Goal: Task Accomplishment & Management: Manage account settings

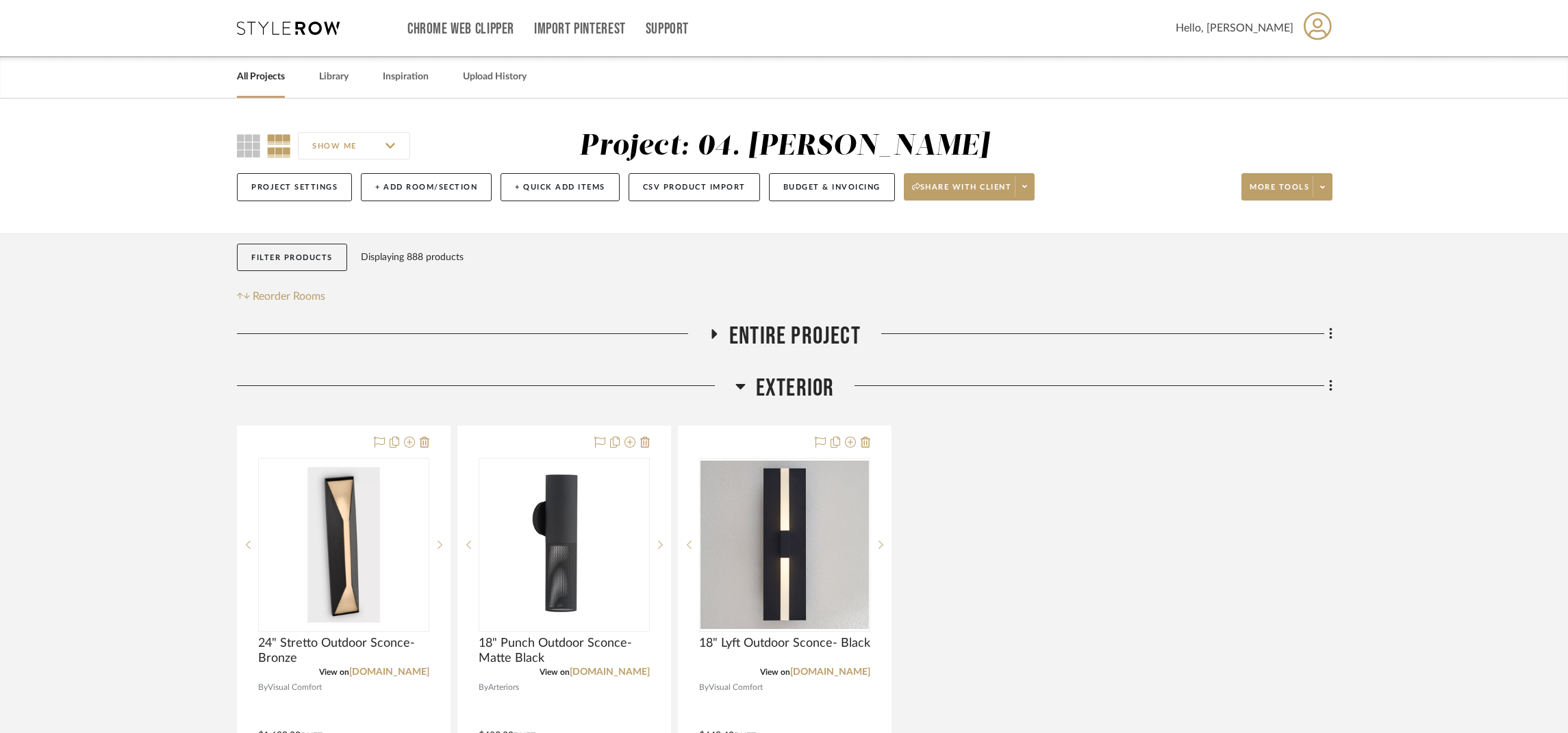
click at [788, 374] on span "Exterior" at bounding box center [795, 388] width 79 height 29
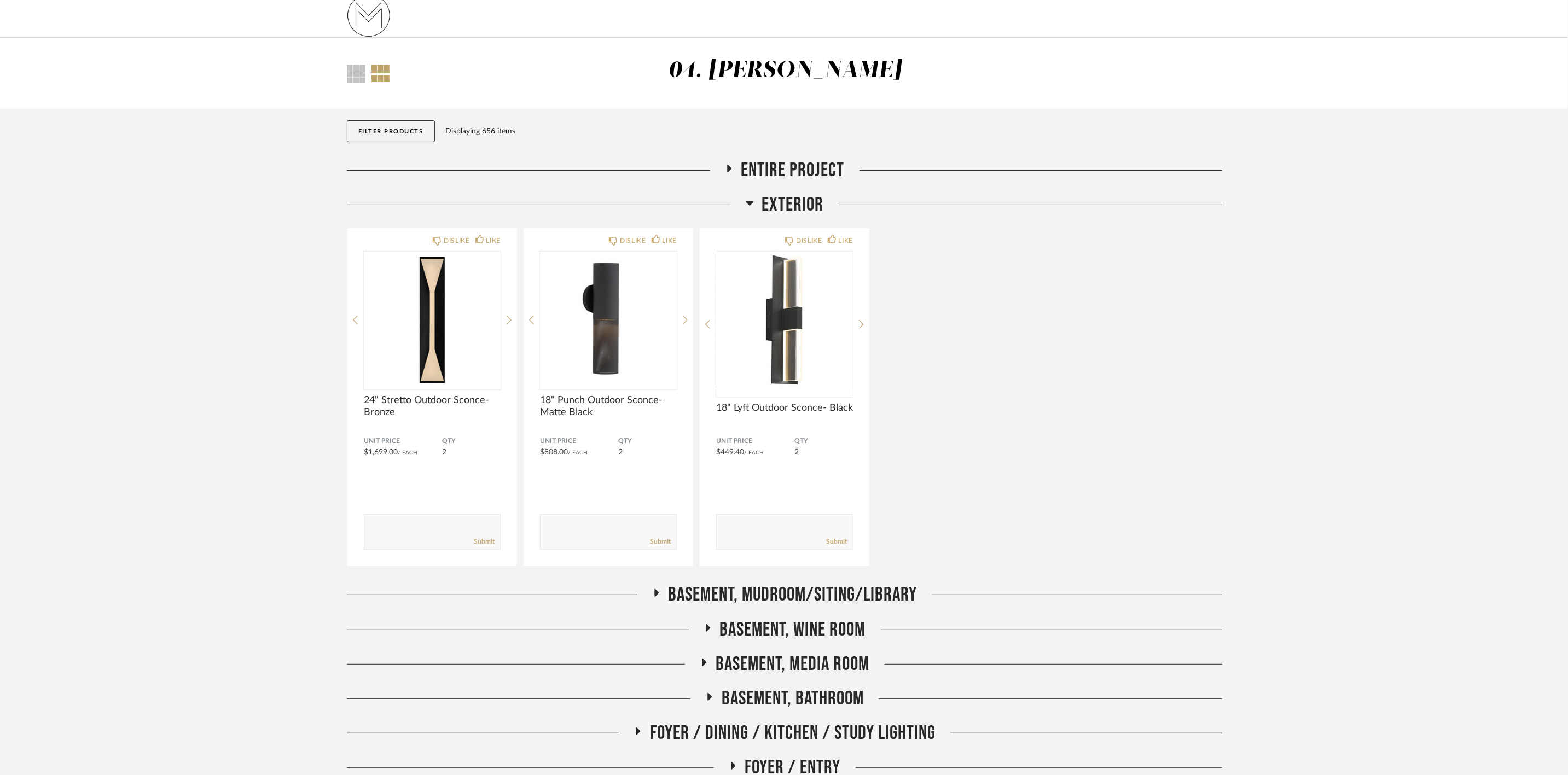
scroll to position [82, 0]
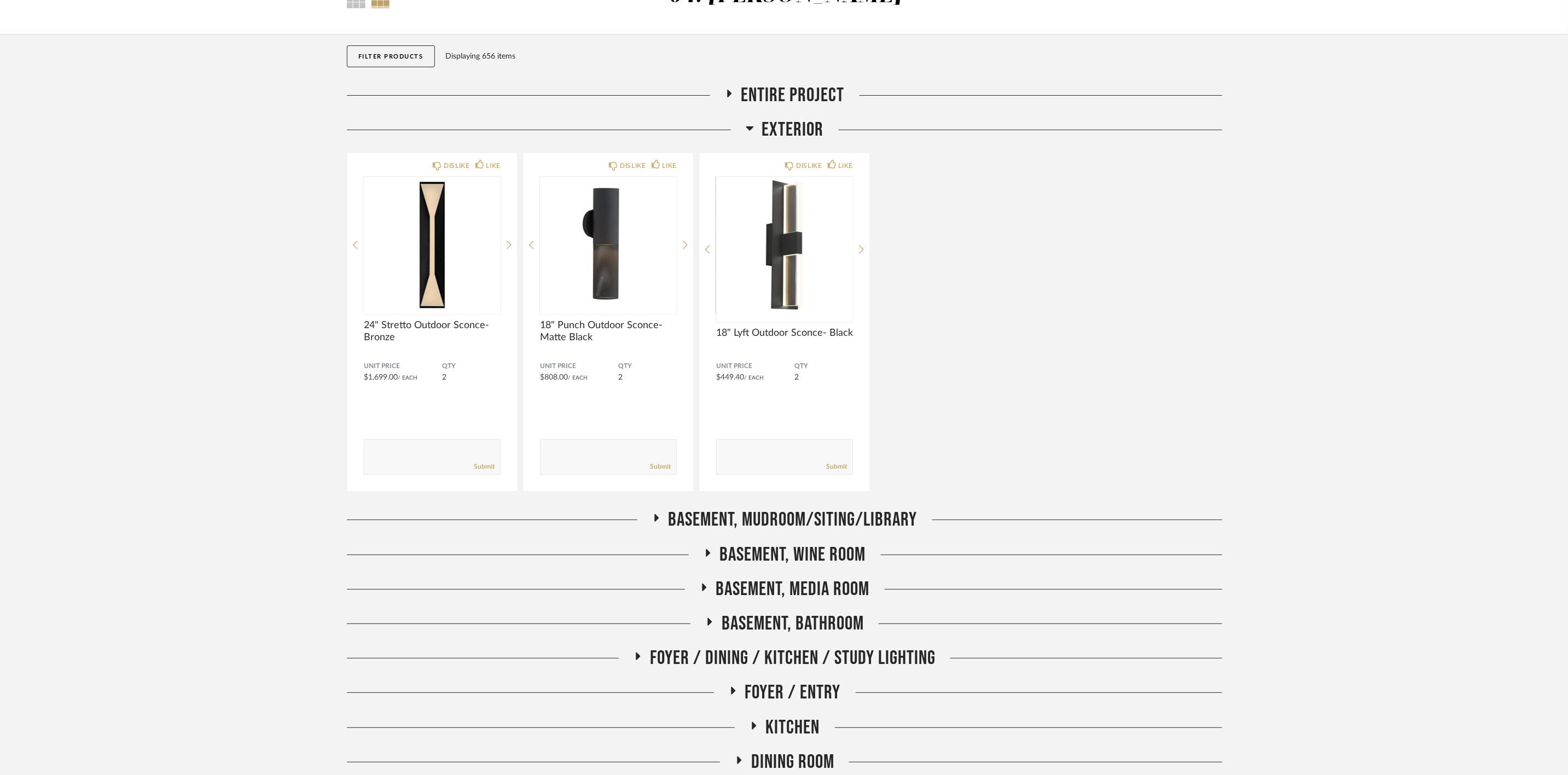
click at [629, 316] on span "Basement, Mudroom/Siting/Library" at bounding box center [793, 520] width 249 height 23
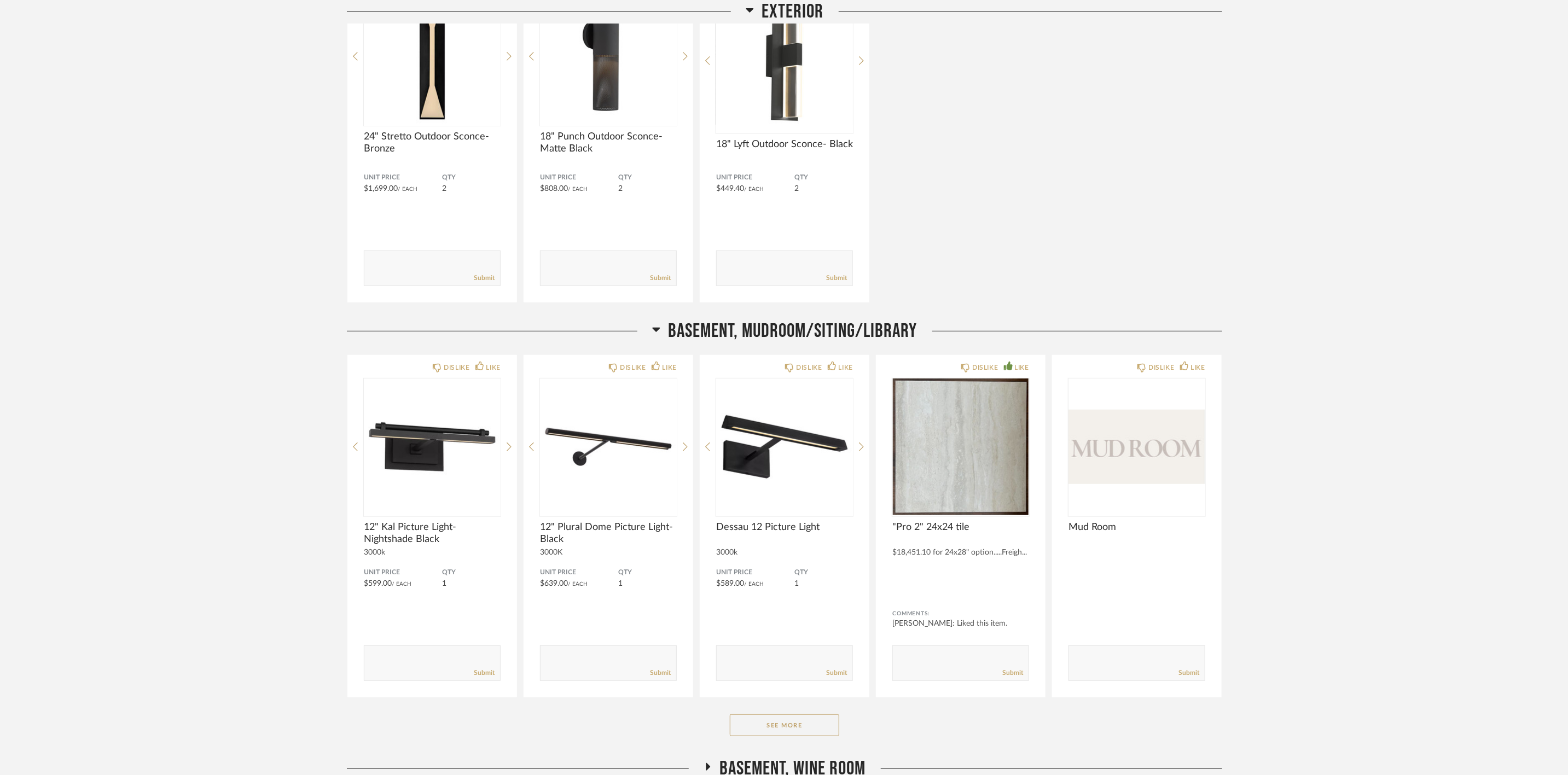
scroll to position [328, 0]
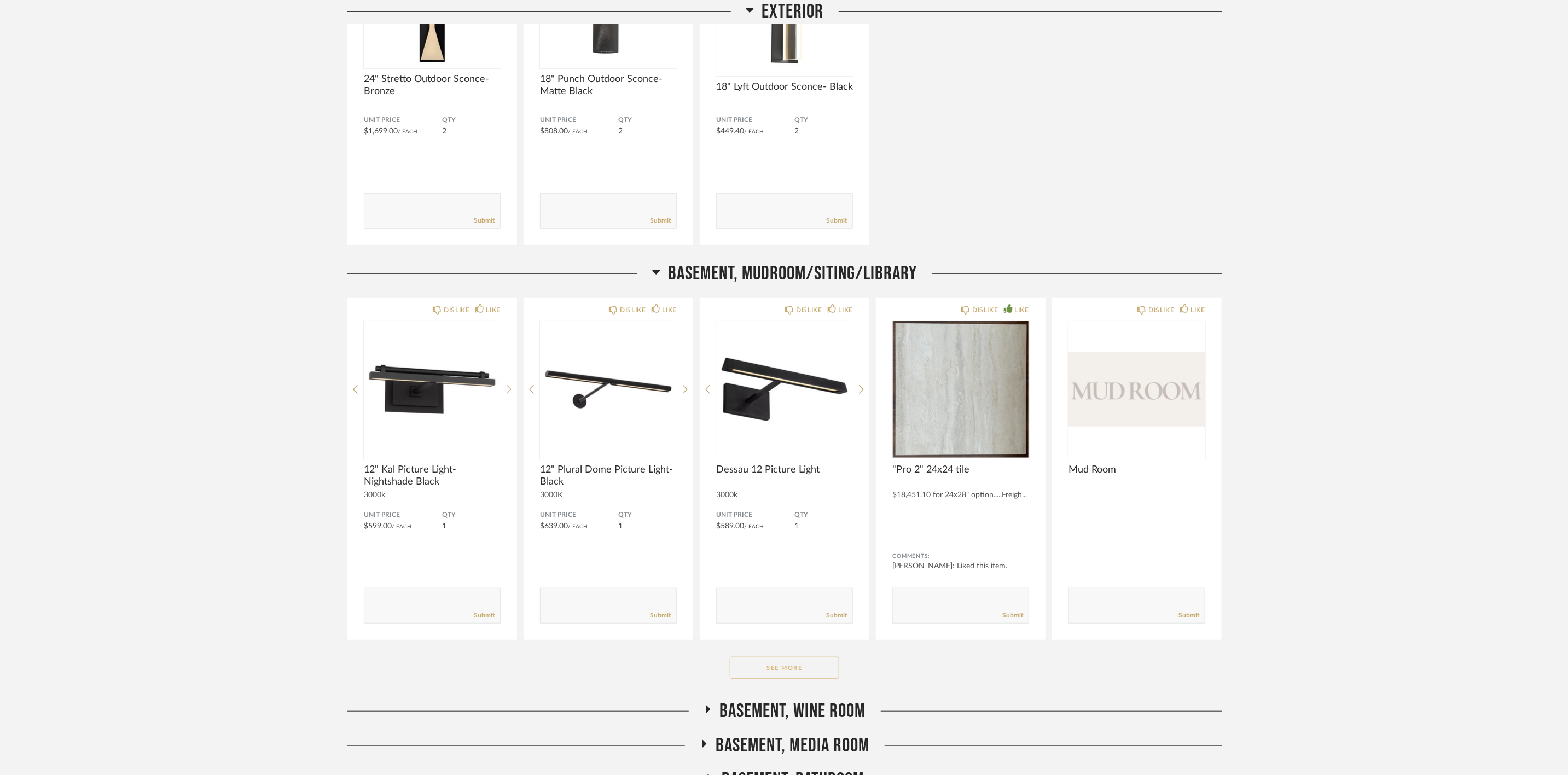
click at [629, 316] on button "See More" at bounding box center [784, 668] width 110 height 22
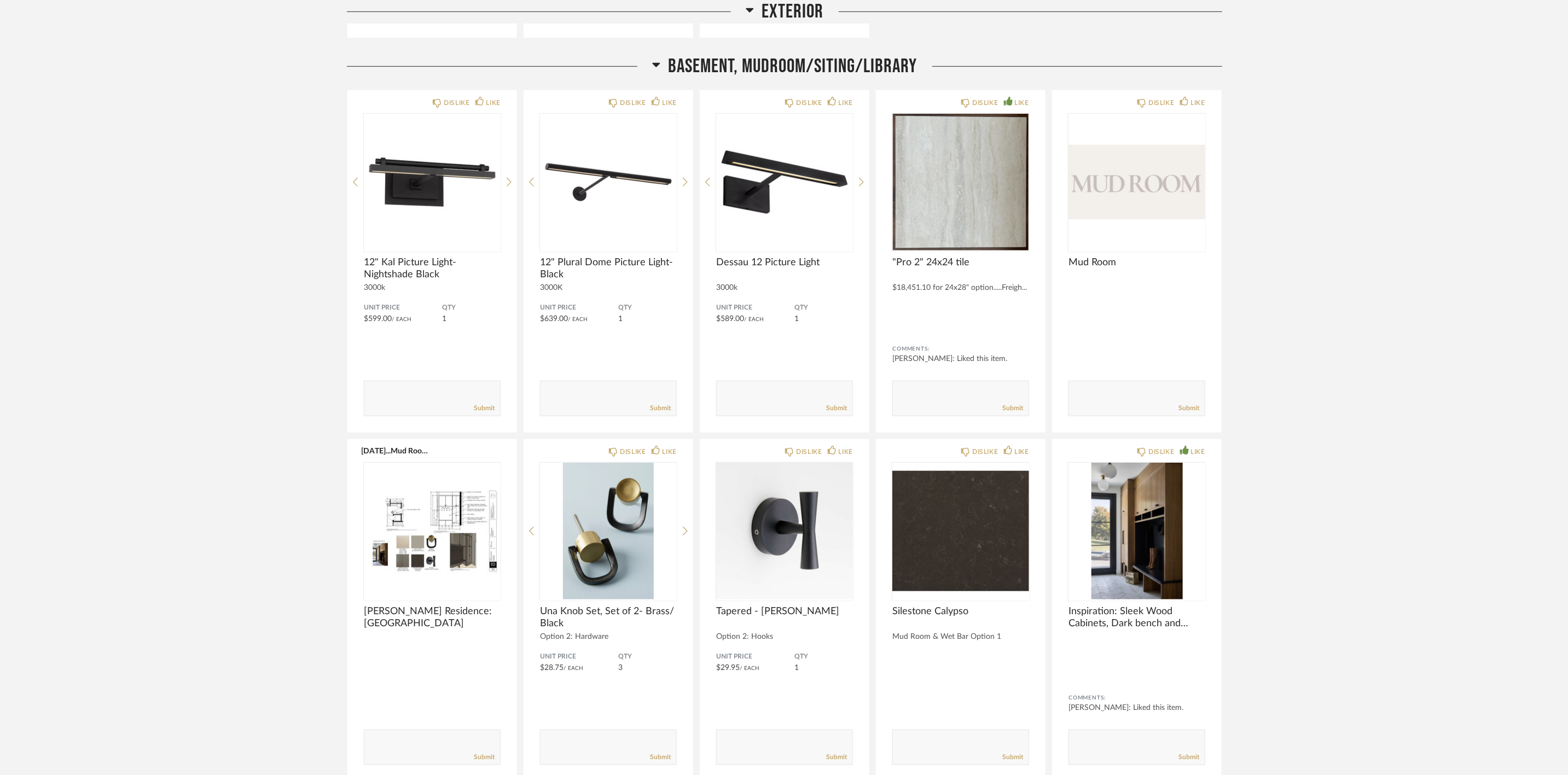
scroll to position [492, 0]
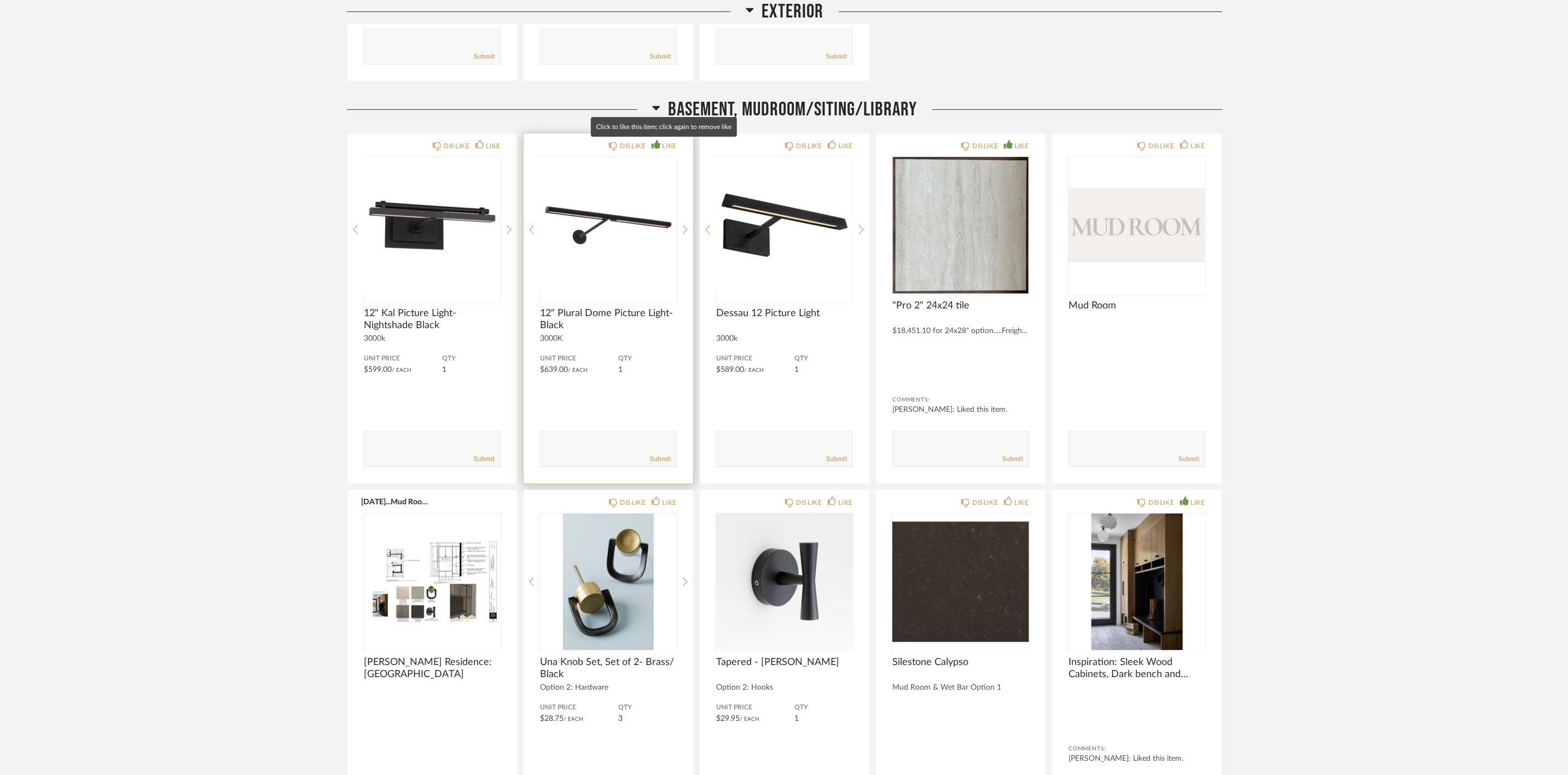
click at [629, 144] on div "LIKE" at bounding box center [669, 146] width 14 height 11
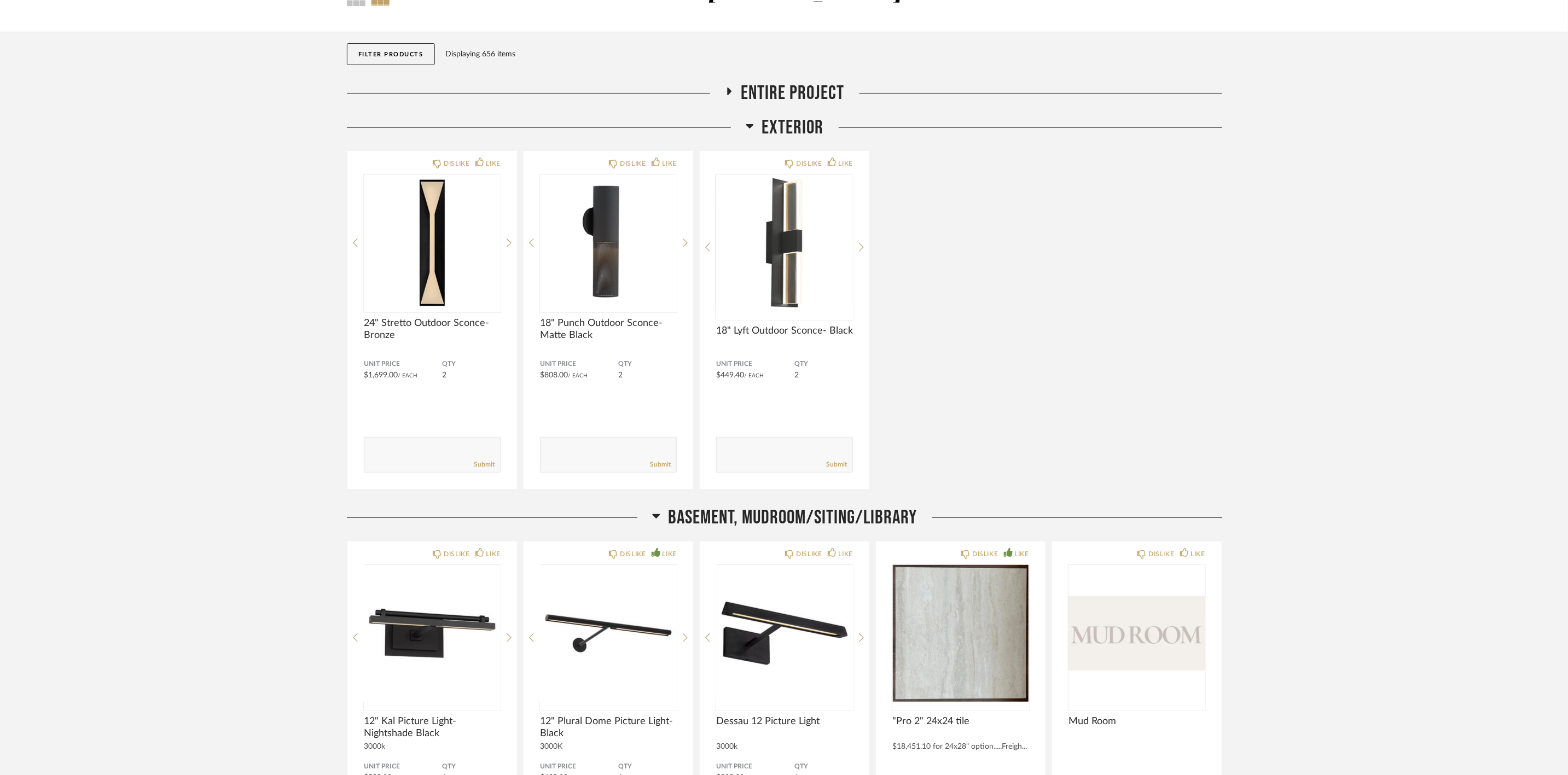
scroll to position [82, 0]
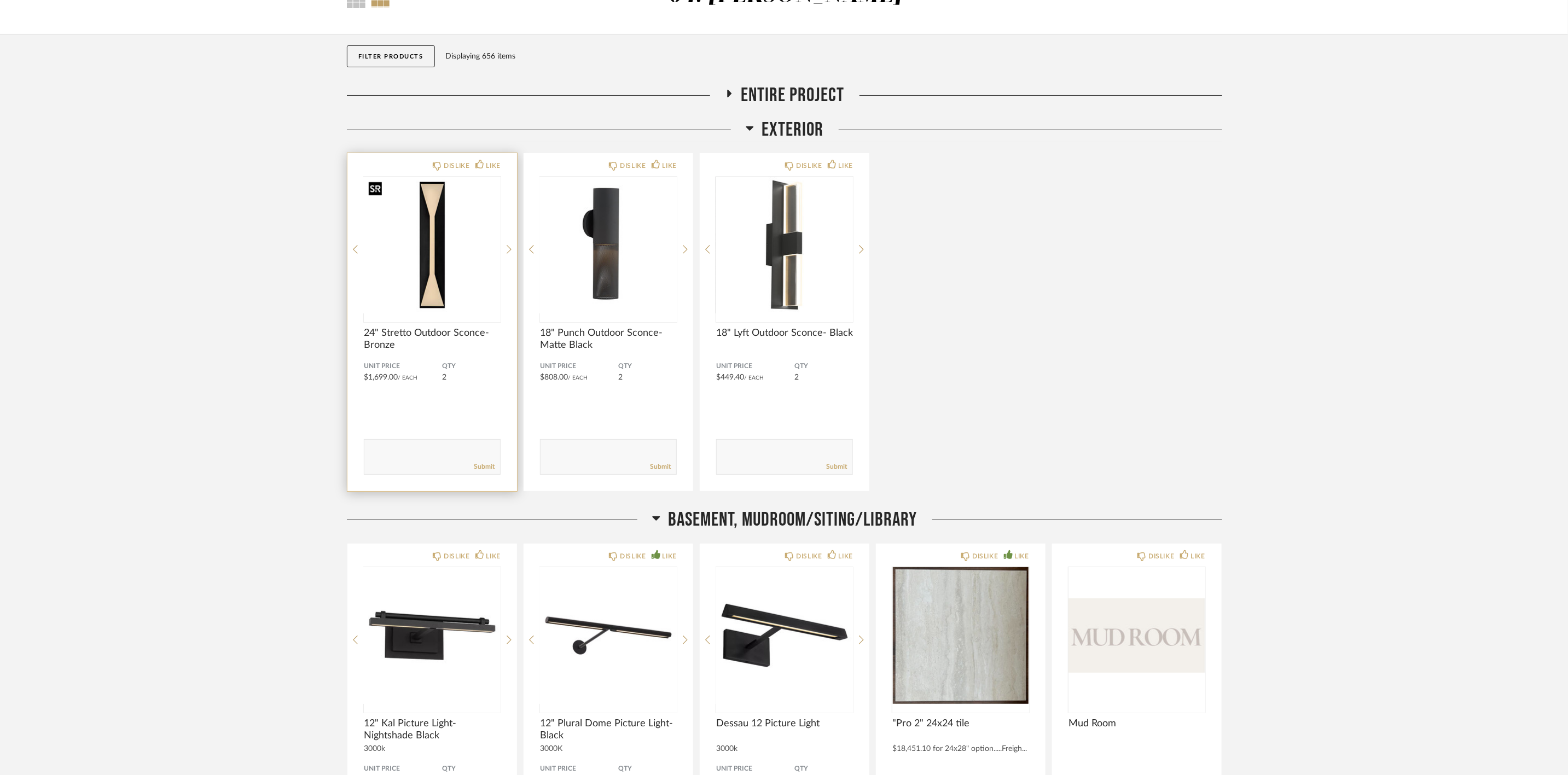
click at [434, 252] on img "0" at bounding box center [432, 245] width 137 height 137
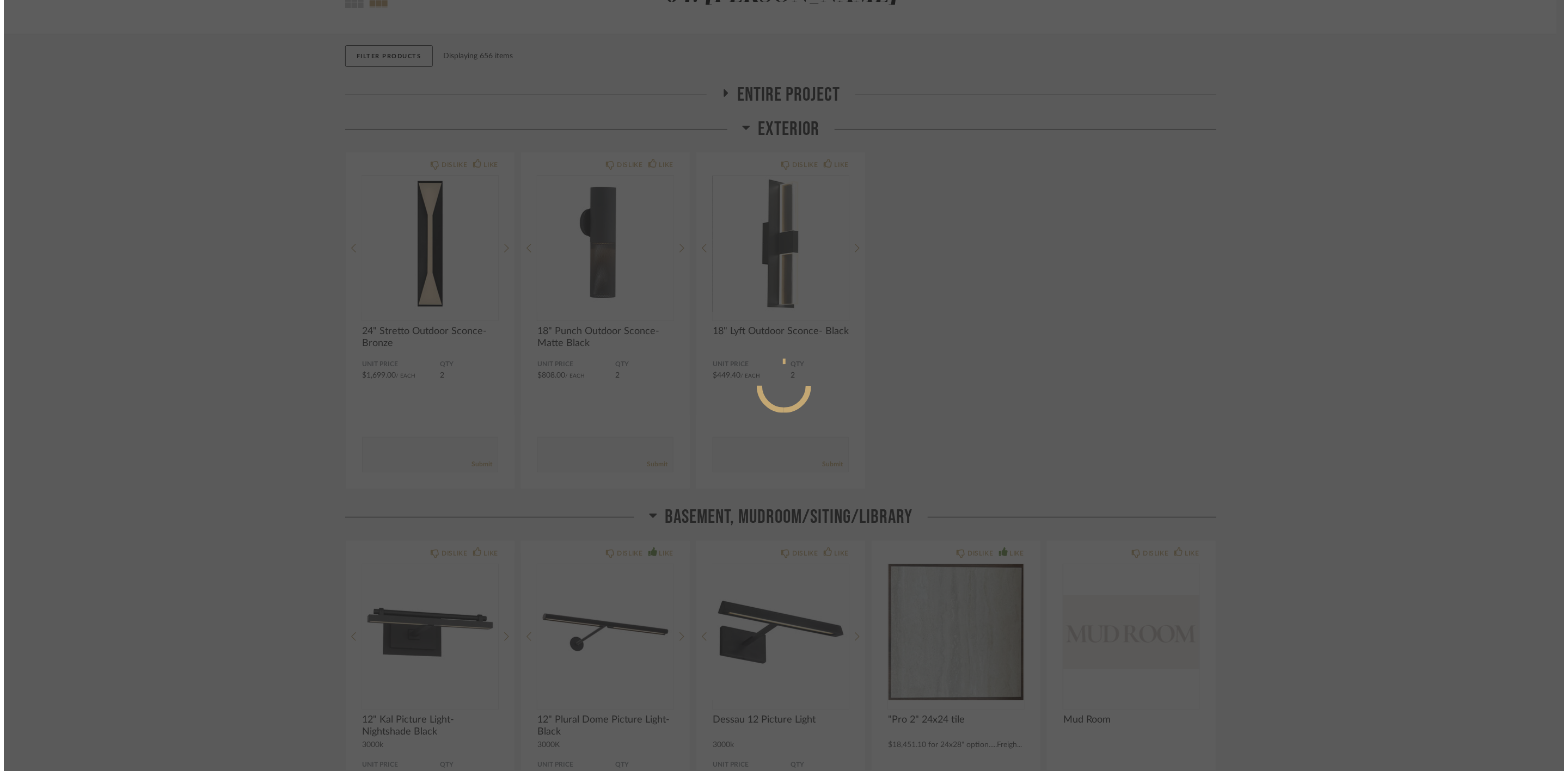
scroll to position [0, 0]
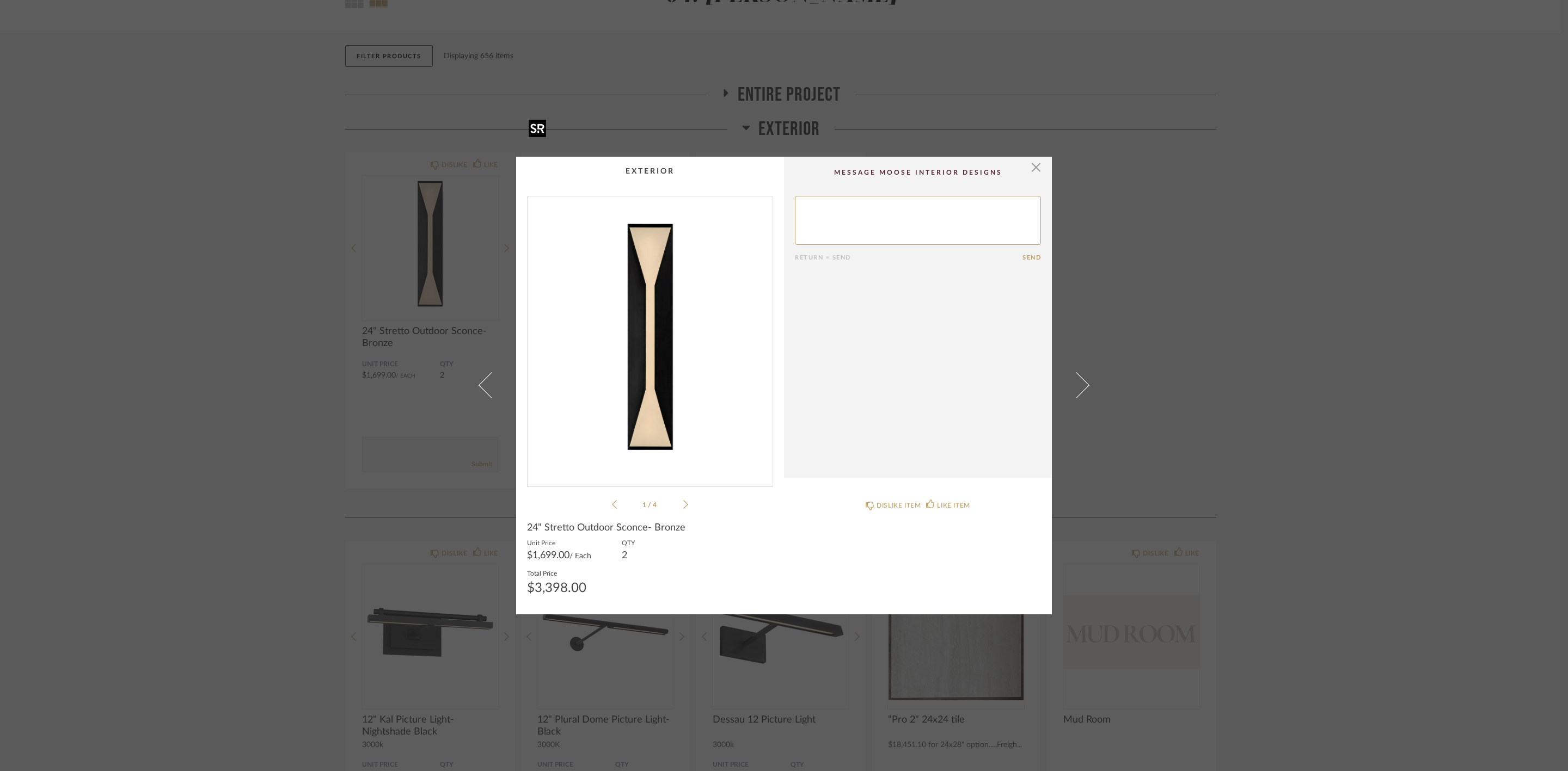
click at [626, 315] on img "0" at bounding box center [650, 337] width 245 height 281
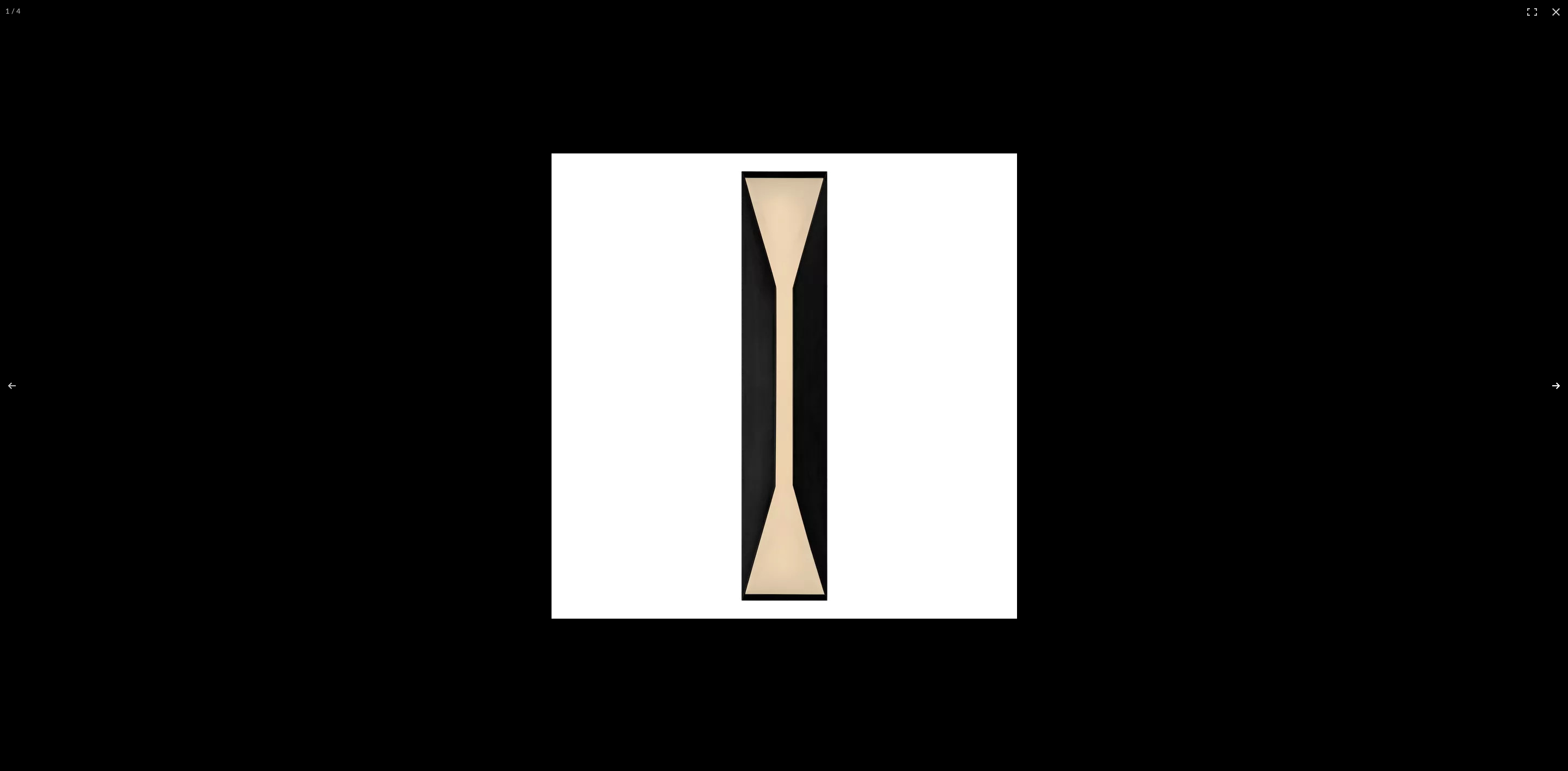
click at [626, 315] on button at bounding box center [1548, 386] width 38 height 54
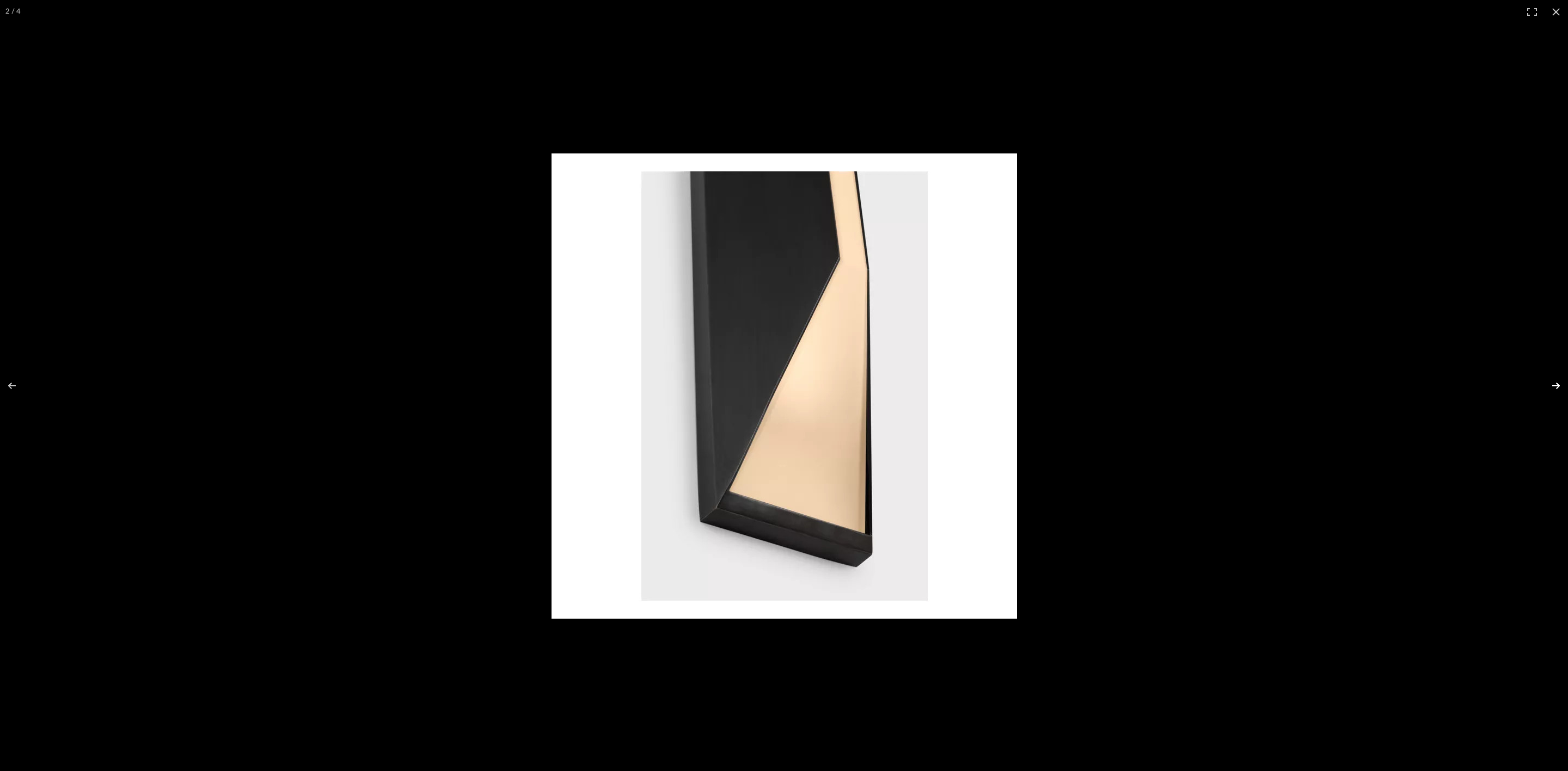
click at [626, 315] on button at bounding box center [1548, 386] width 38 height 54
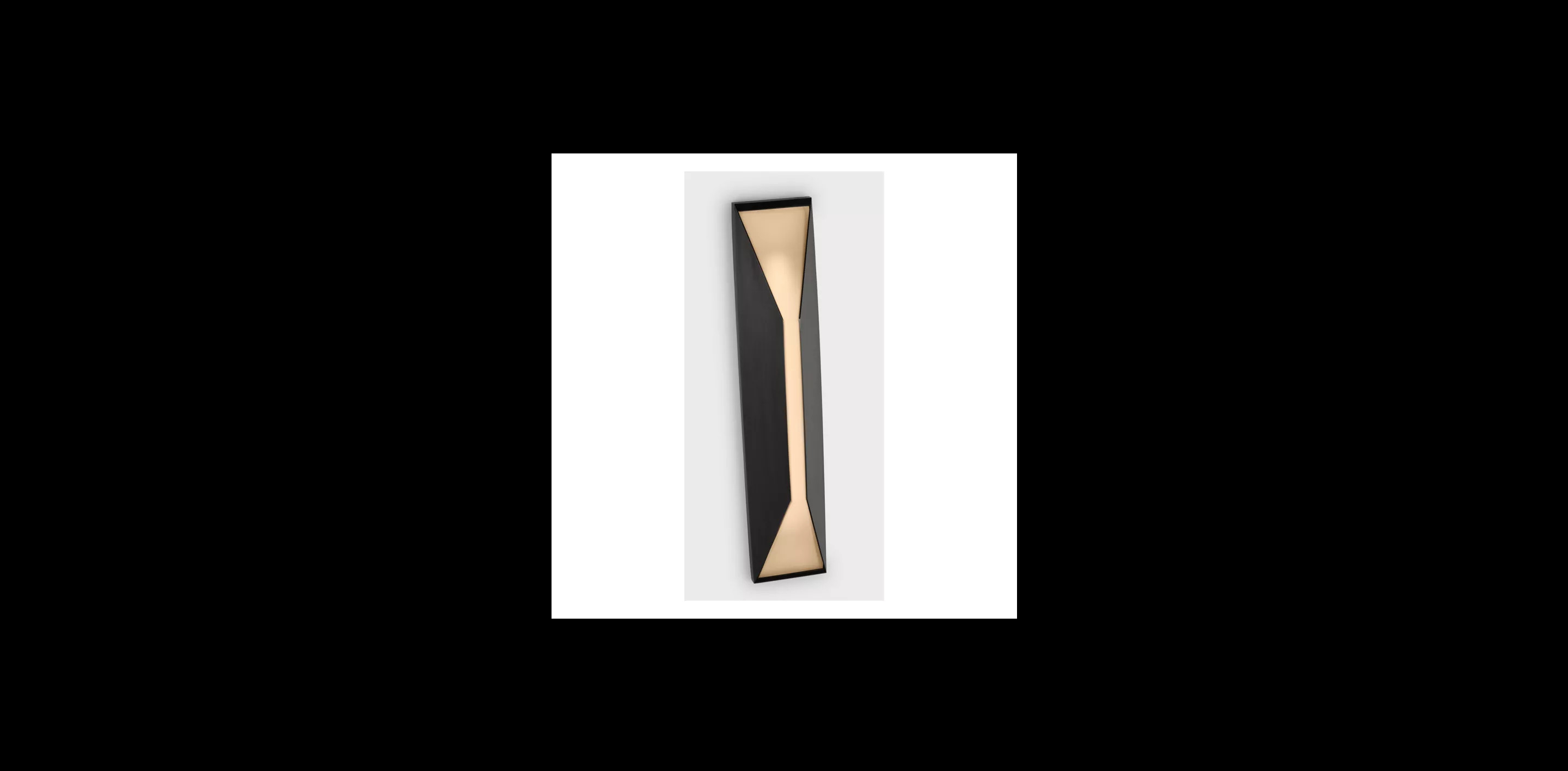
click at [626, 315] on button at bounding box center [1548, 386] width 38 height 54
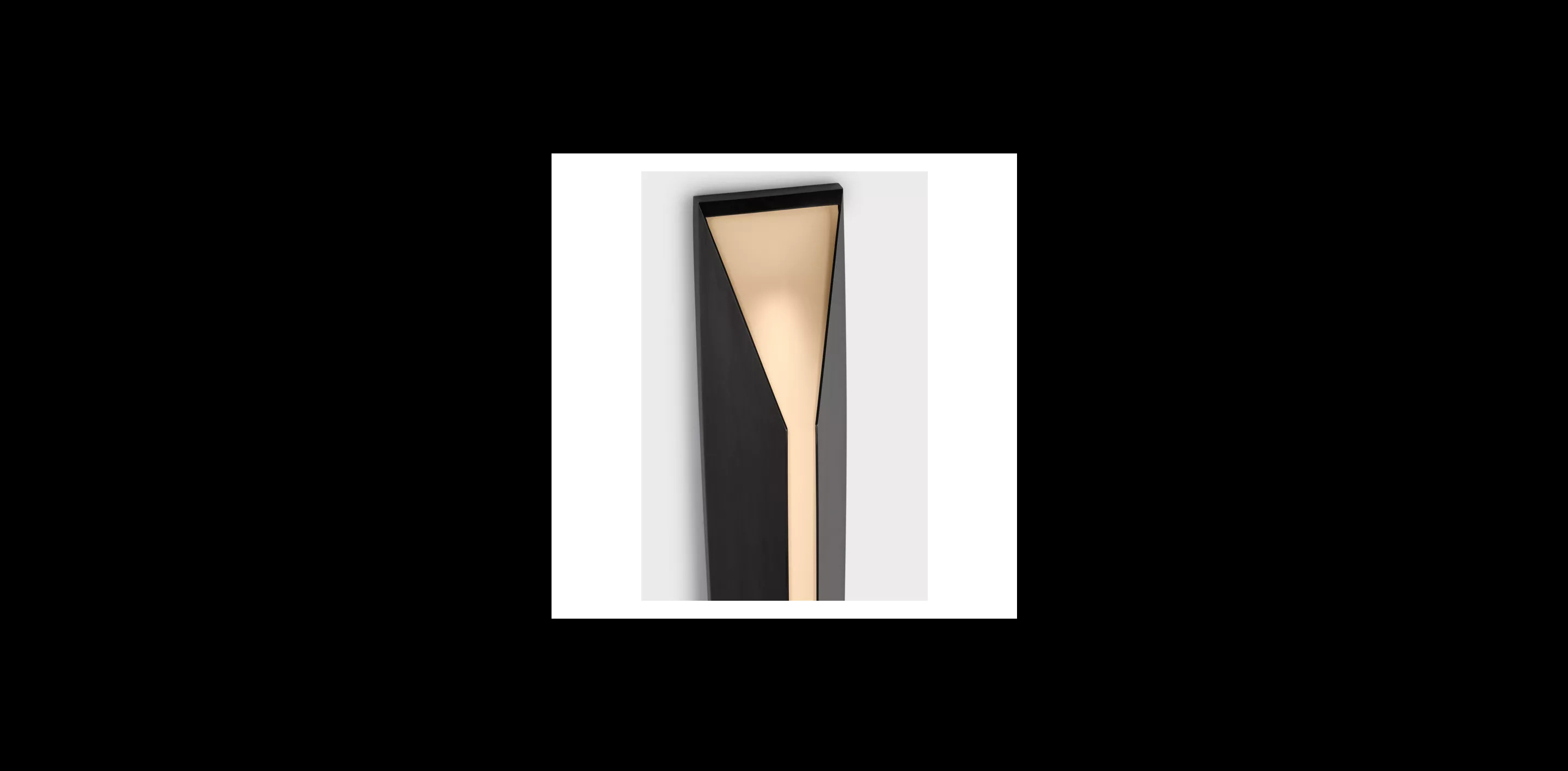
click at [626, 315] on button at bounding box center [1548, 386] width 38 height 54
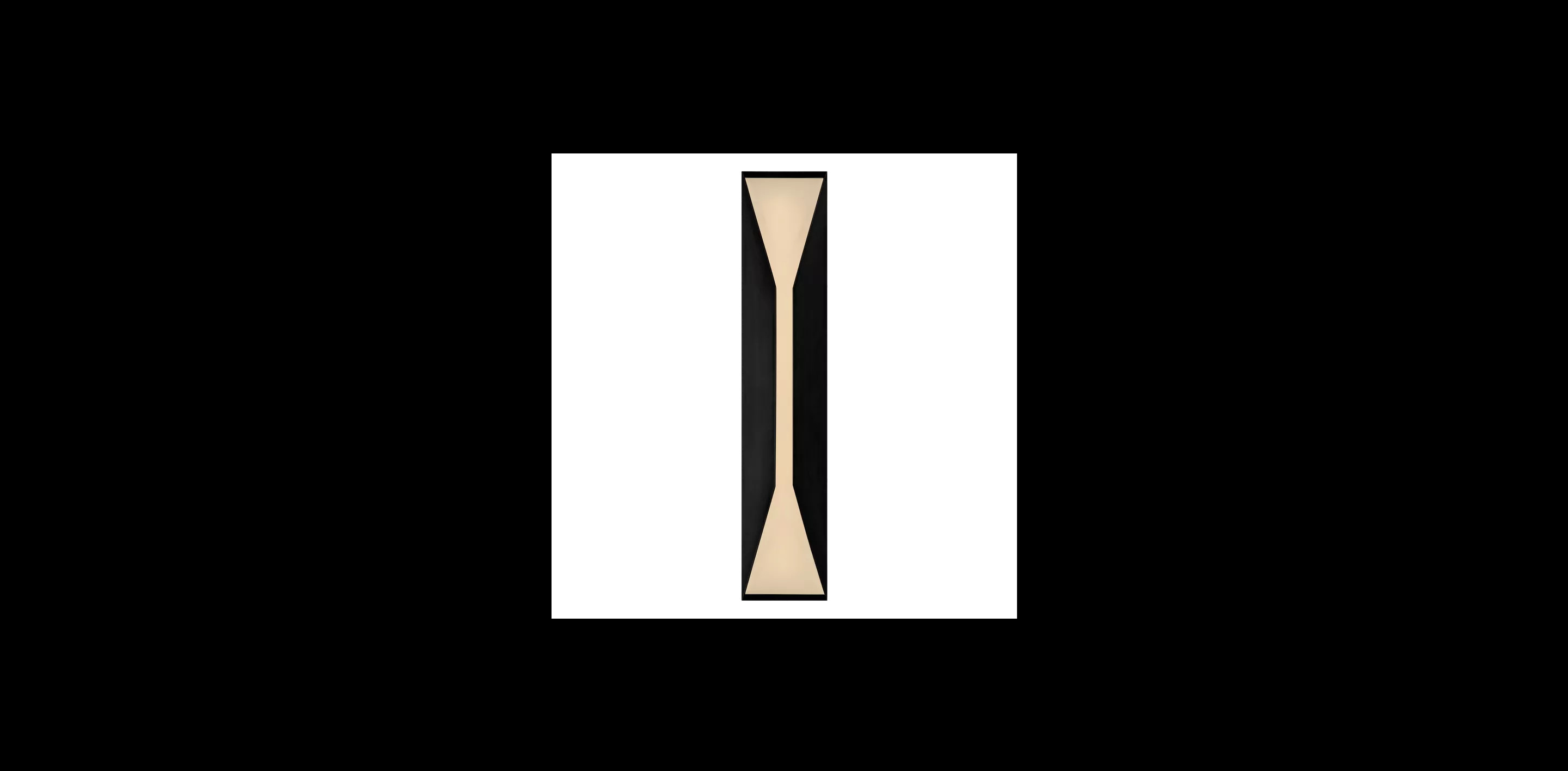
click at [626, 315] on button at bounding box center [1548, 386] width 38 height 54
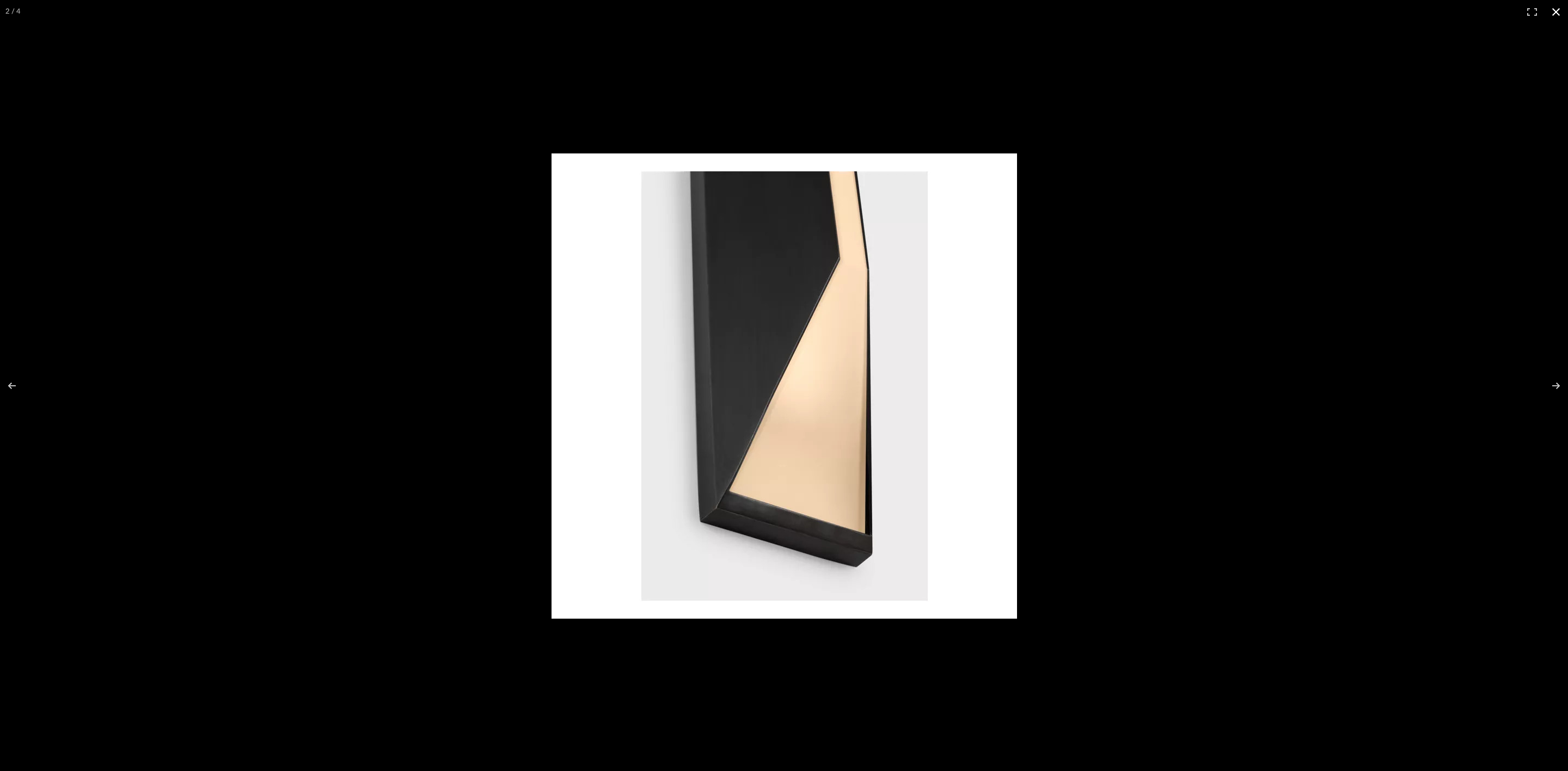
click at [626, 234] on div at bounding box center [1055, 401] width 1008 height 496
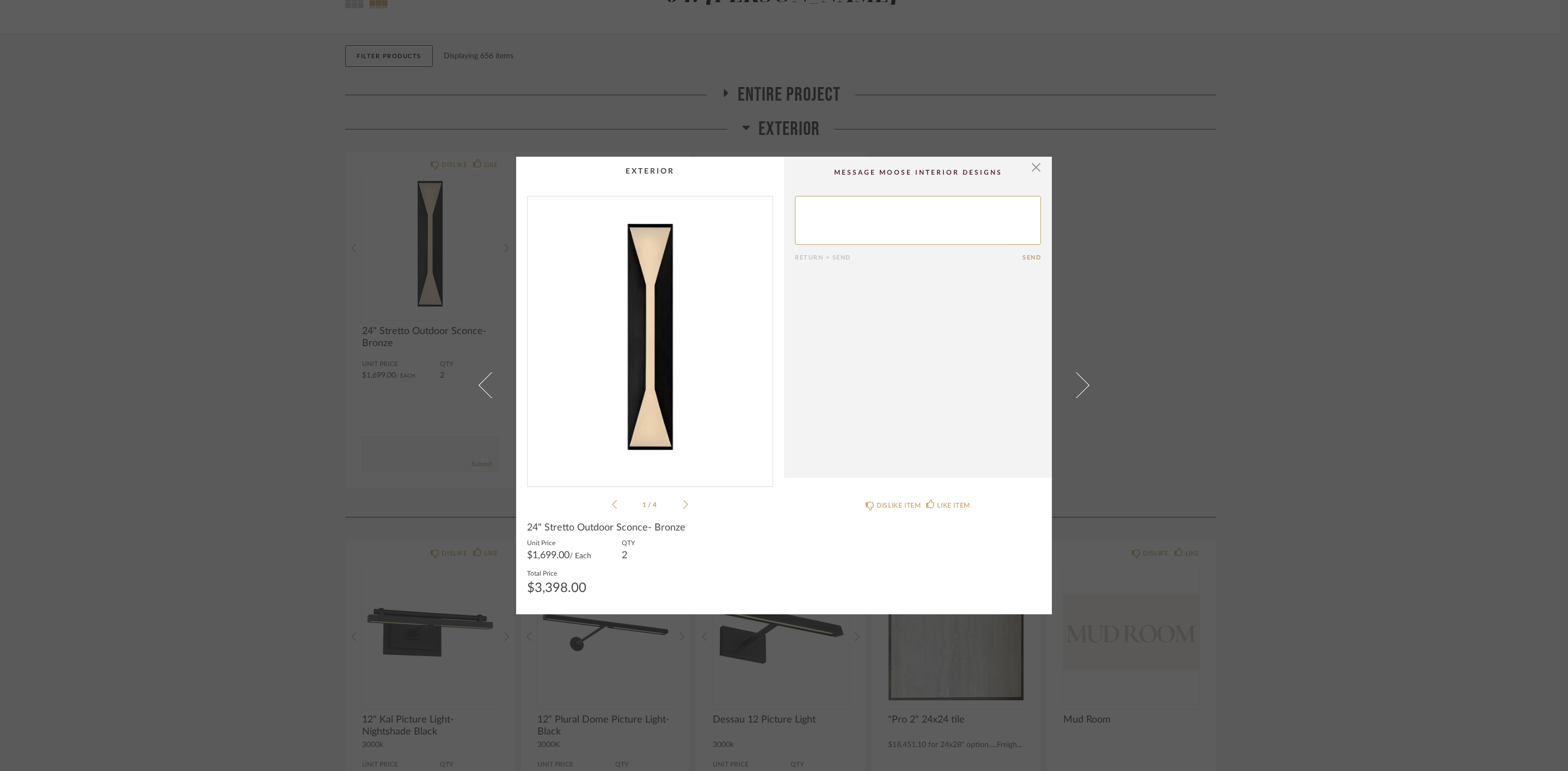
click at [626, 315] on div "× 1 / 4 Return = Send Send 24" Stretto Outdoor Sconce- Bronze Unit Price $1,699…" at bounding box center [784, 385] width 1568 height 771
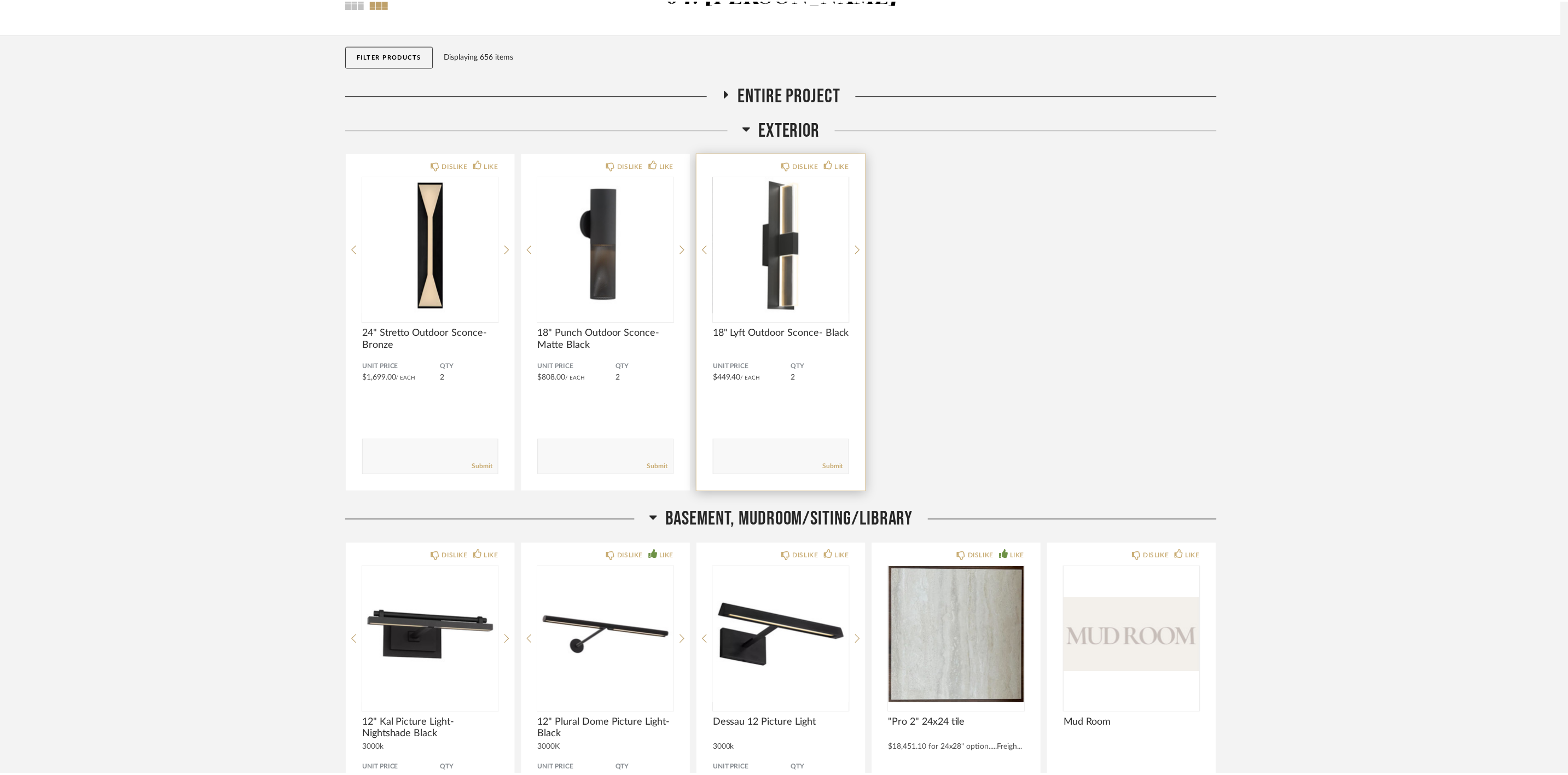
scroll to position [82, 0]
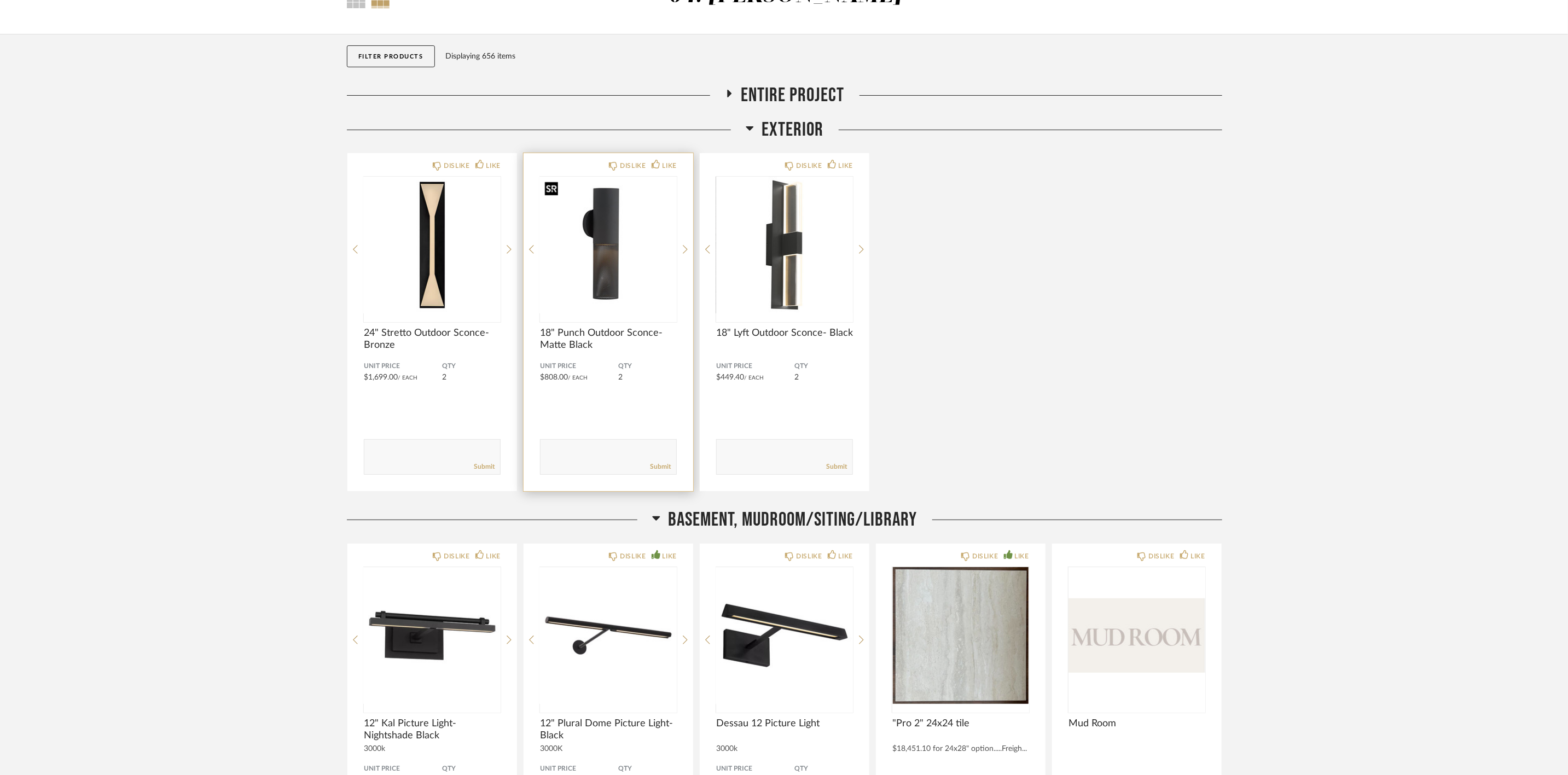
click at [624, 232] on img "0" at bounding box center [608, 245] width 137 height 137
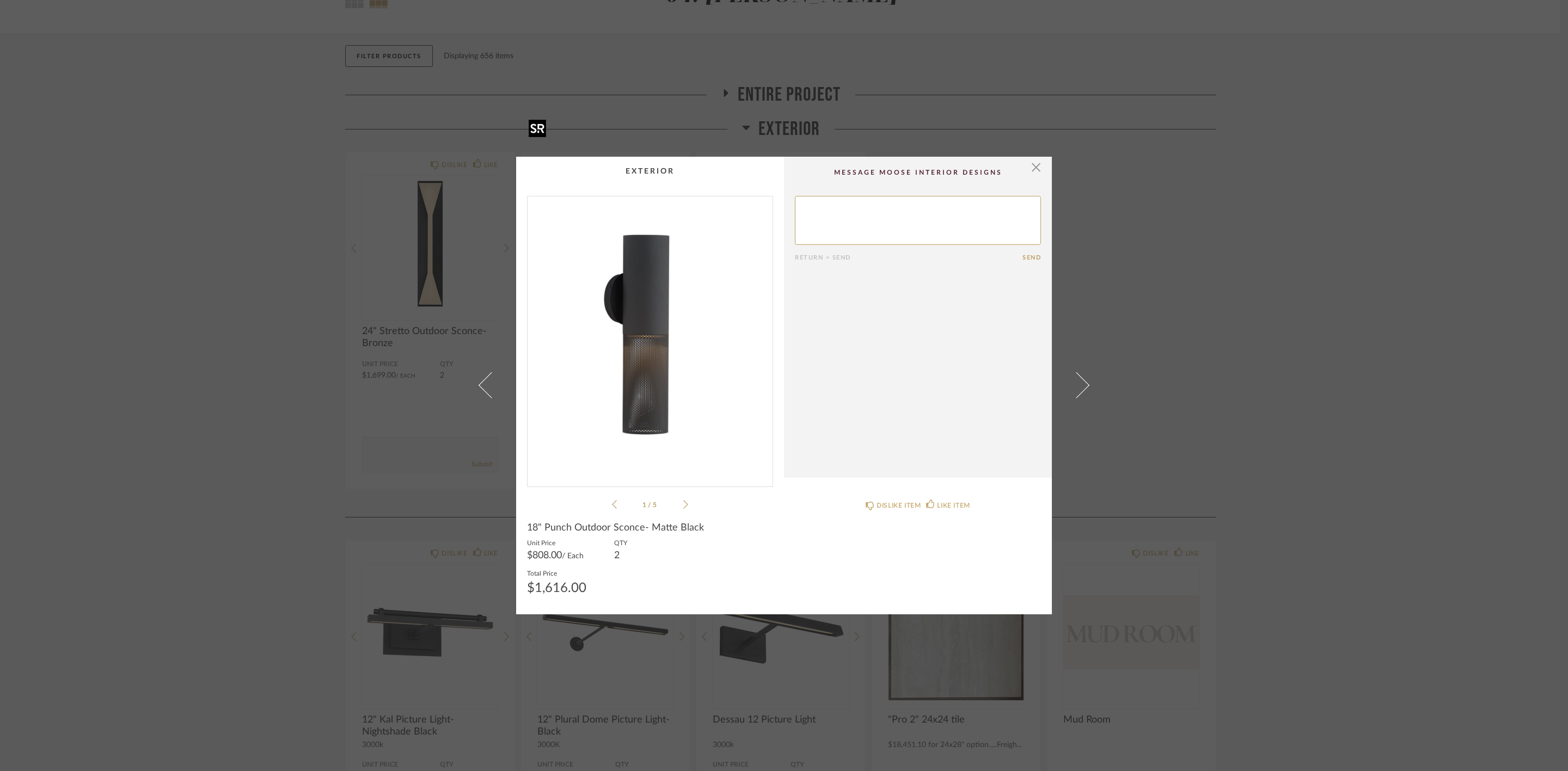
click at [626, 315] on img "0" at bounding box center [650, 337] width 245 height 281
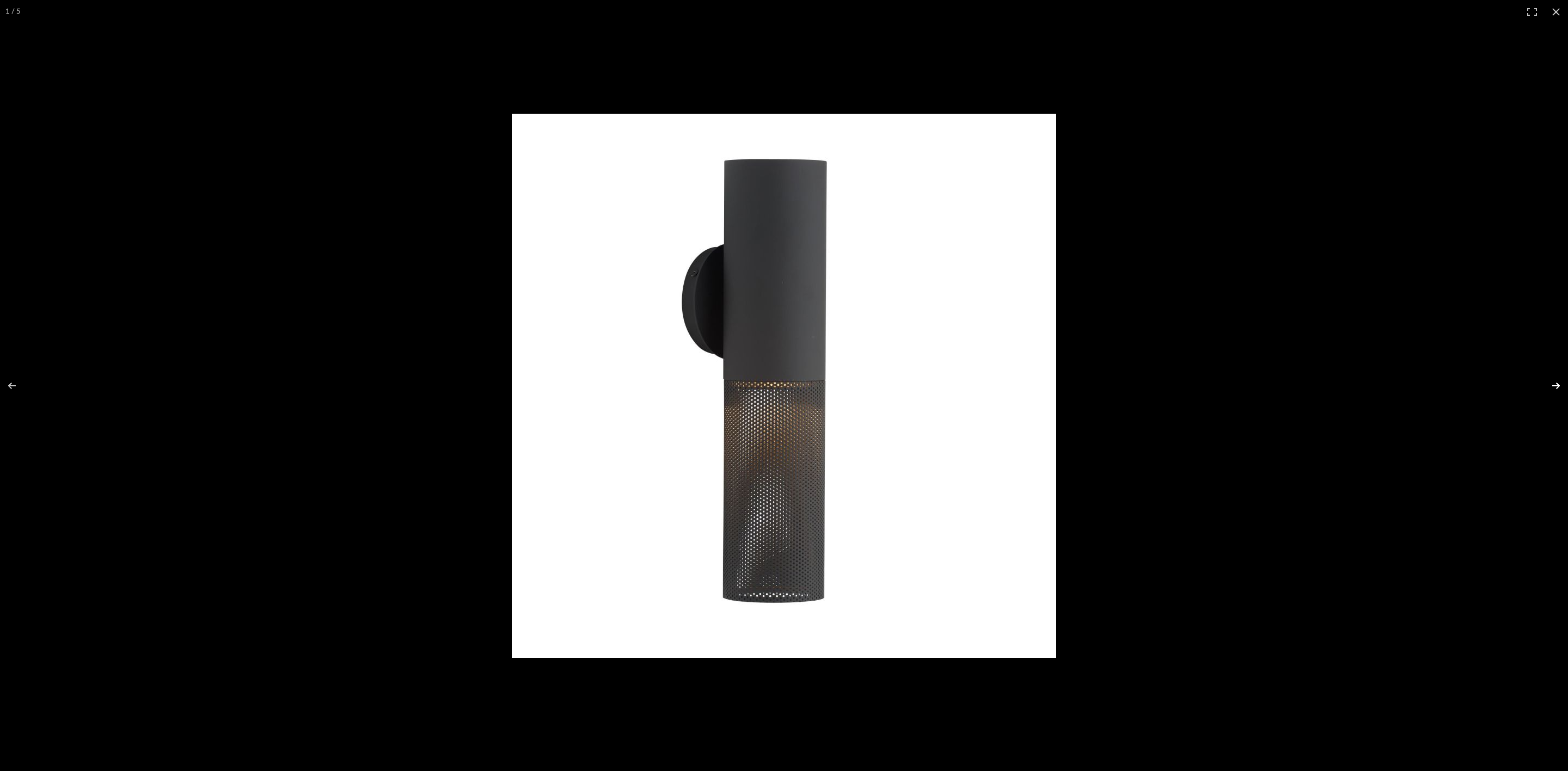
click at [626, 315] on button at bounding box center [1548, 386] width 38 height 54
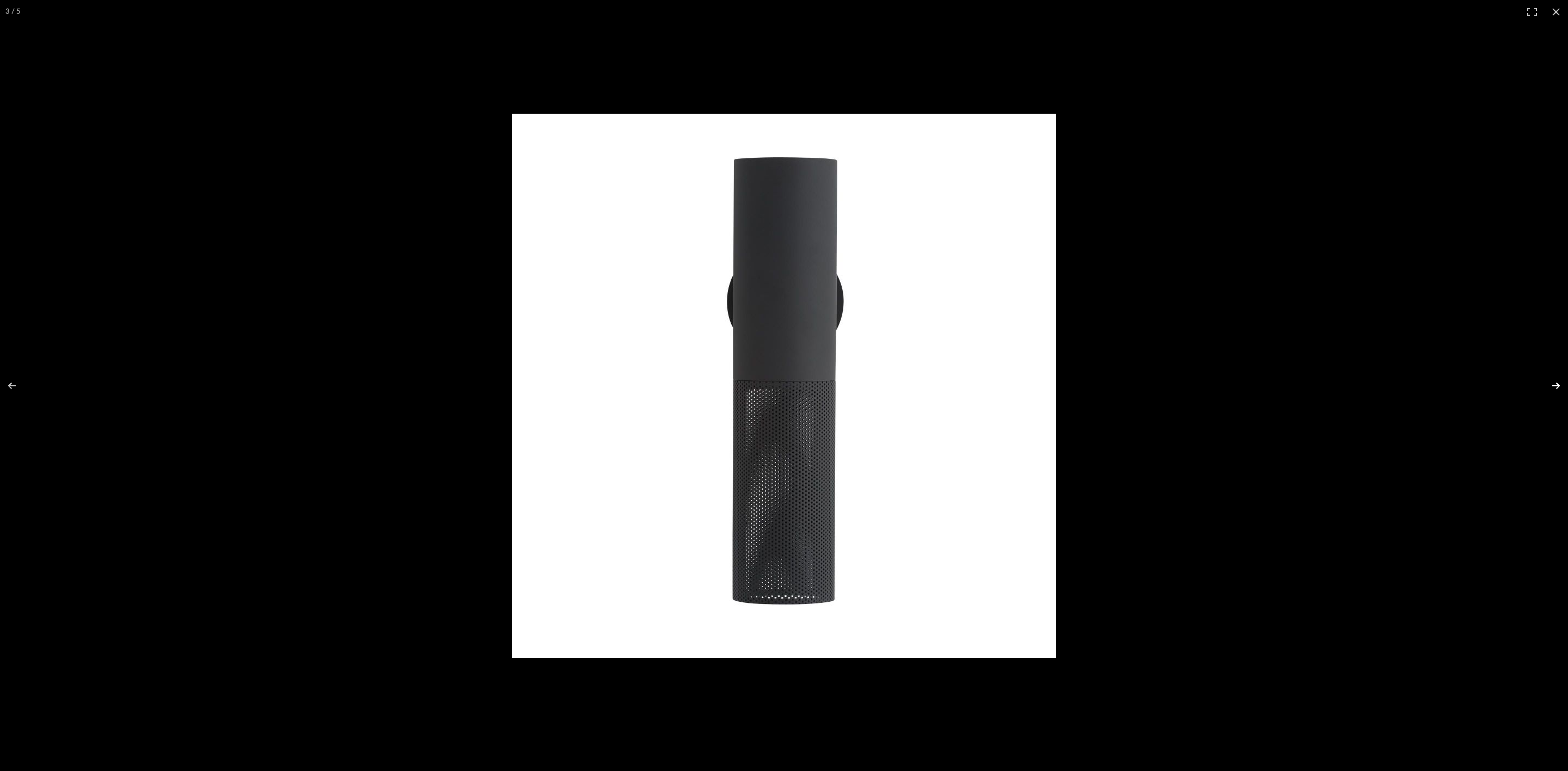
click at [626, 315] on button at bounding box center [1548, 386] width 38 height 54
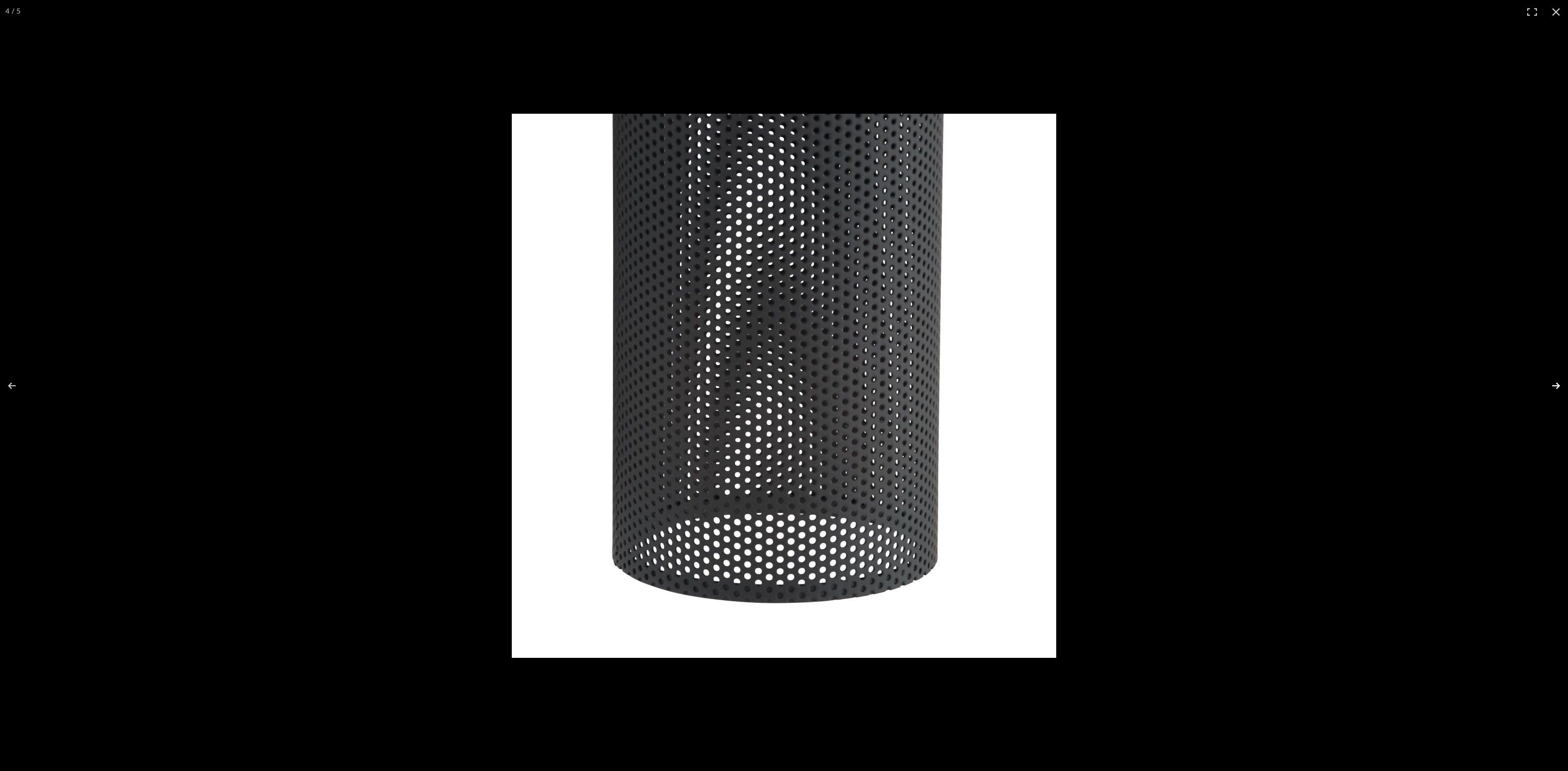
click at [626, 315] on button at bounding box center [1548, 386] width 38 height 54
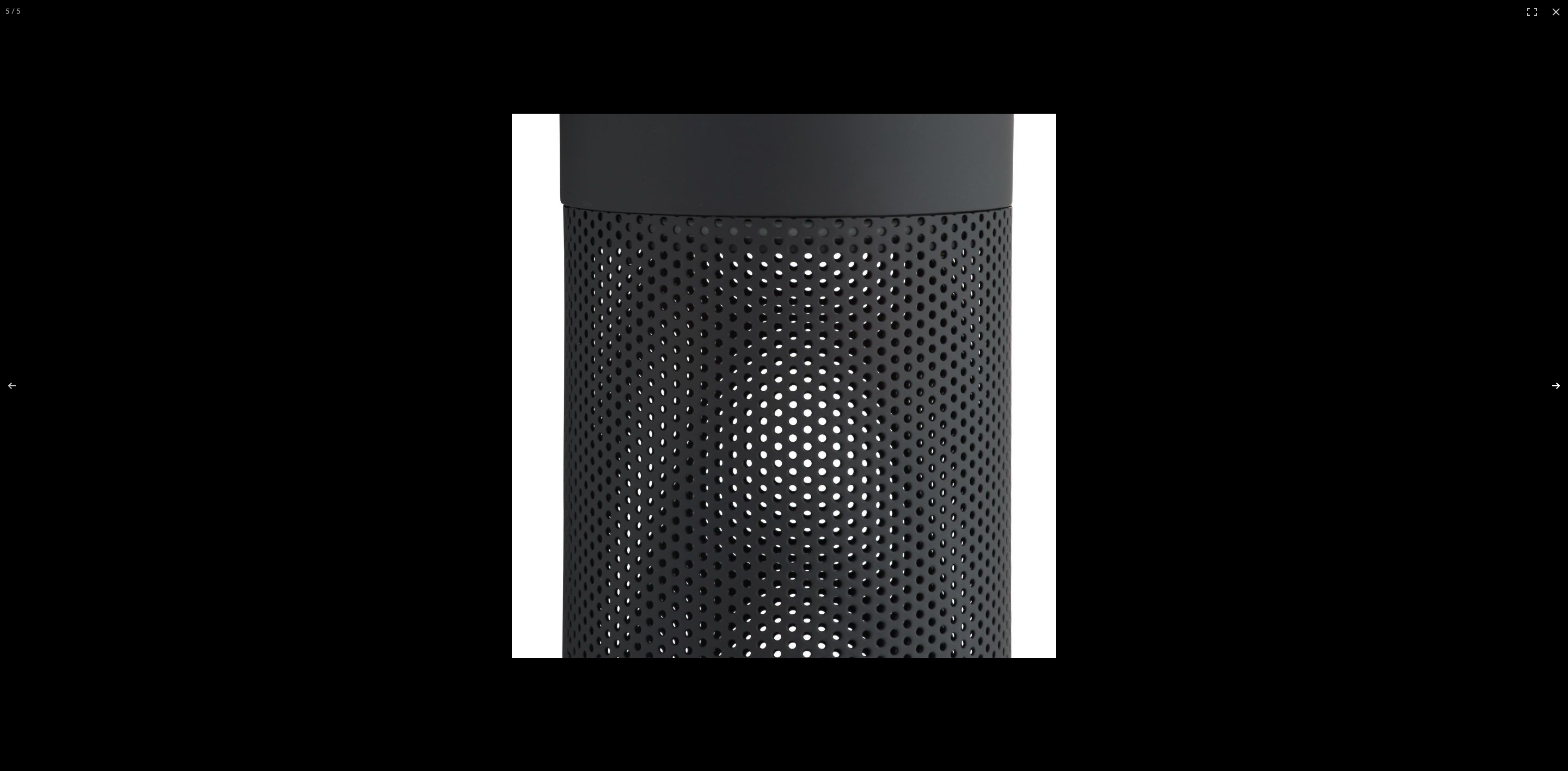
click at [626, 315] on button at bounding box center [1548, 386] width 38 height 54
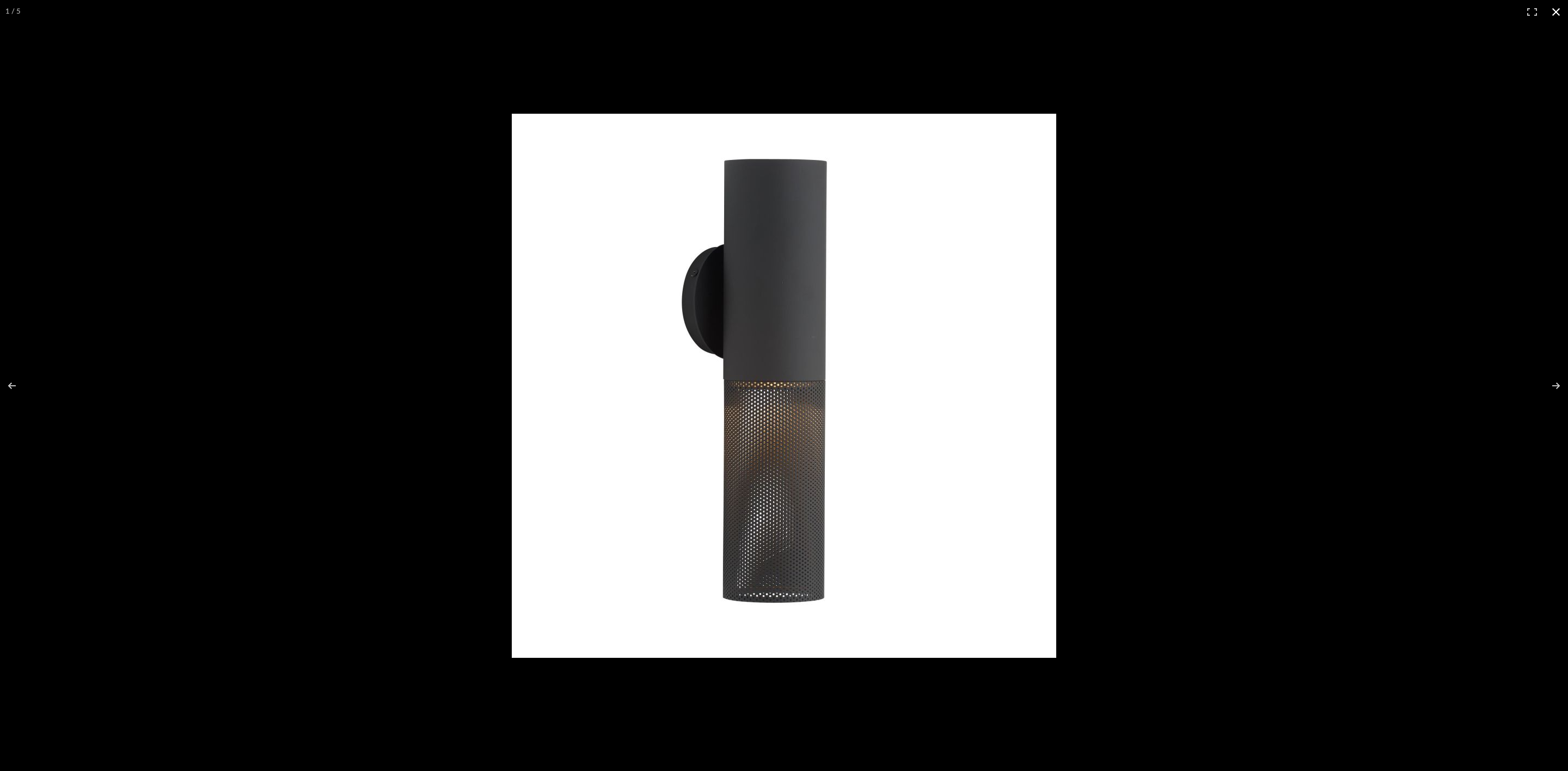
click at [626, 134] on div at bounding box center [1101, 403] width 1179 height 579
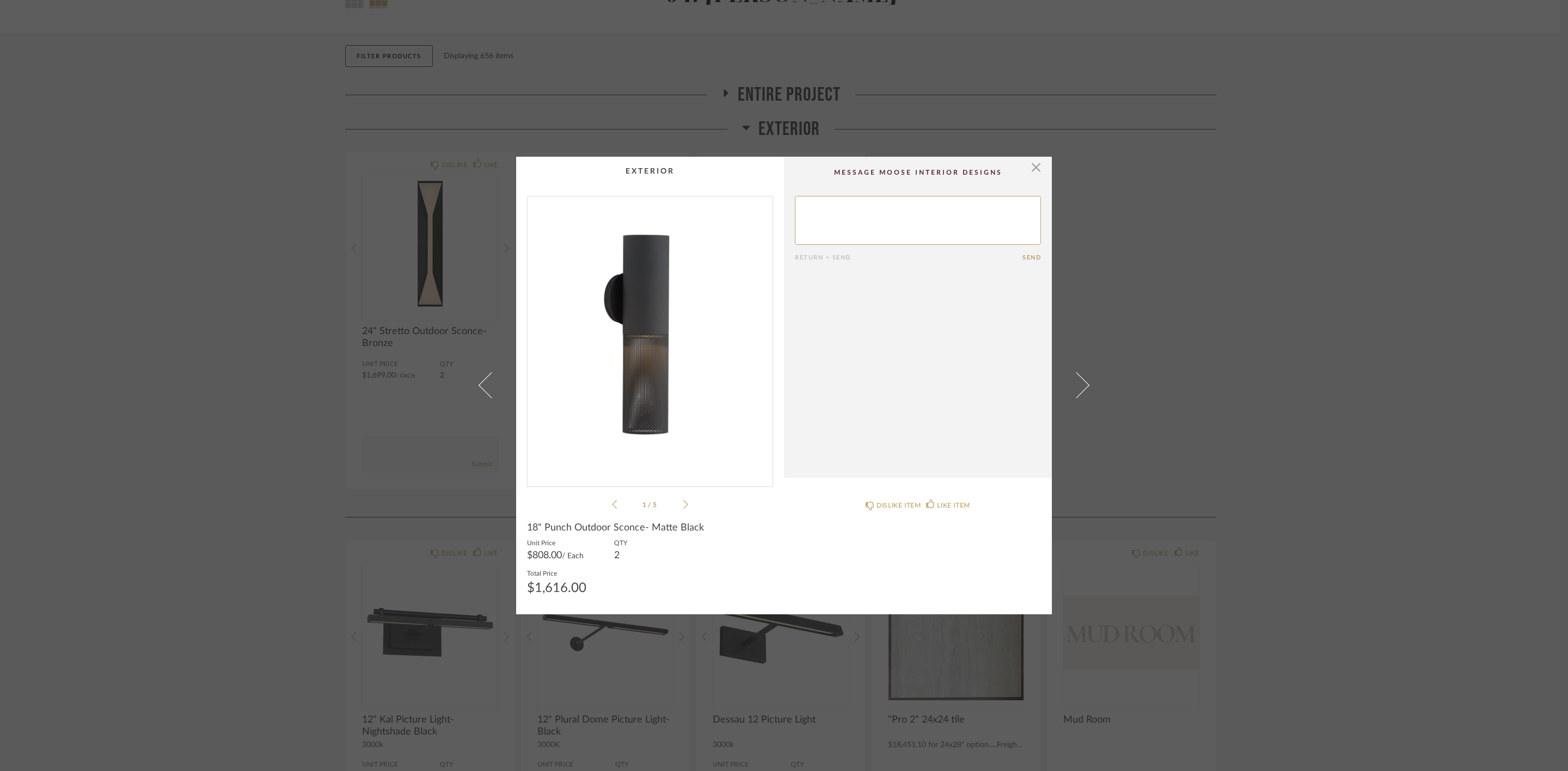
click at [626, 308] on div "× 1 / 5 Return = Send Send 18" Punch Outdoor Sconce- Matte Black Unit Price $80…" at bounding box center [784, 385] width 1568 height 771
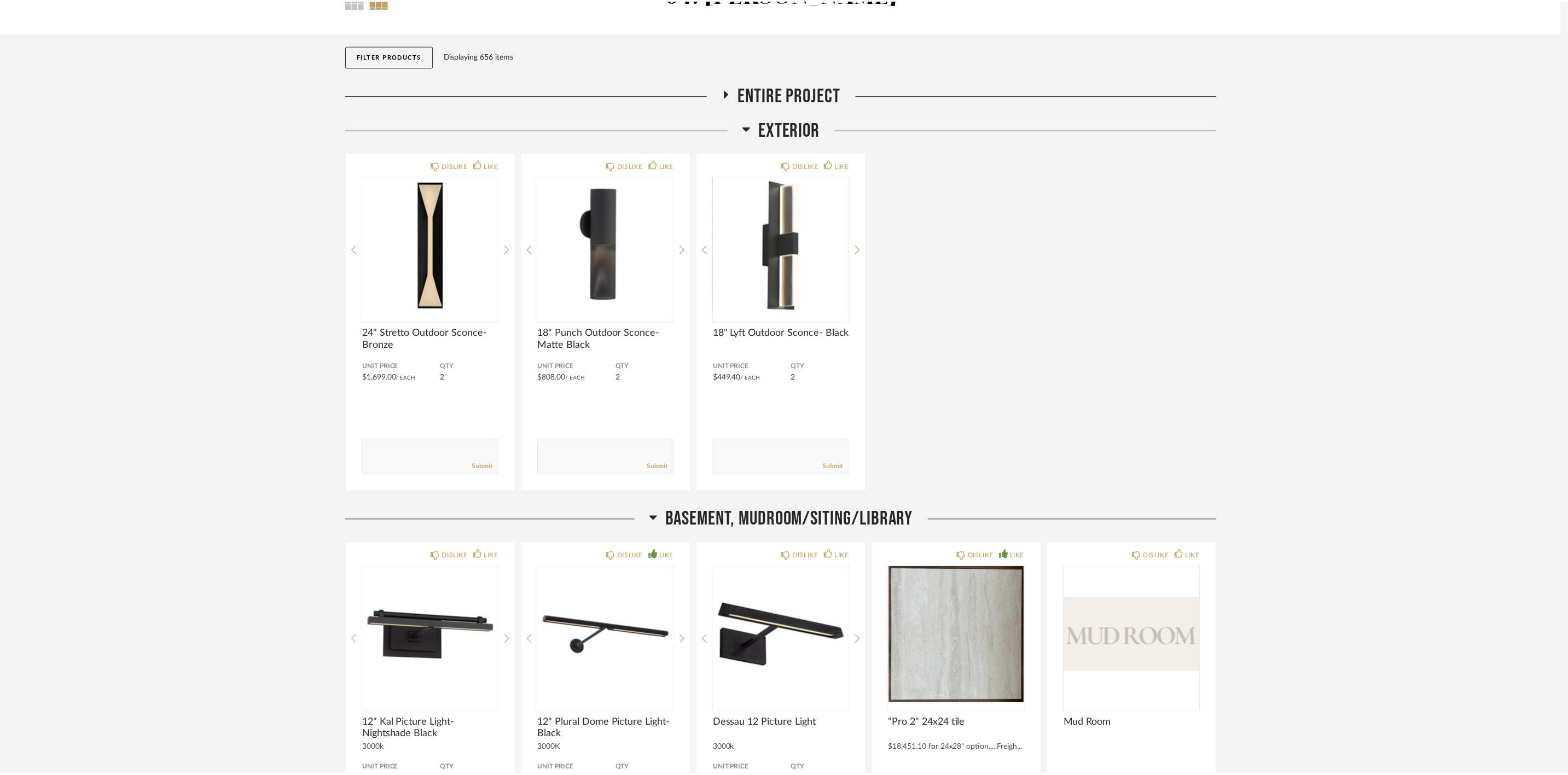
scroll to position [82, 0]
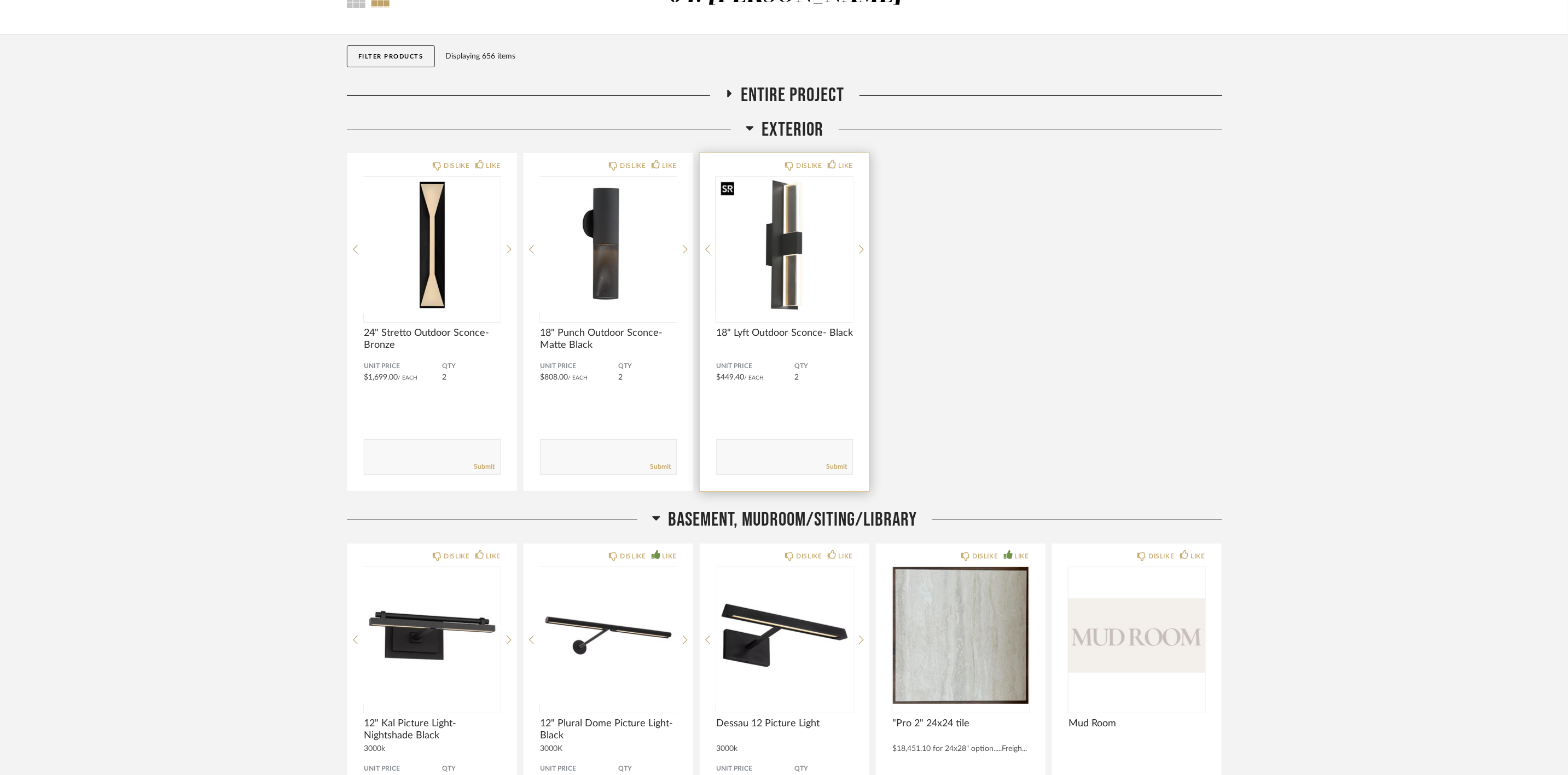
click at [629, 243] on img "0" at bounding box center [785, 245] width 137 height 137
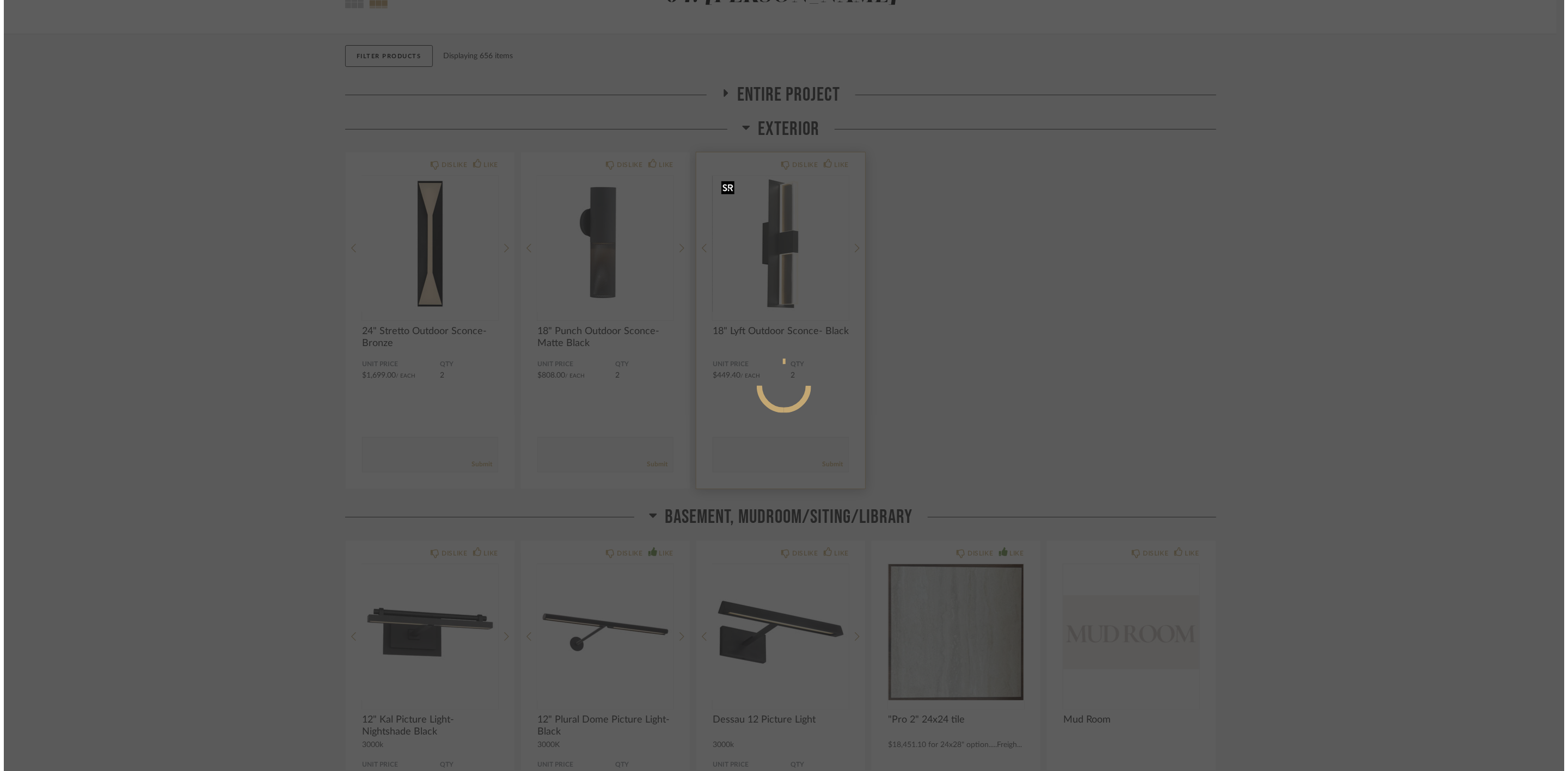
scroll to position [0, 0]
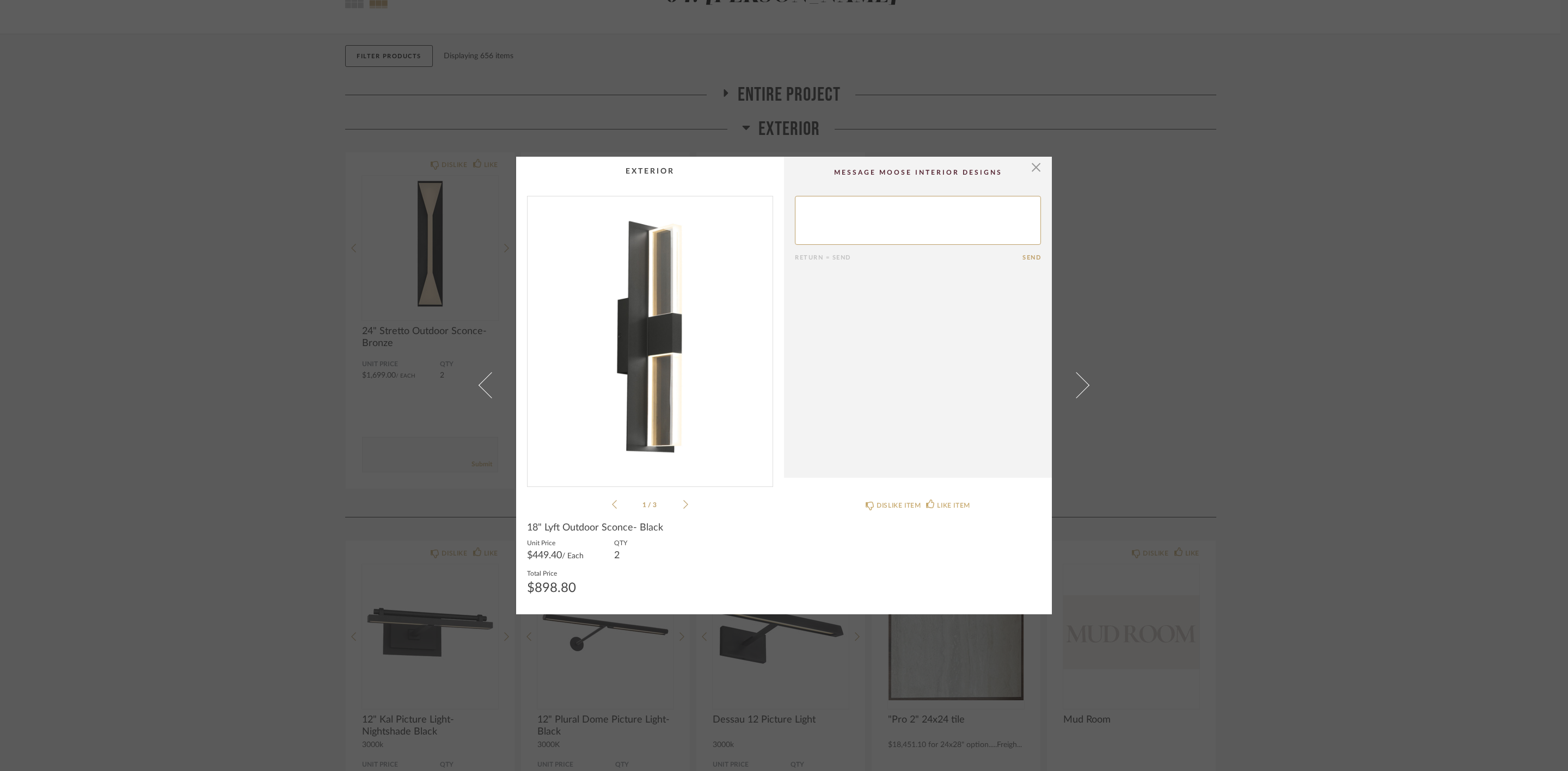
click at [626, 315] on img "0" at bounding box center [650, 337] width 245 height 281
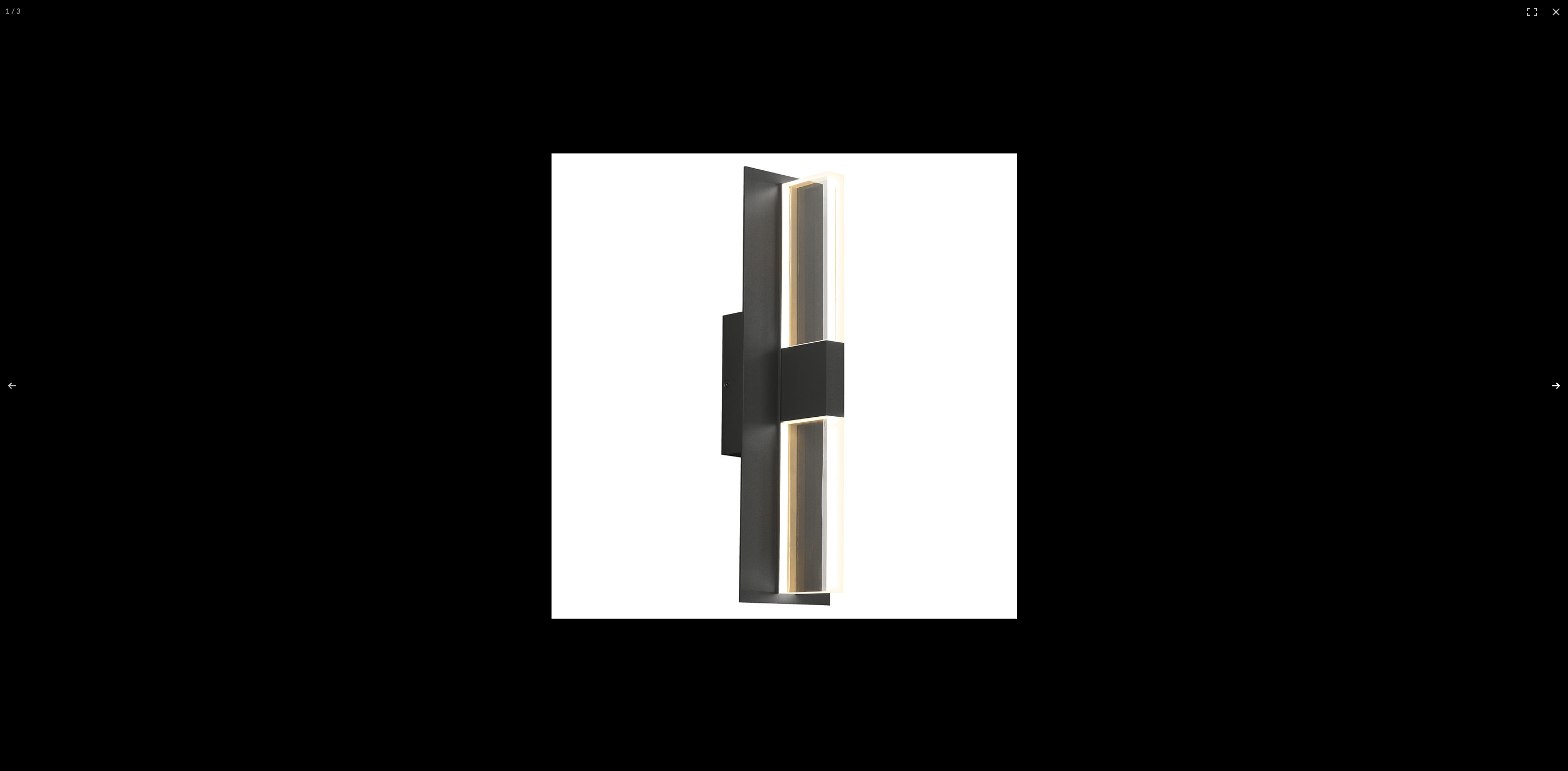
click at [626, 315] on button at bounding box center [1548, 386] width 38 height 54
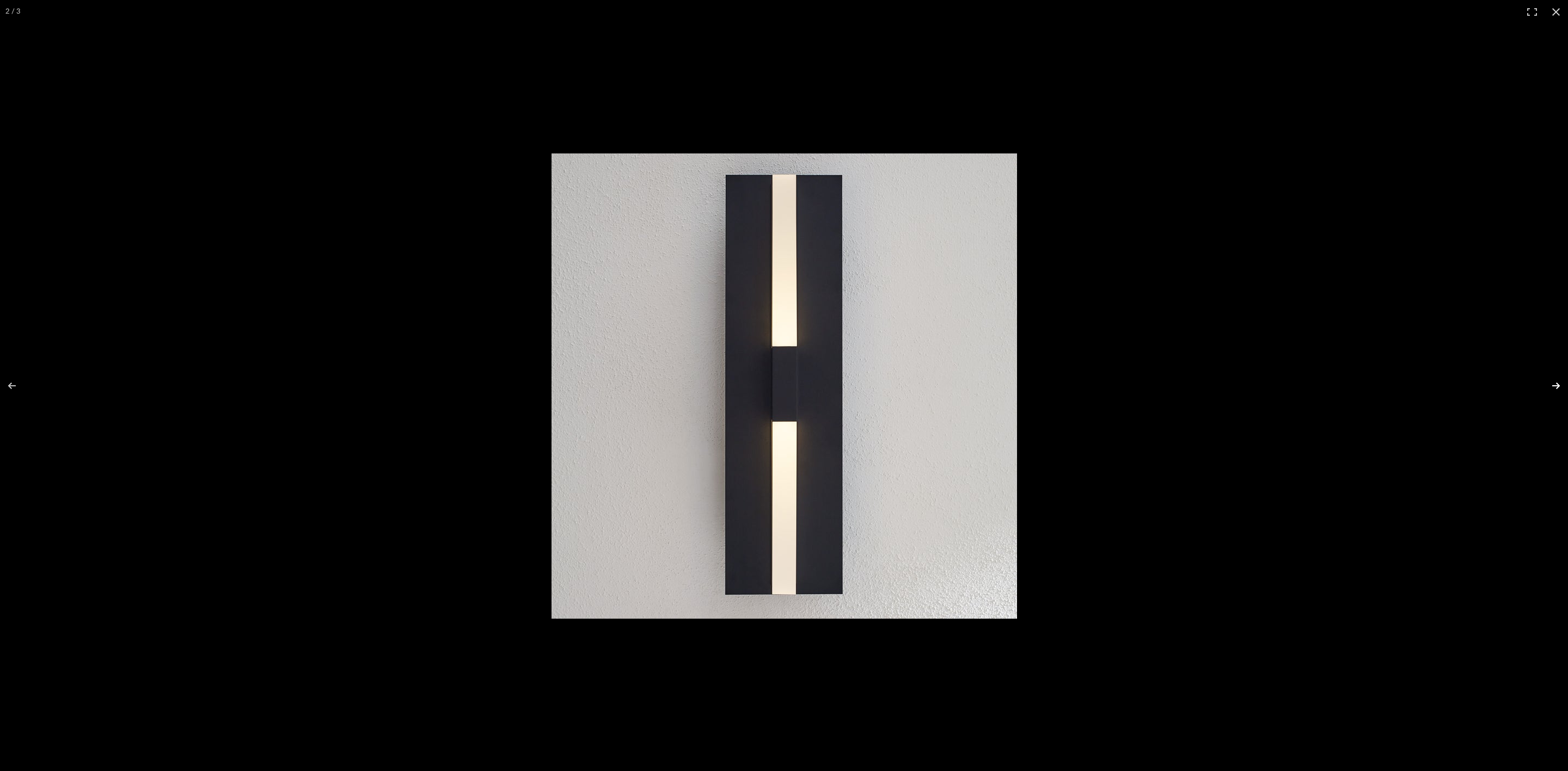
click at [626, 315] on button at bounding box center [1548, 386] width 38 height 54
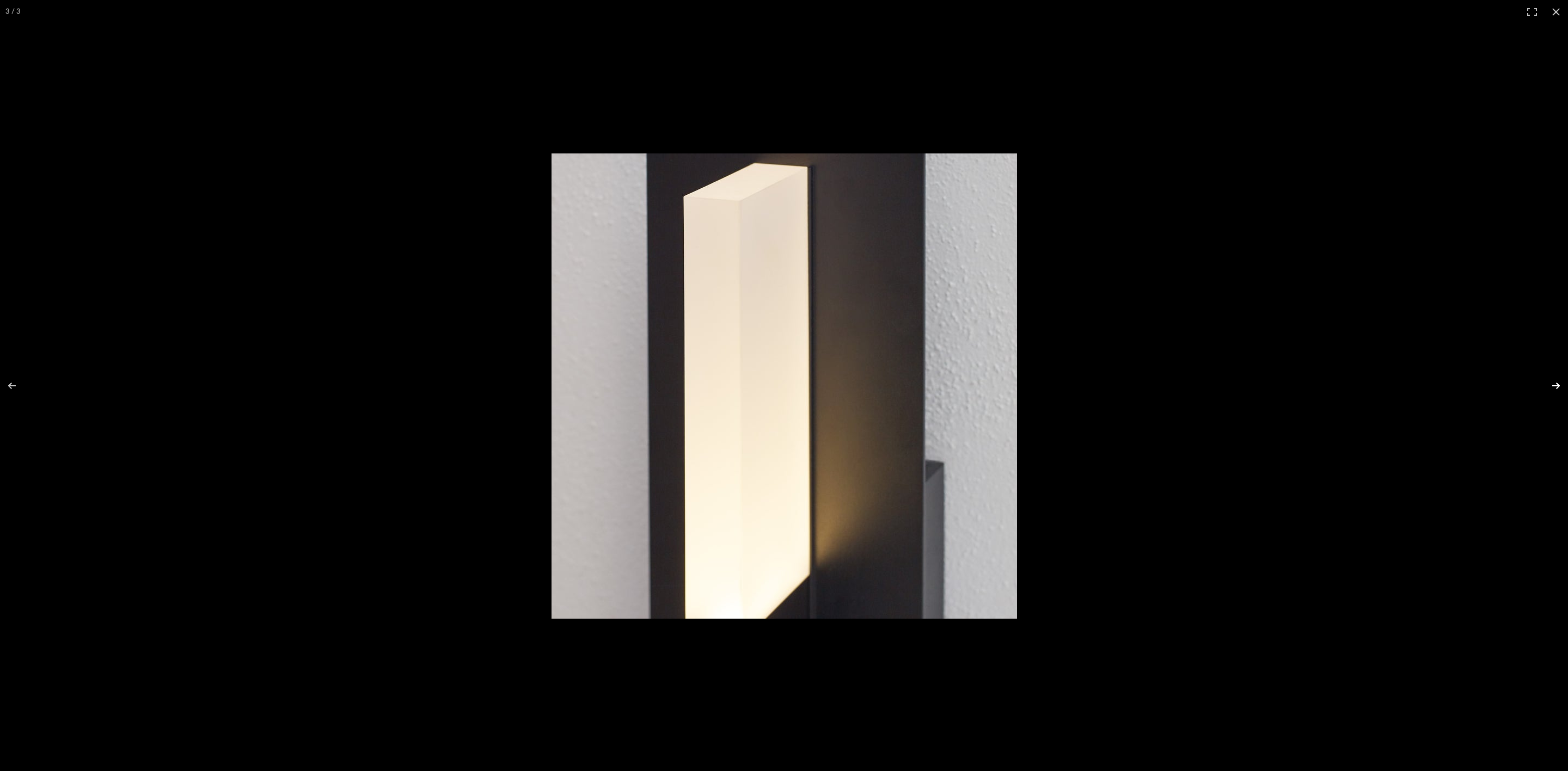
click at [626, 315] on button at bounding box center [1548, 386] width 38 height 54
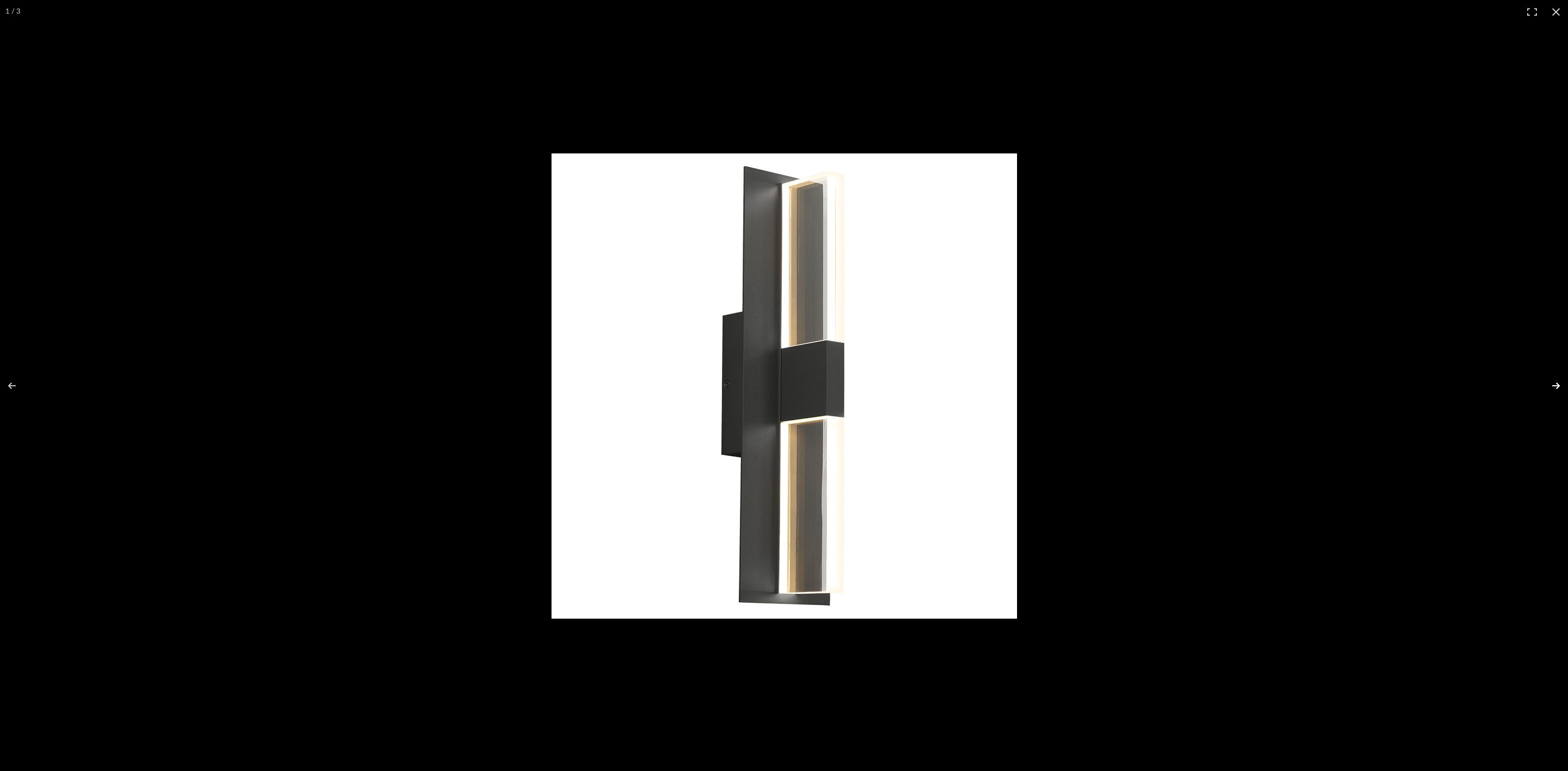
click at [626, 315] on button at bounding box center [1548, 386] width 38 height 54
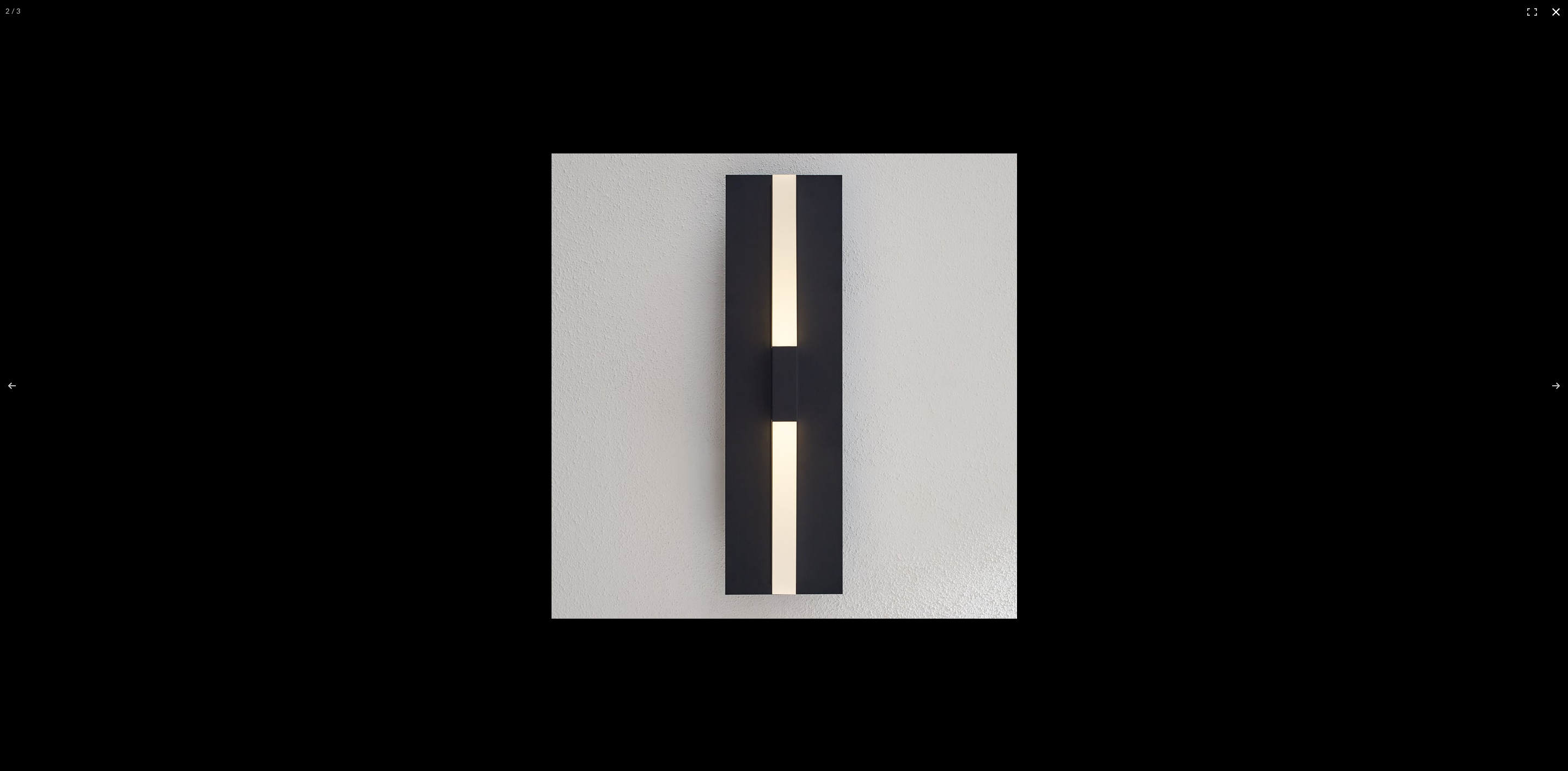
click at [626, 197] on div at bounding box center [1055, 401] width 1008 height 496
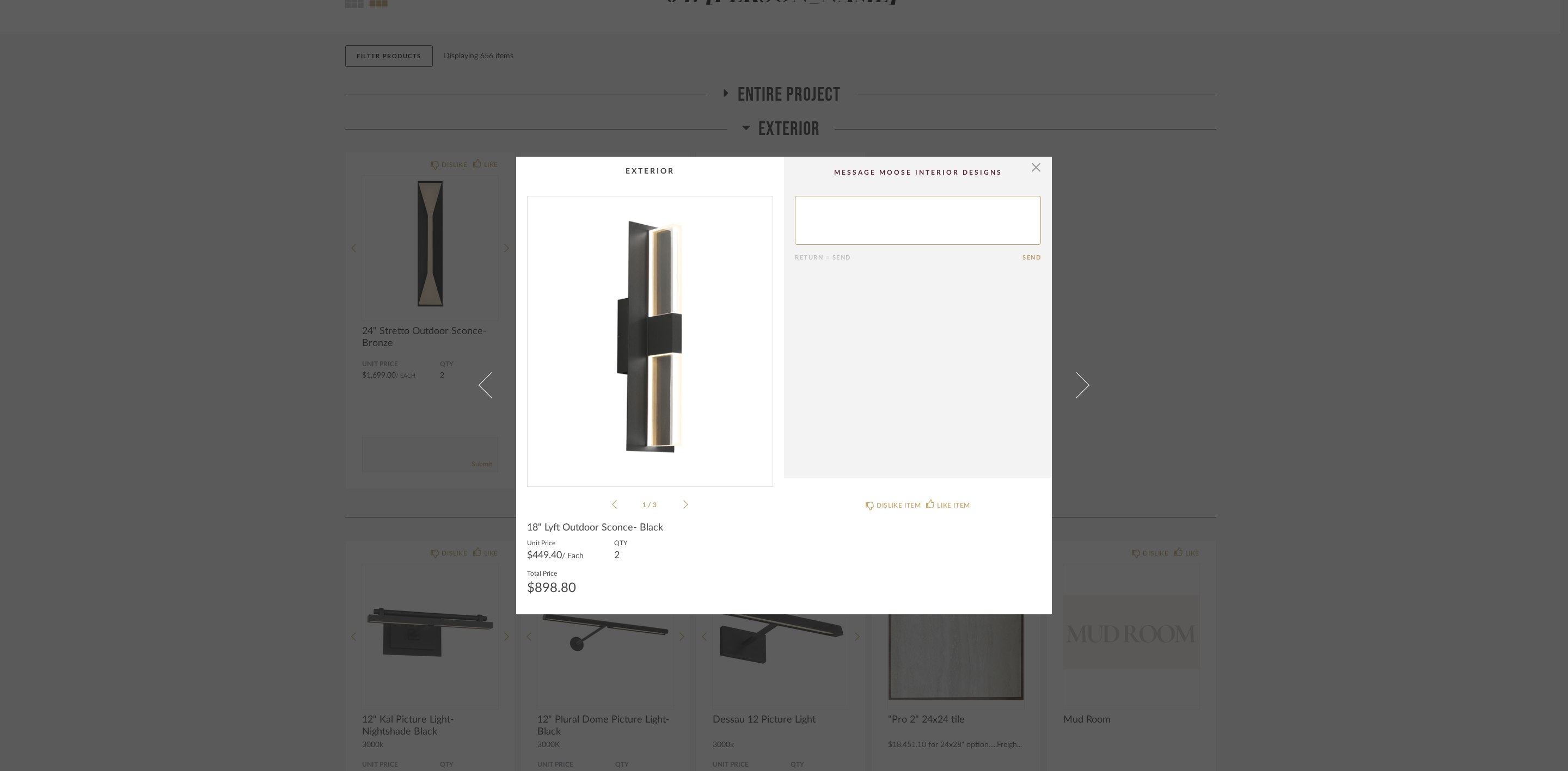
click at [626, 181] on div "× 1 / 3 Return = Send Send 18" Lyft Outdoor Sconce- Black Unit Price $449.40 / …" at bounding box center [784, 385] width 1568 height 771
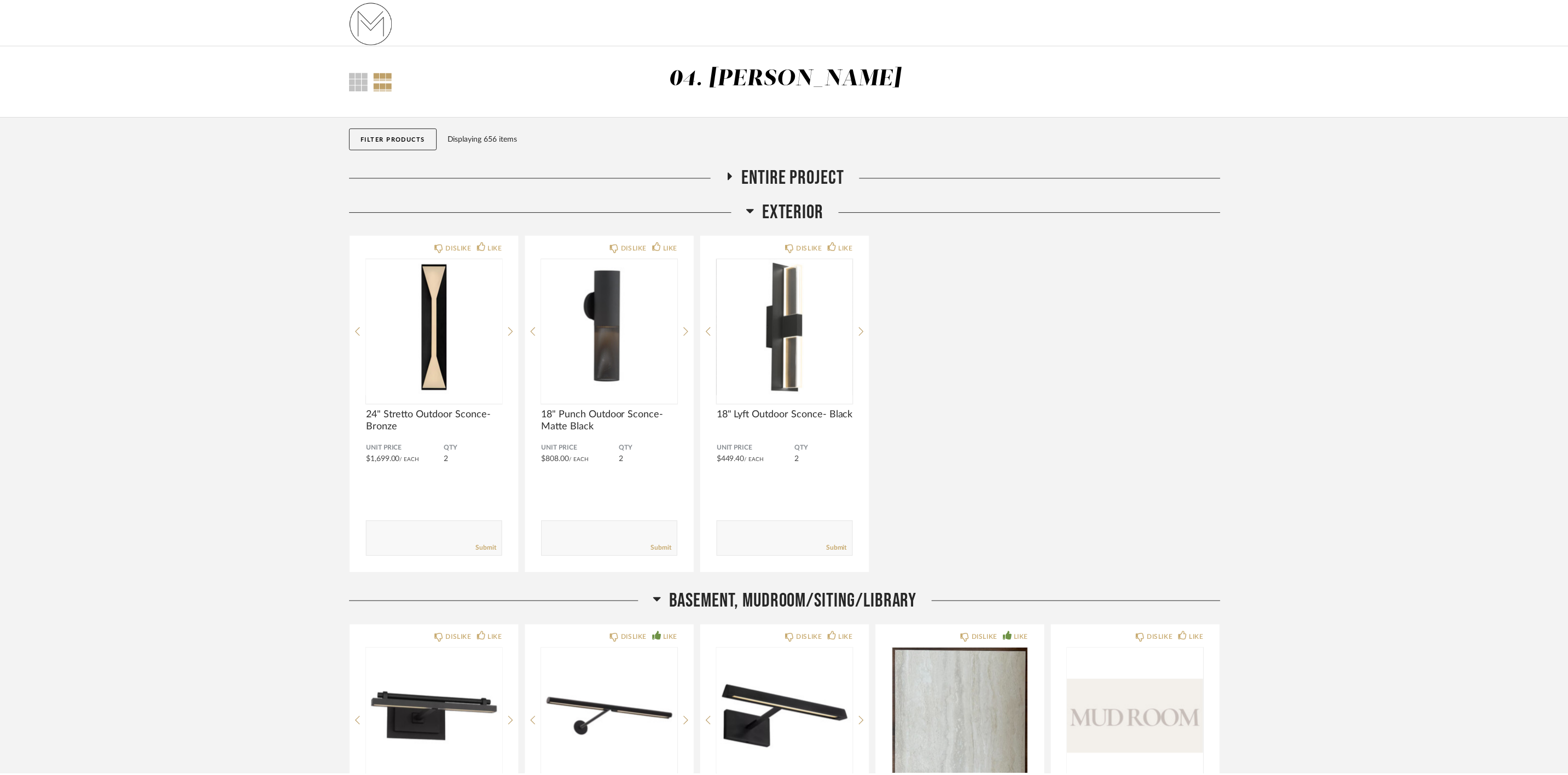
scroll to position [82, 0]
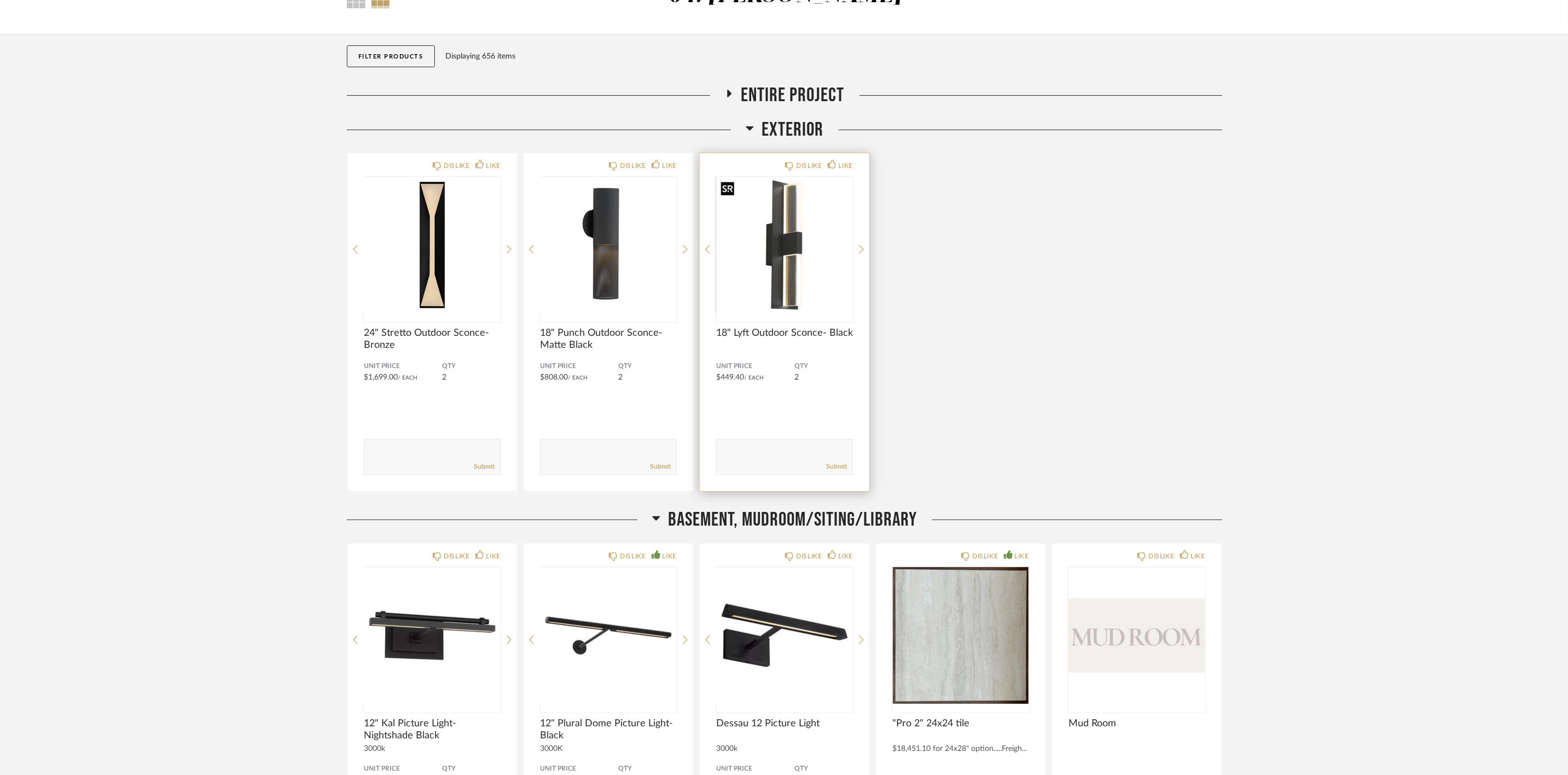
click at [629, 281] on img "0" at bounding box center [785, 245] width 137 height 137
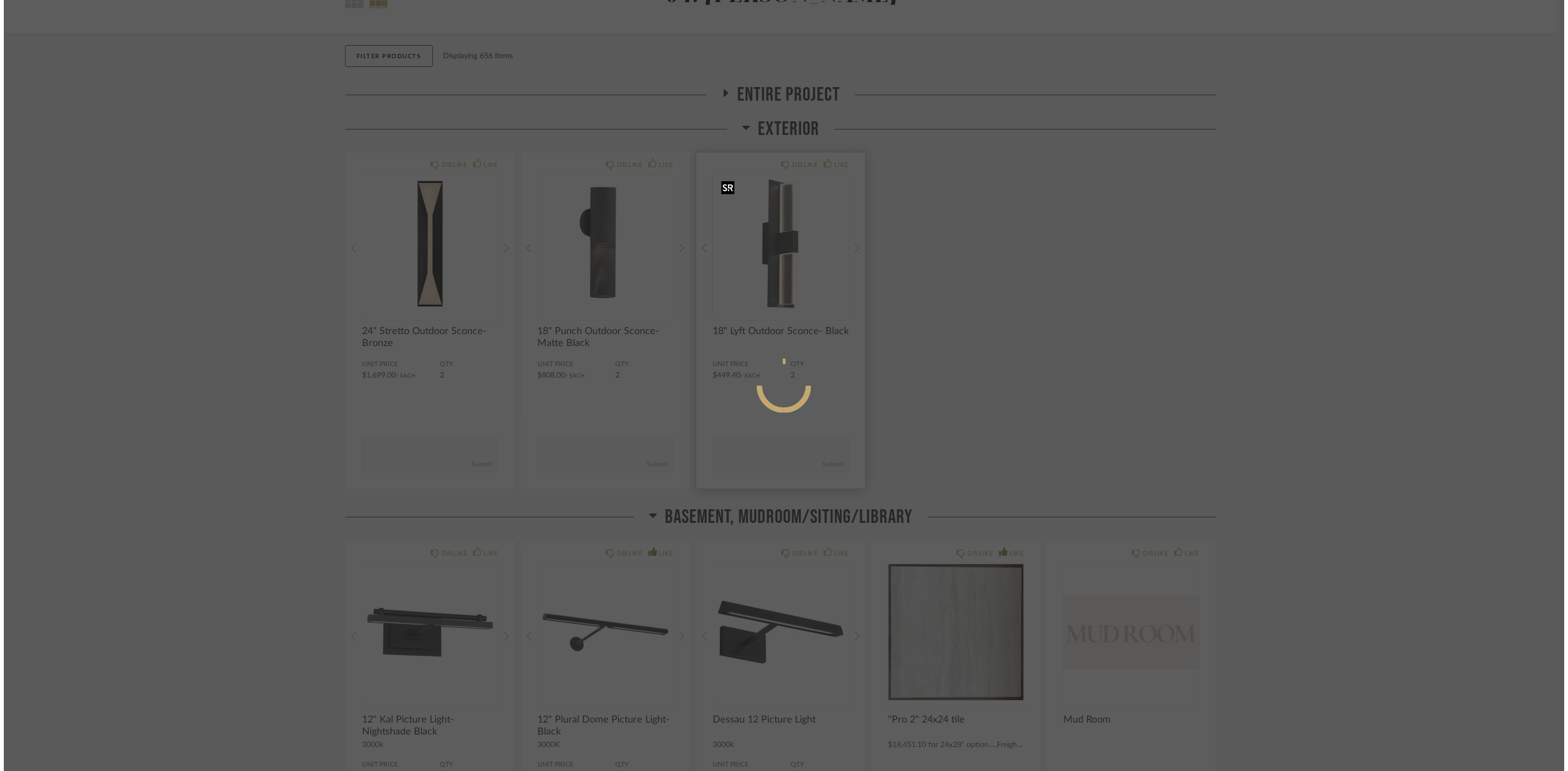
scroll to position [0, 0]
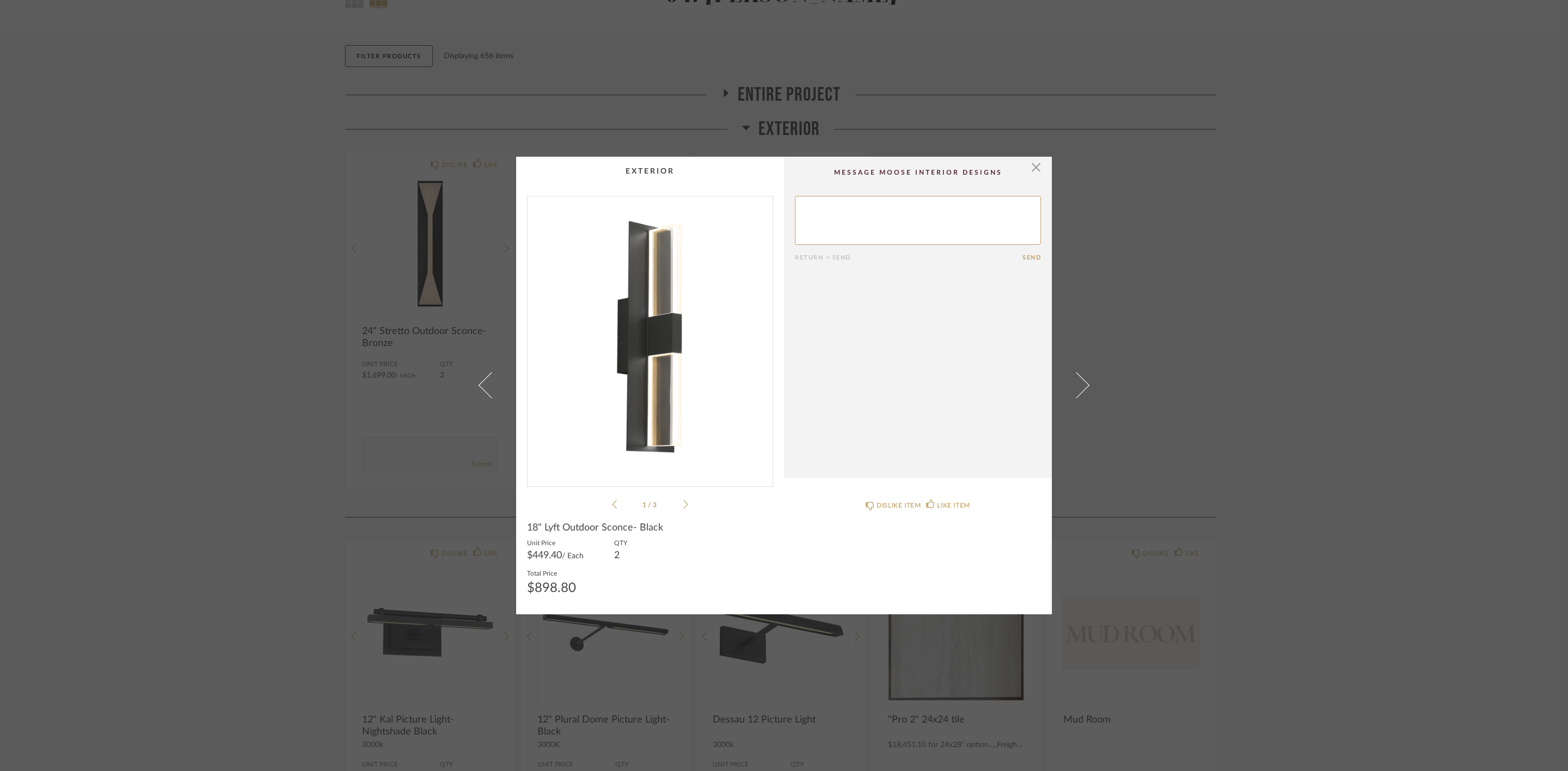
click at [626, 315] on div "× 1 / 3 Return = Send Send 18" Lyft Outdoor Sconce- Black Unit Price $449.40 / …" at bounding box center [784, 385] width 1568 height 771
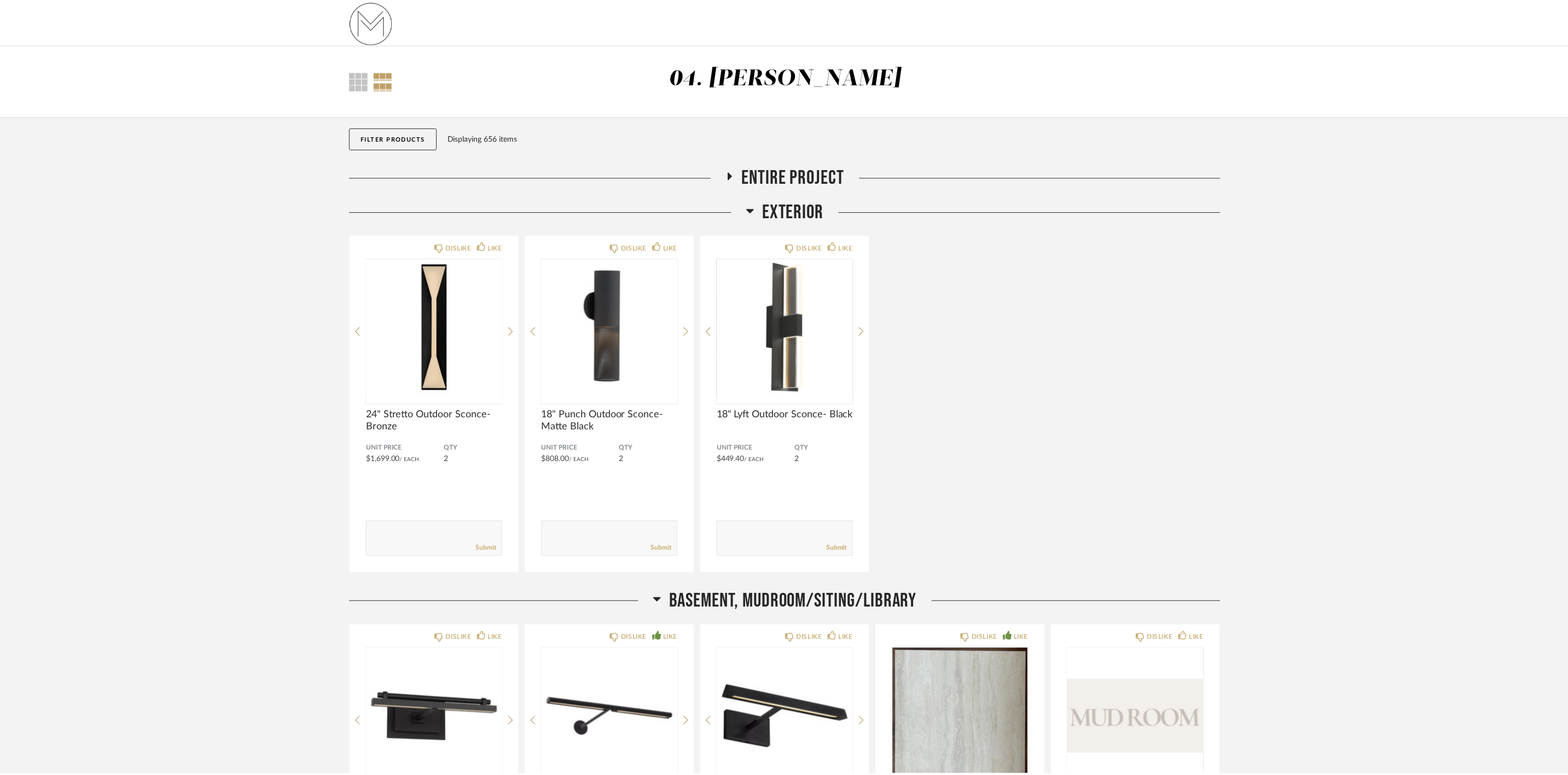
scroll to position [82, 0]
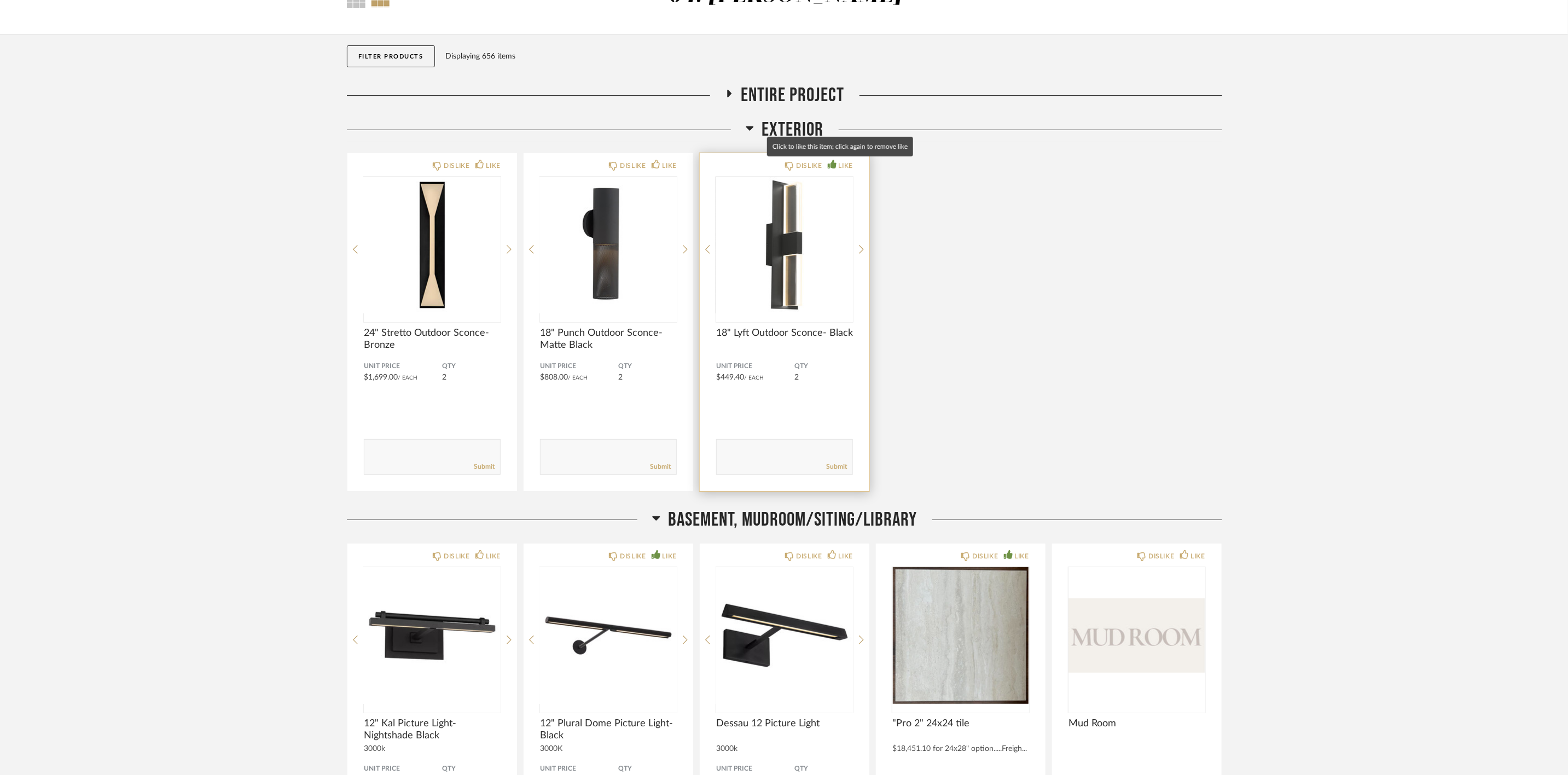
click at [629, 166] on div "LIKE" at bounding box center [845, 165] width 14 height 11
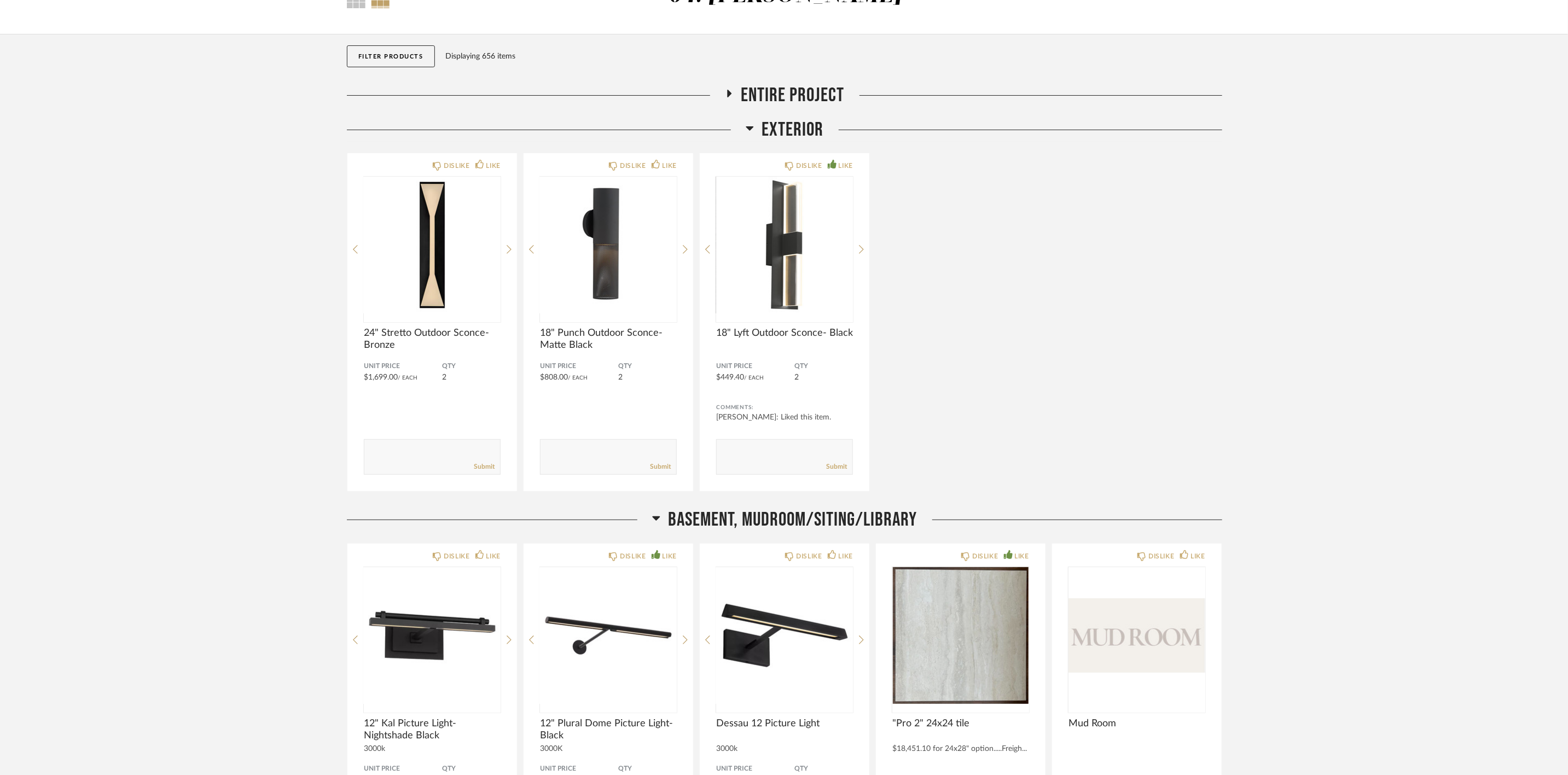
click at [629, 101] on span "Entire Project" at bounding box center [792, 95] width 103 height 23
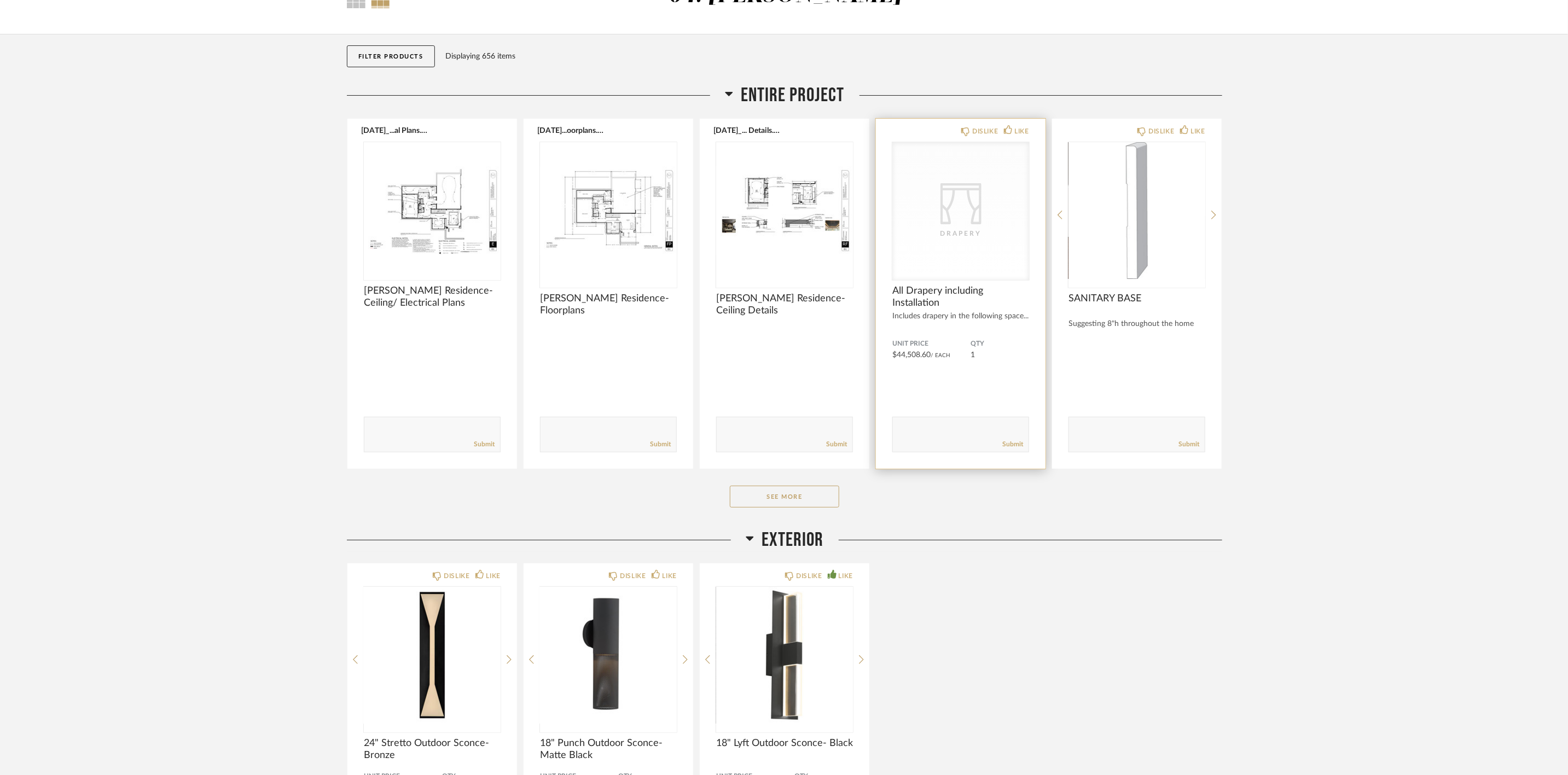
click at [629, 181] on div "CategoryIconFabrics Created with Sketch. Drapery" at bounding box center [961, 210] width 137 height 138
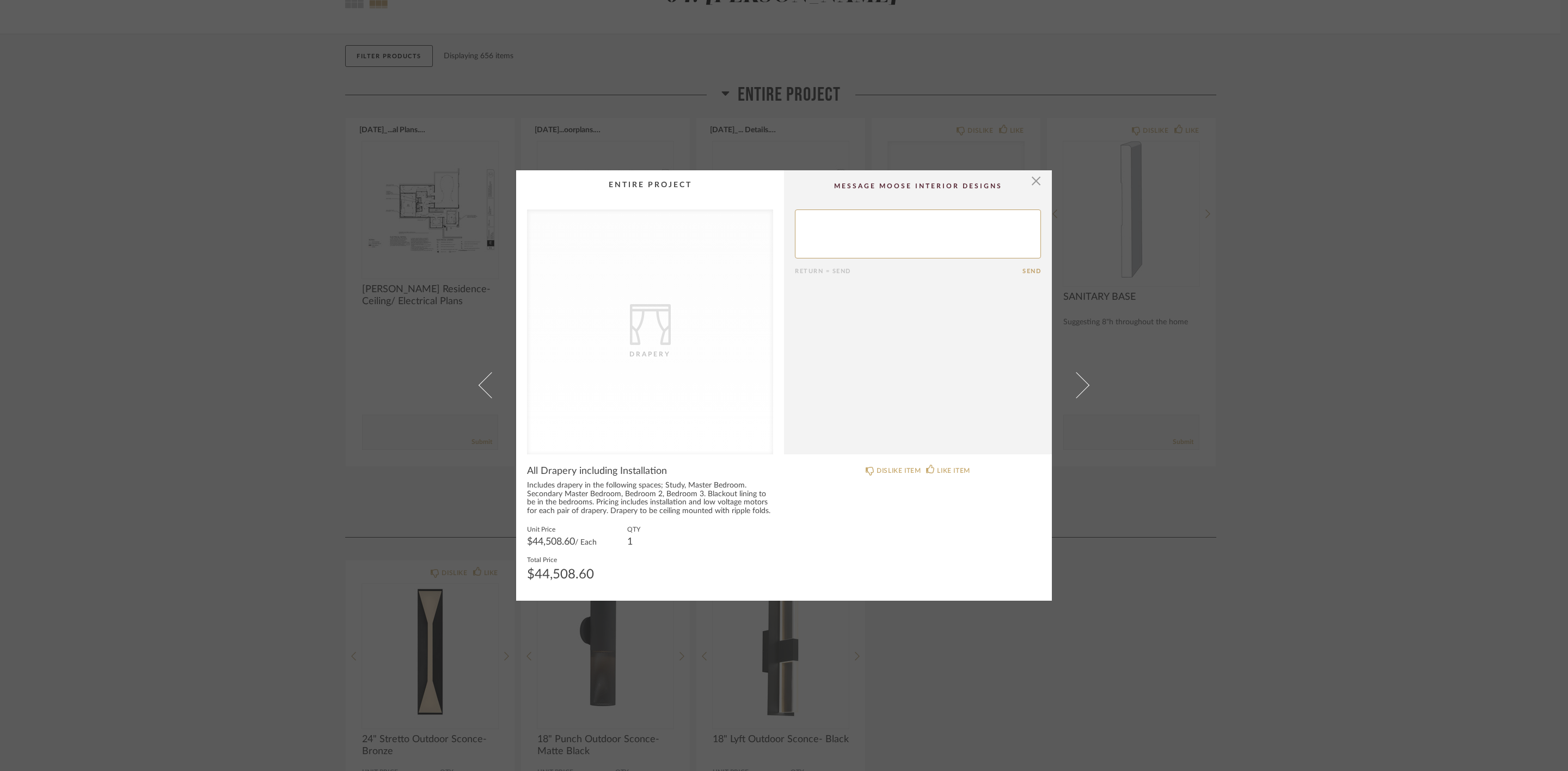
click at [626, 315] on div "× CategoryIconFabrics Created with Sketch. Drapery Return = Send Send All Drape…" at bounding box center [784, 385] width 1568 height 771
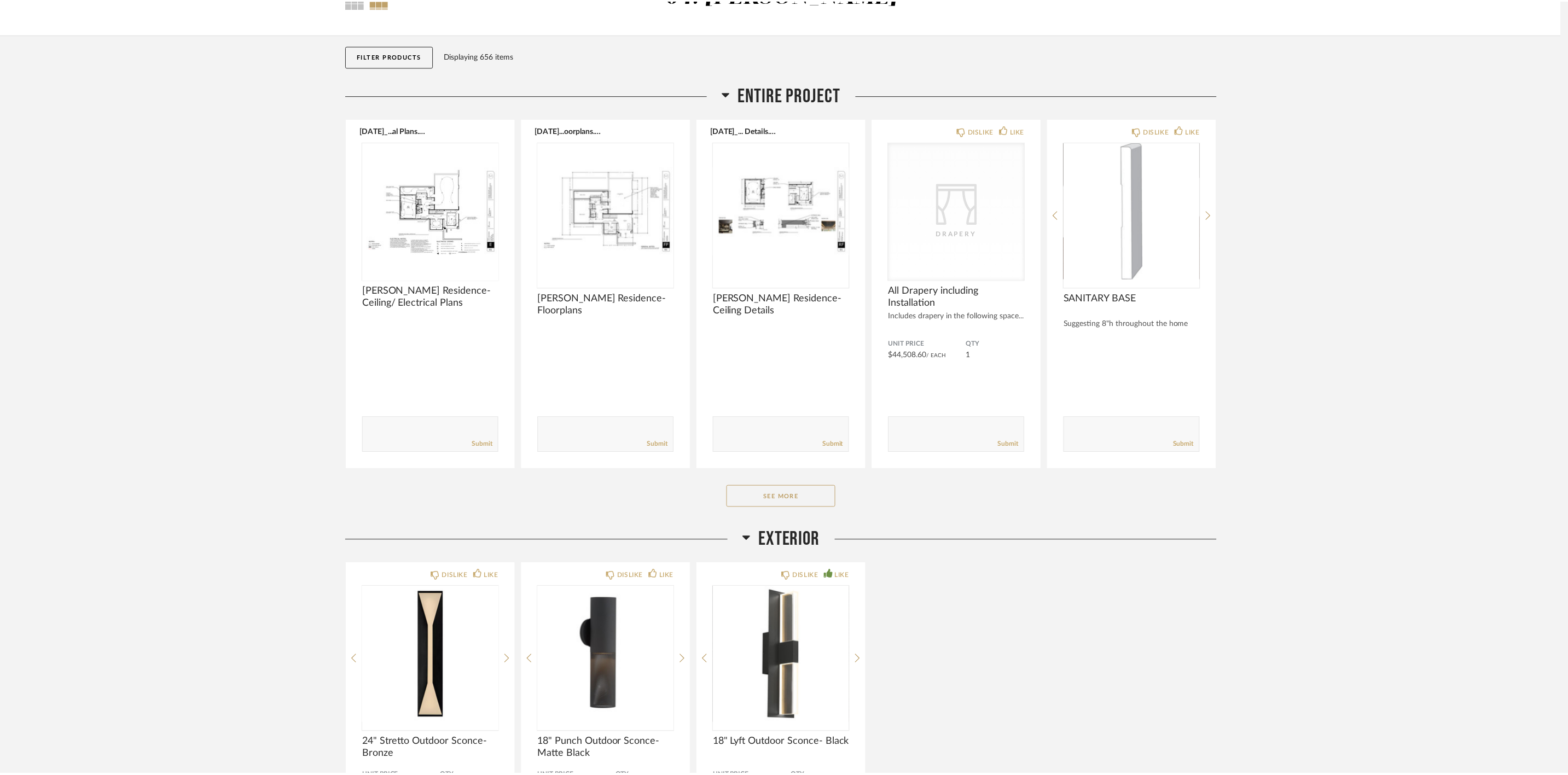
scroll to position [82, 0]
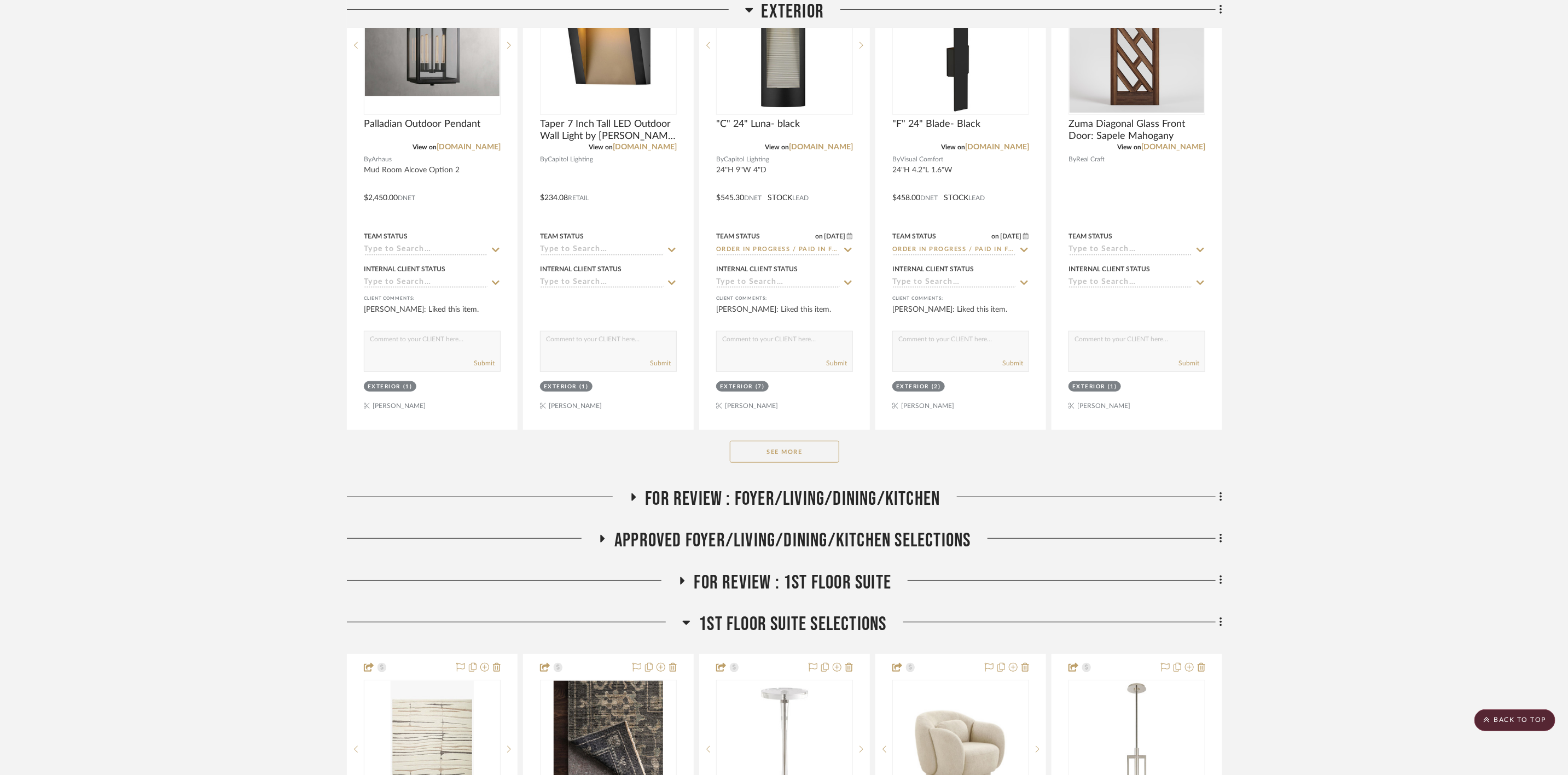
scroll to position [410, 0]
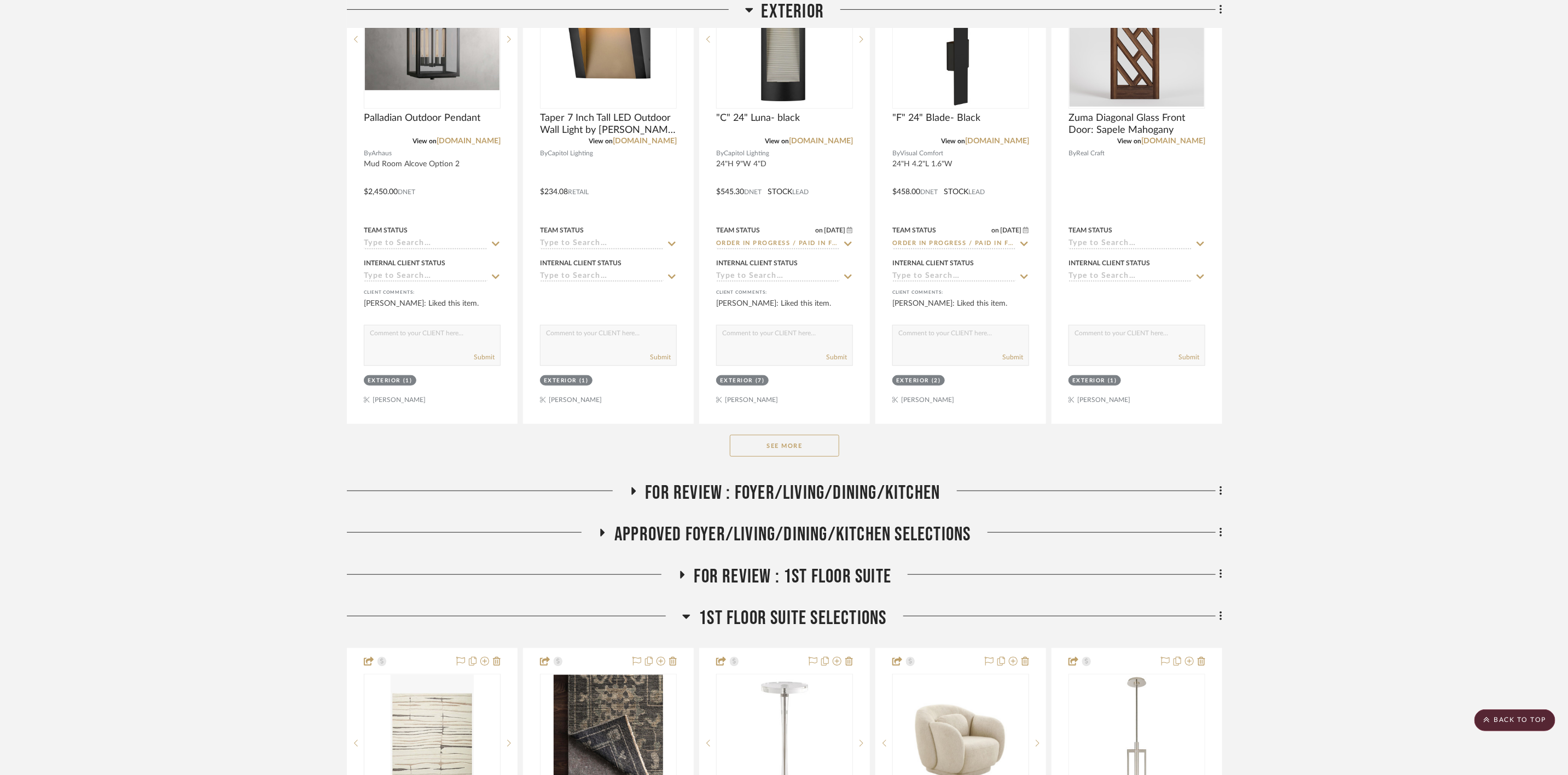
click at [860, 523] on span "APPROVED FOYER/LIVING/DINING/KITCHEN SELECTIONS" at bounding box center [792, 534] width 356 height 23
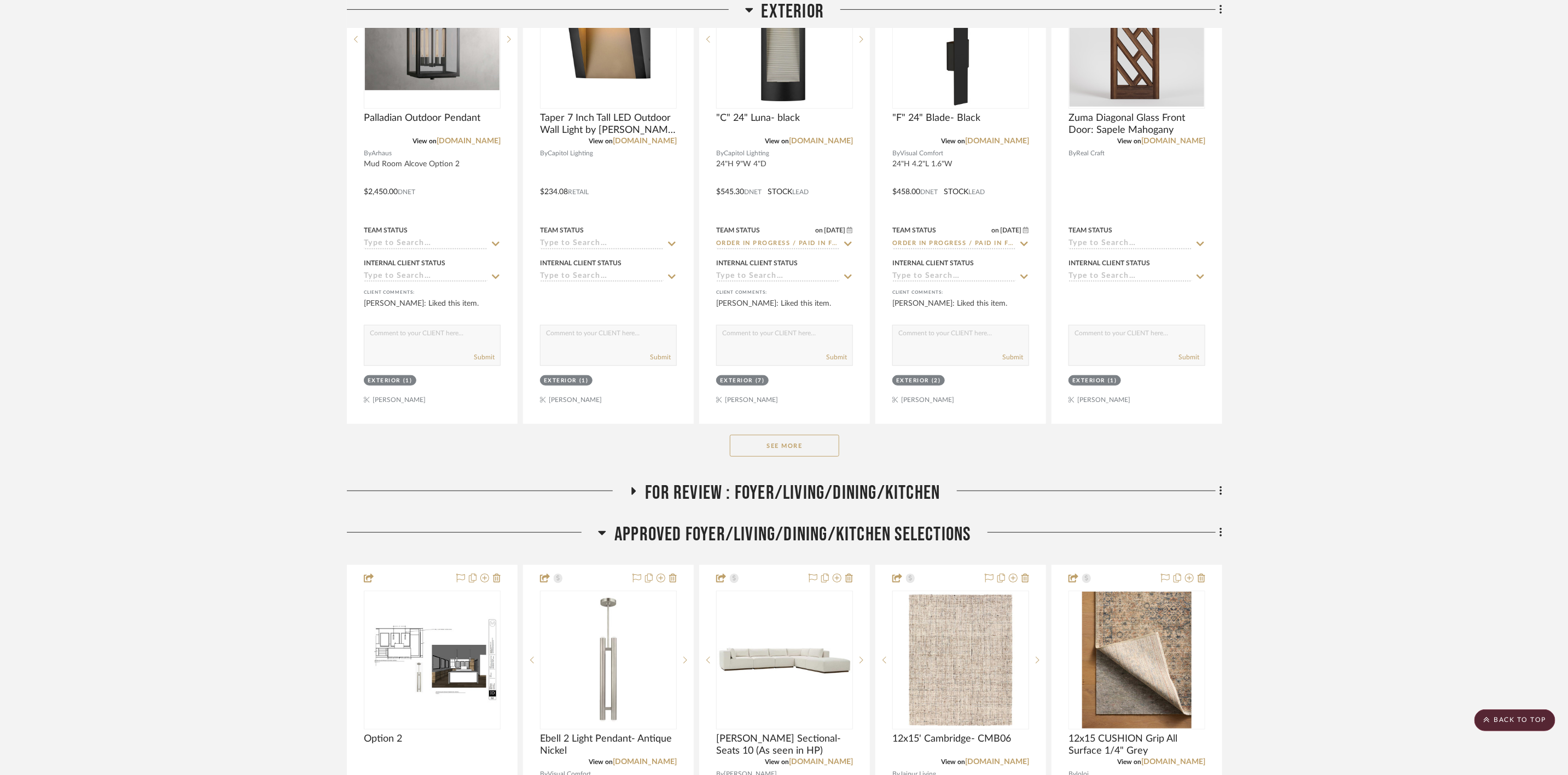
click at [870, 523] on span "APPROVED FOYER/LIVING/DINING/KITCHEN SELECTIONS" at bounding box center [792, 534] width 356 height 23
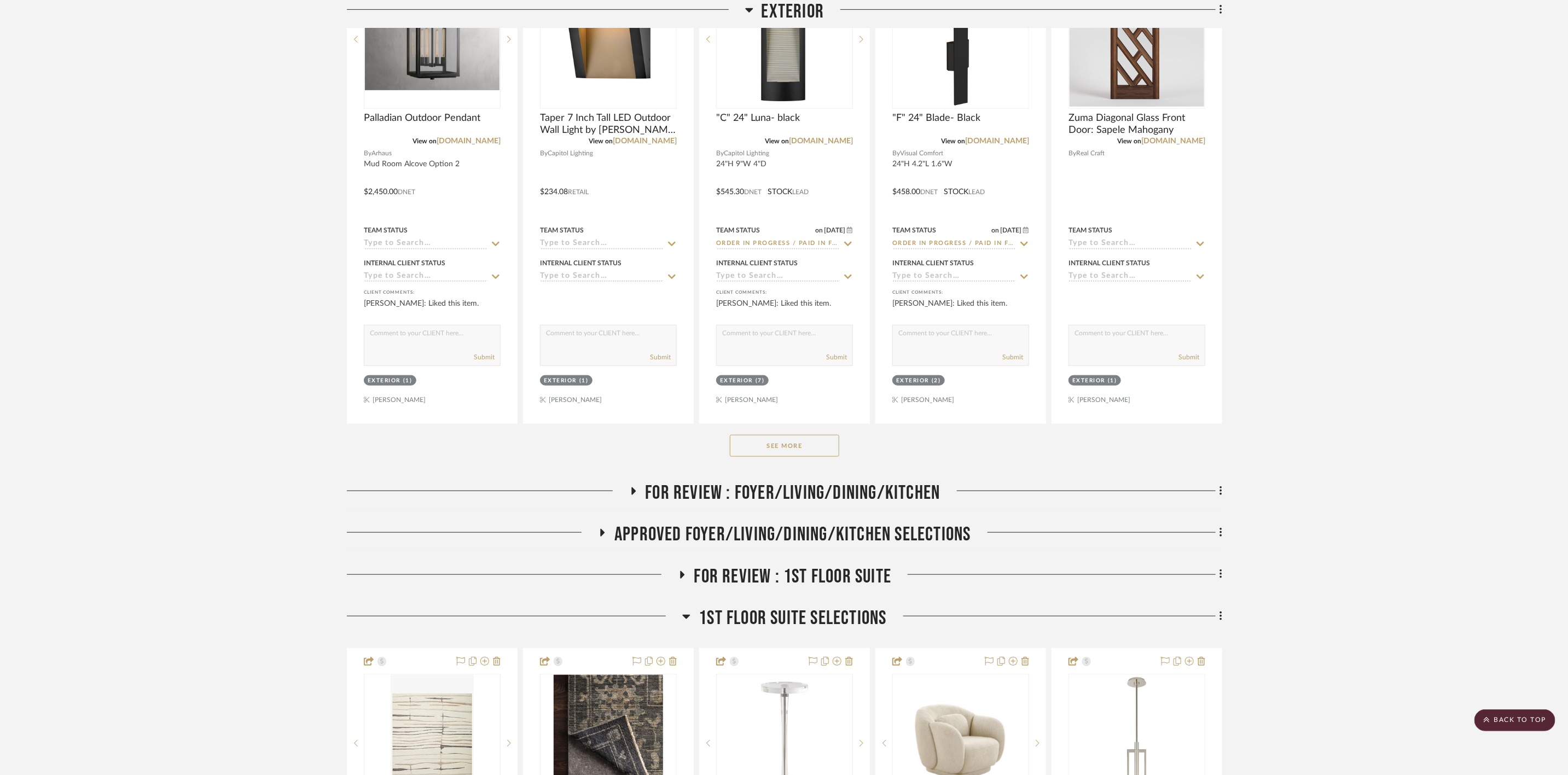
click at [861, 481] on span "FOR REVIEW : Foyer/Living/Dining/Kitchen" at bounding box center [792, 492] width 295 height 23
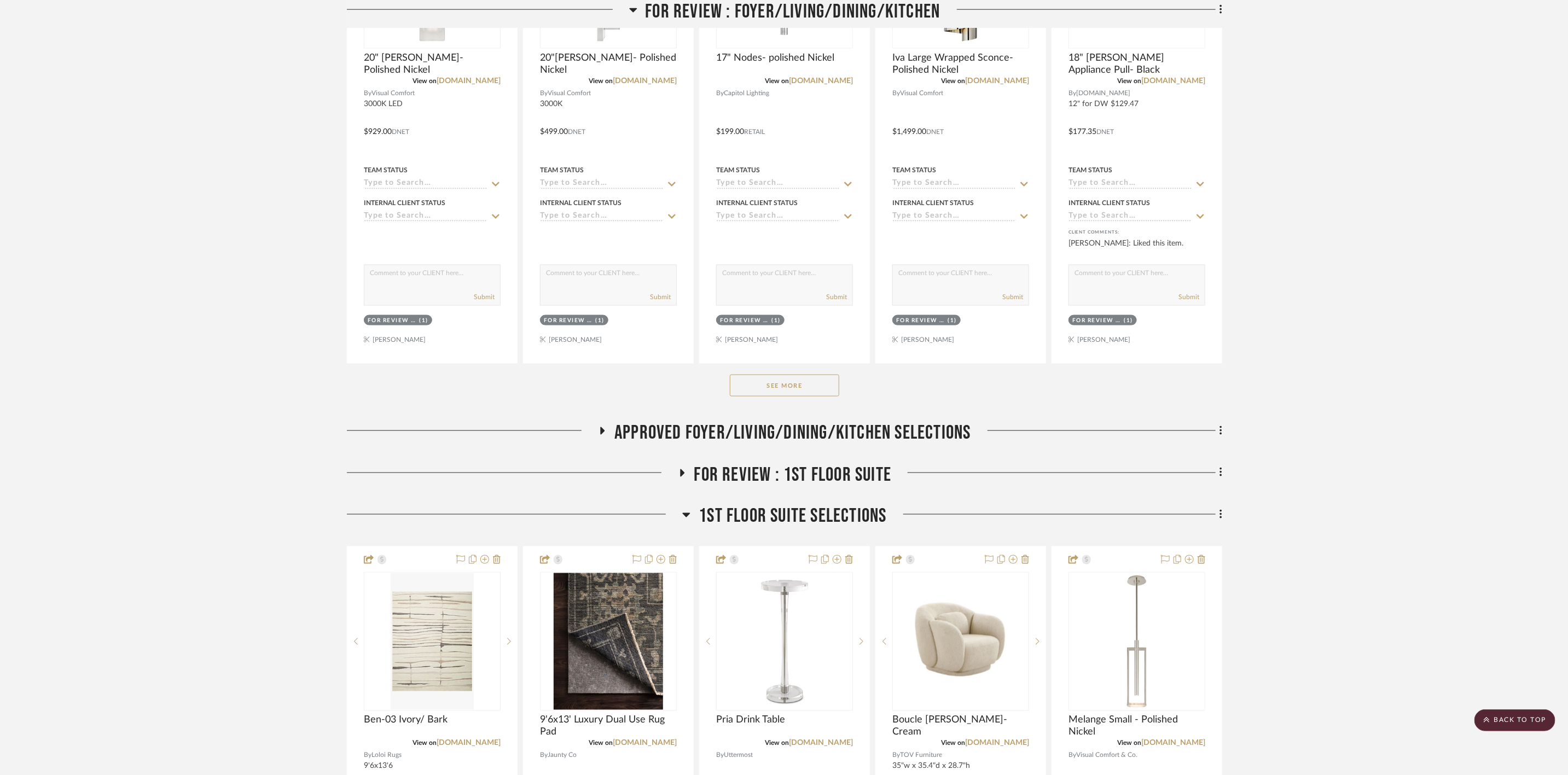
scroll to position [1066, 0]
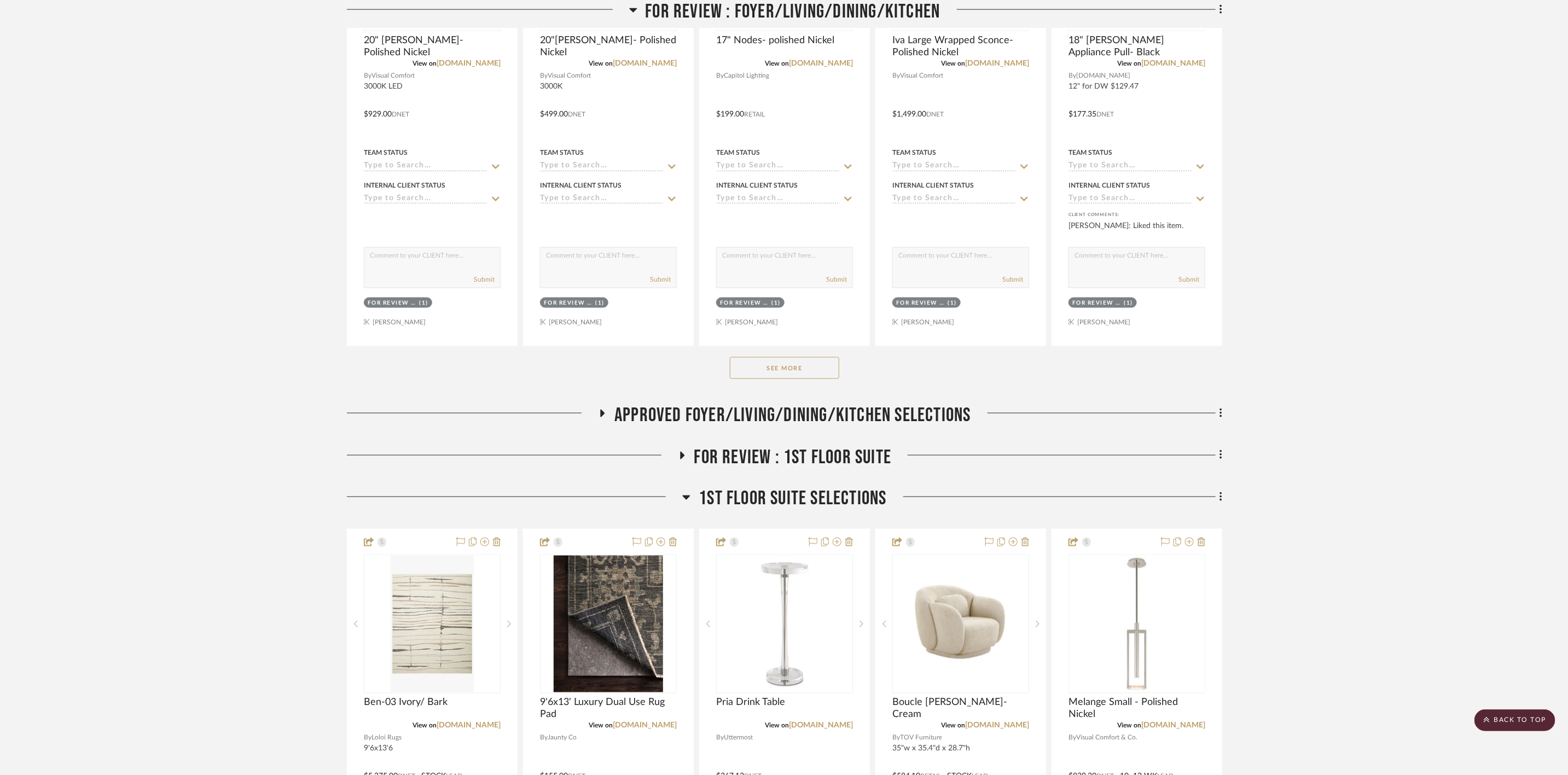
click at [860, 404] on span "APPROVED FOYER/LIVING/DINING/KITCHEN SELECTIONS" at bounding box center [792, 415] width 356 height 23
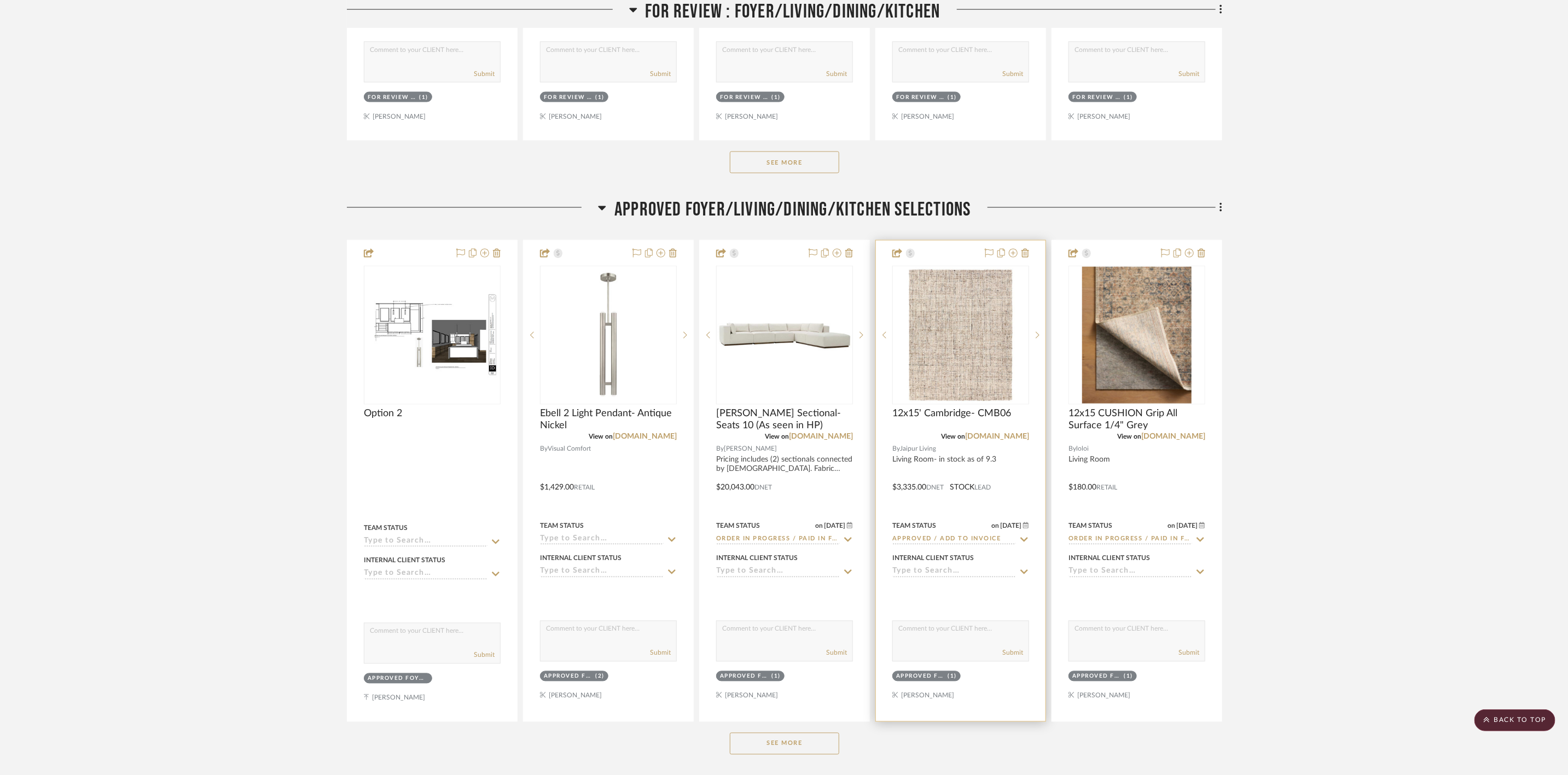
scroll to position [1312, 0]
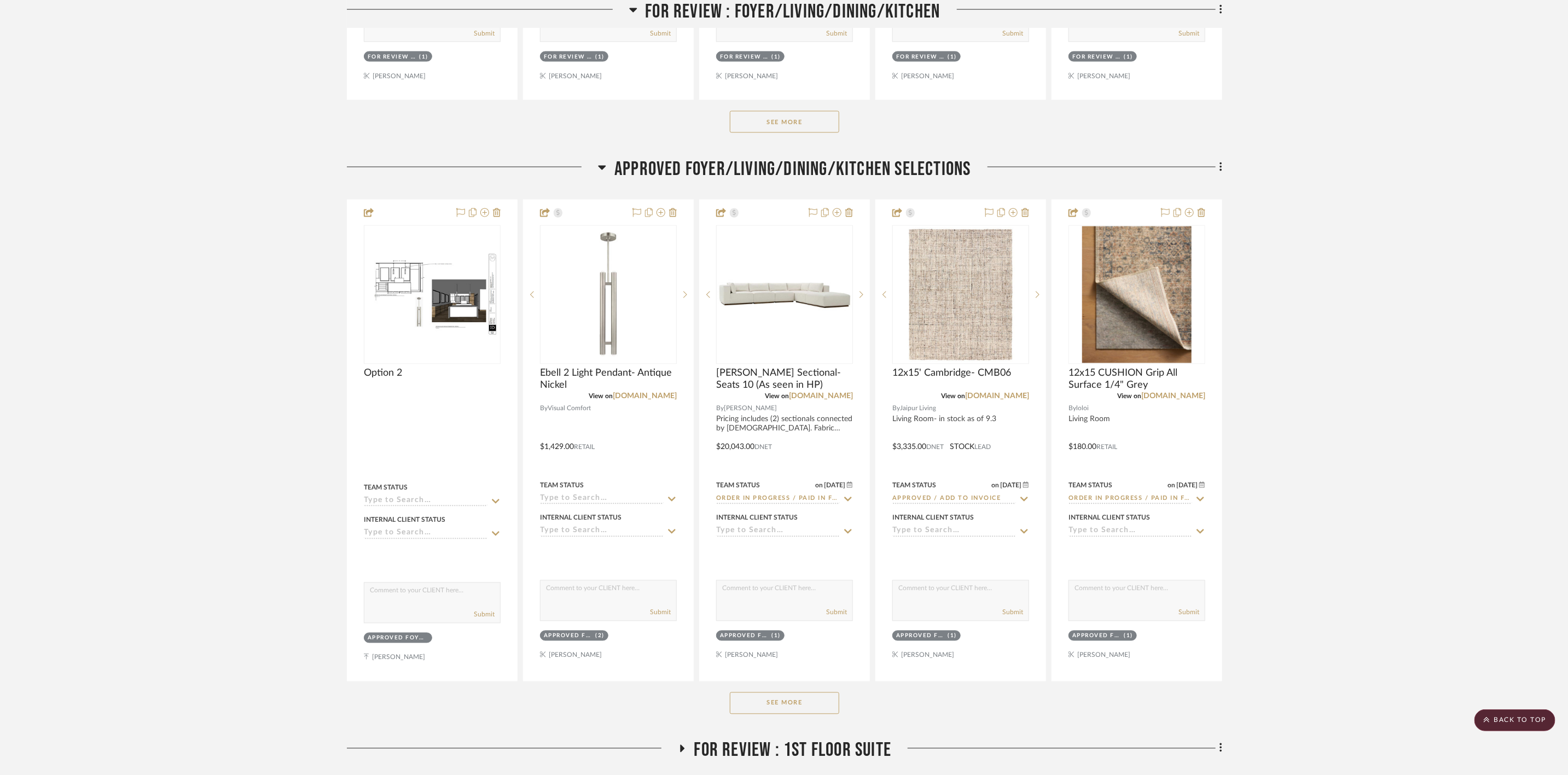
click at [797, 585] on button "See More" at bounding box center [784, 703] width 110 height 22
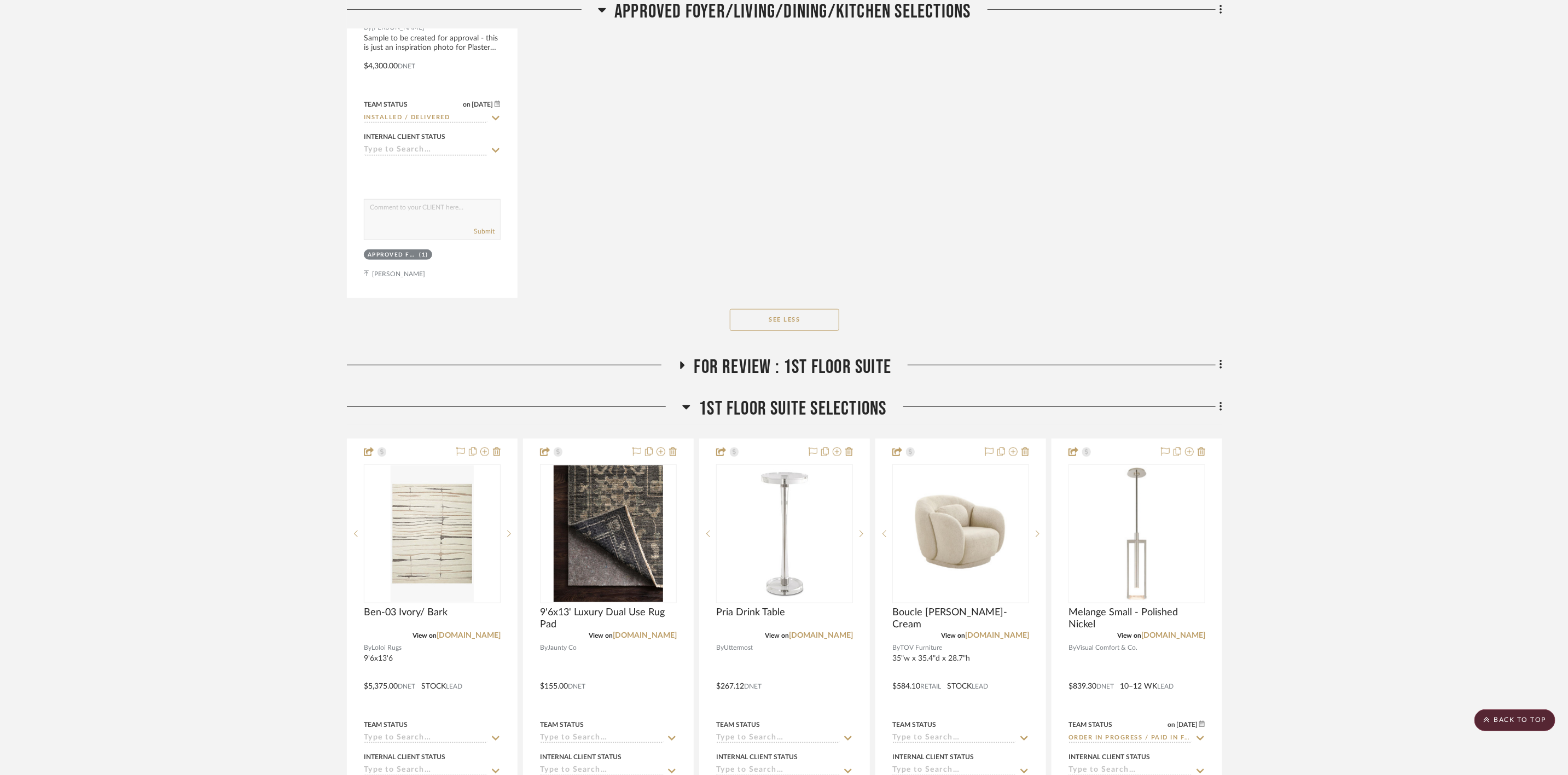
scroll to position [3692, 0]
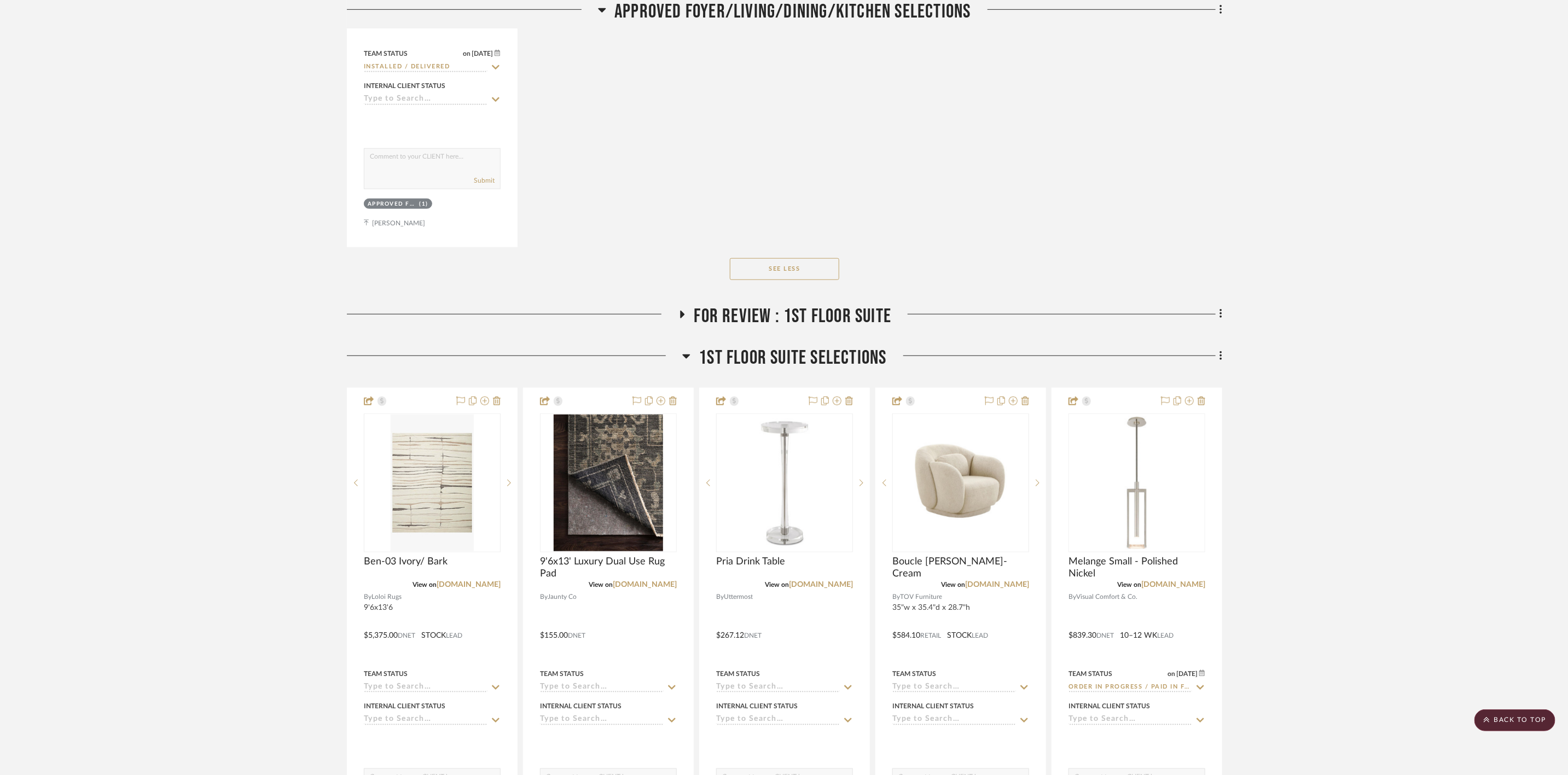
click at [849, 346] on span "1st Floor Suite Selections" at bounding box center [792, 357] width 188 height 23
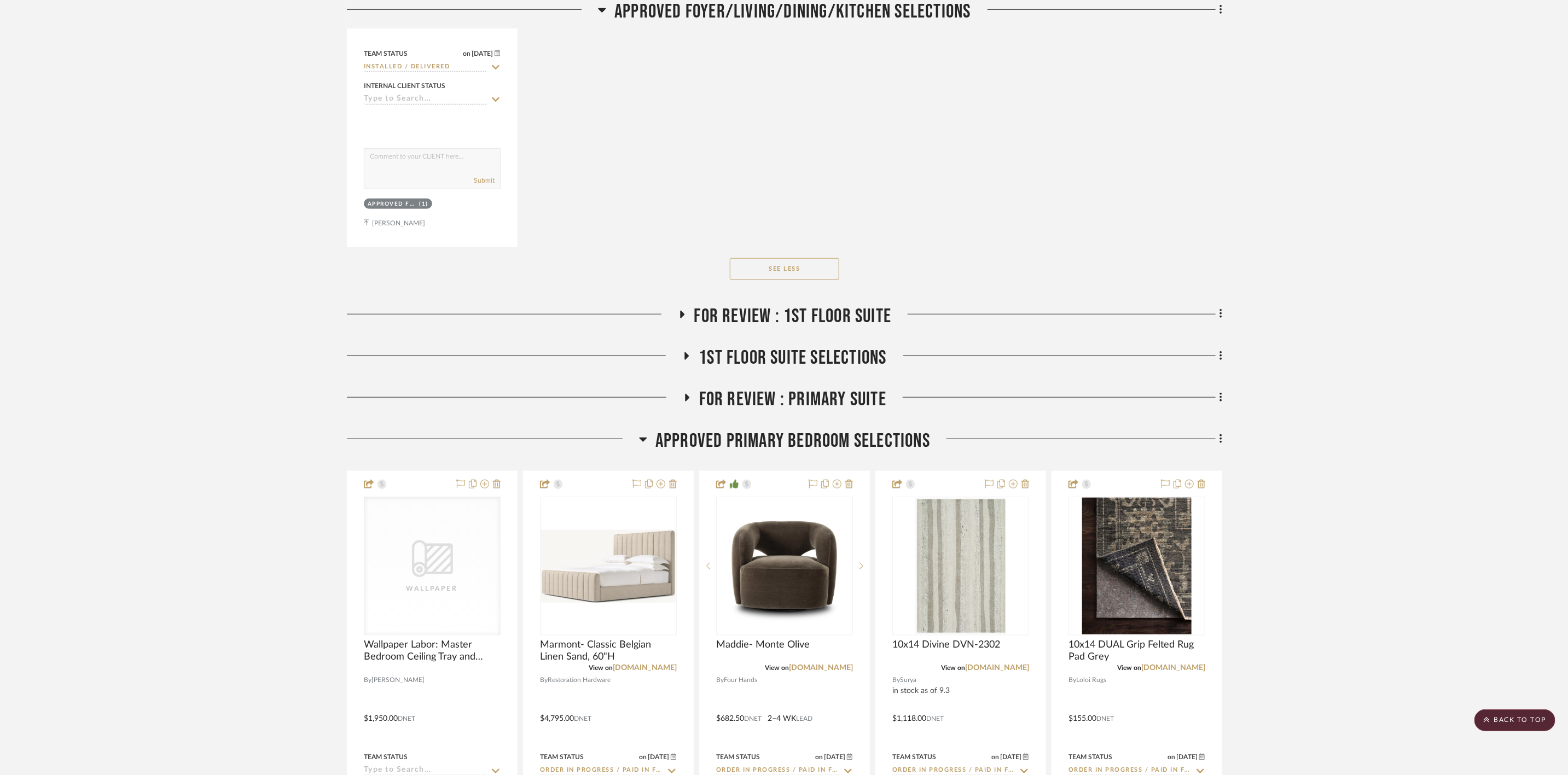
click at [871, 430] on span "Approved Primary Bedroom Selections" at bounding box center [792, 441] width 274 height 23
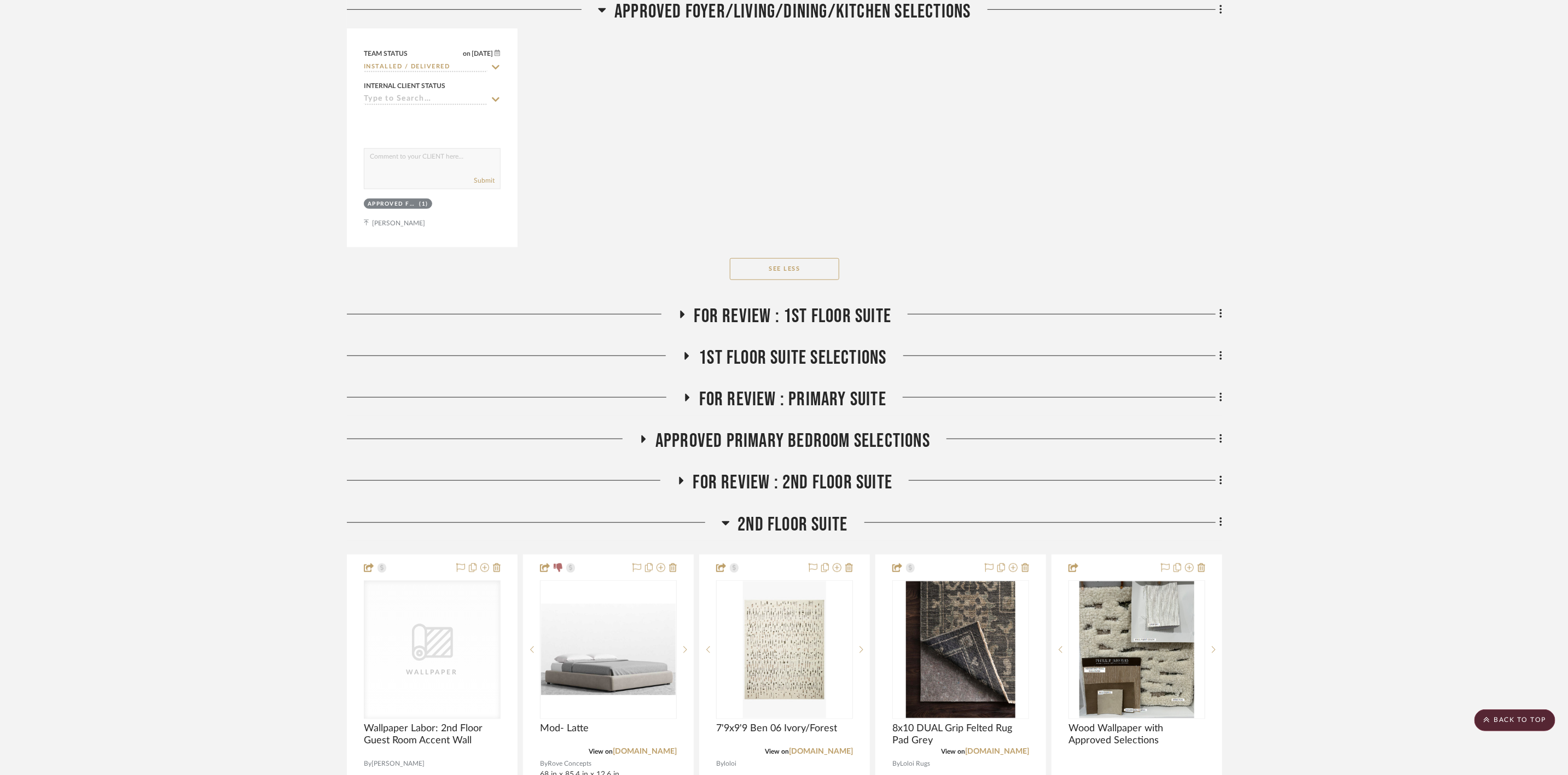
click at [825, 513] on span "2nd Floor Suite" at bounding box center [792, 525] width 110 height 23
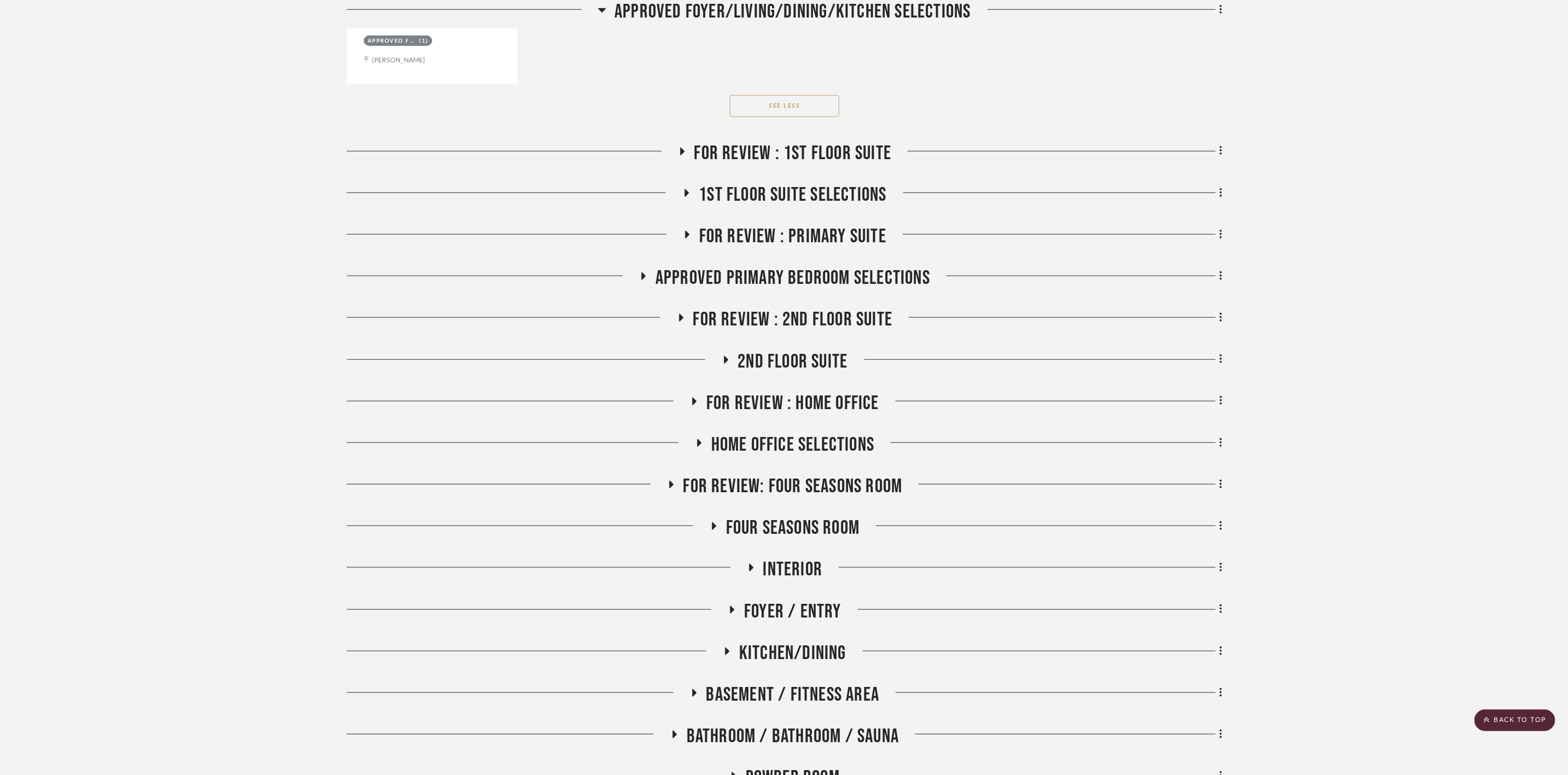
scroll to position [3856, 0]
click at [821, 585] on span "Foyer / Entry" at bounding box center [793, 610] width 98 height 23
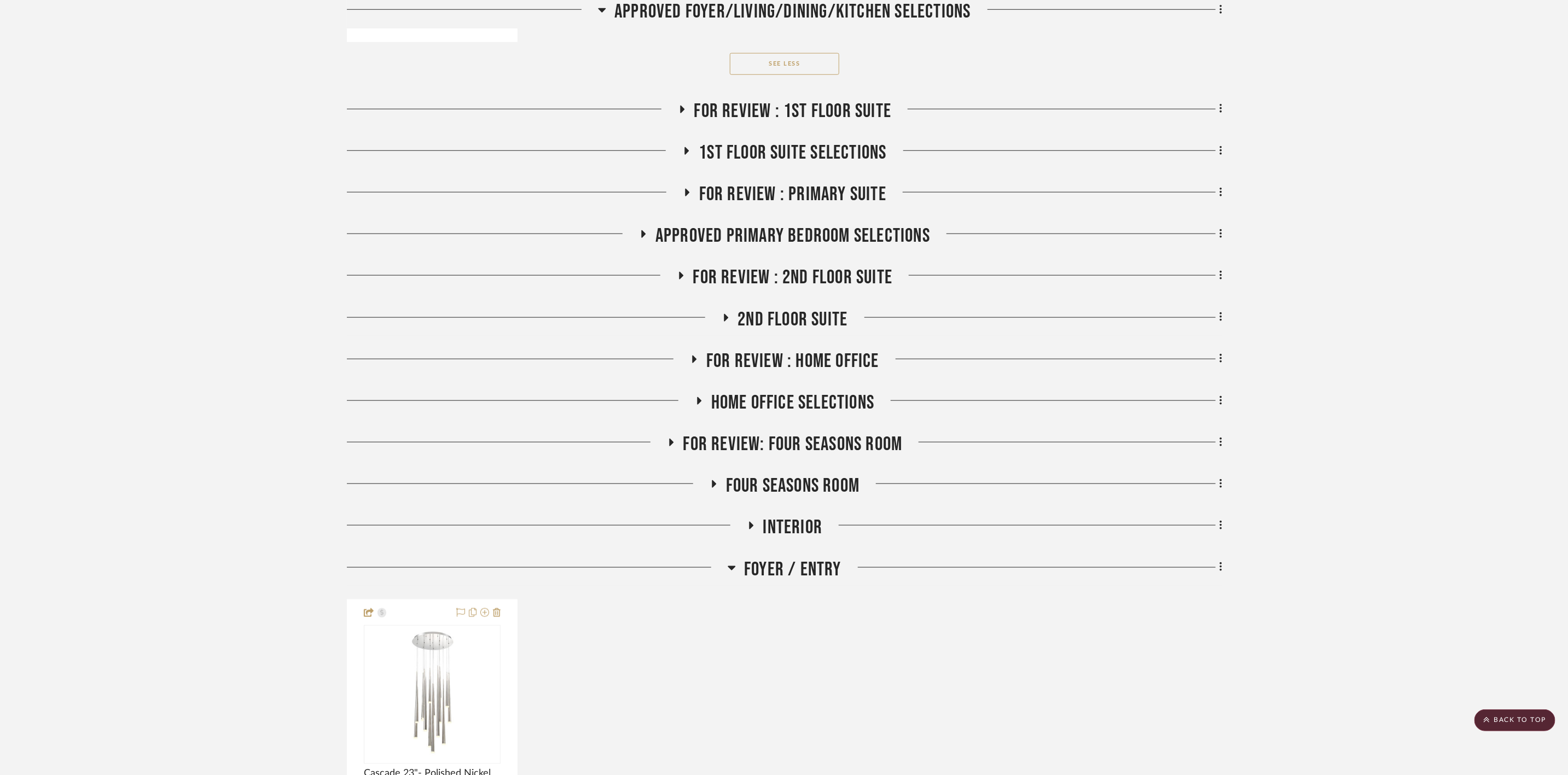
scroll to position [4020, 0]
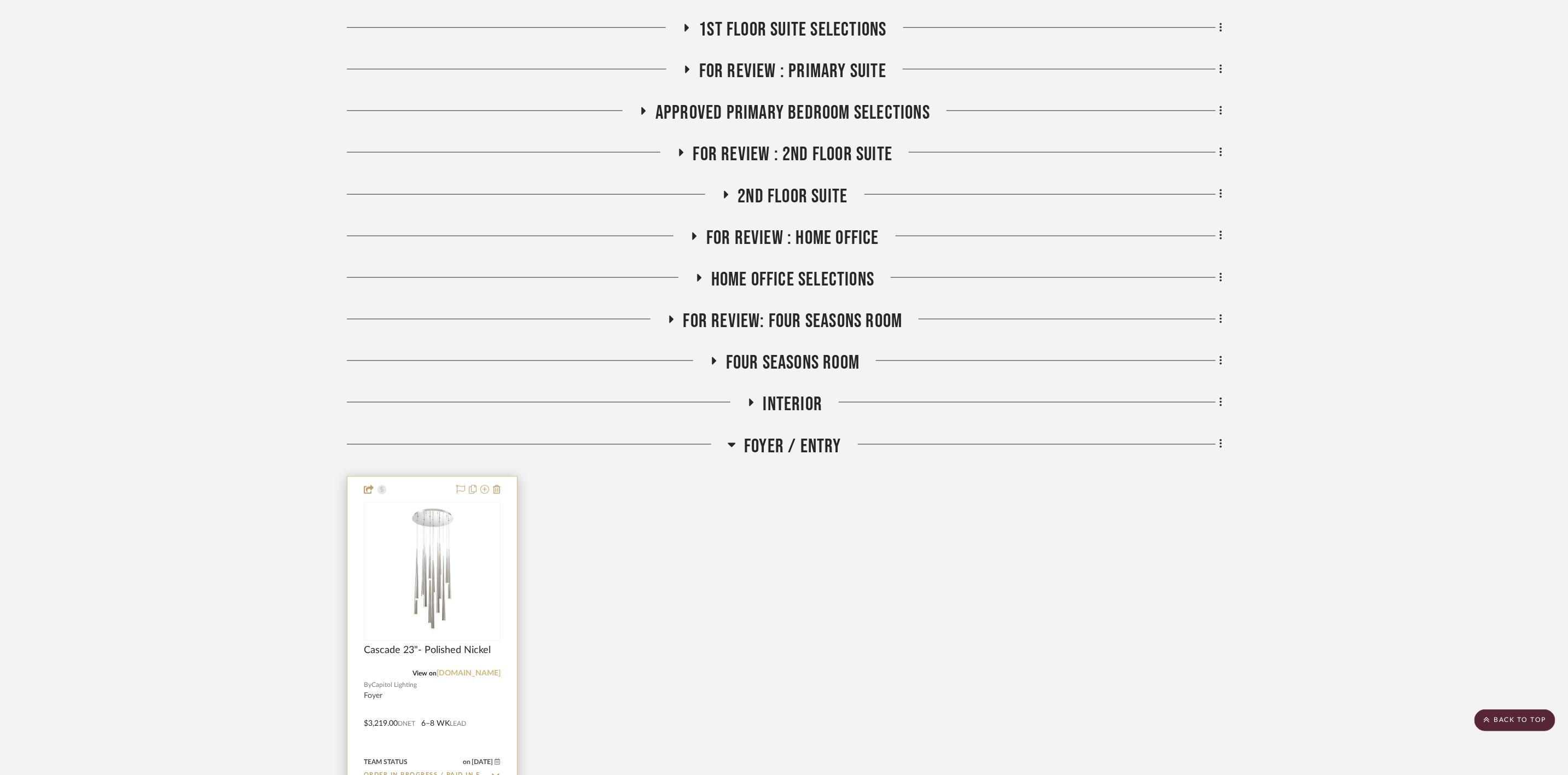
click at [475, 585] on link "1800lighting.com" at bounding box center [468, 673] width 64 height 8
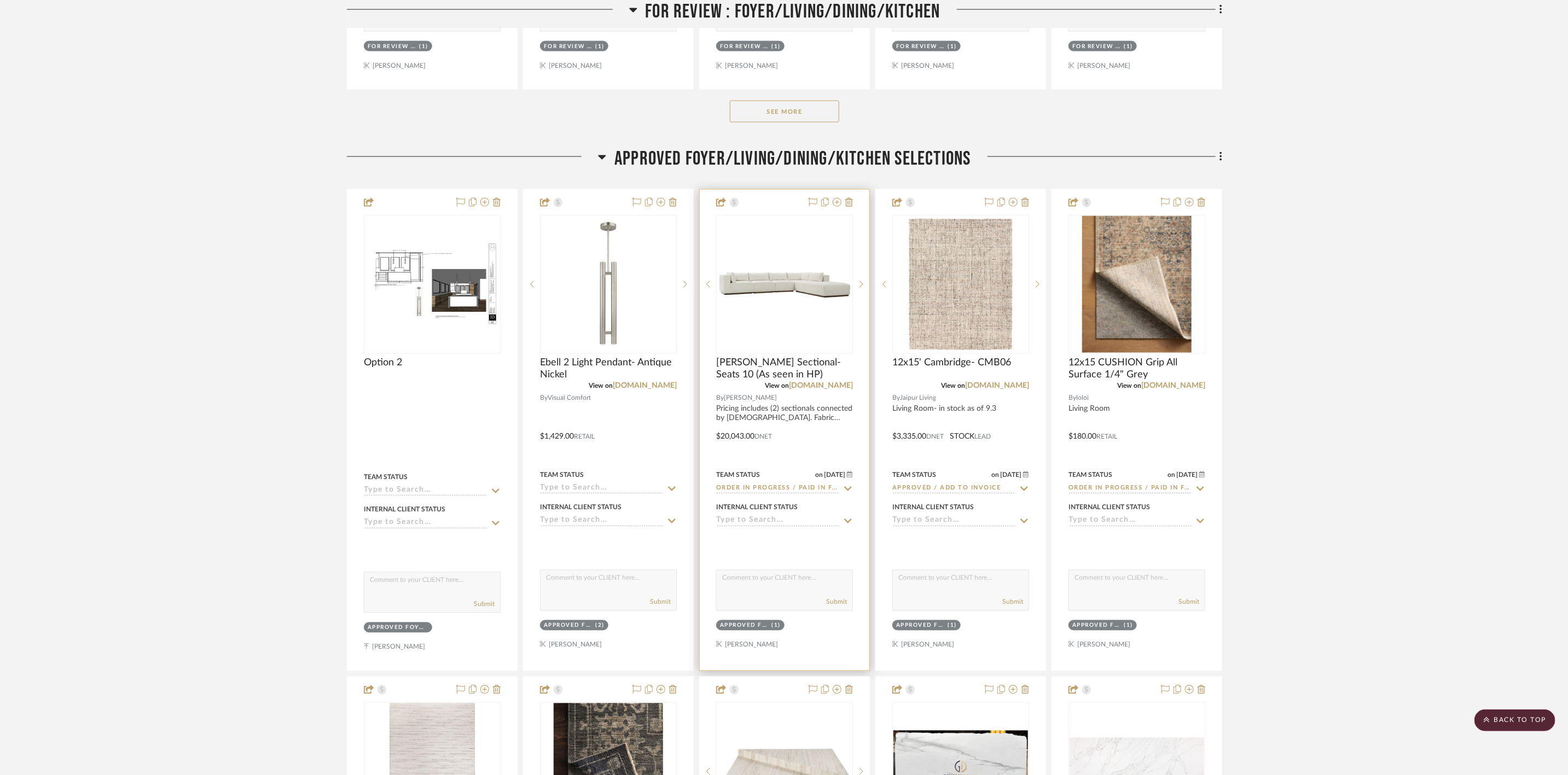
scroll to position [1312, 0]
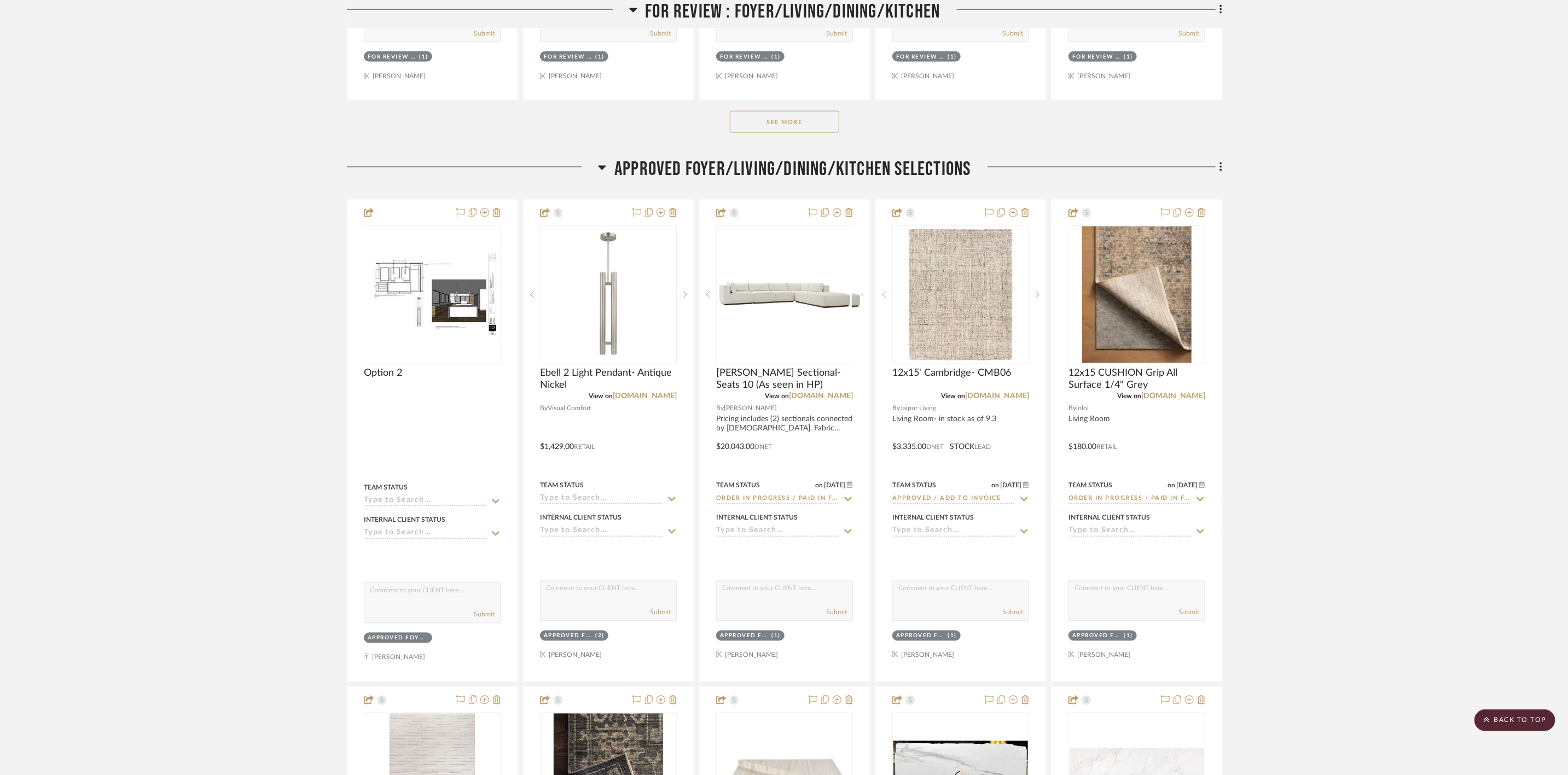
click at [781, 158] on span "APPROVED FOYER/LIVING/DINING/KITCHEN SELECTIONS" at bounding box center [792, 169] width 356 height 23
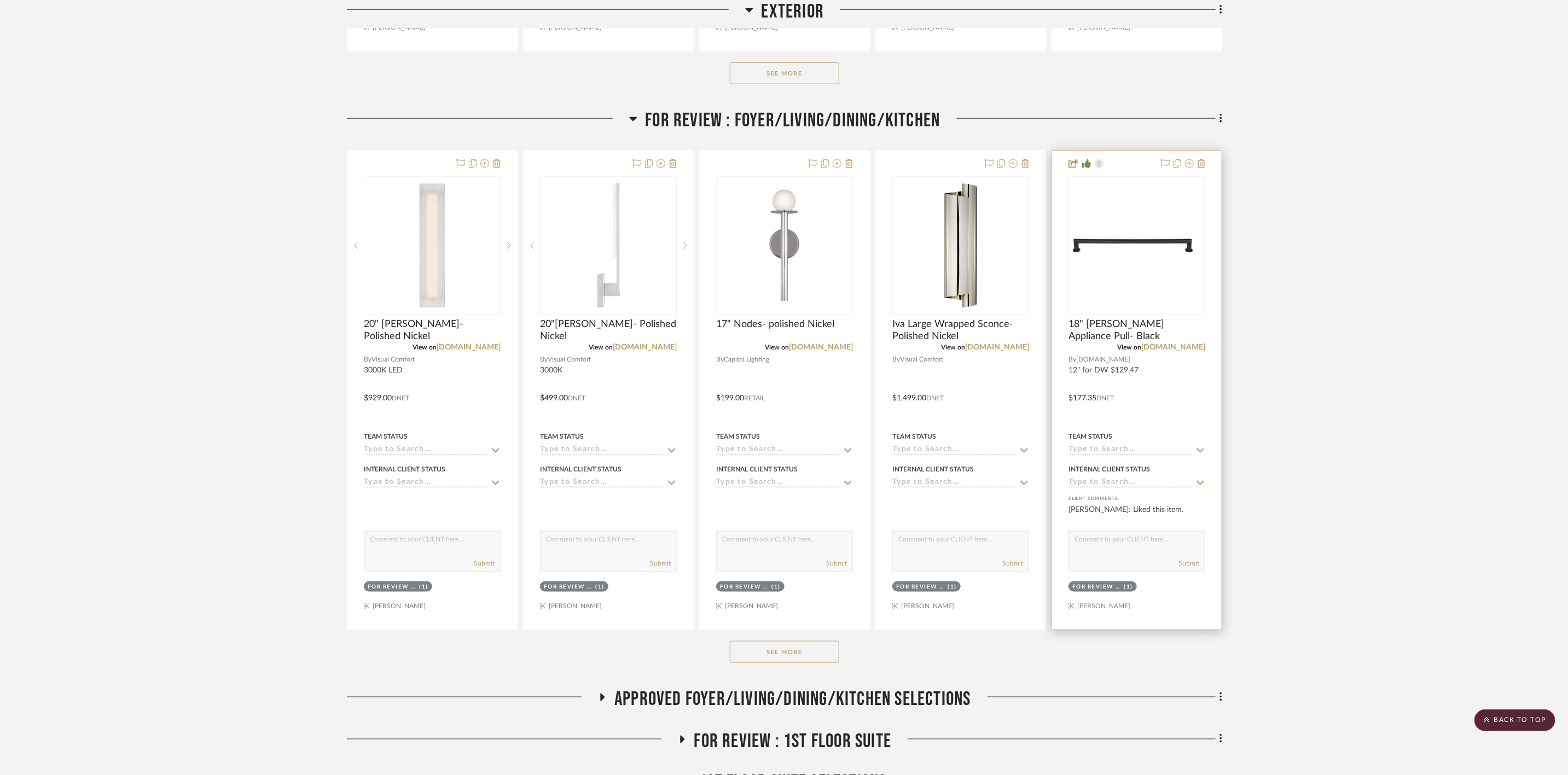
scroll to position [738, 0]
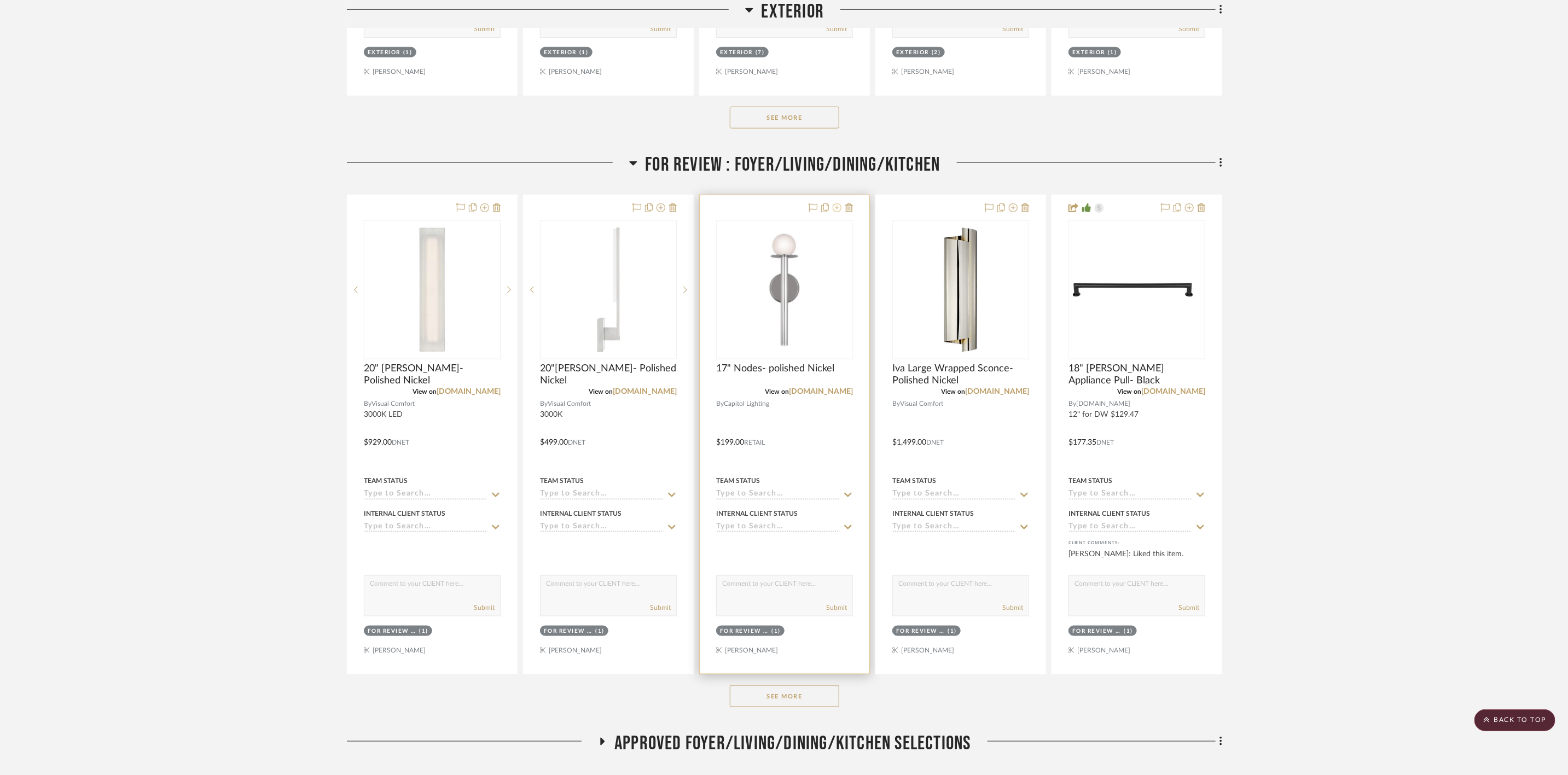
click at [839, 203] on icon at bounding box center [837, 208] width 9 height 9
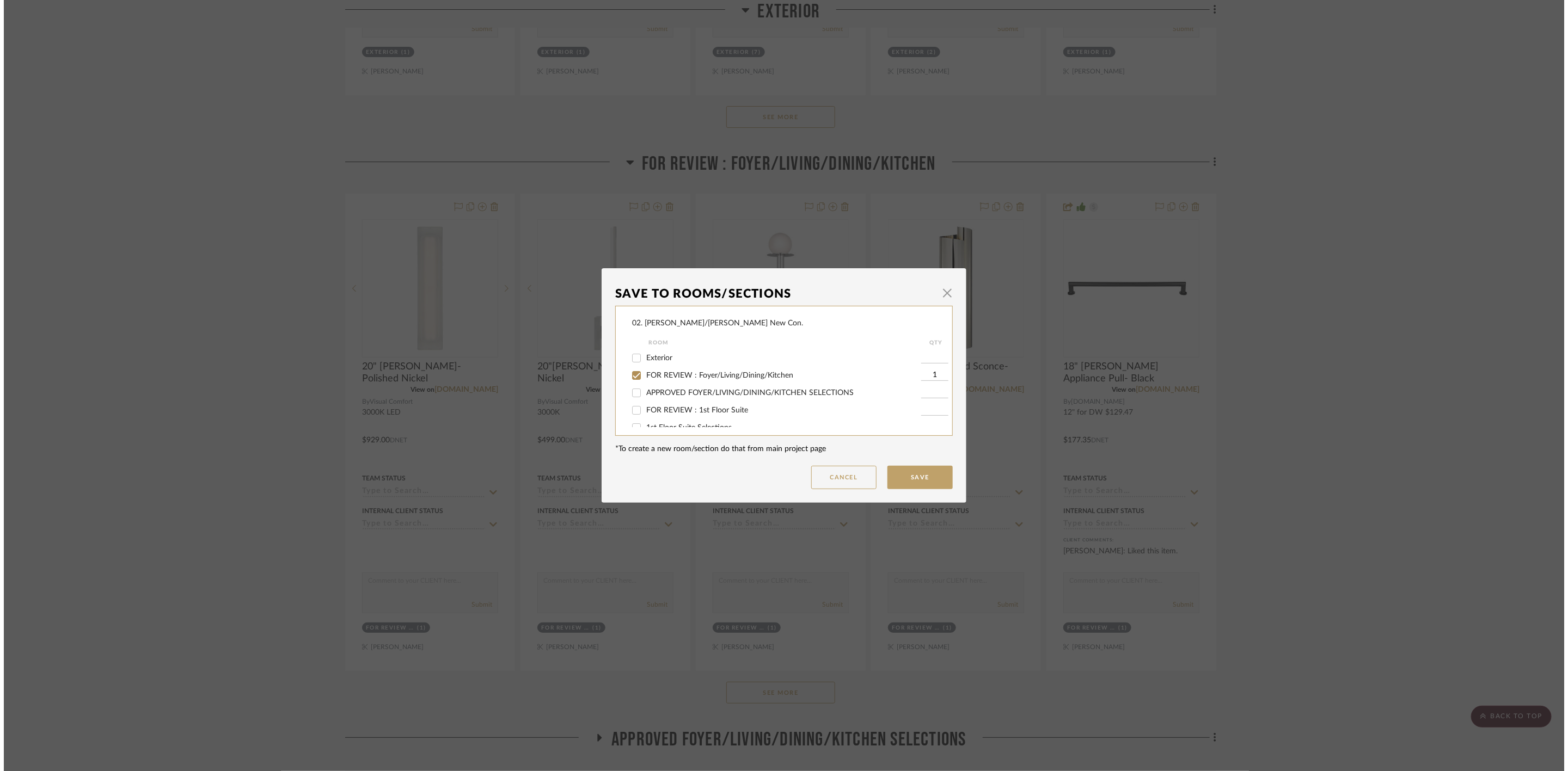
scroll to position [0, 0]
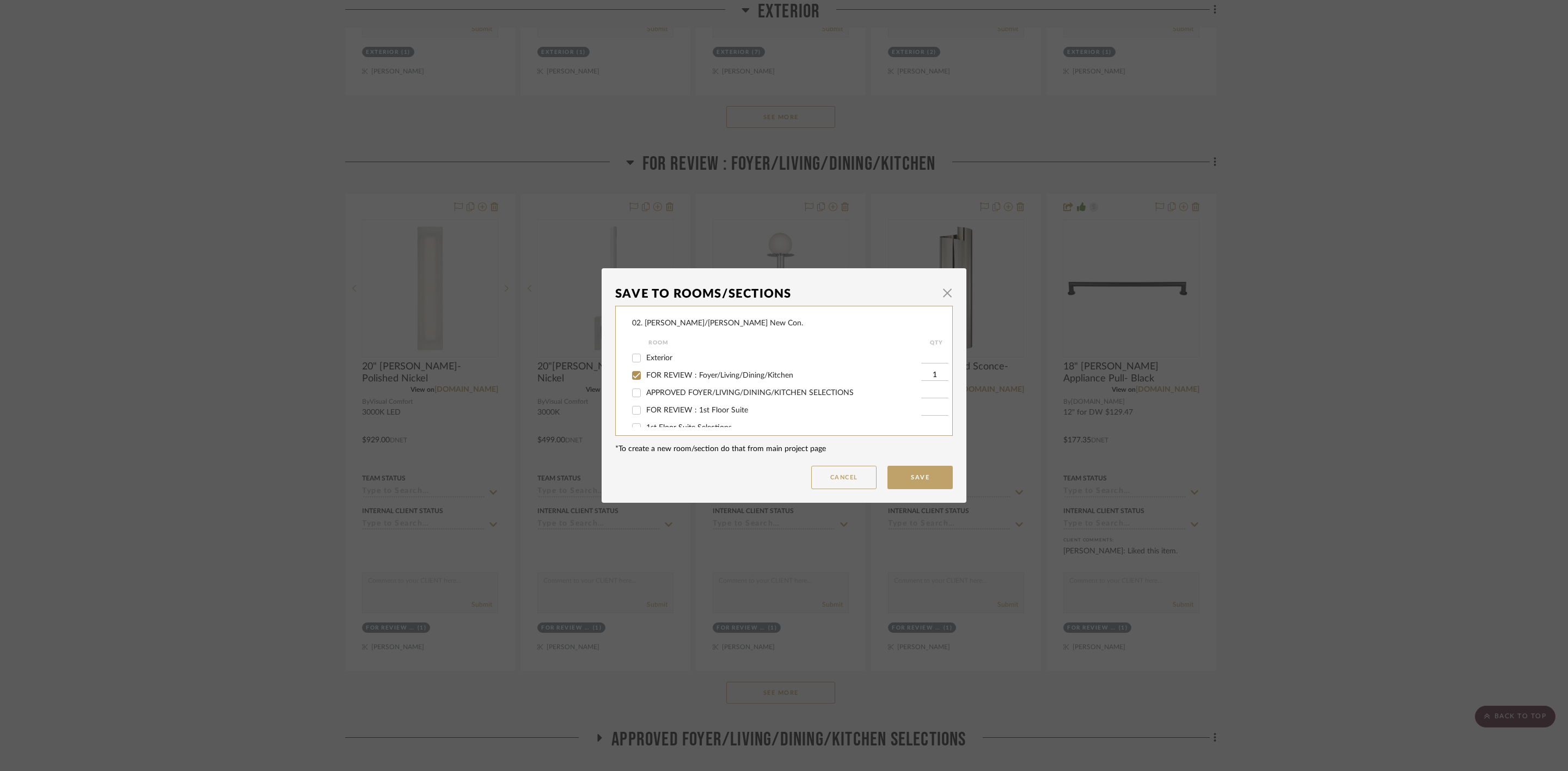
click at [665, 376] on span "FOR REVIEW : Foyer/Living/Dining/Kitchen" at bounding box center [719, 375] width 147 height 8
click at [645, 376] on input "FOR REVIEW : Foyer/Living/Dining/Kitchen" at bounding box center [636, 376] width 18 height 18
checkbox input "false"
click at [665, 415] on span "Will NOT Use" at bounding box center [669, 416] width 46 height 8
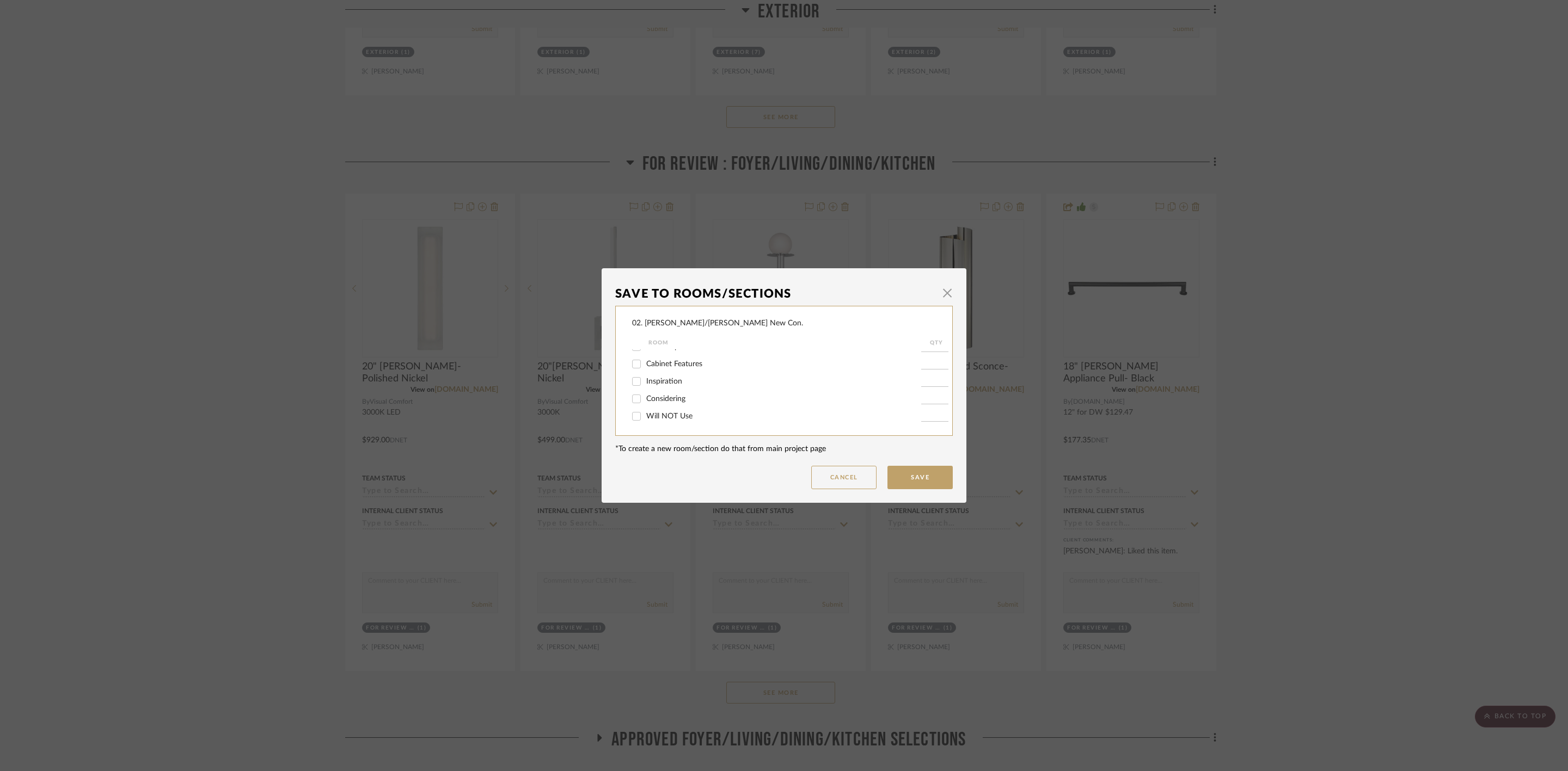
click at [645, 415] on input "Will NOT Use" at bounding box center [636, 416] width 18 height 18
checkbox input "true"
type input "1"
click at [887, 470] on button "Save" at bounding box center [920, 477] width 66 height 23
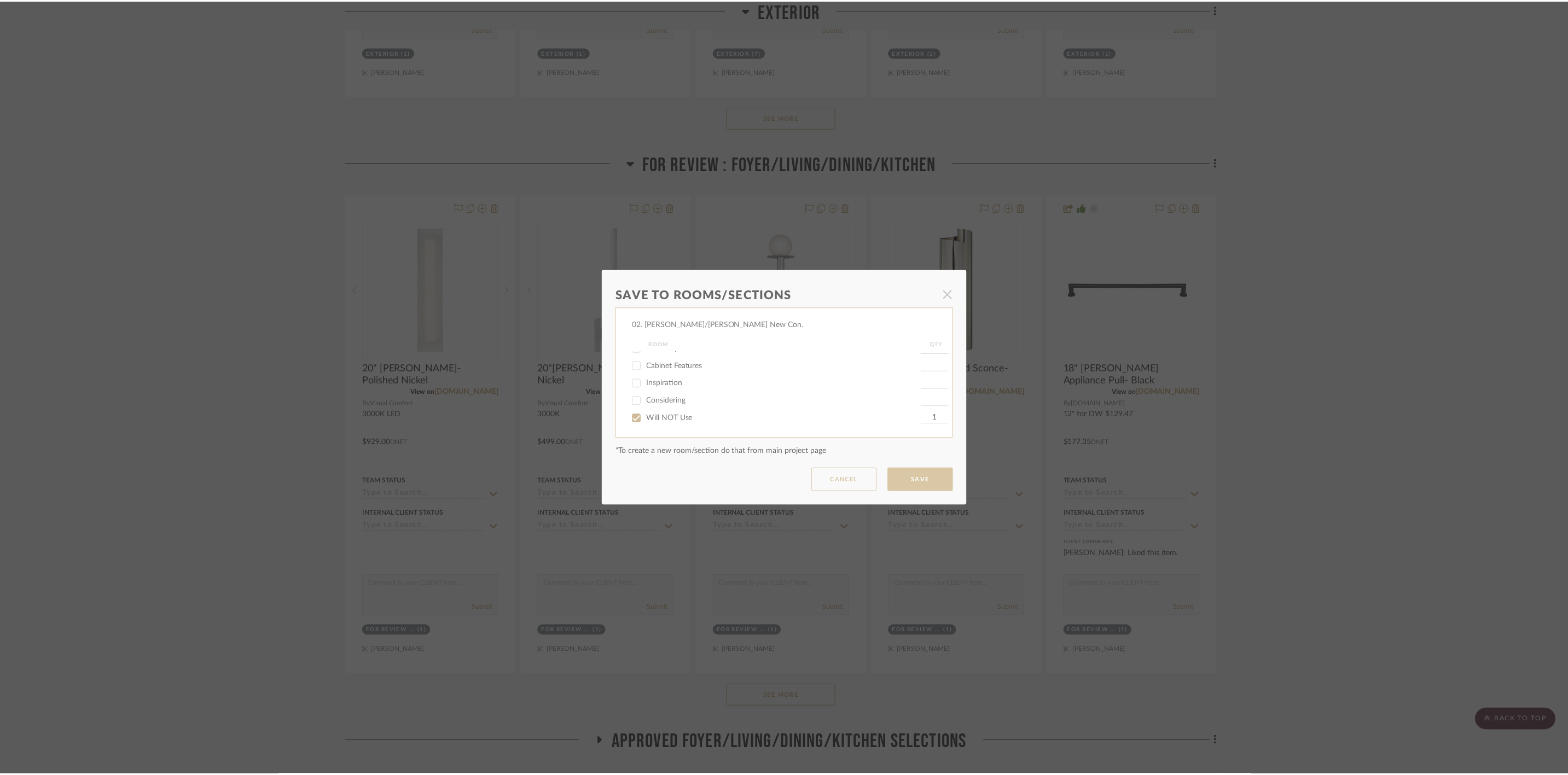
scroll to position [738, 0]
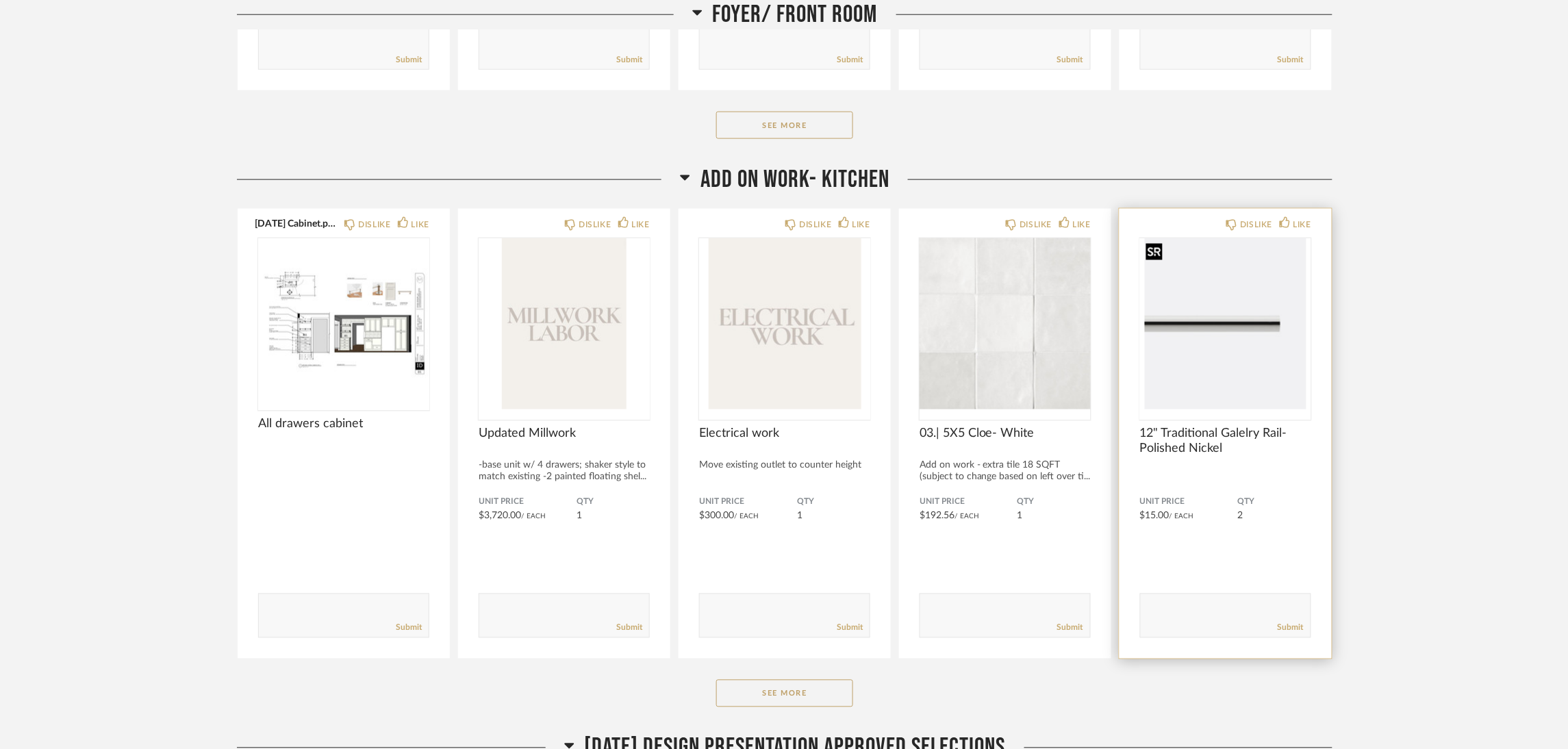
scroll to position [616, 0]
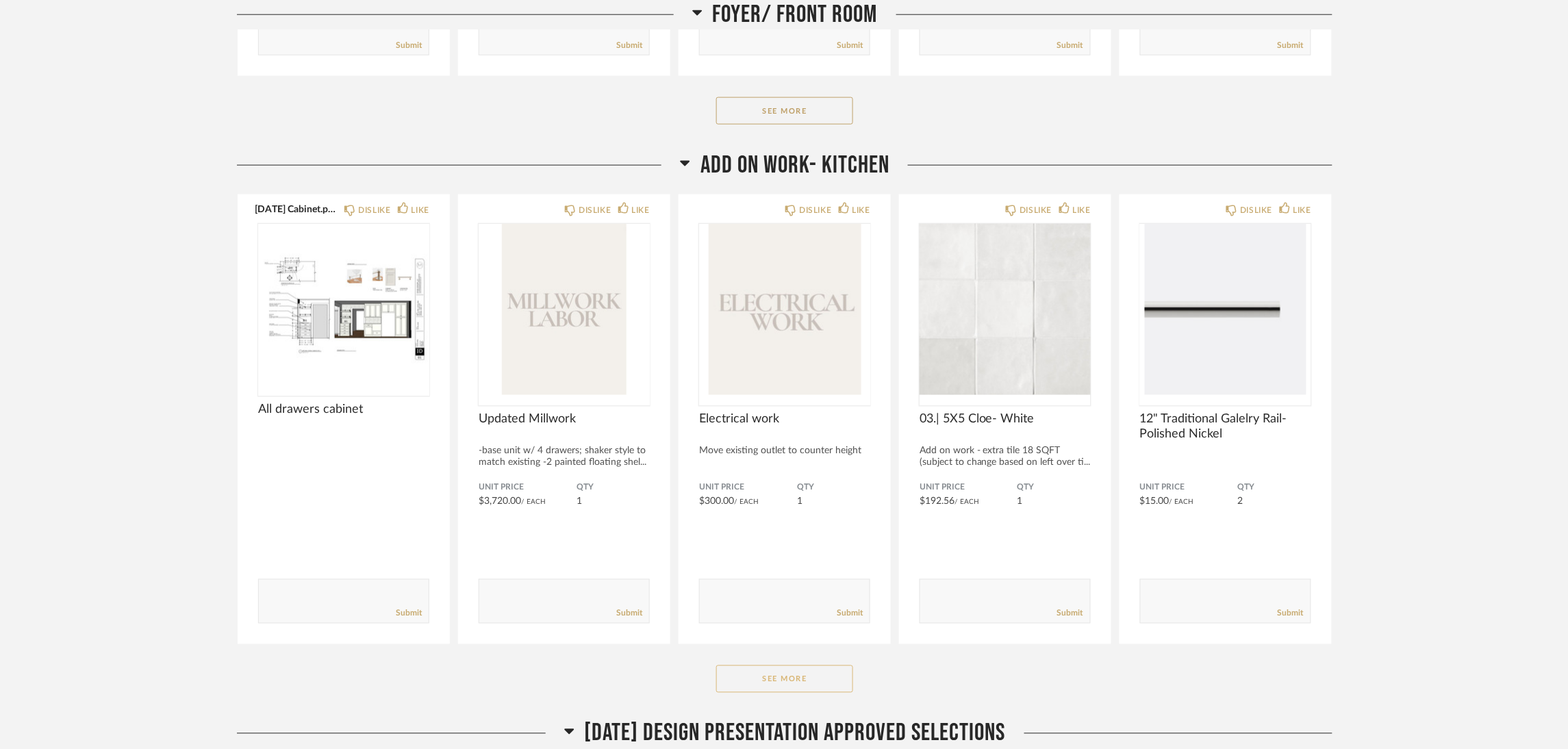
click at [810, 667] on button "See More" at bounding box center [785, 679] width 137 height 28
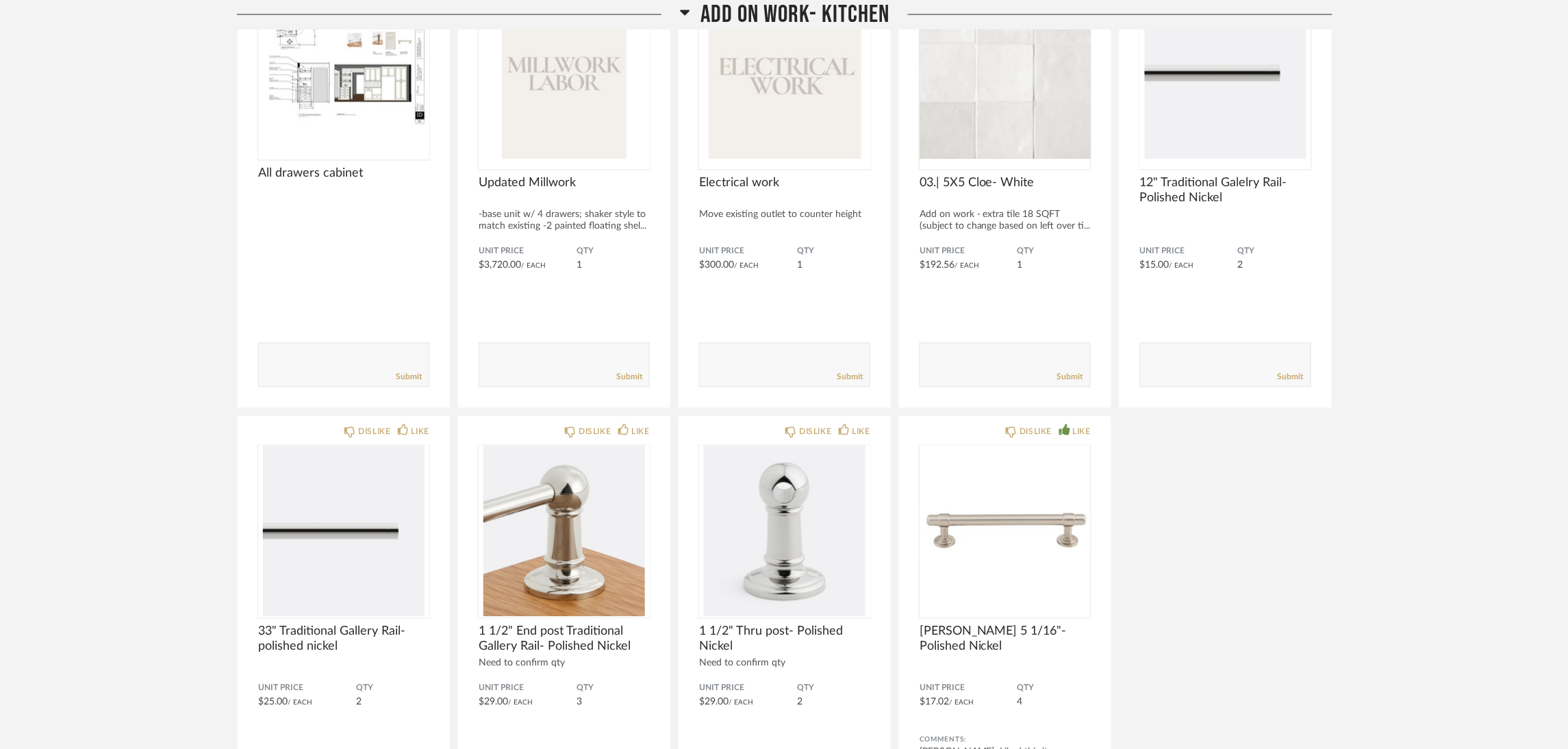
scroll to position [1027, 0]
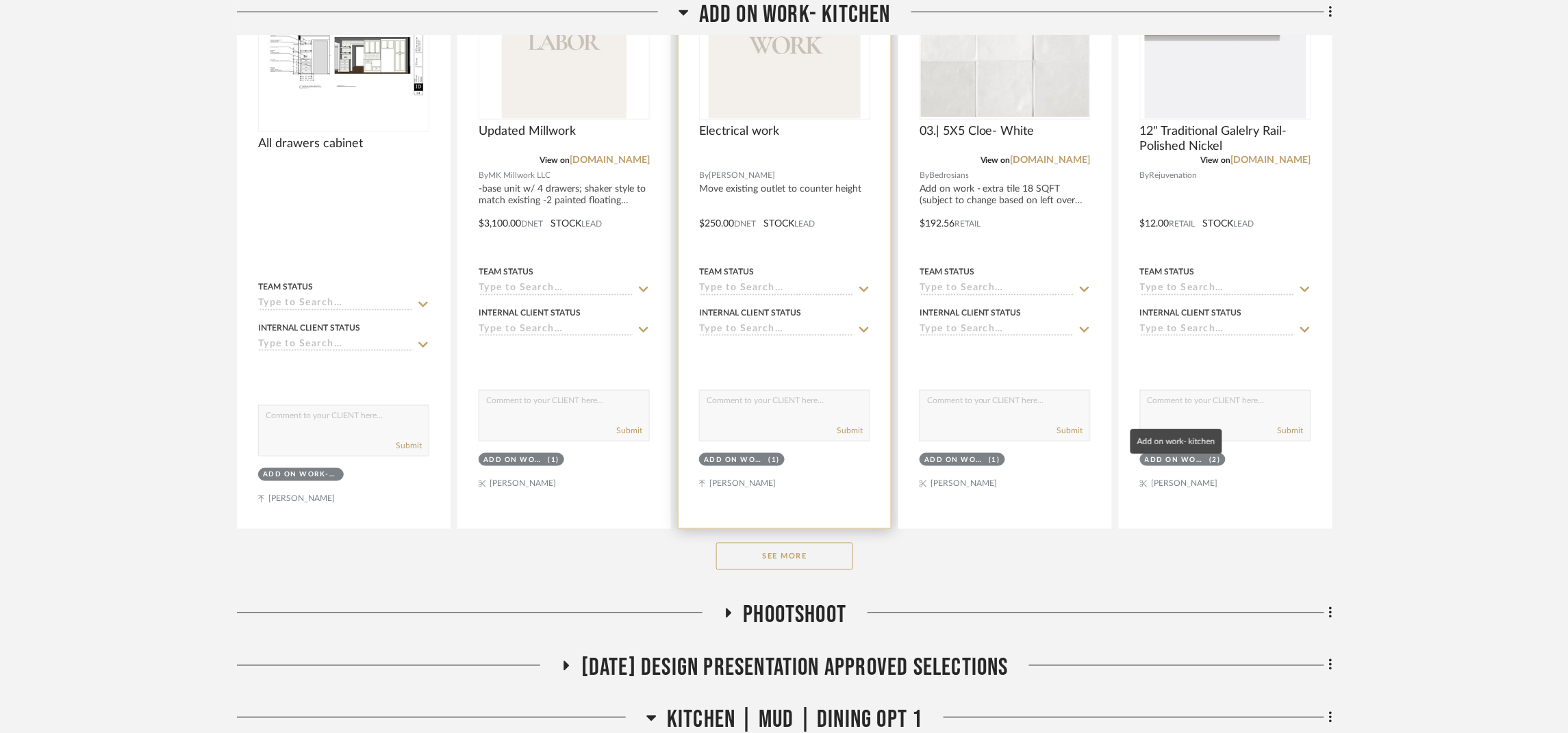
scroll to position [512, 0]
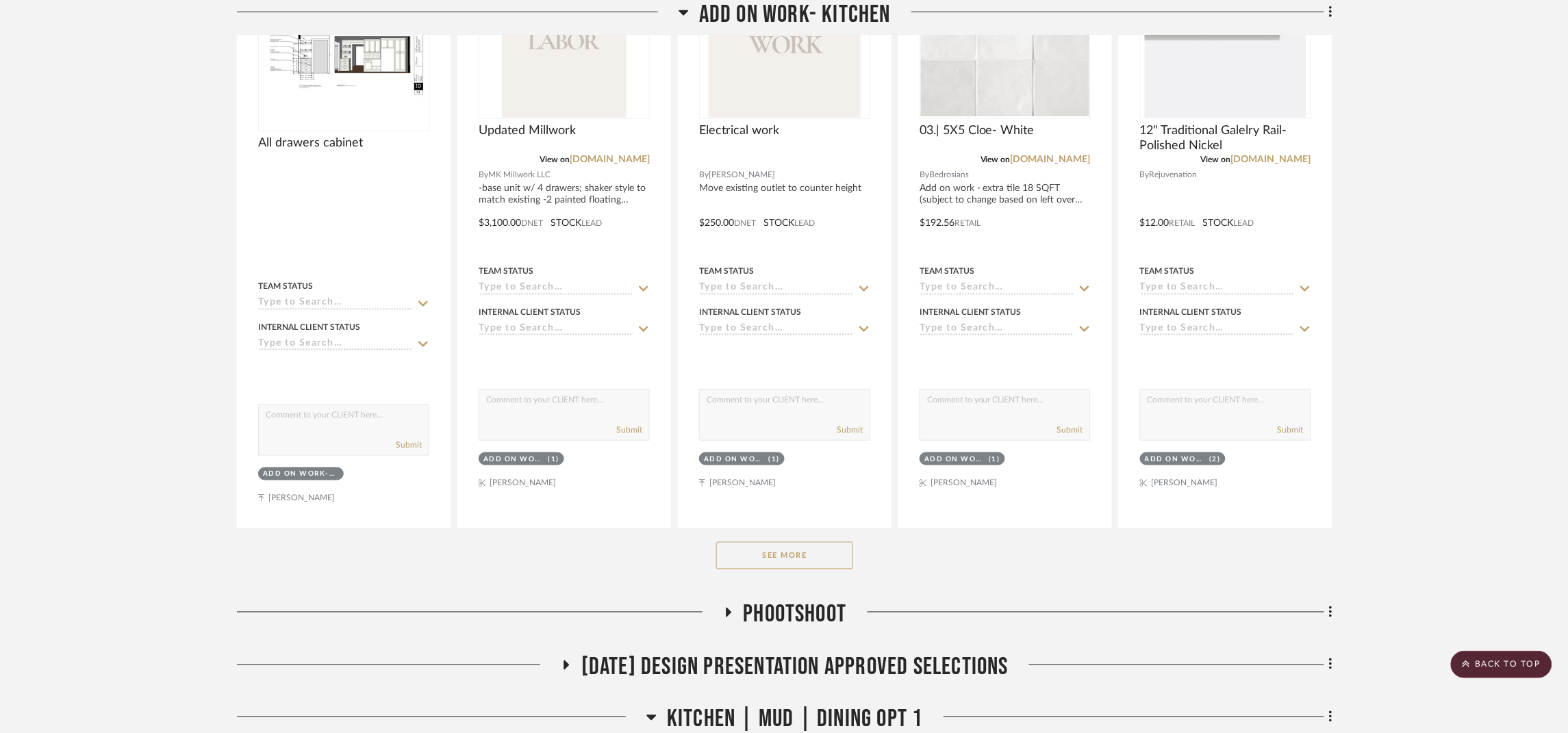
click at [774, 546] on button "See More" at bounding box center [785, 556] width 137 height 28
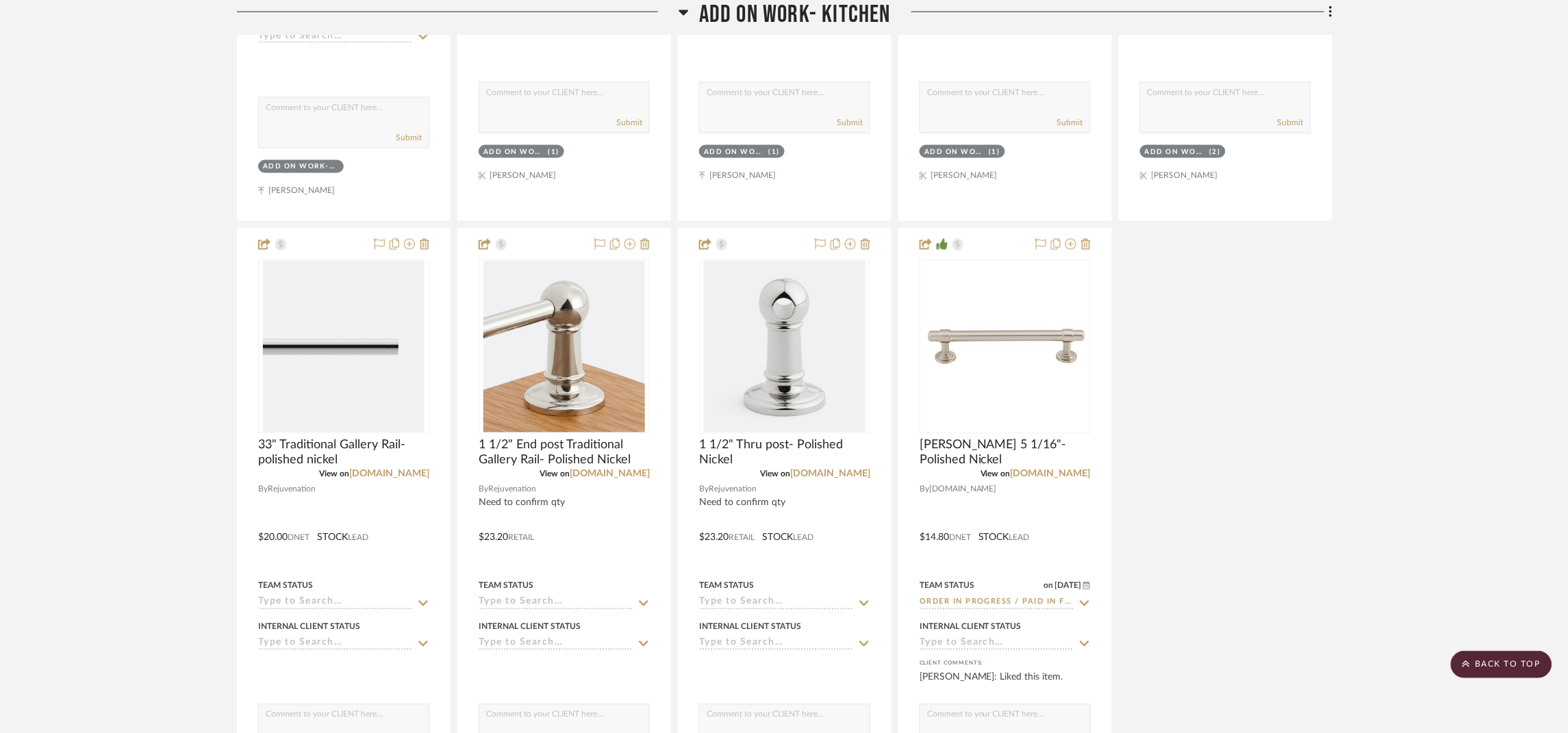
scroll to position [822, 0]
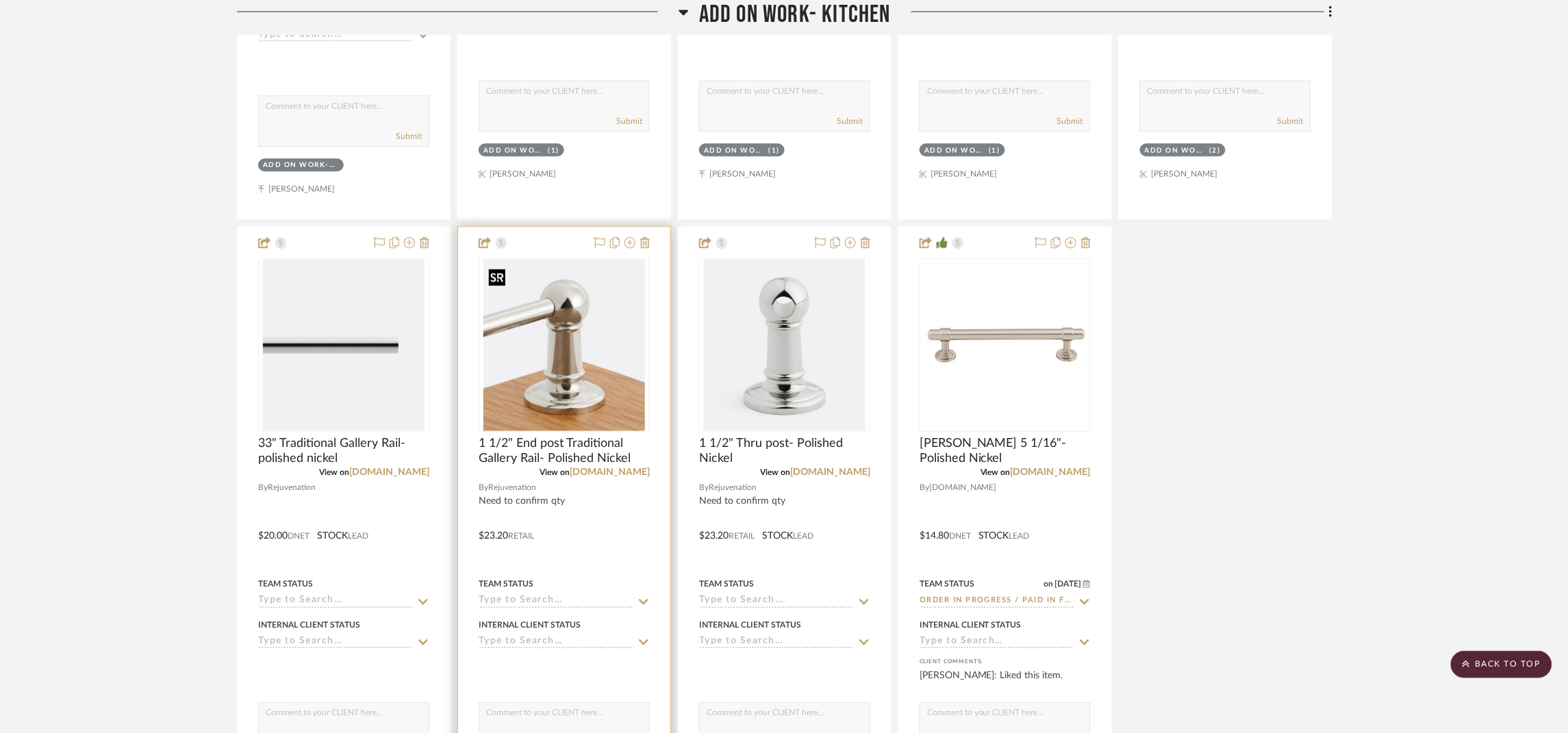
click at [571, 324] on img "0" at bounding box center [564, 346] width 162 height 171
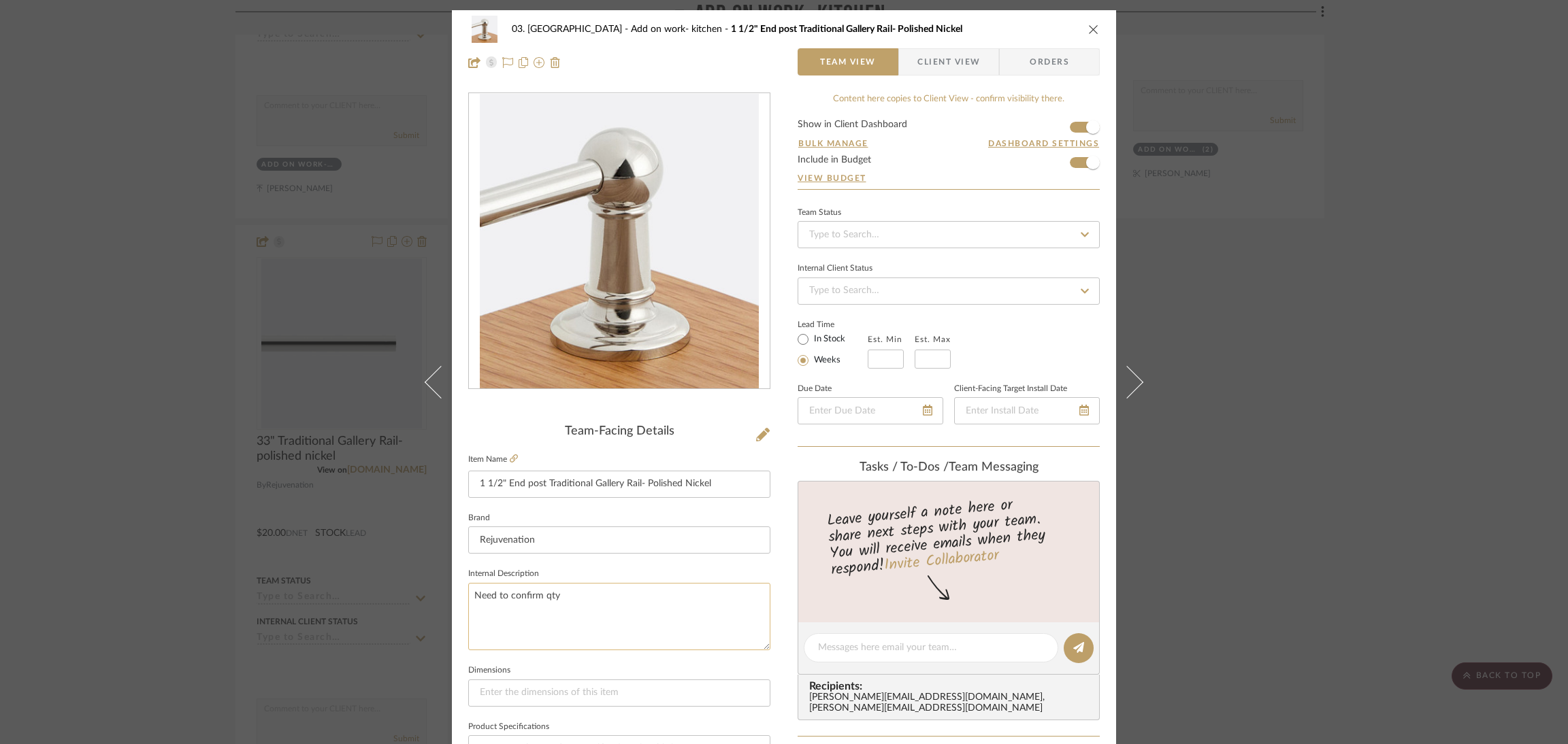
scroll to position [306, 0]
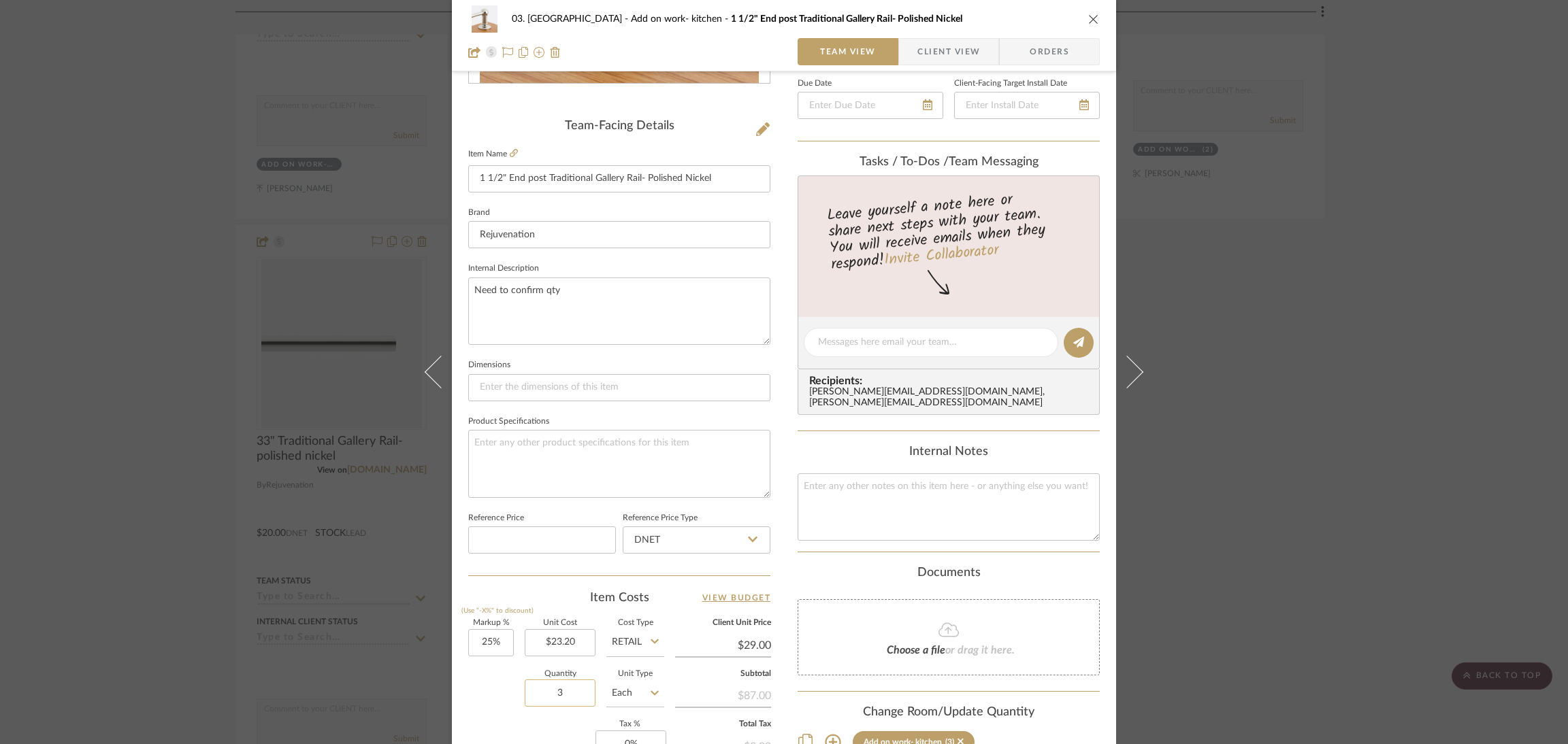
click at [545, 679] on input "3" at bounding box center [560, 693] width 71 height 28
type input "4"
click at [480, 690] on div "Quantity 4 Unit Type Each" at bounding box center [566, 694] width 196 height 48
click at [1367, 333] on div "03. Schilling Add on work- kitchen 1 1/2" End post Traditional Gallery Rail- Po…" at bounding box center [784, 372] width 1568 height 744
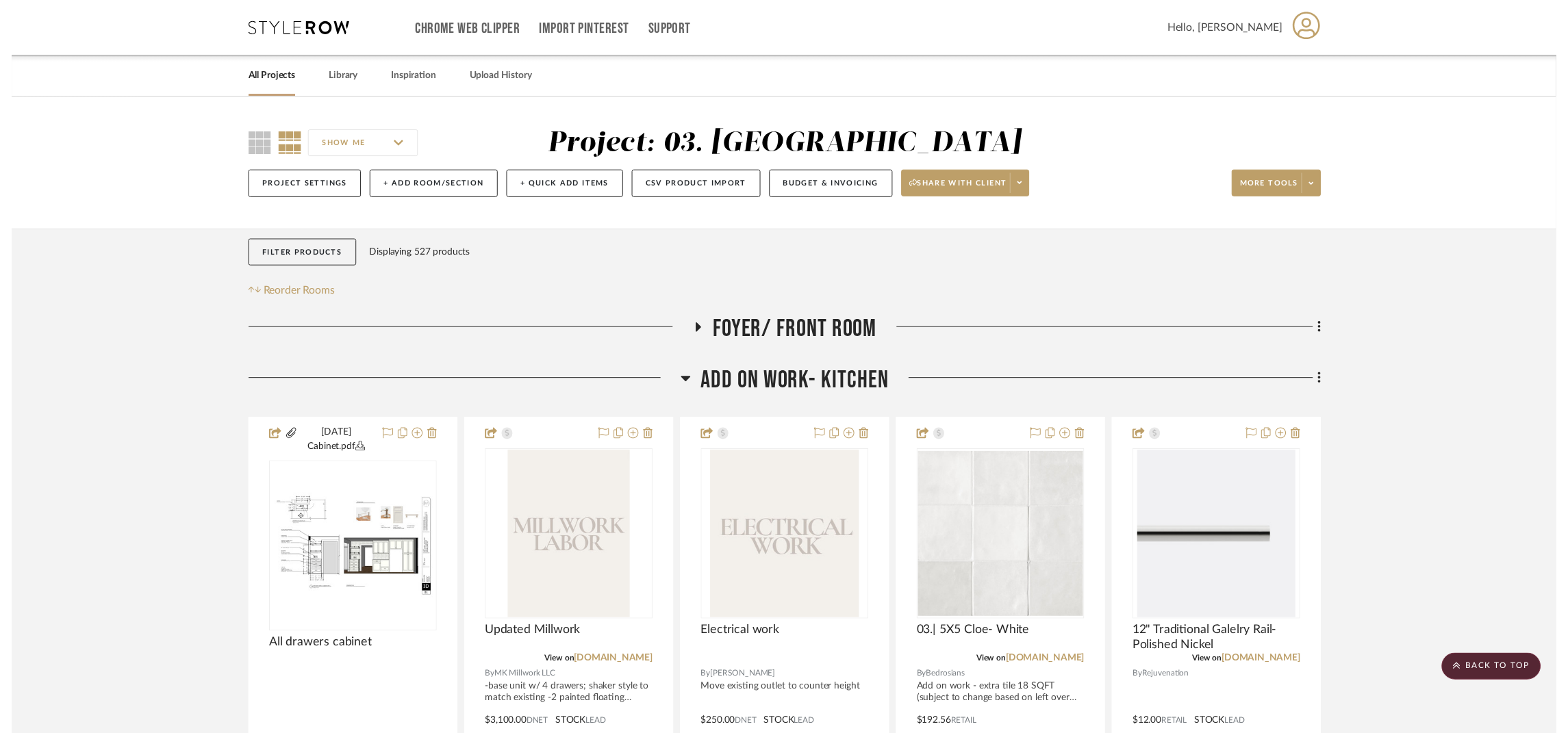
scroll to position [822, 0]
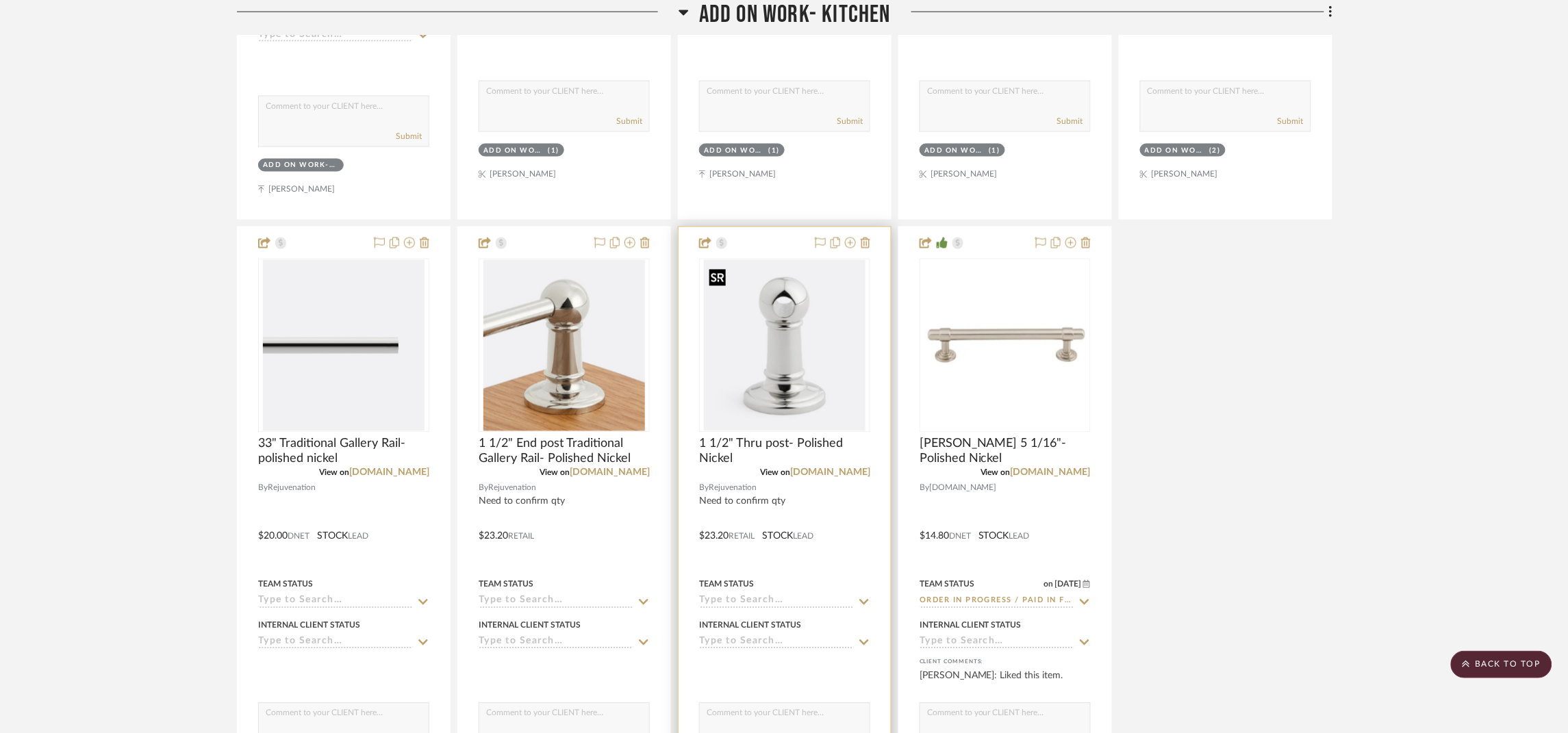
click at [801, 334] on img "0" at bounding box center [785, 346] width 162 height 171
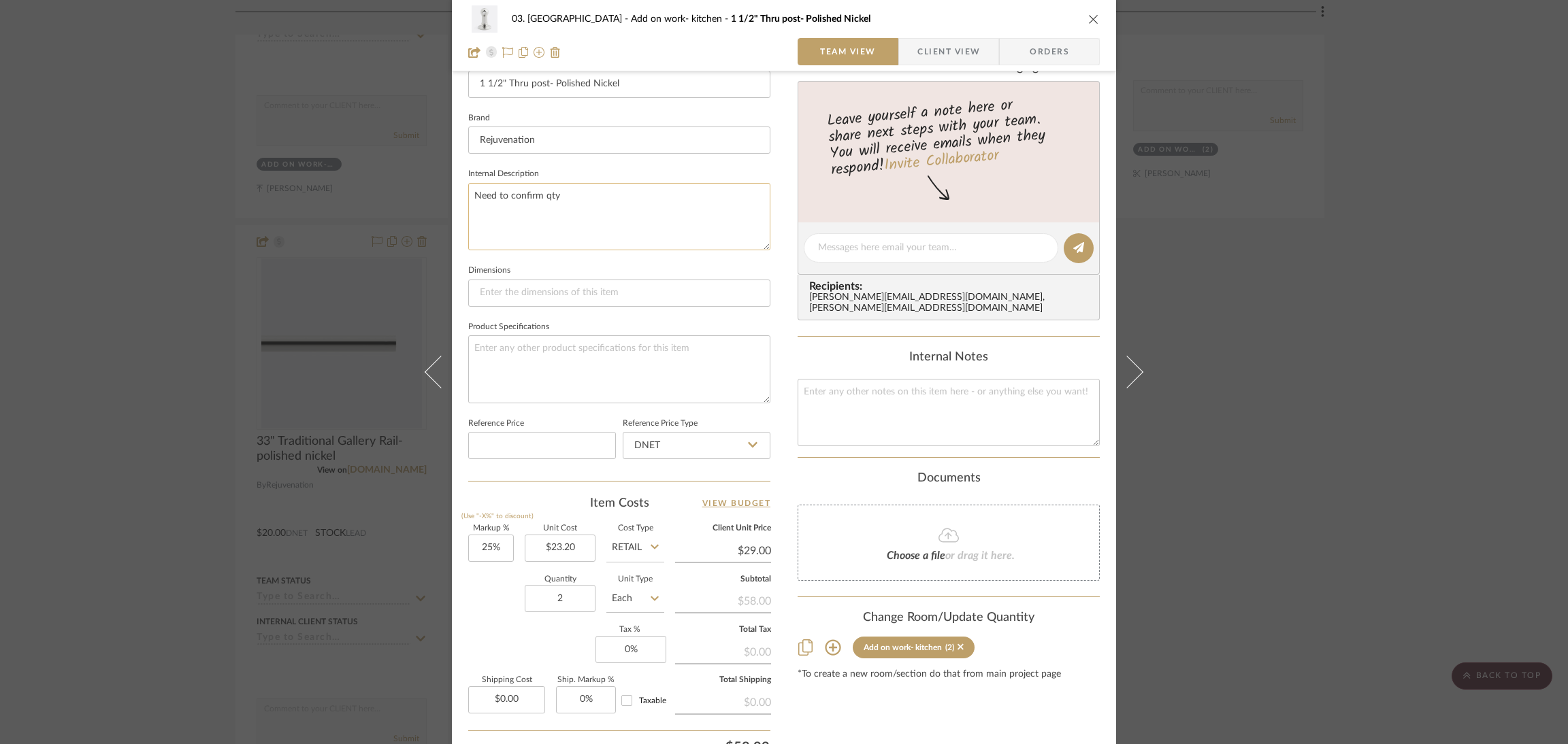
scroll to position [408, 0]
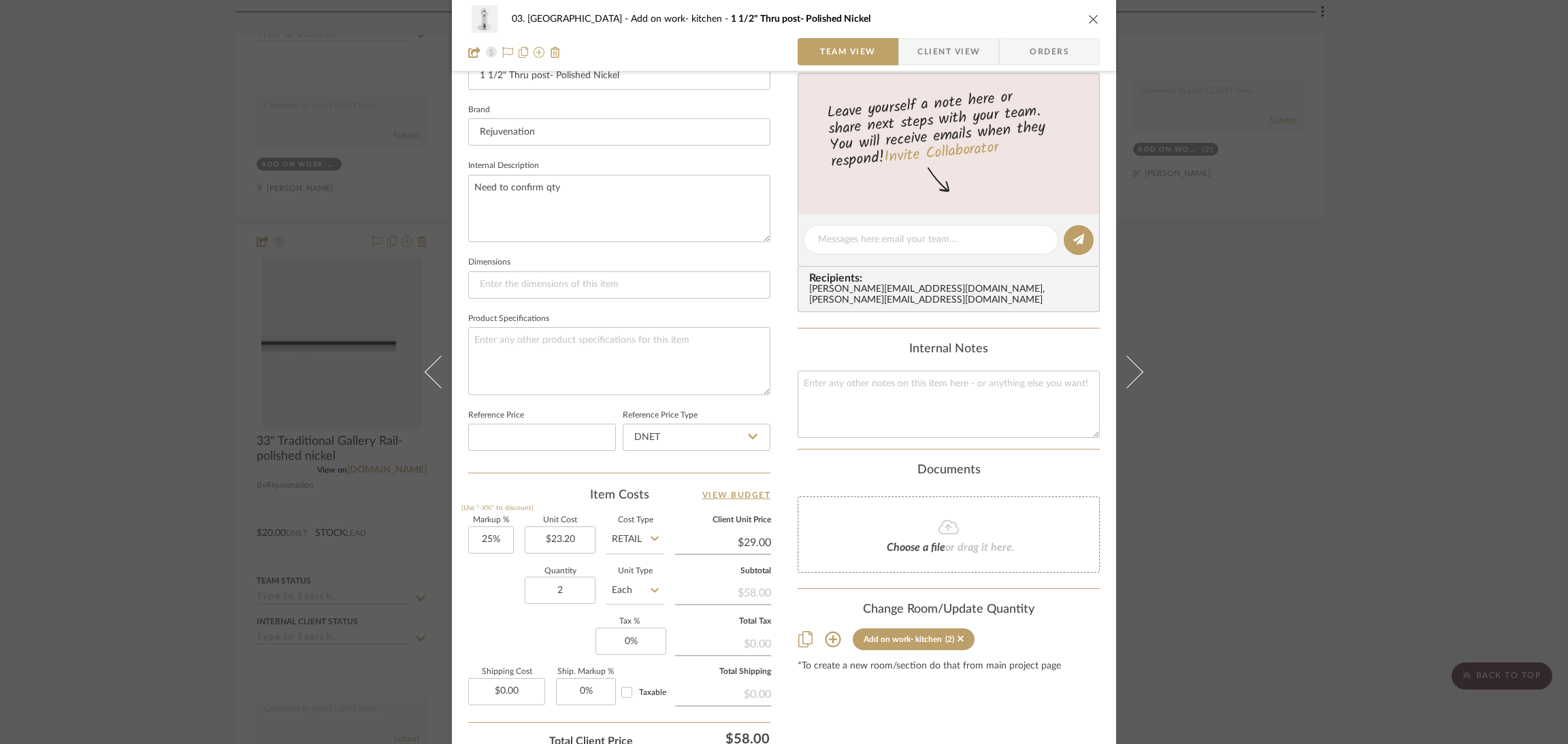
click at [1443, 461] on div "03. Schilling Add on work- kitchen 1 1/2" Thru post- Polished Nickel Team View …" at bounding box center [784, 372] width 1568 height 744
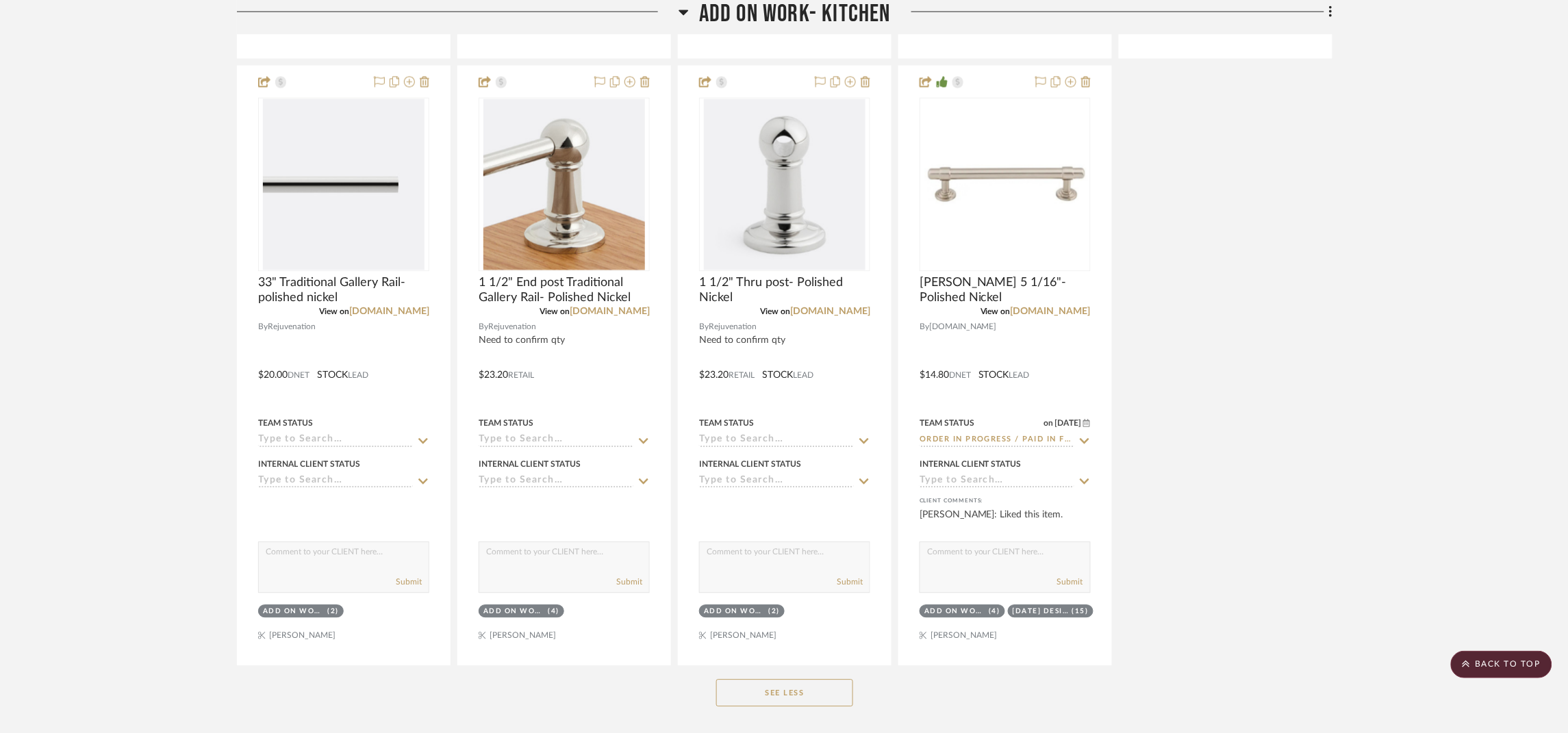
scroll to position [1129, 0]
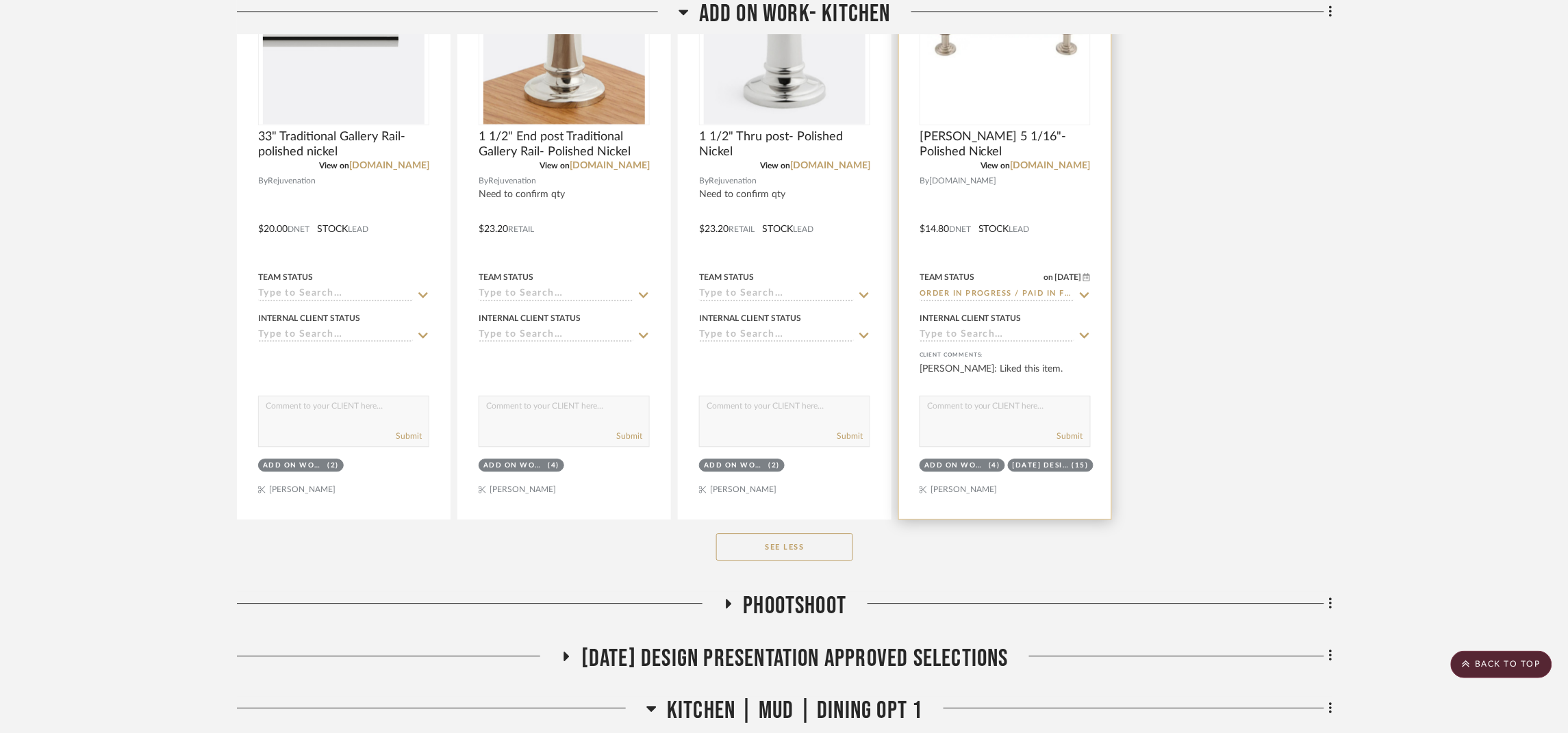
click at [1049, 76] on div "0" at bounding box center [1005, 38] width 170 height 172
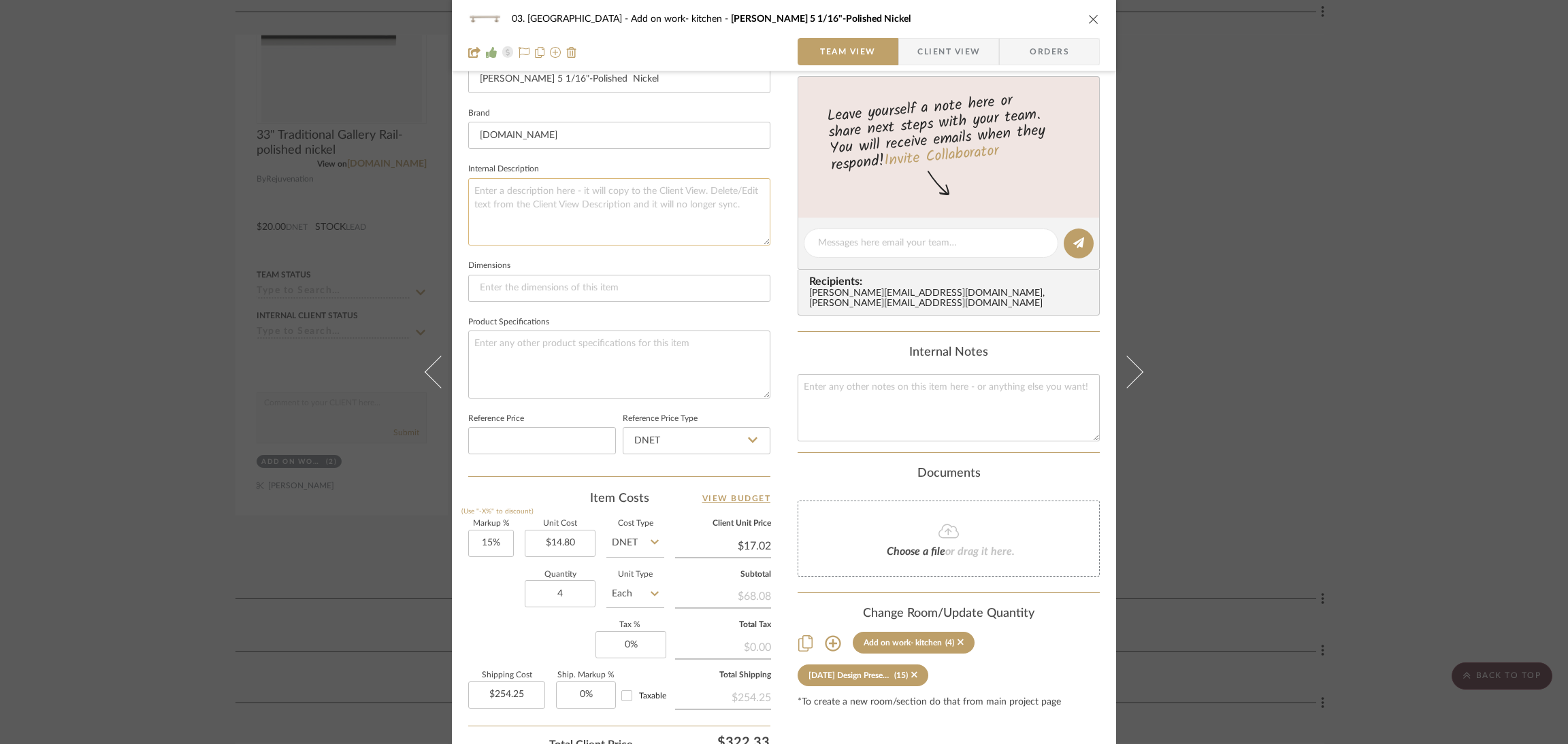
scroll to position [408, 0]
click at [1521, 329] on div "03. Schilling Add on work- kitchen Ellis 5 1/16"-Polished Nickel Team View Clie…" at bounding box center [784, 372] width 1568 height 744
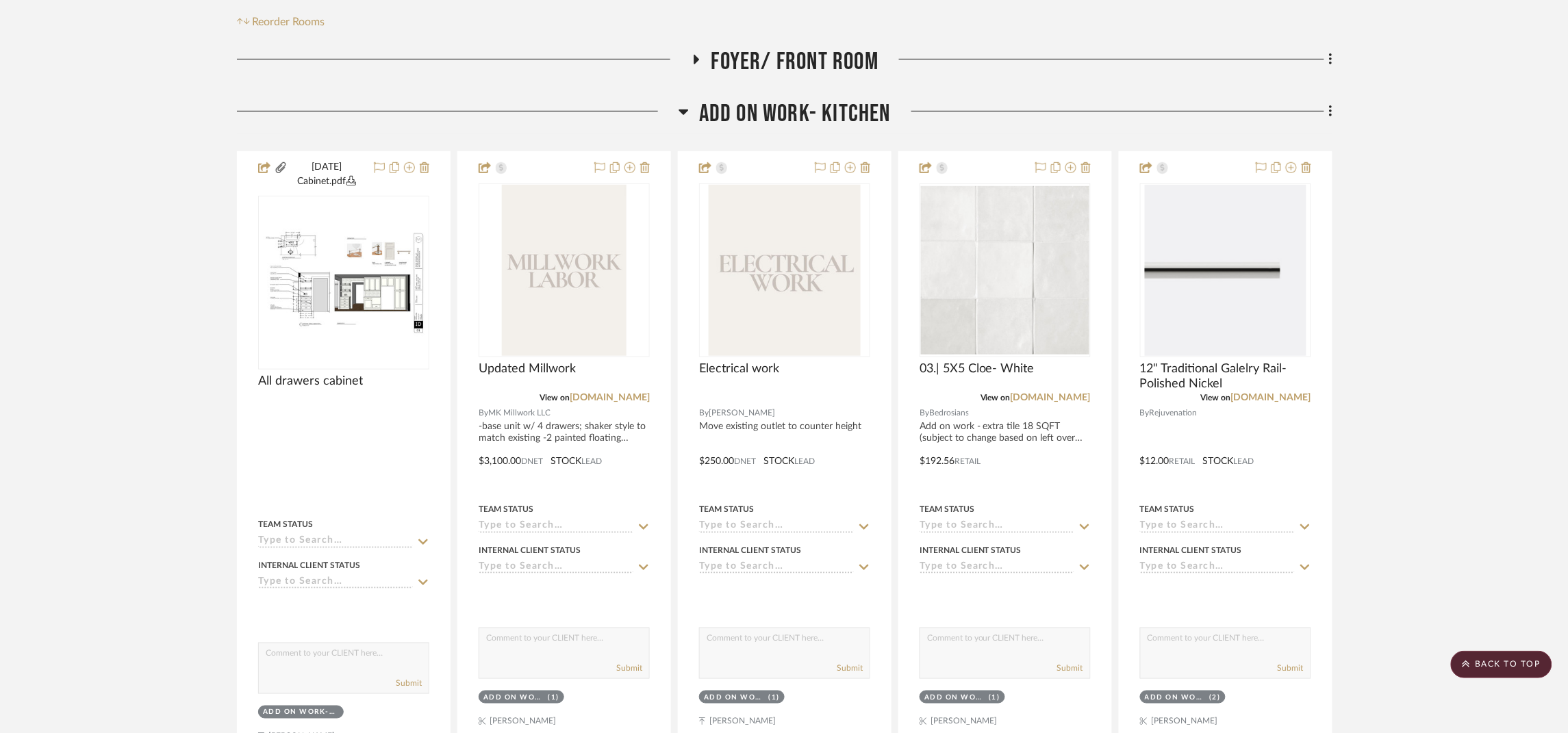
scroll to position [102, 0]
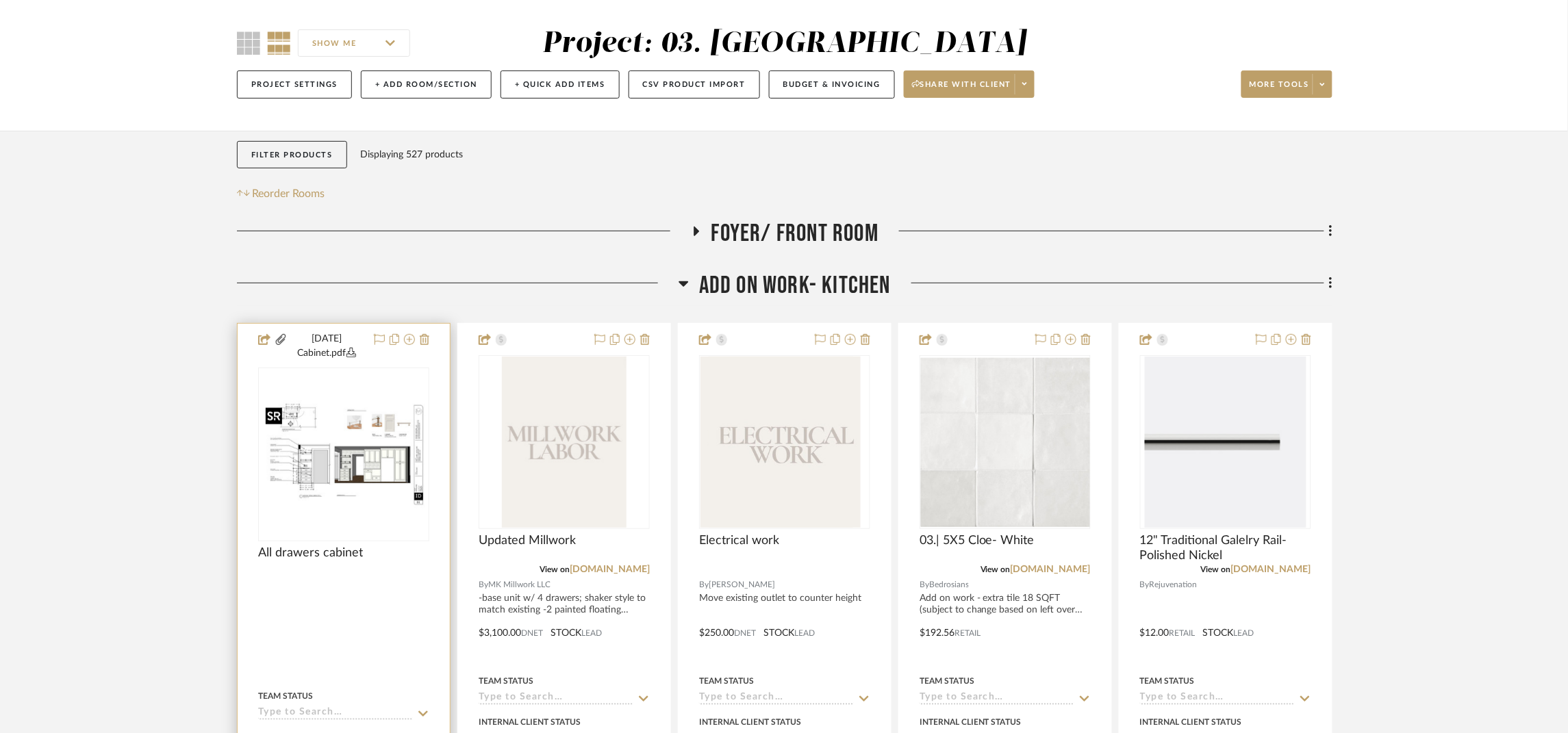
click at [0, 0] on img at bounding box center [0, 0] width 0 height 0
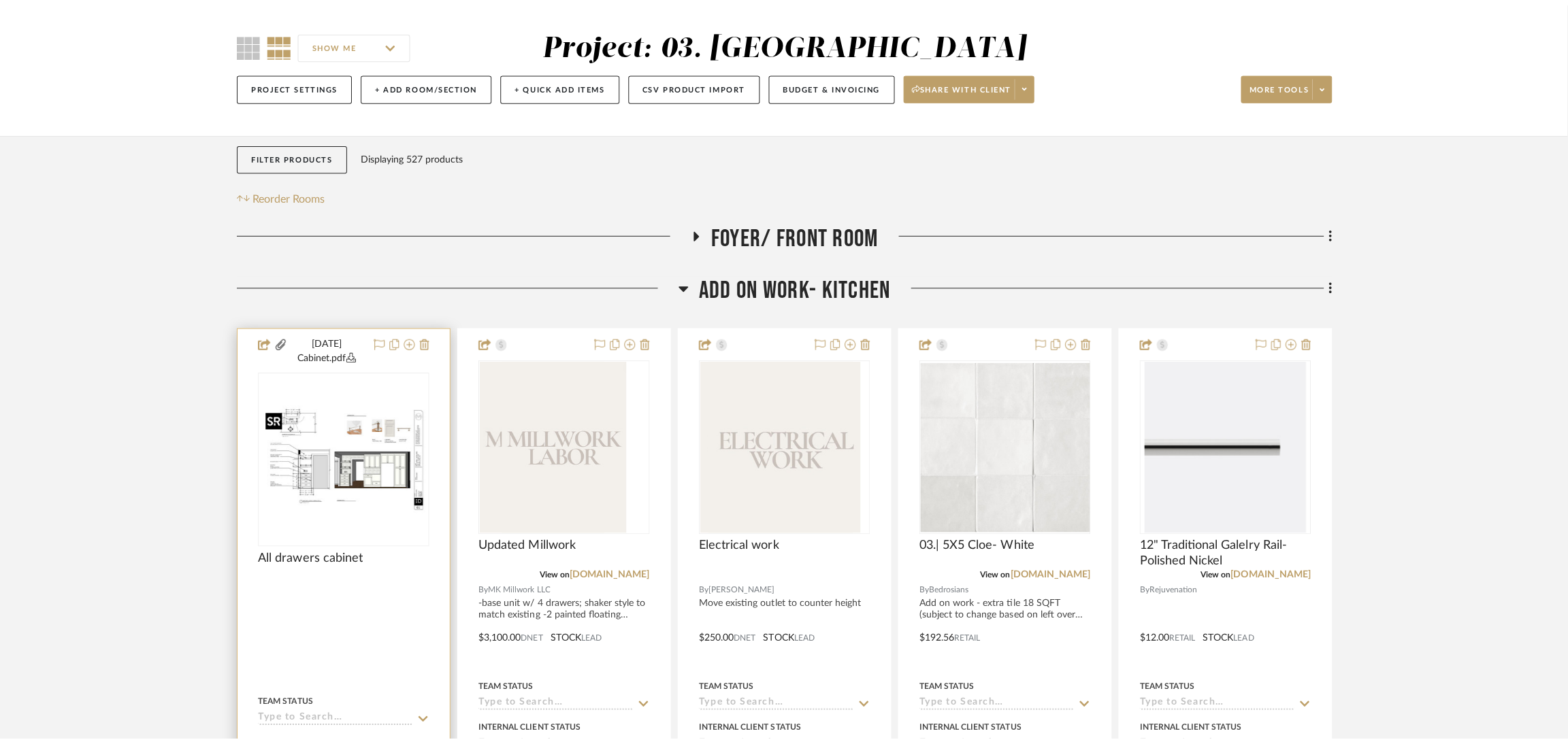
scroll to position [0, 0]
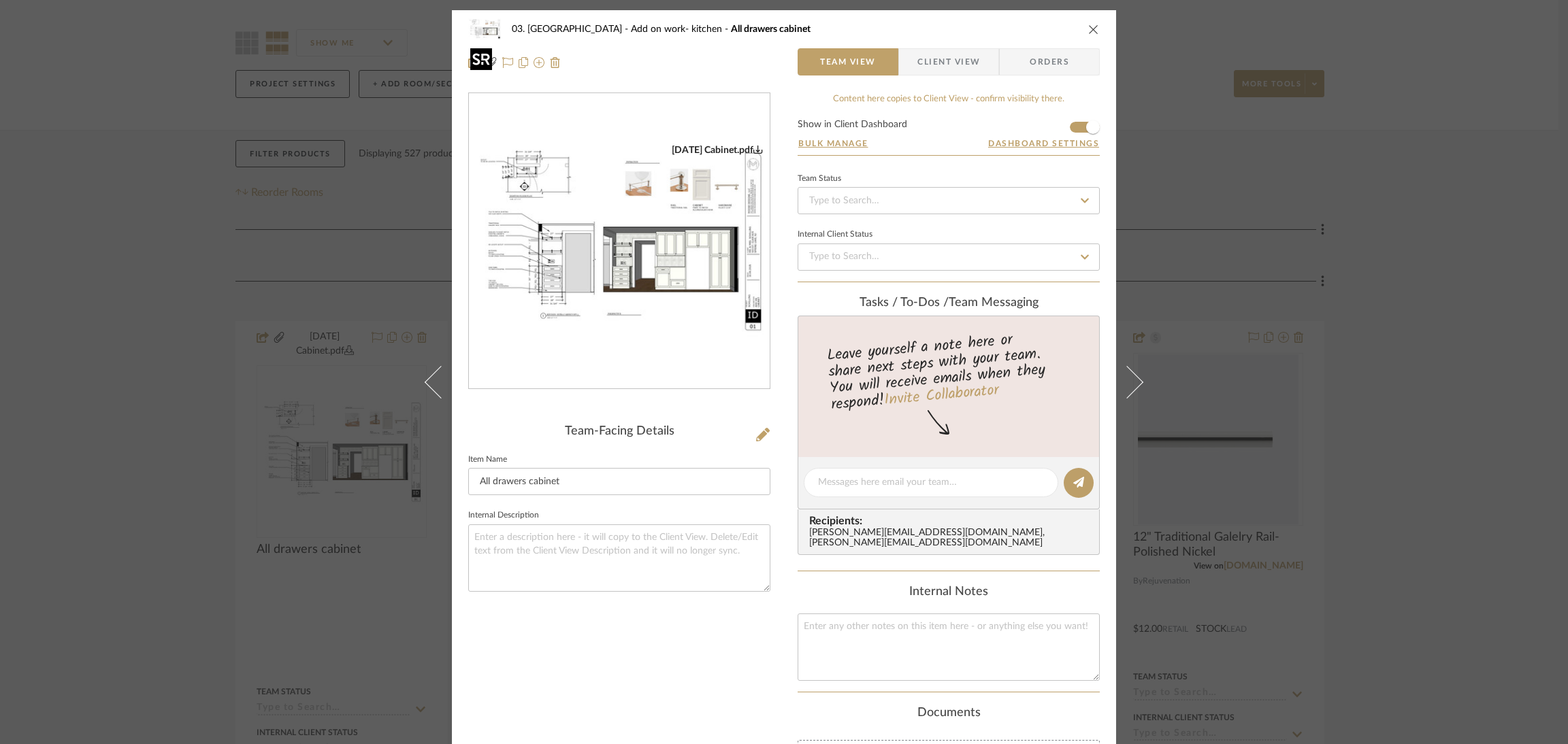
click at [658, 247] on img "0" at bounding box center [619, 241] width 300 height 195
click at [1366, 306] on div "03. Schilling Add on work- kitchen All drawers cabinet Team View Client View Or…" at bounding box center [784, 372] width 1568 height 744
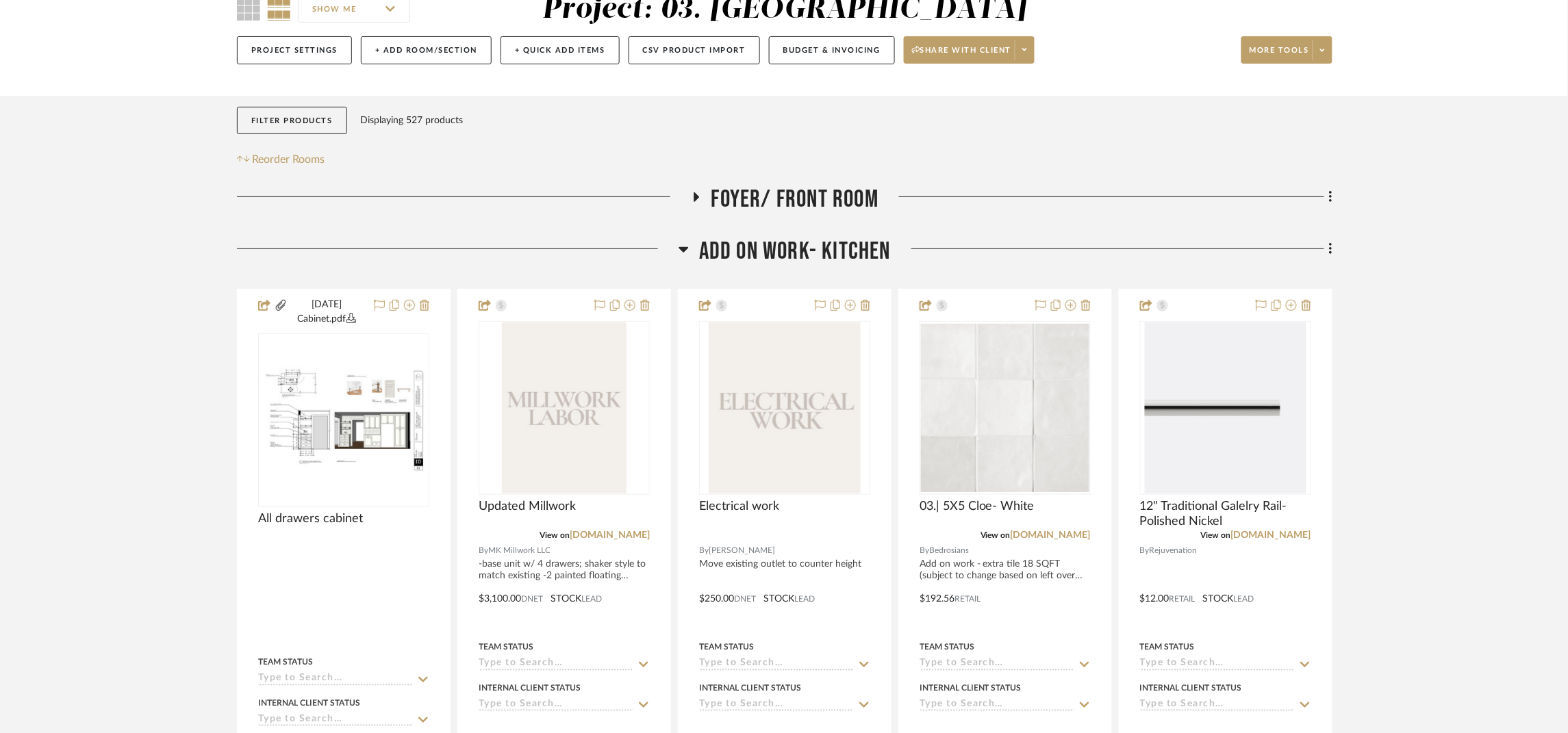
scroll to position [308, 0]
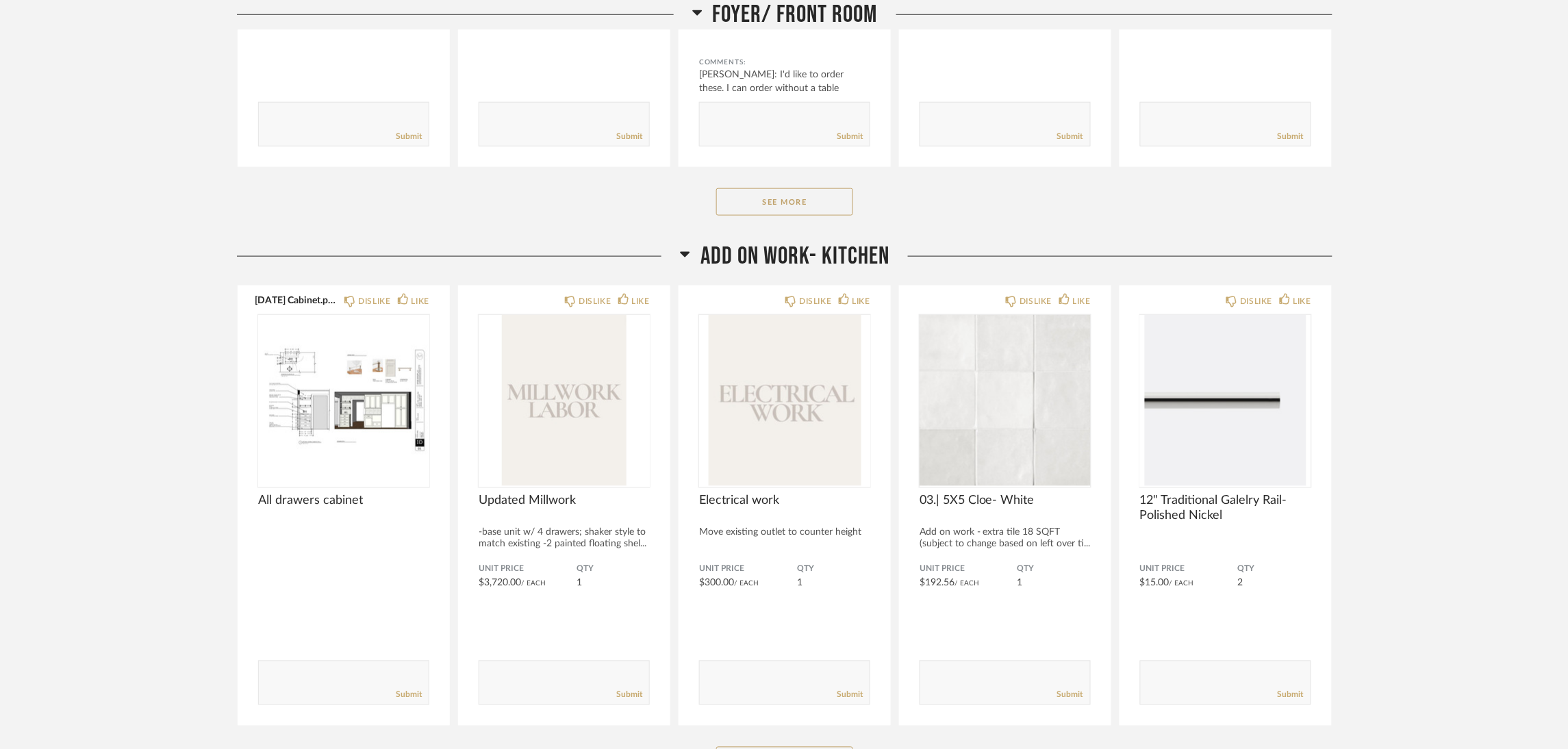
scroll to position [616, 0]
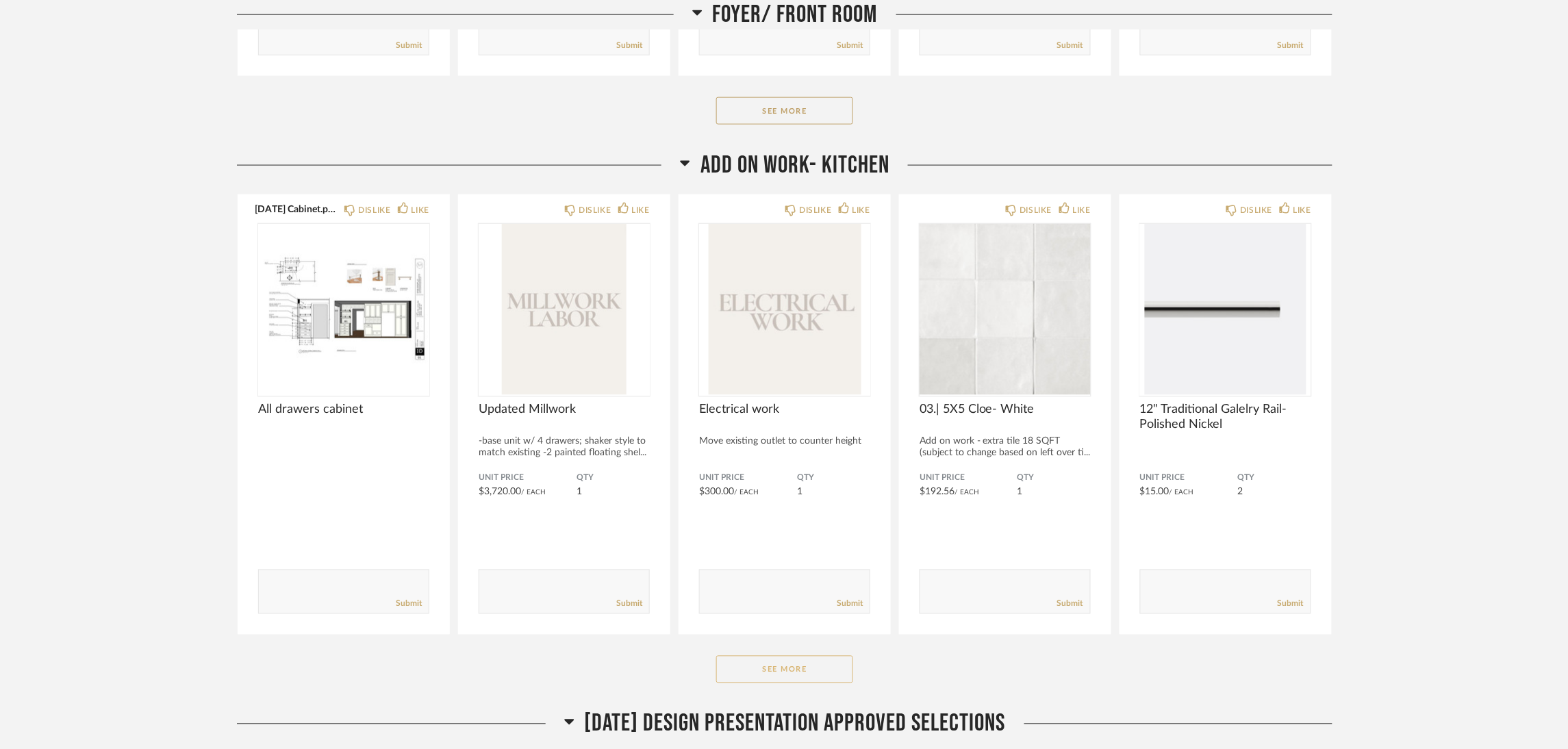
click at [774, 666] on button "See More" at bounding box center [785, 670] width 137 height 28
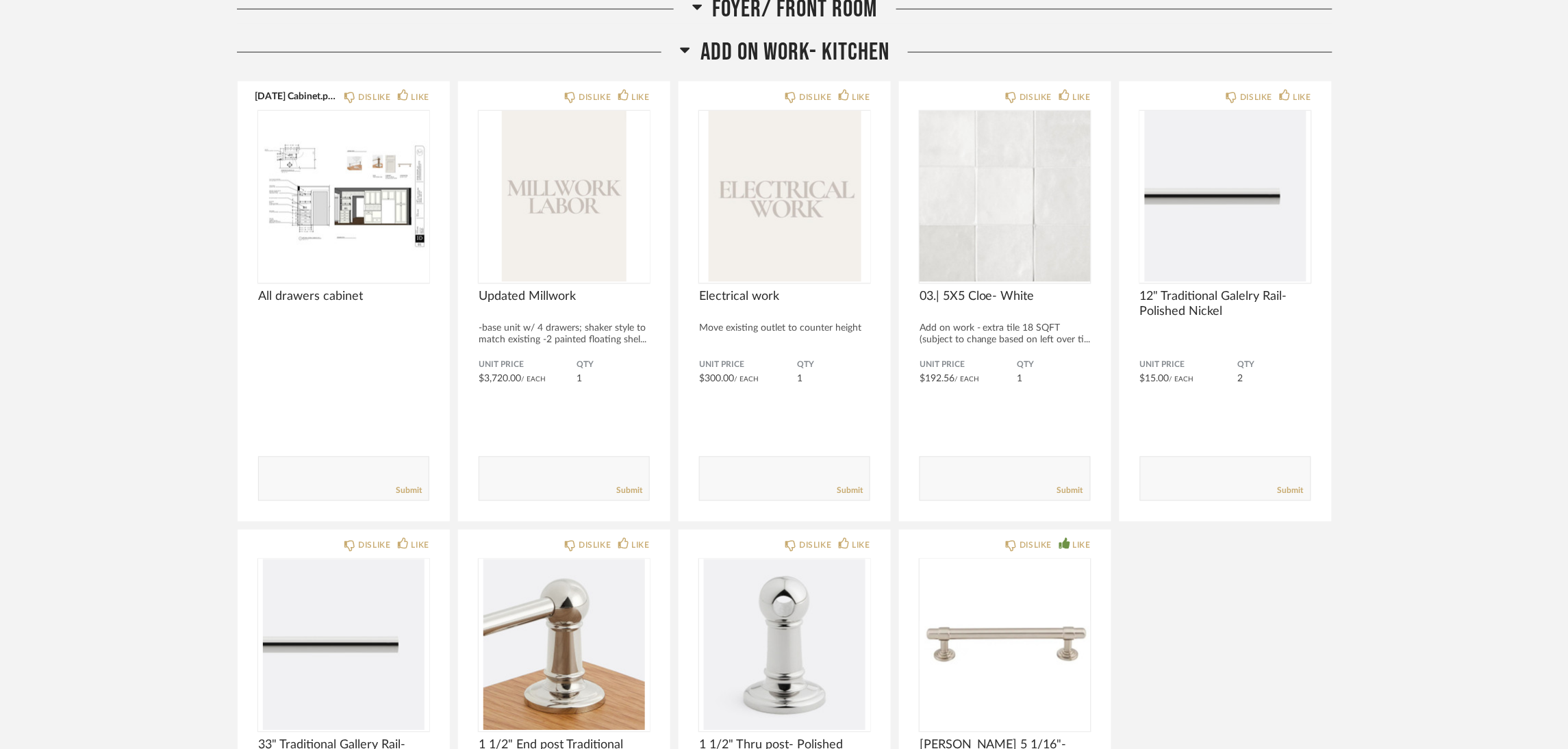
scroll to position [719, 0]
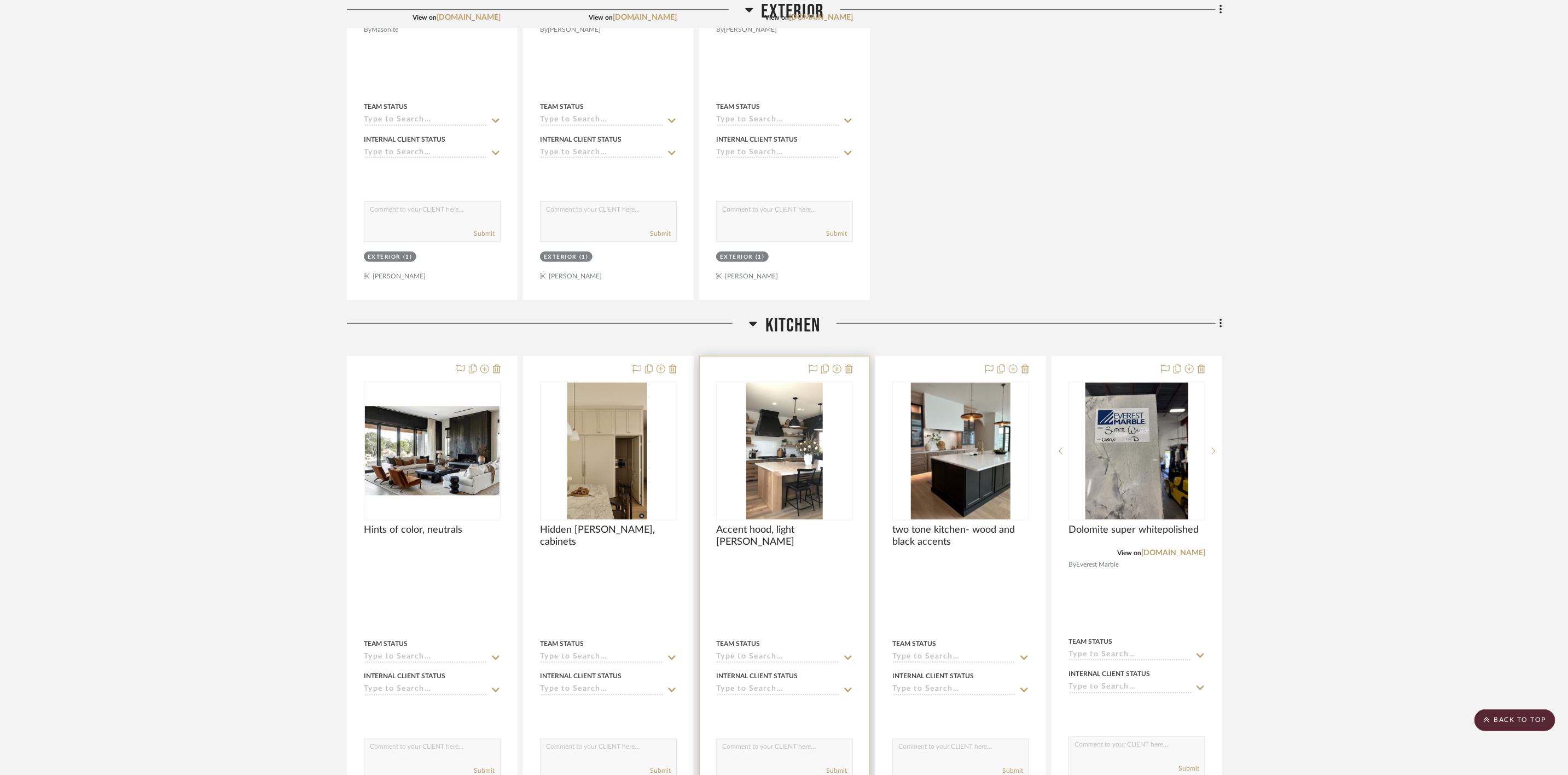
scroll to position [1148, 0]
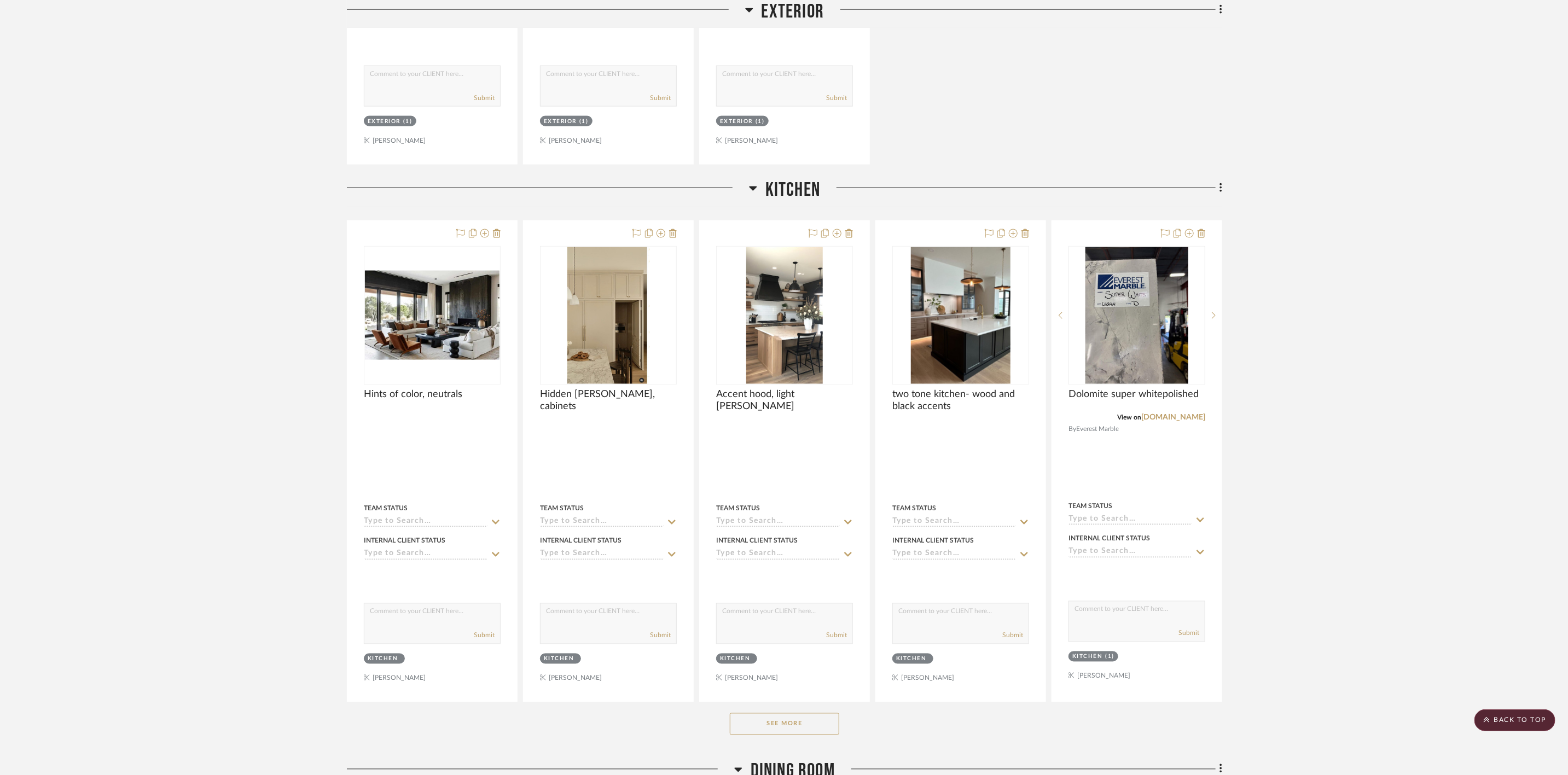
drag, startPoint x: 775, startPoint y: 730, endPoint x: 781, endPoint y: 724, distance: 8.5
click at [775, 730] on button "See More" at bounding box center [784, 724] width 110 height 22
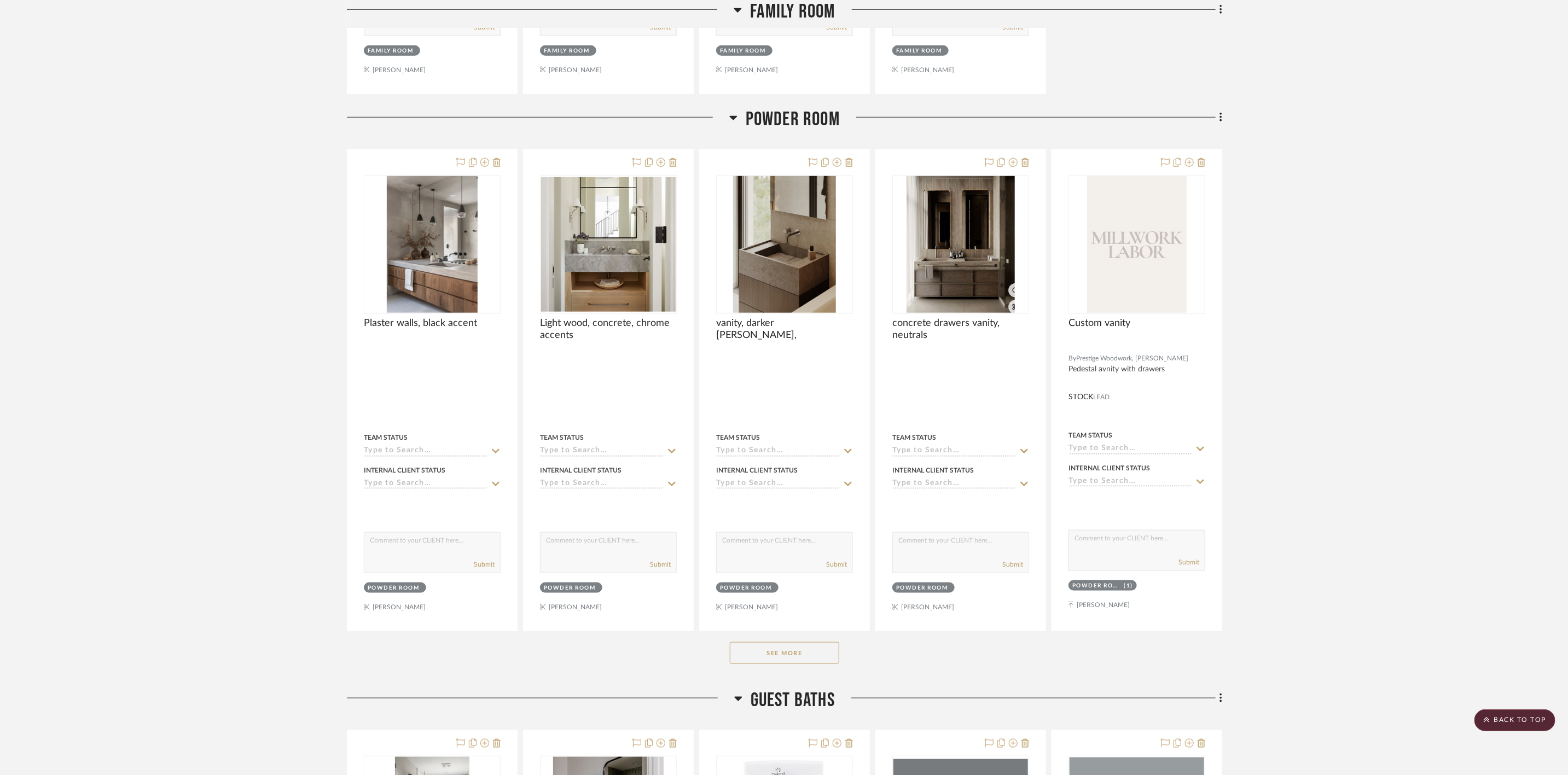
scroll to position [3856, 0]
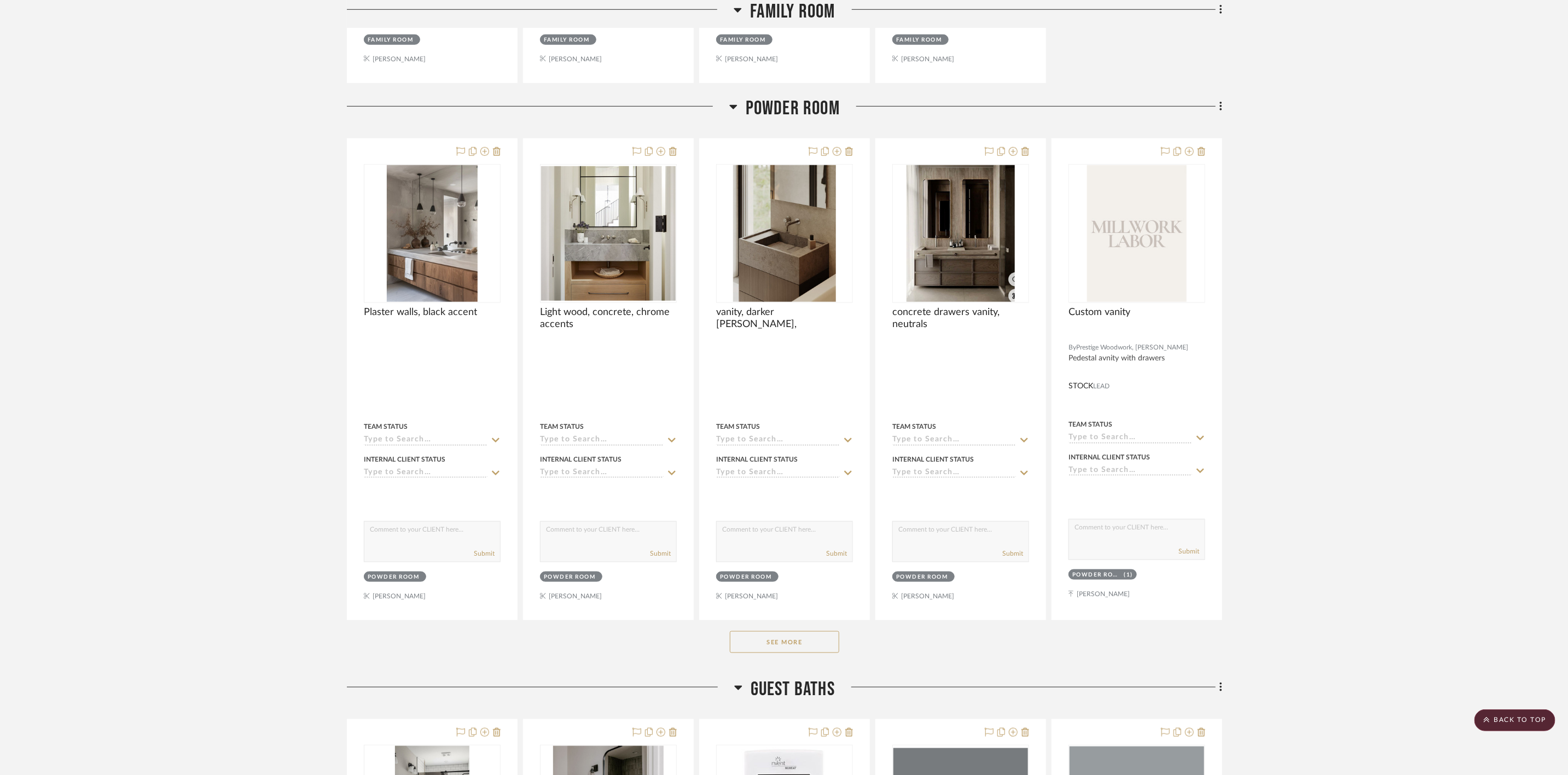
click at [792, 653] on button "See More" at bounding box center [784, 642] width 110 height 22
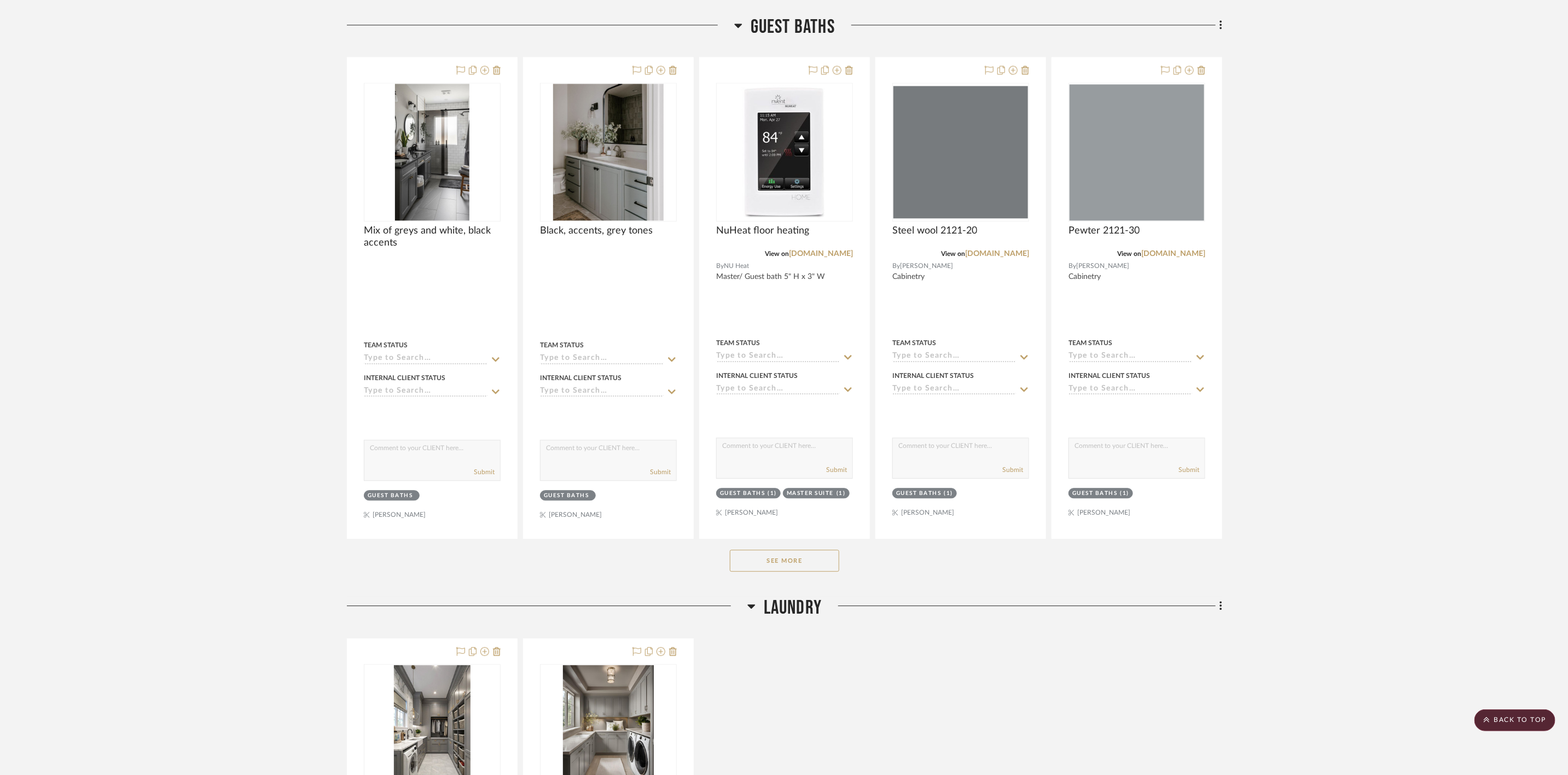
scroll to position [5004, 0]
click at [771, 565] on button "See More" at bounding box center [784, 560] width 110 height 22
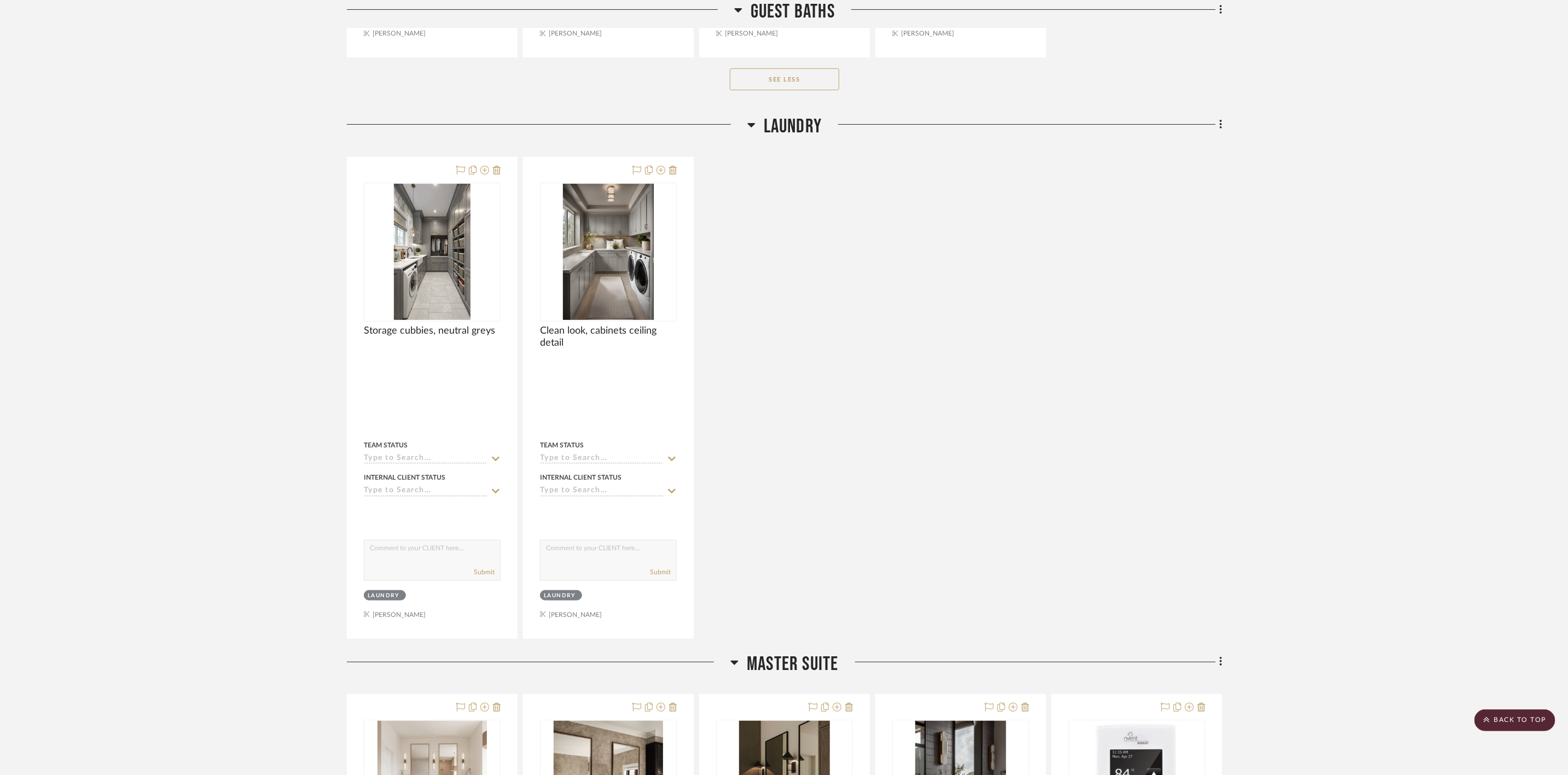
scroll to position [6447, 0]
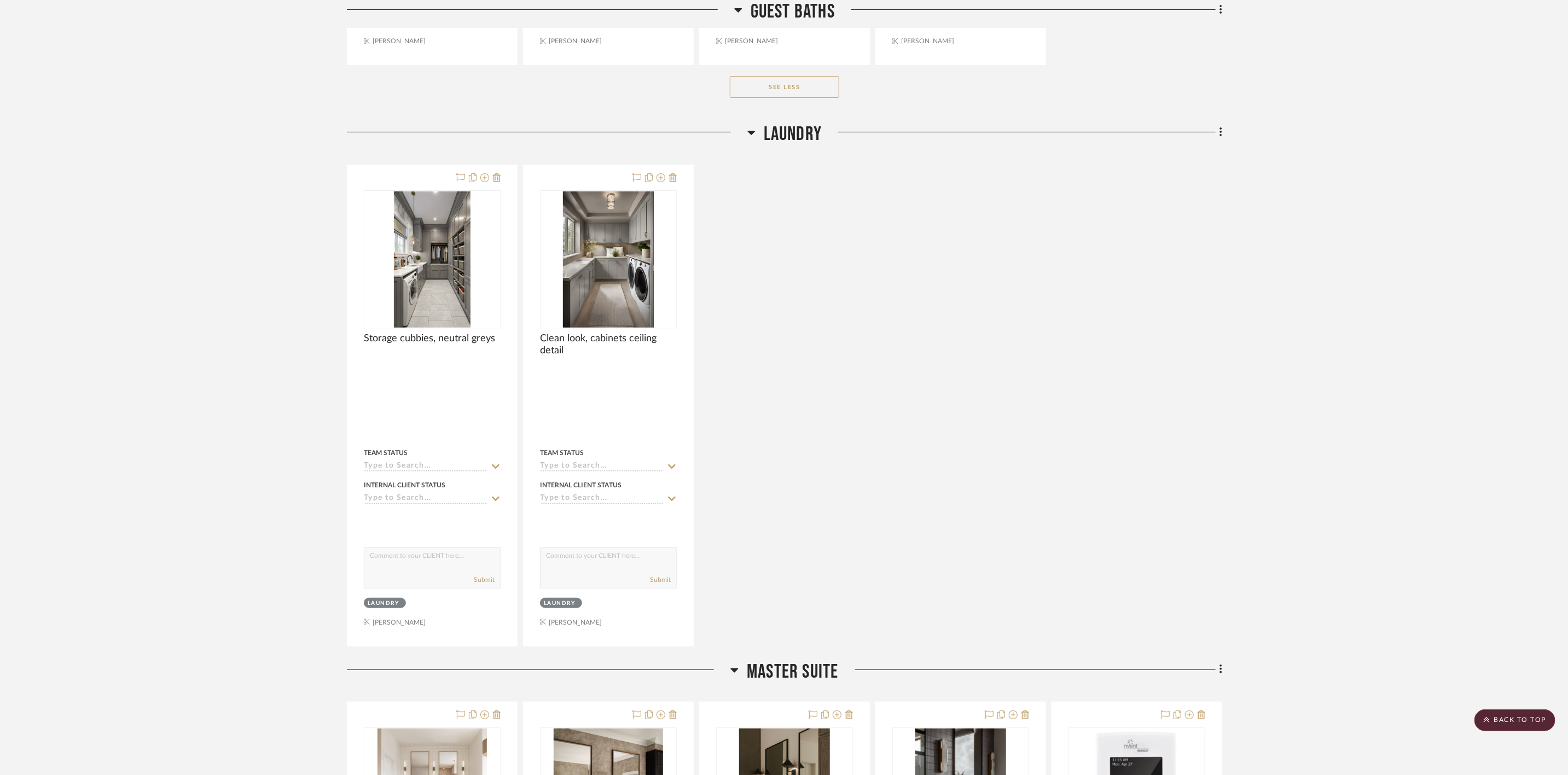
click at [792, 146] on span "Laundry" at bounding box center [792, 134] width 58 height 23
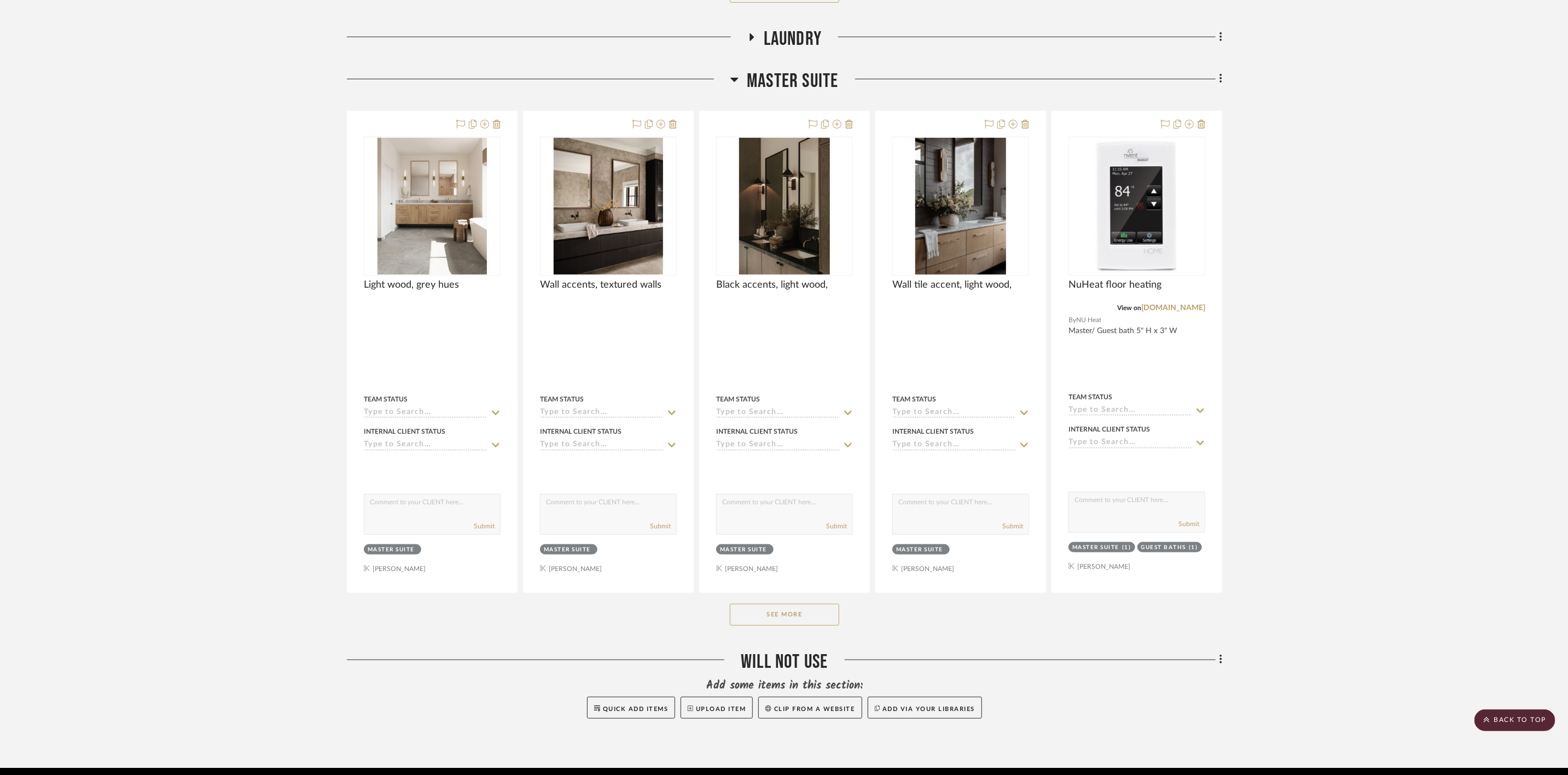
scroll to position [6606, 0]
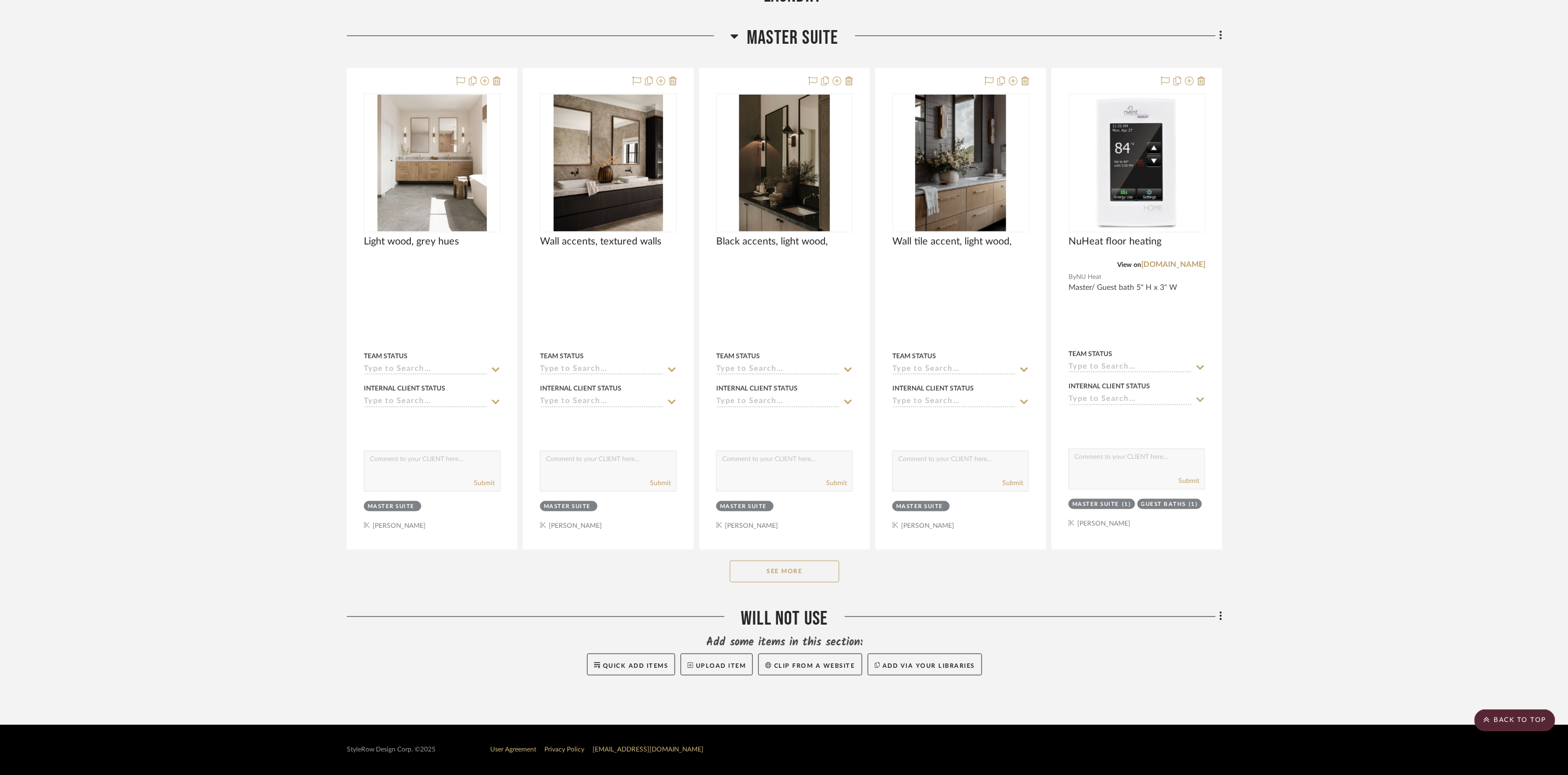
click at [800, 568] on button "See More" at bounding box center [784, 572] width 110 height 22
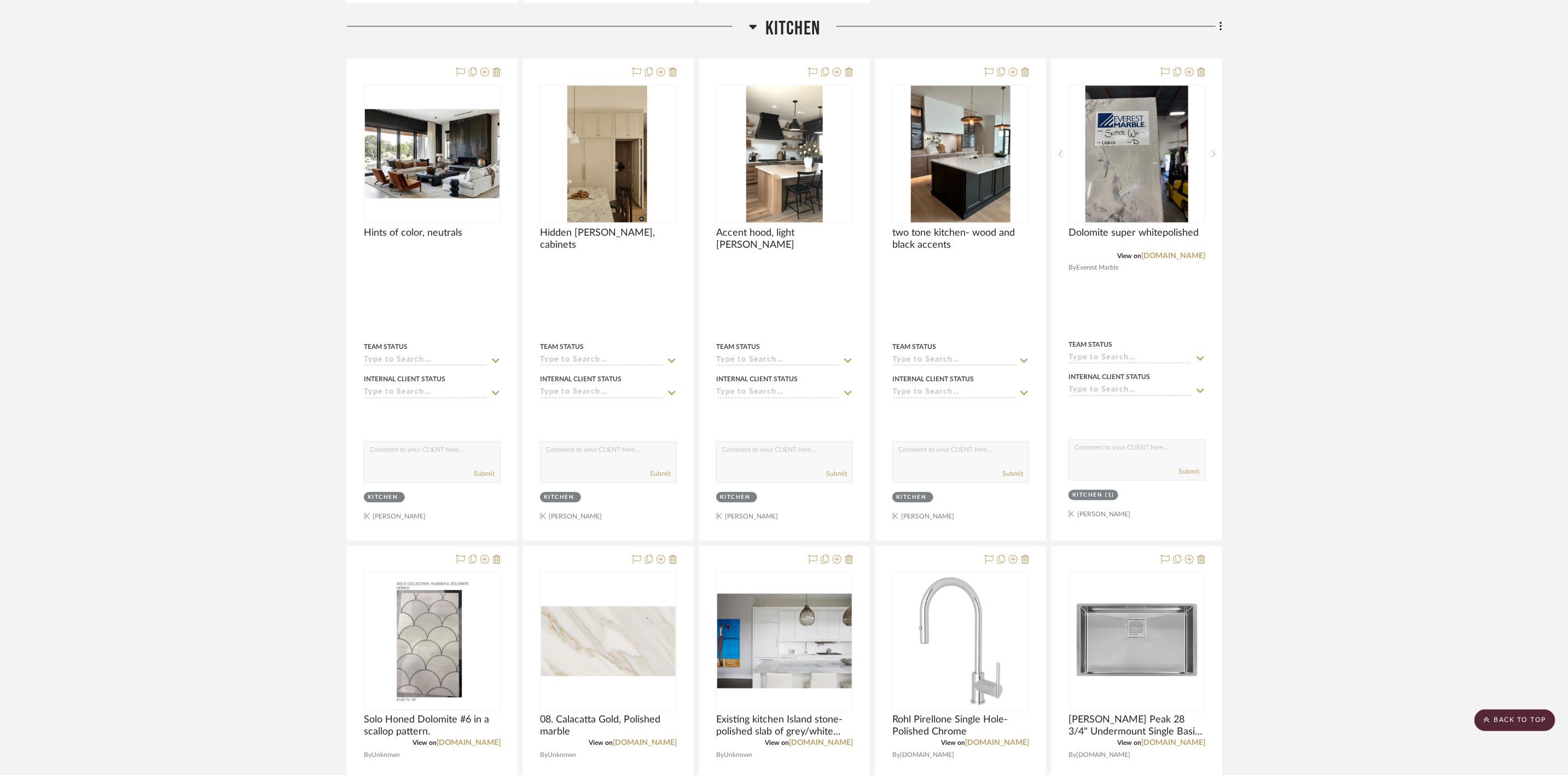
scroll to position [1312, 0]
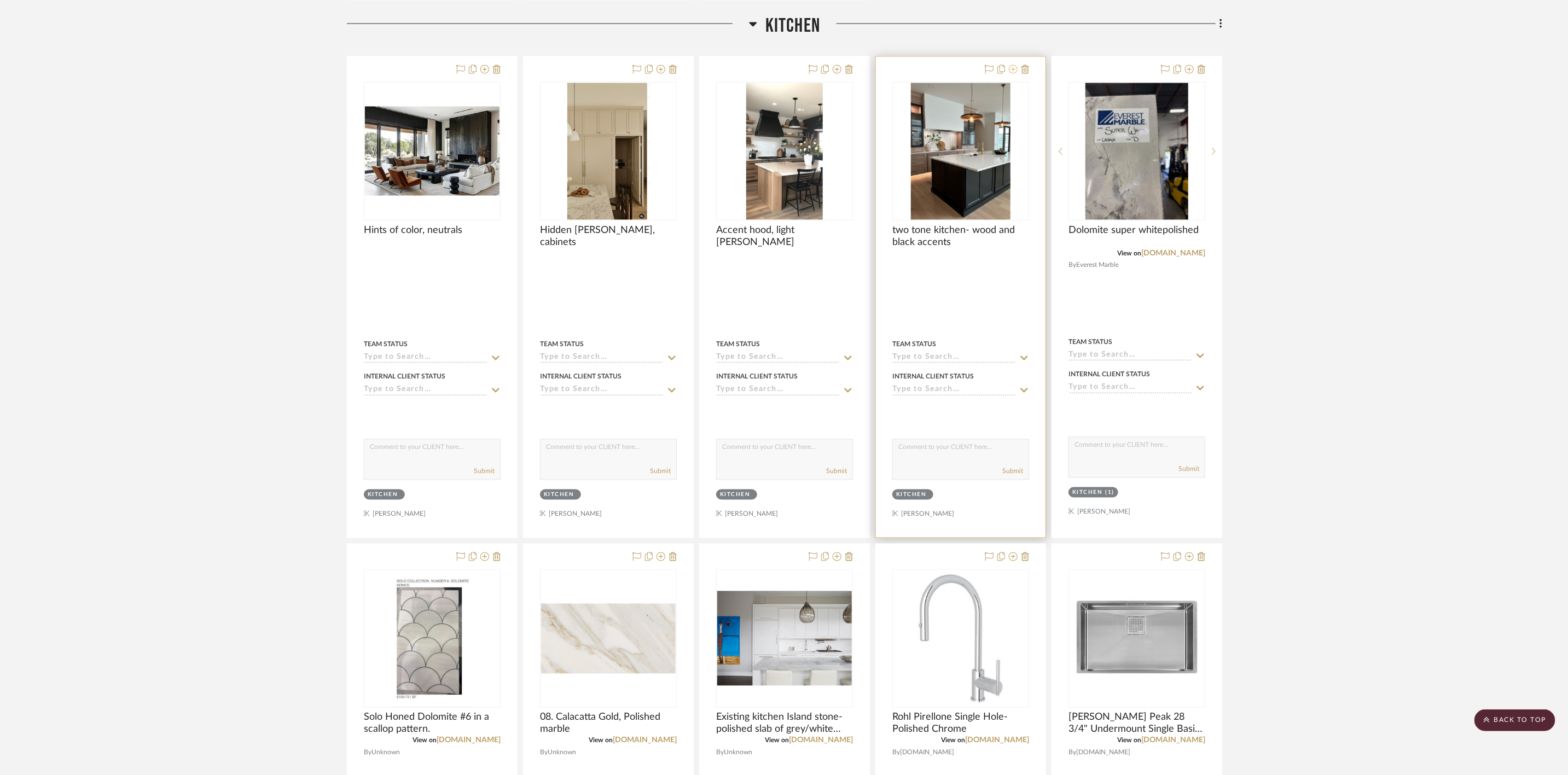
click at [1011, 70] on icon at bounding box center [1013, 70] width 9 height 9
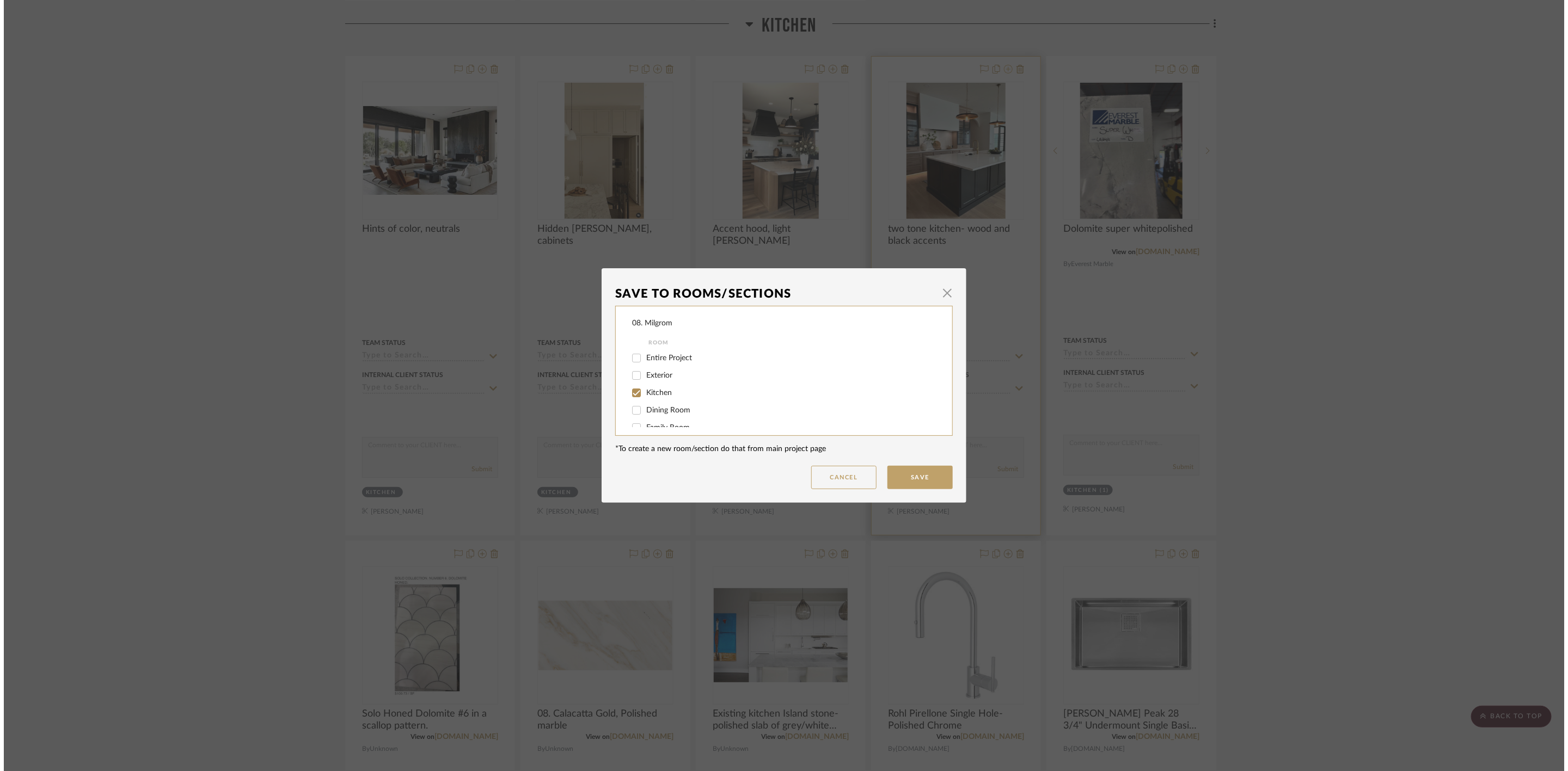
scroll to position [0, 0]
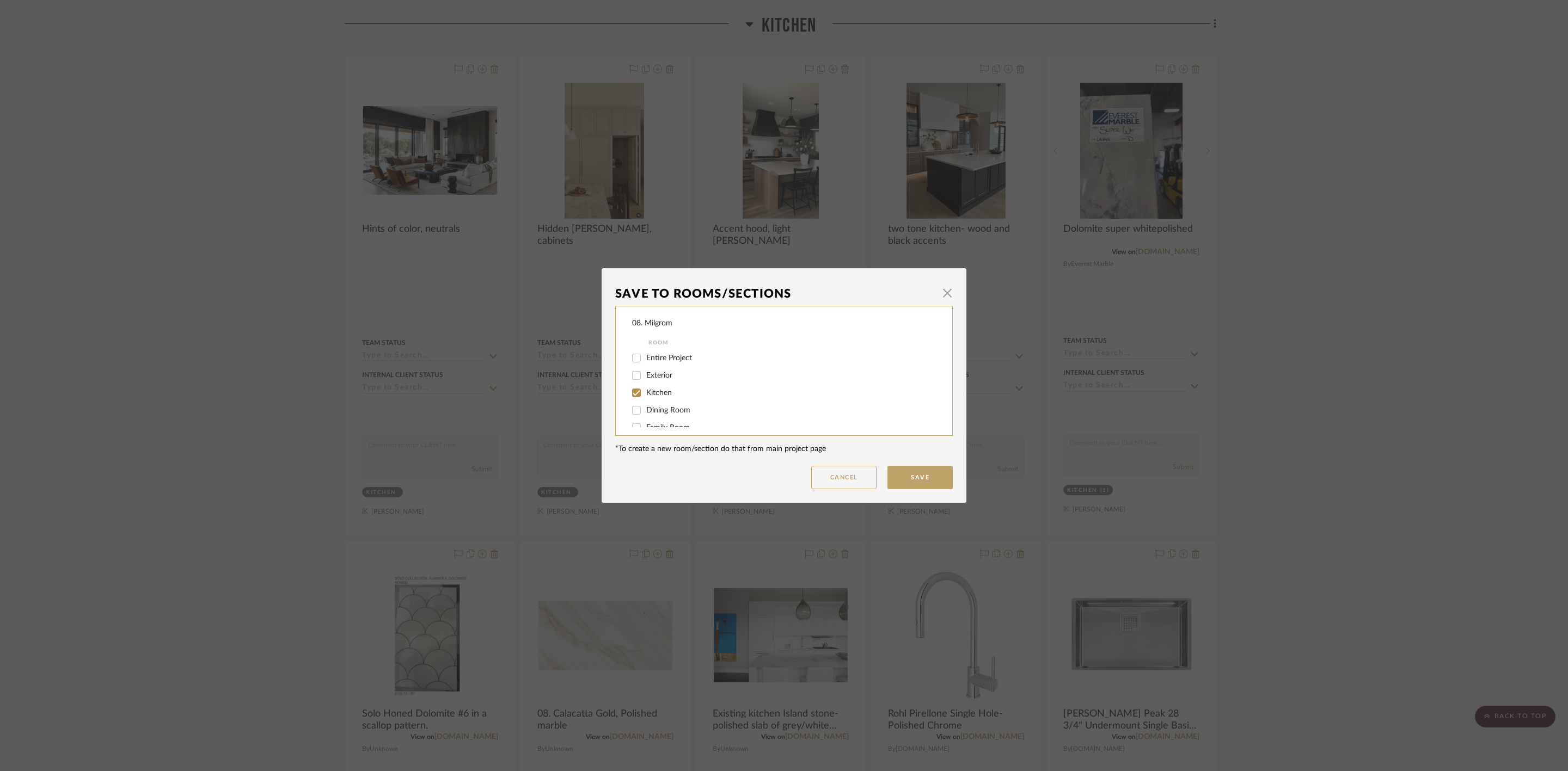
click at [663, 393] on span "Kitchen" at bounding box center [658, 393] width 26 height 8
click at [645, 393] on input "Kitchen" at bounding box center [636, 393] width 18 height 18
checkbox input "false"
click at [653, 413] on span "will NOT use" at bounding box center [667, 416] width 43 height 8
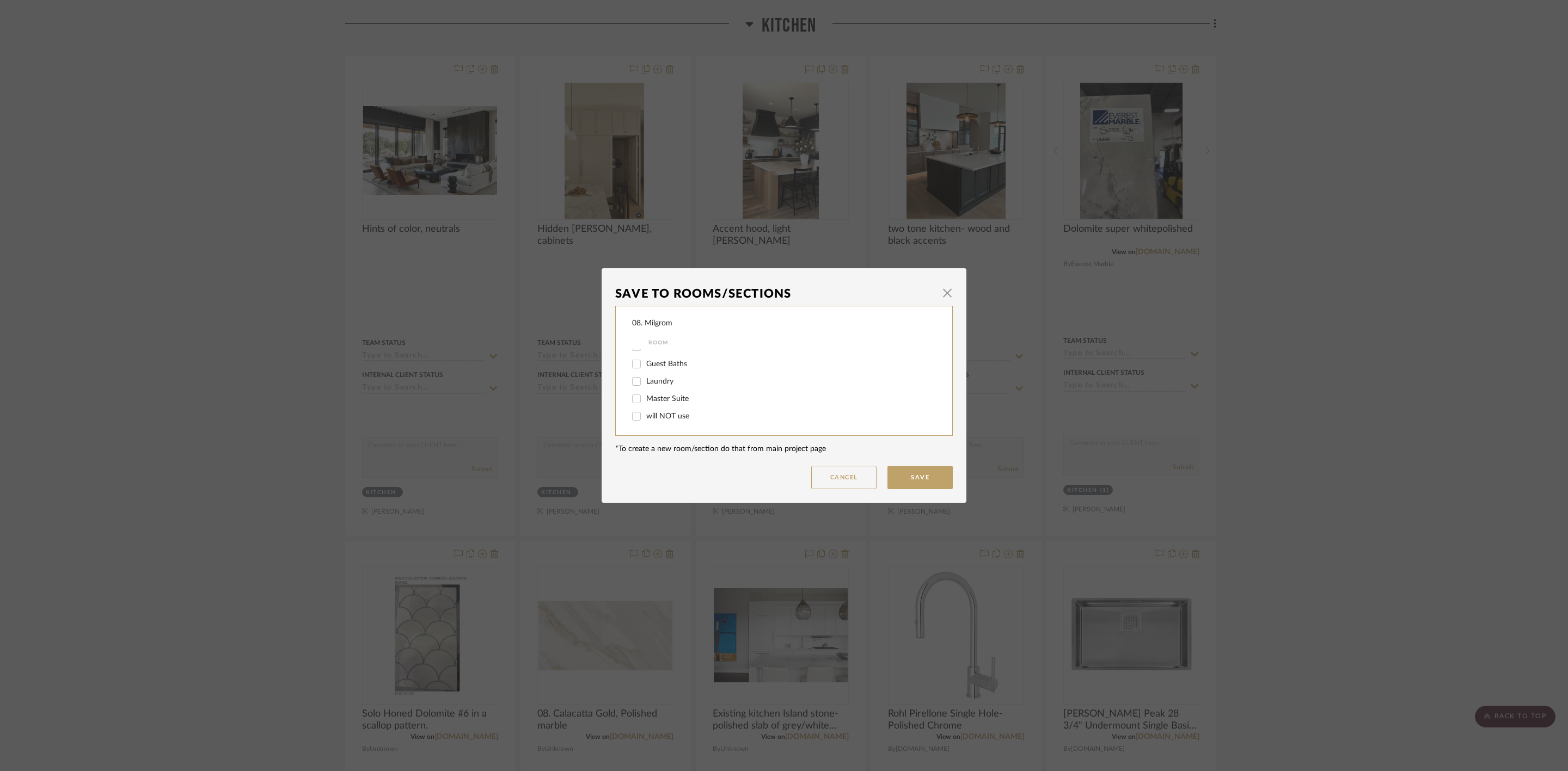
click at [645, 413] on input "will NOT use" at bounding box center [636, 416] width 18 height 18
checkbox input "true"
click at [894, 480] on button "Save" at bounding box center [920, 477] width 66 height 23
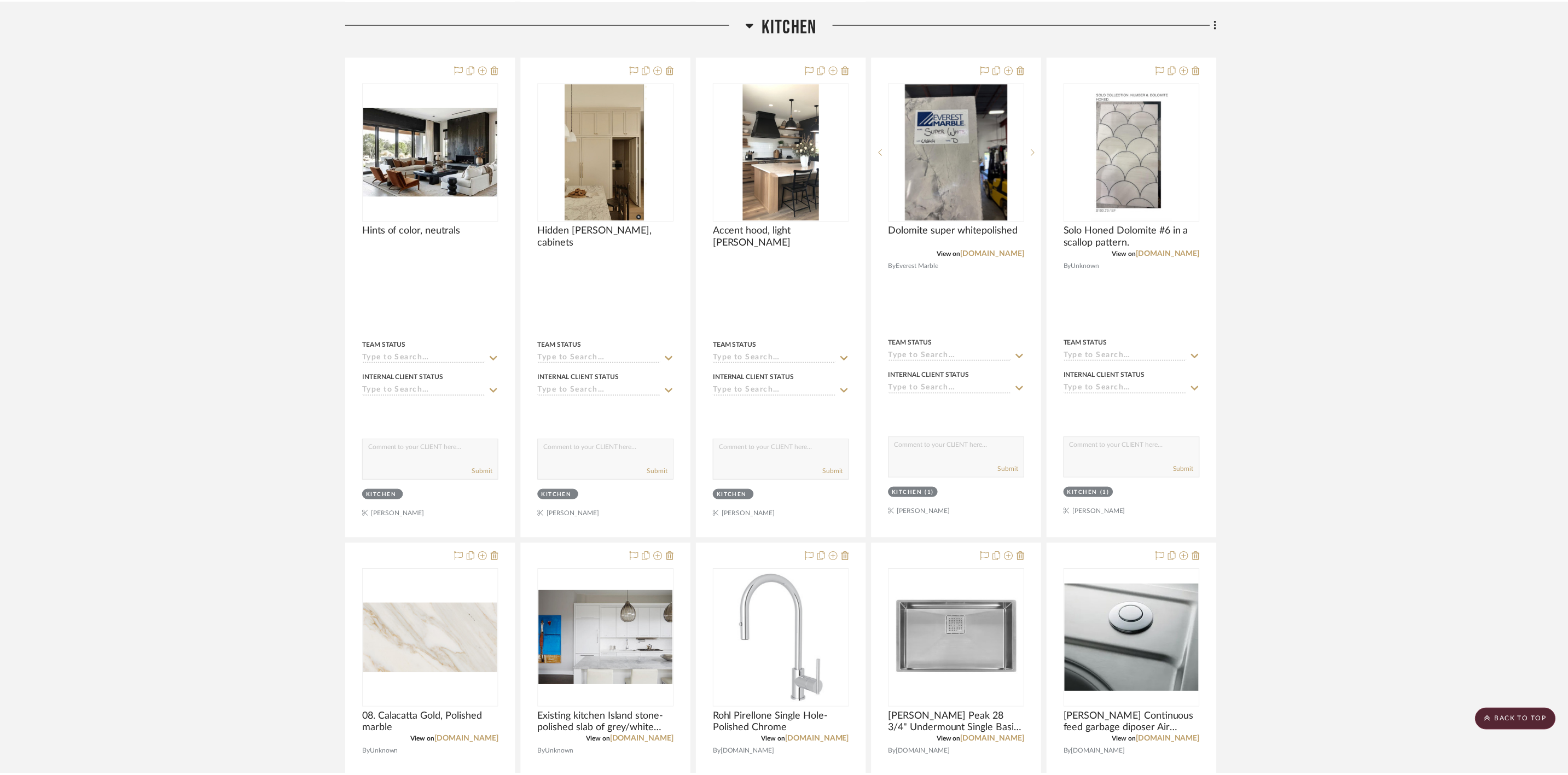
scroll to position [1312, 0]
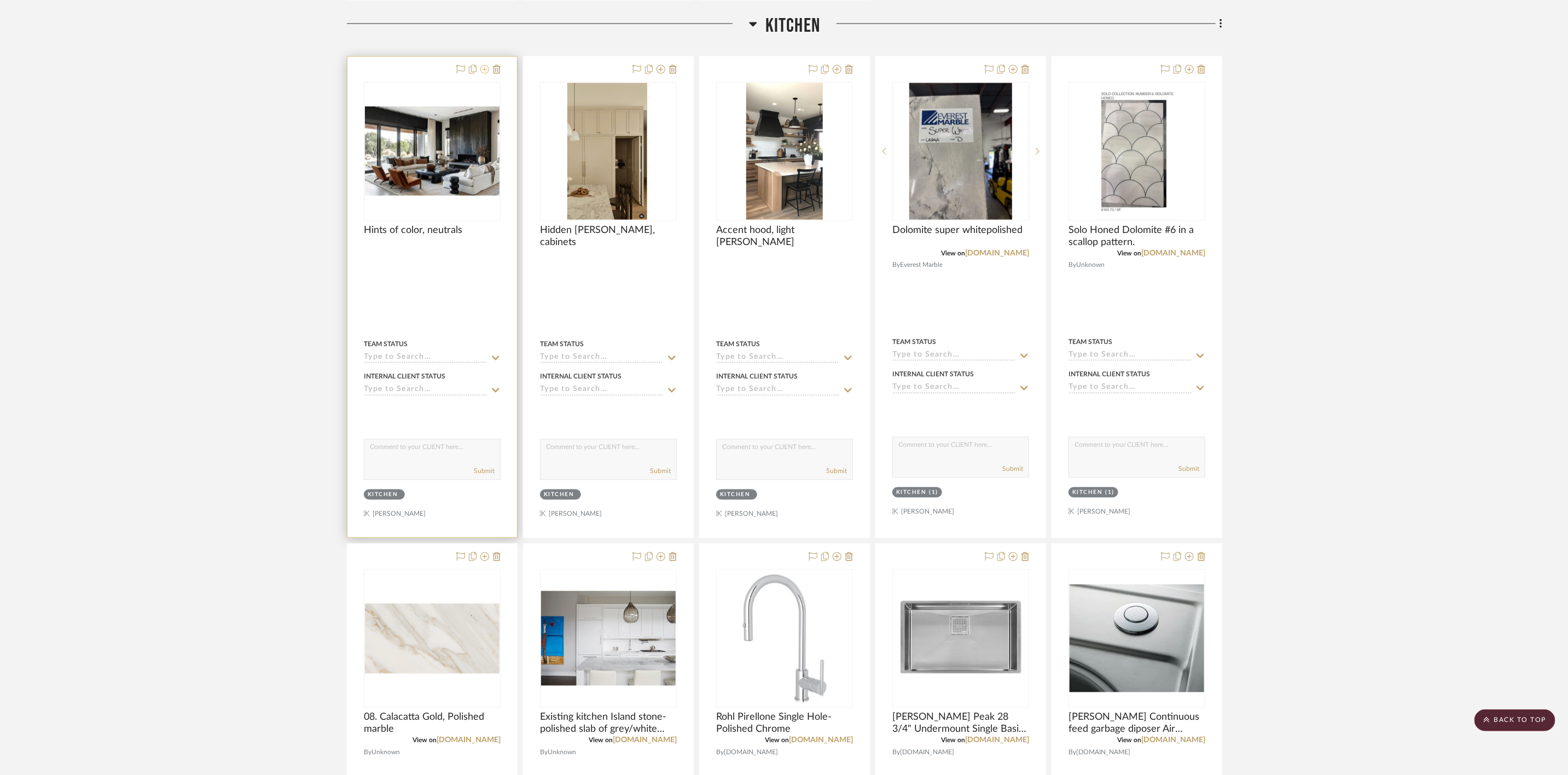
click at [485, 70] on icon at bounding box center [485, 70] width 9 height 9
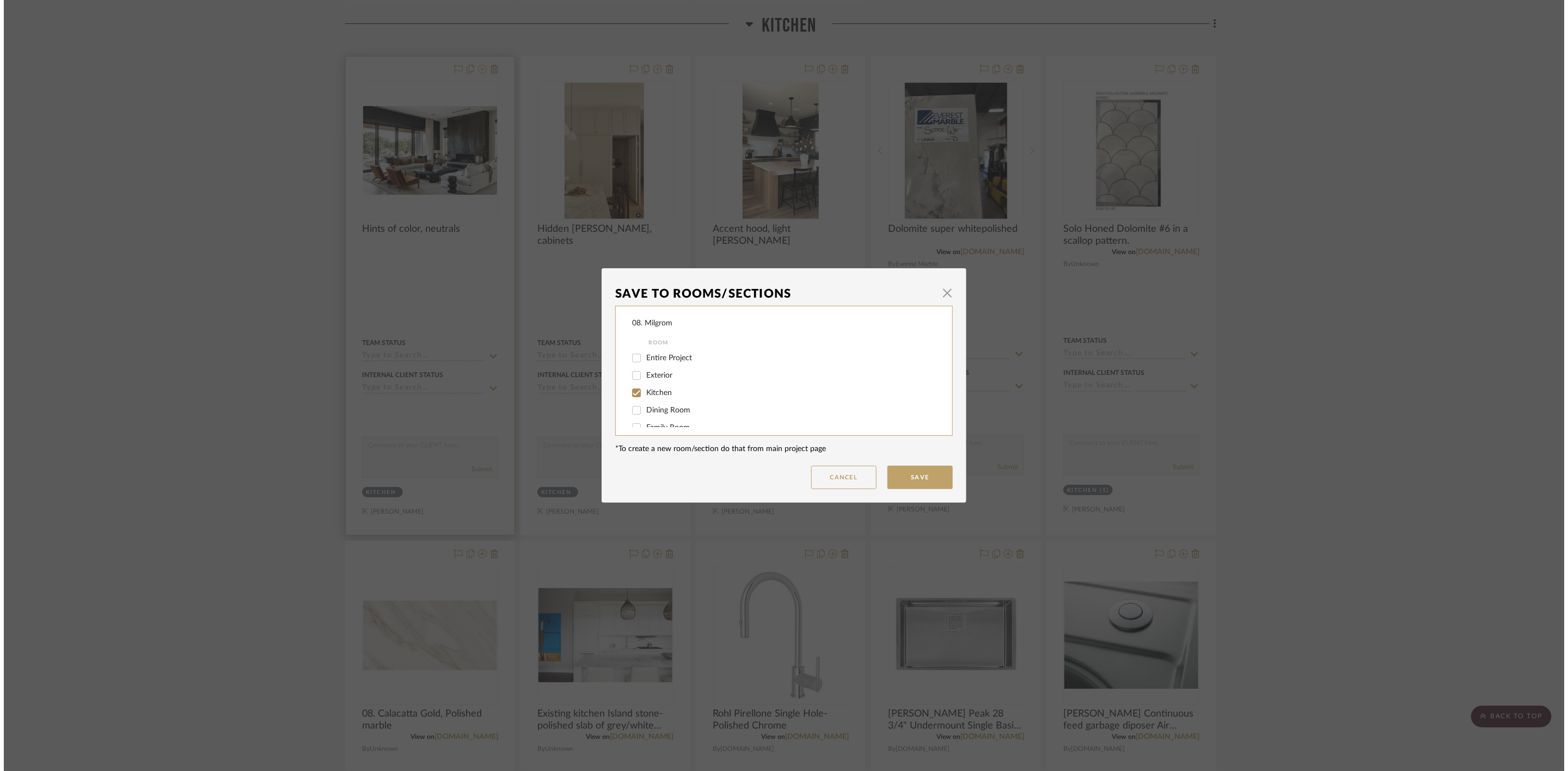
scroll to position [0, 0]
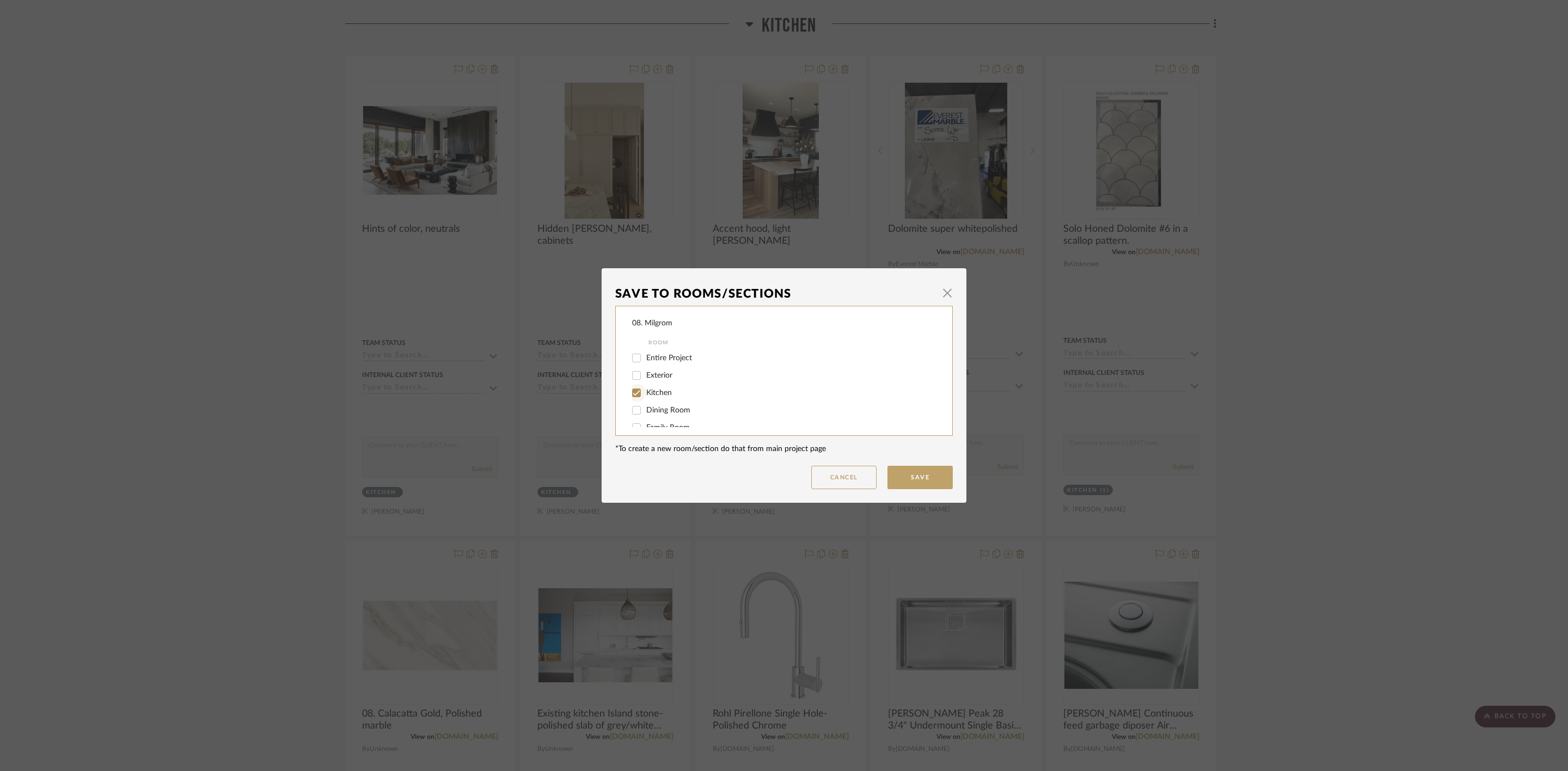
click at [638, 390] on input "Kitchen" at bounding box center [636, 393] width 18 height 18
checkbox input "false"
click at [649, 420] on label "will NOT use" at bounding box center [783, 416] width 275 height 9
click at [645, 420] on input "will NOT use" at bounding box center [636, 416] width 18 height 18
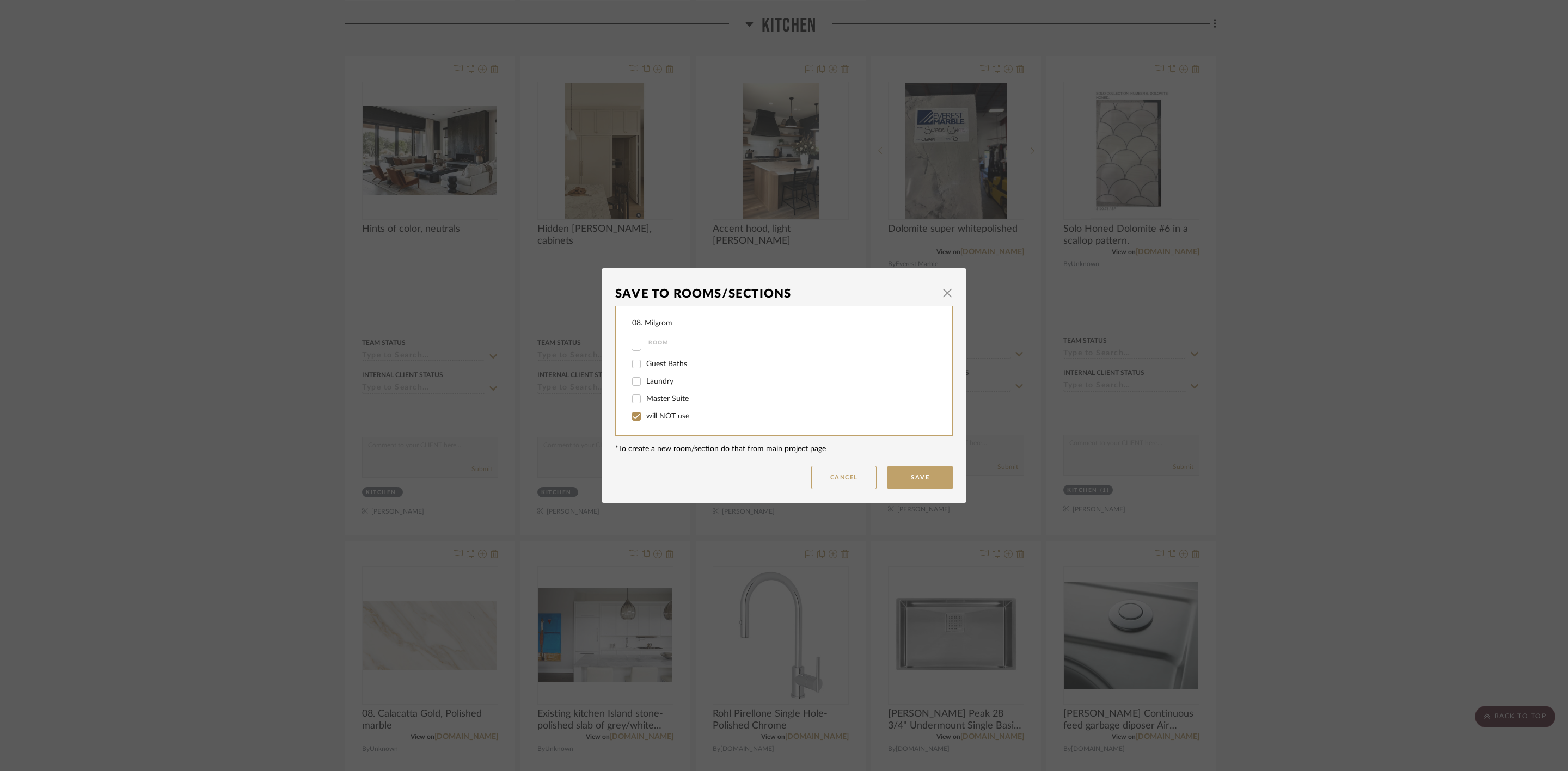
checkbox input "true"
click at [913, 478] on button "Save" at bounding box center [920, 477] width 66 height 23
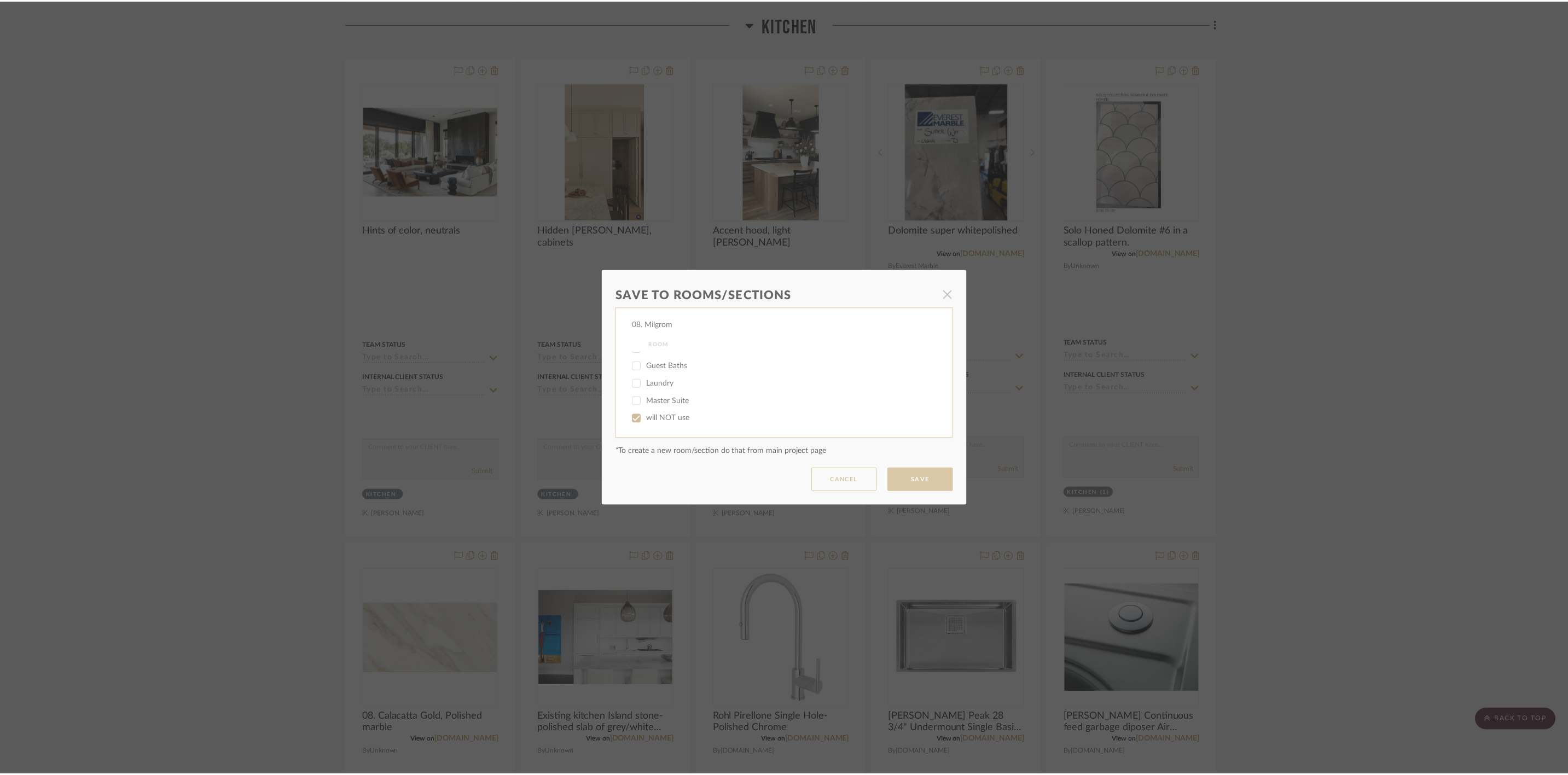
scroll to position [1312, 0]
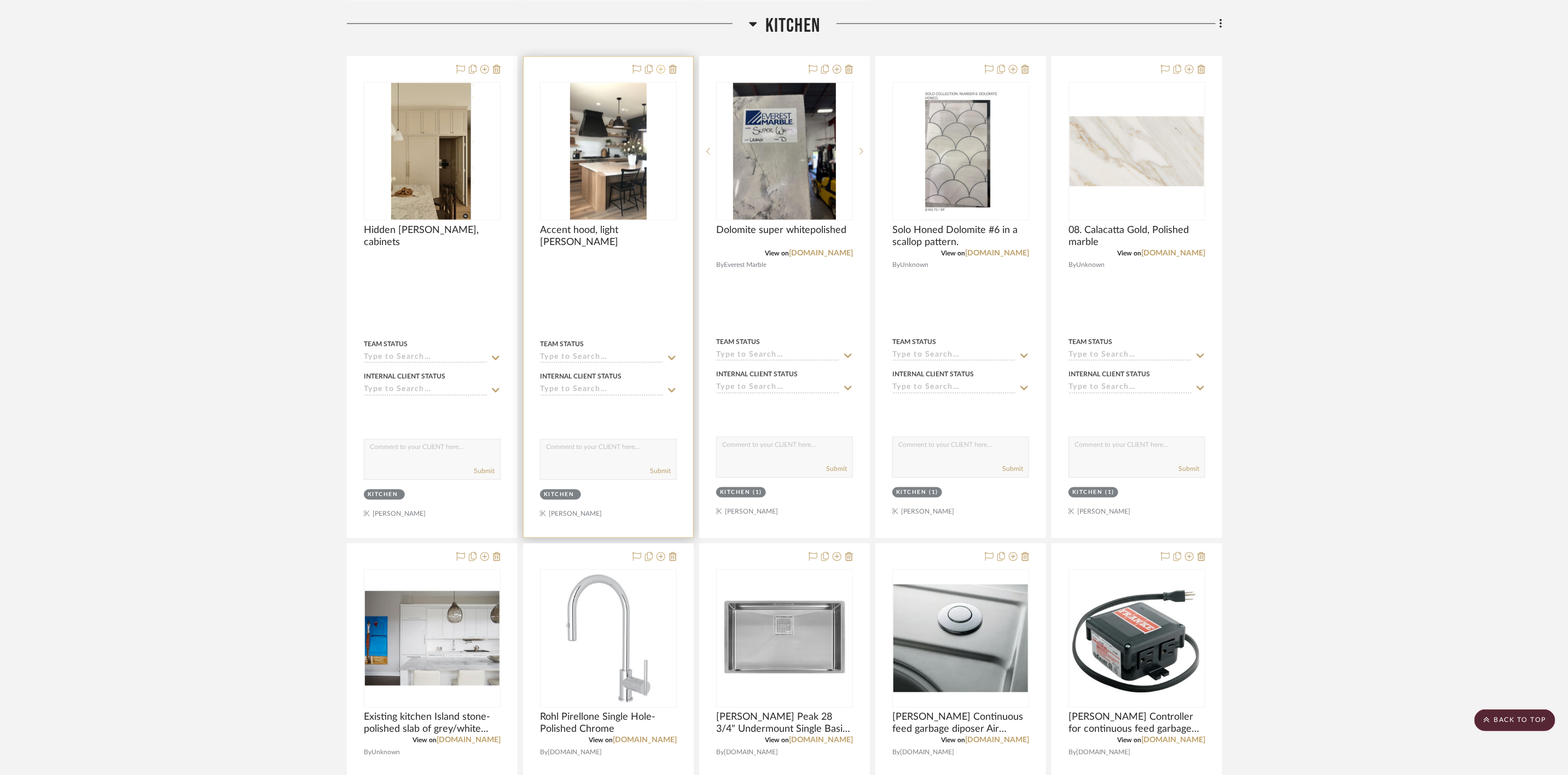
click at [661, 74] on icon at bounding box center [661, 70] width 9 height 9
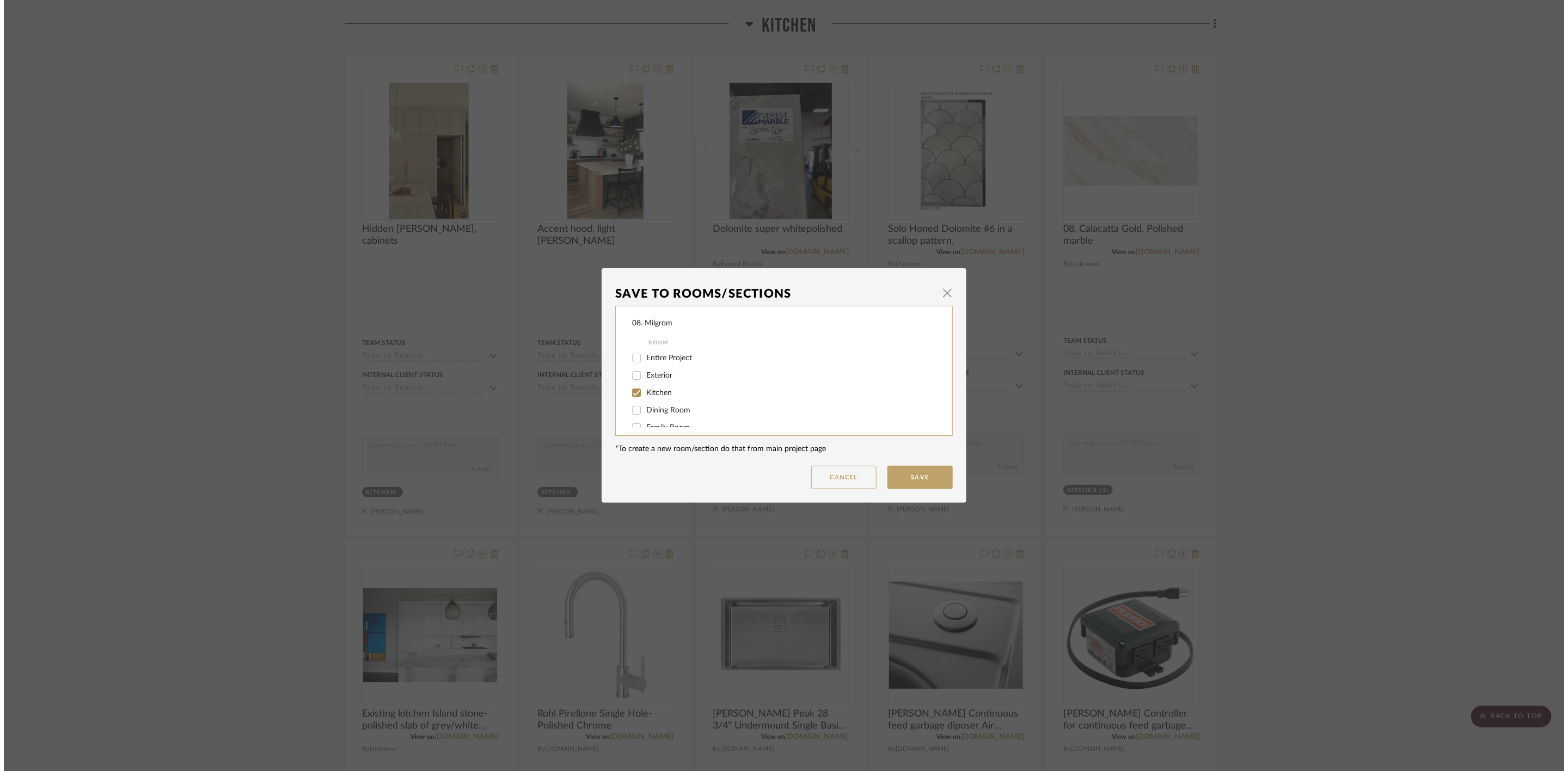
scroll to position [0, 0]
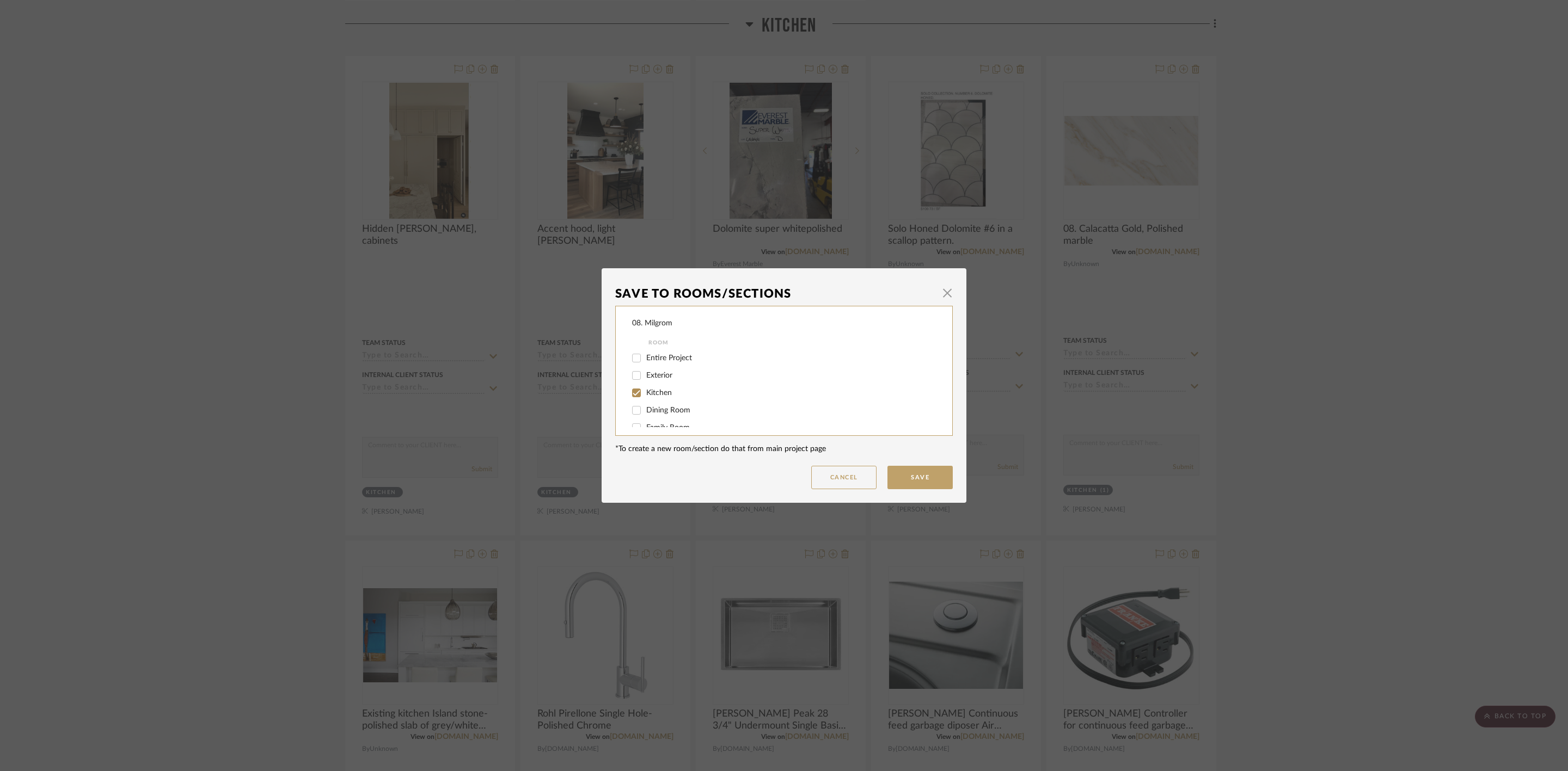
click at [666, 391] on span "Kitchen" at bounding box center [658, 393] width 26 height 8
click at [645, 391] on input "Kitchen" at bounding box center [636, 393] width 18 height 18
checkbox input "false"
click at [657, 419] on span "will NOT use" at bounding box center [667, 416] width 43 height 8
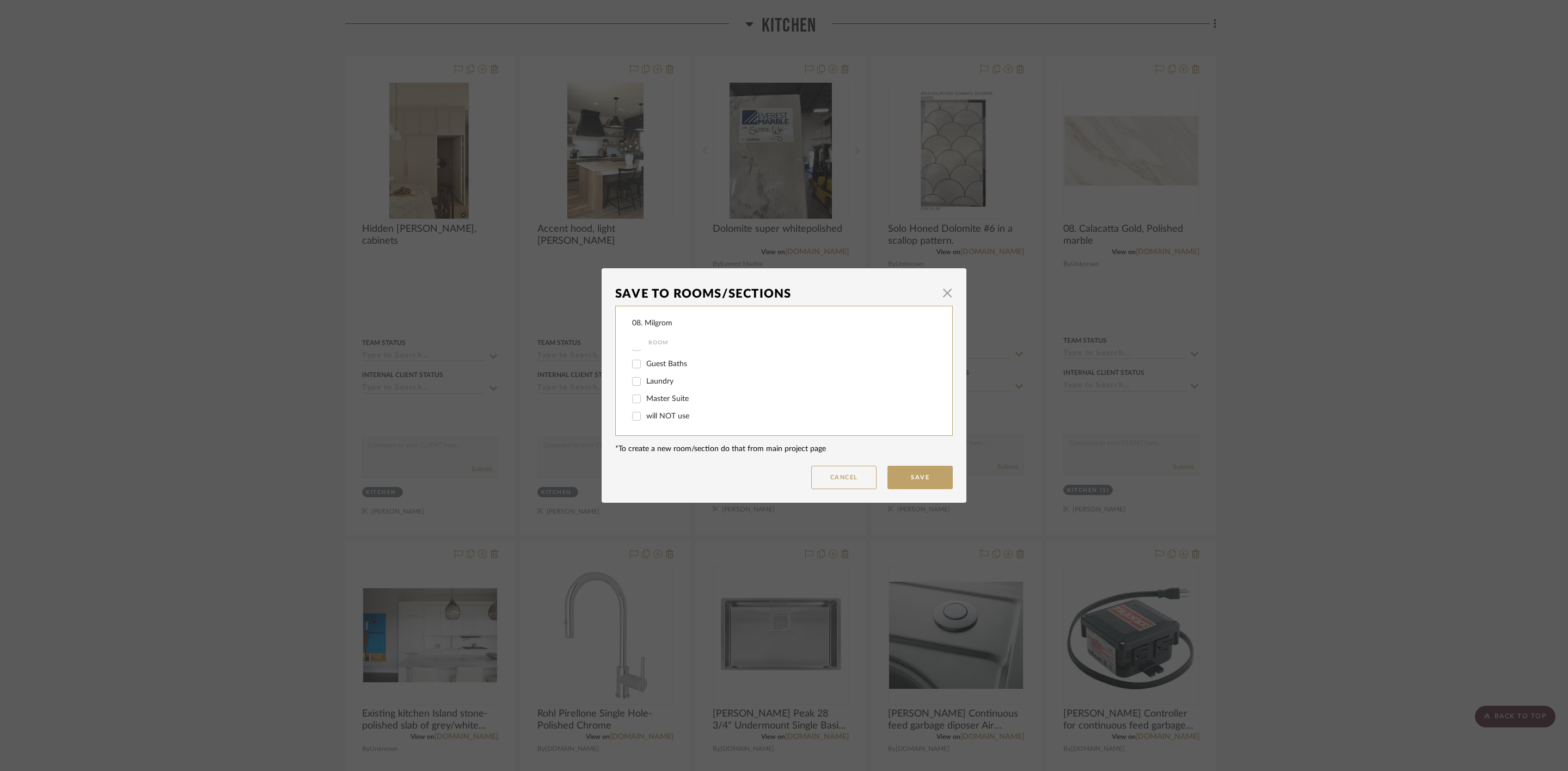
click at [645, 419] on input "will NOT use" at bounding box center [636, 416] width 18 height 18
checkbox input "true"
click at [904, 478] on button "Save" at bounding box center [920, 477] width 66 height 23
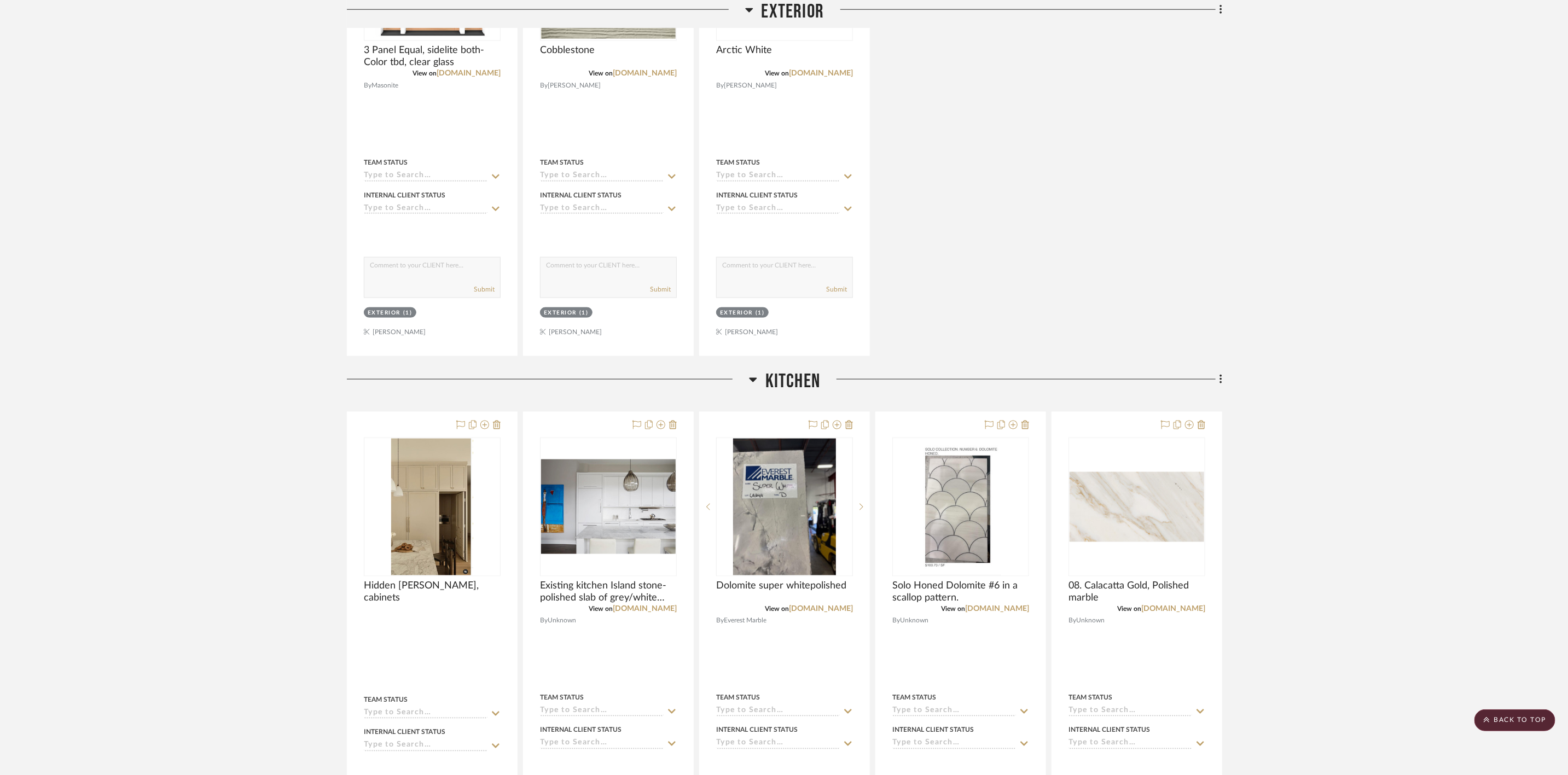
scroll to position [902, 0]
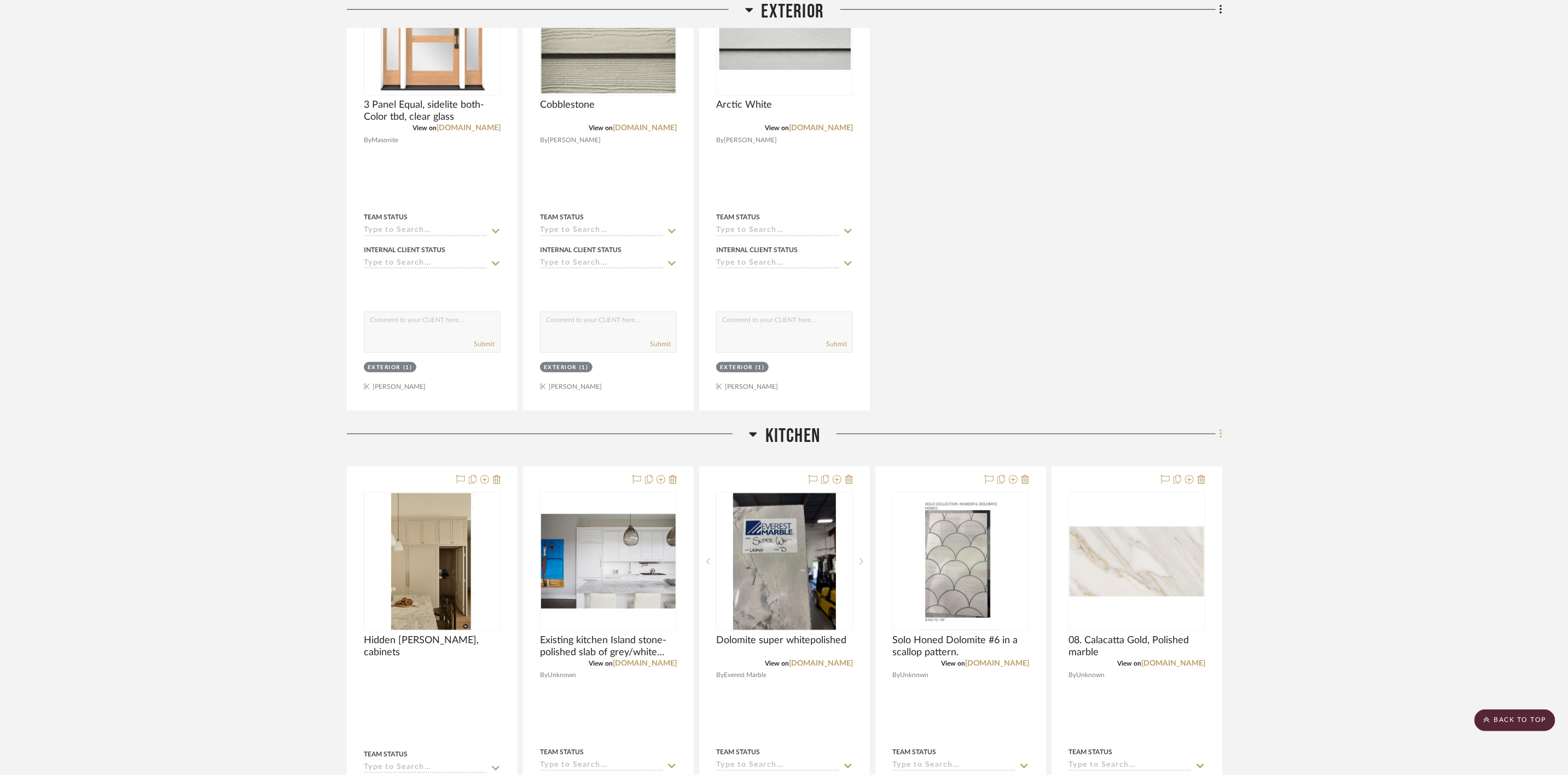
click at [1221, 437] on icon at bounding box center [1221, 434] width 3 height 12
click at [1190, 545] on span "Rename Room" at bounding box center [1165, 544] width 49 height 10
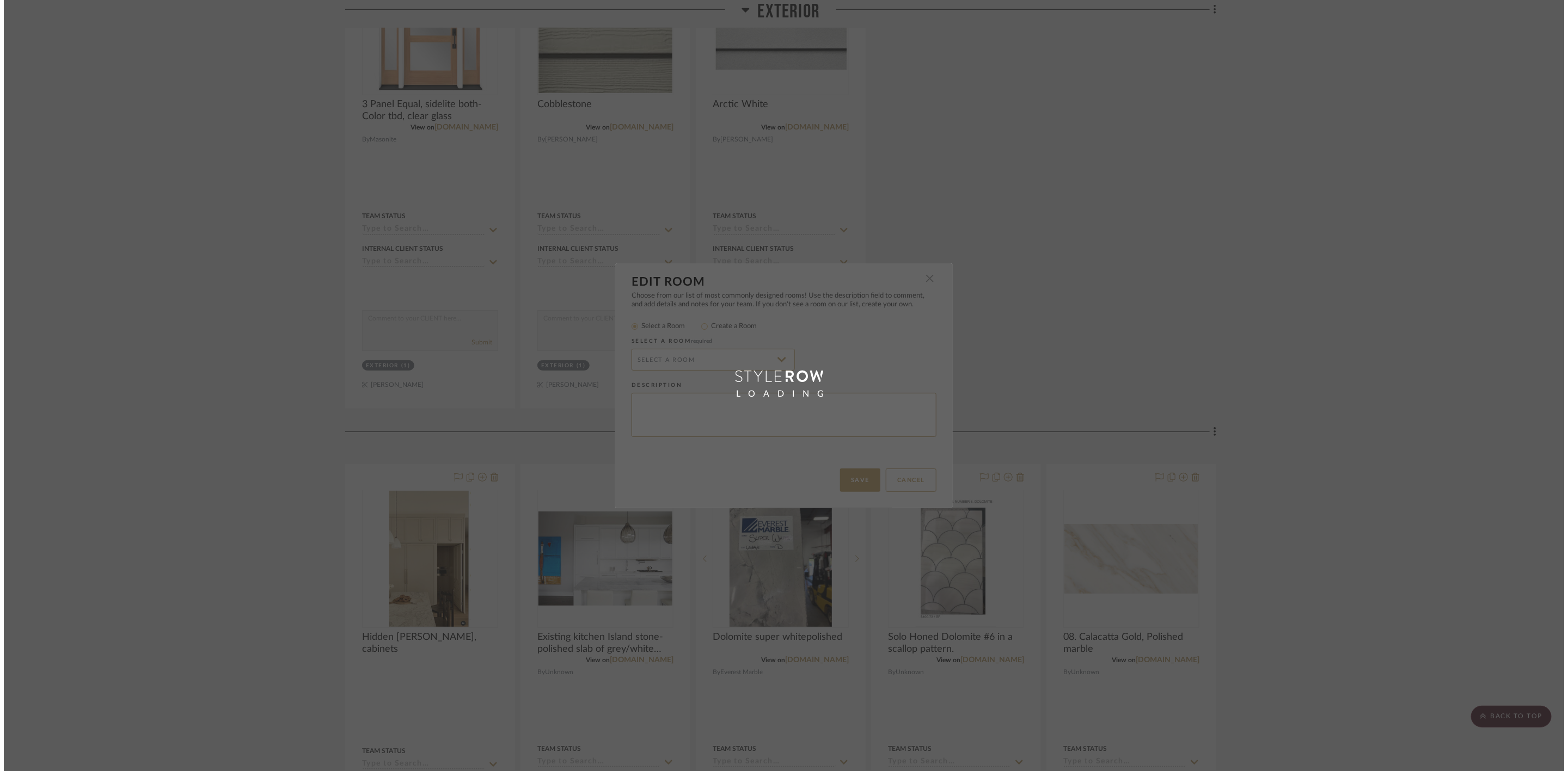
scroll to position [0, 0]
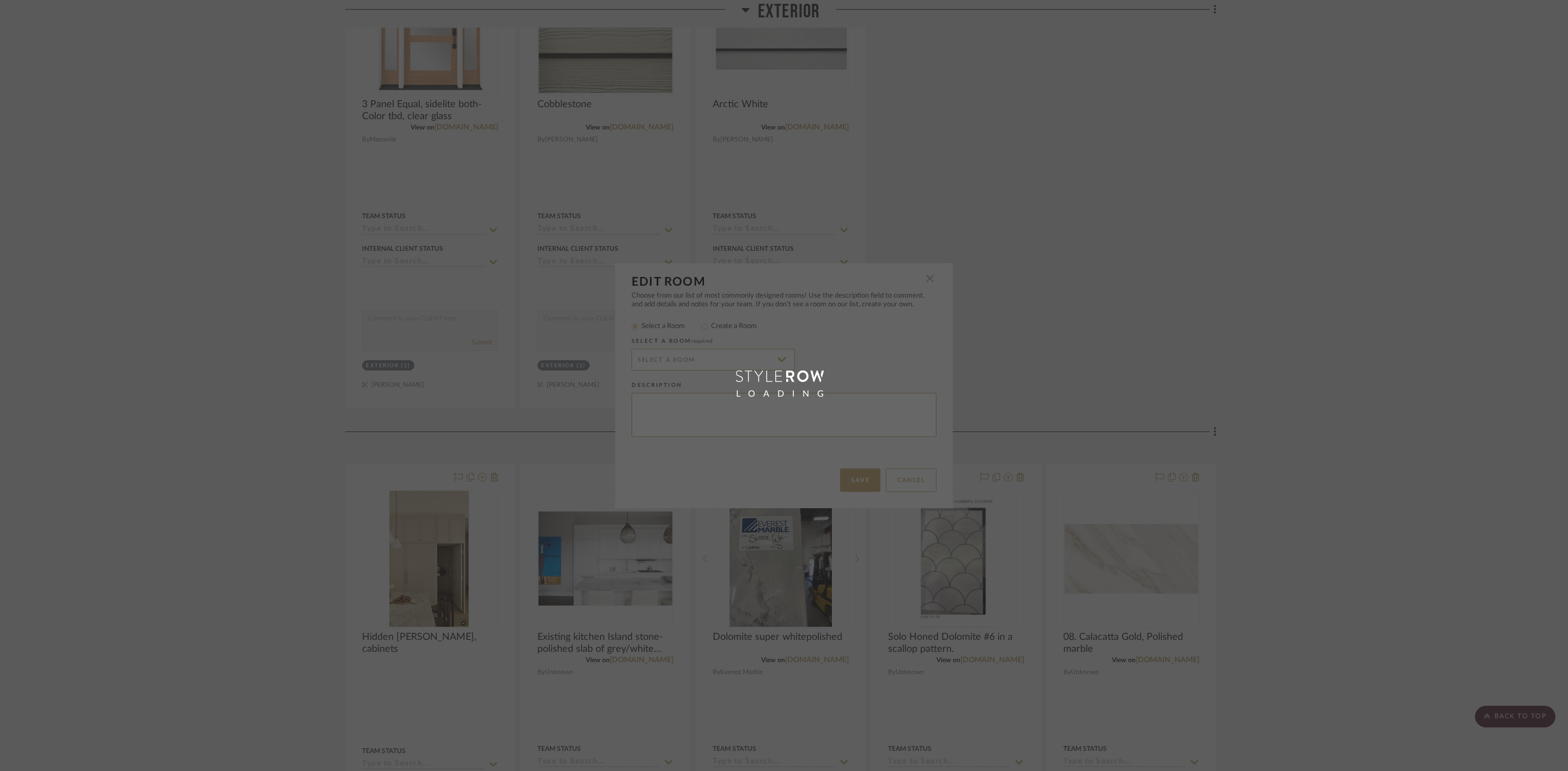
type input "Kitchen"
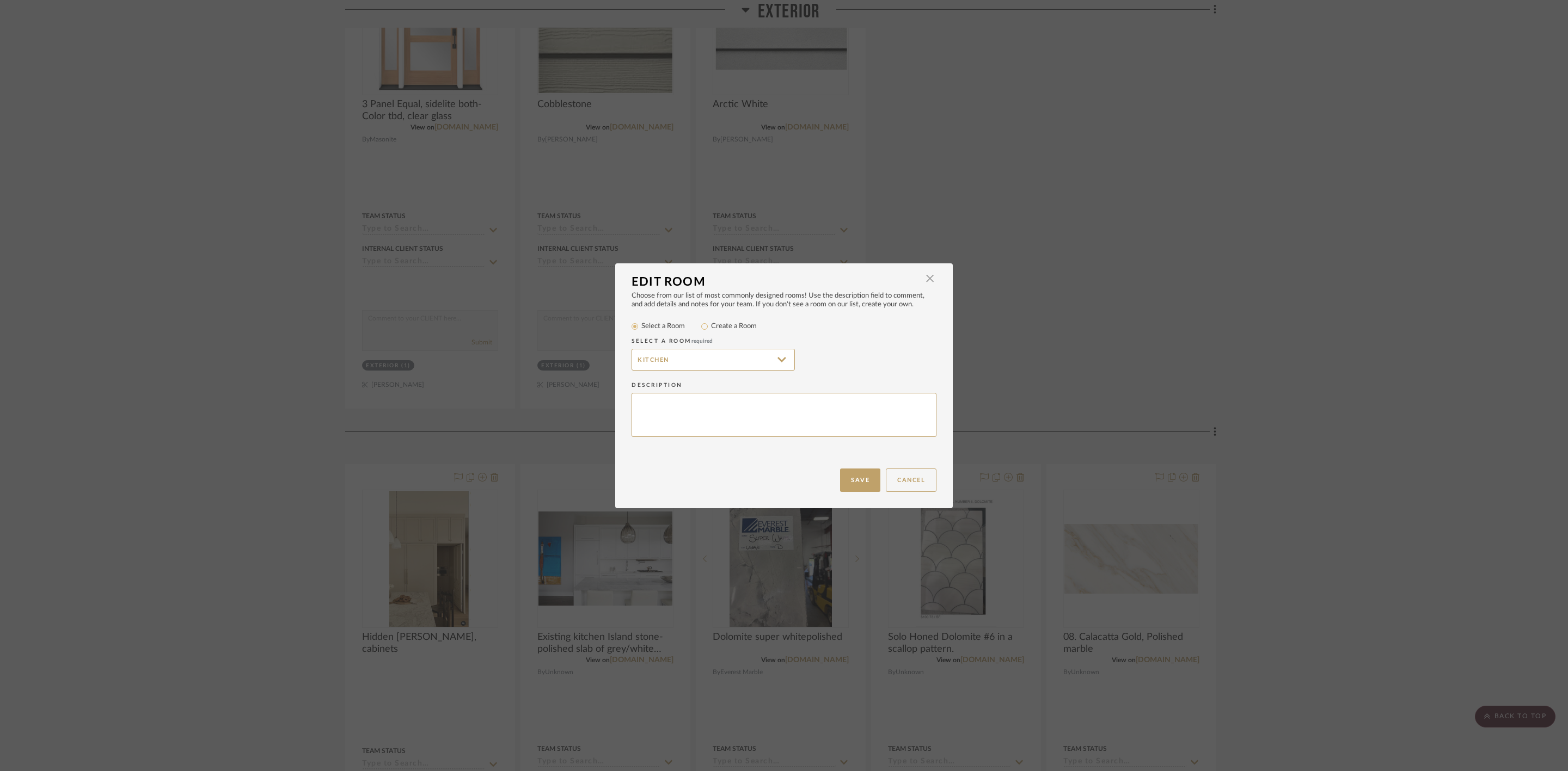
click at [713, 330] on label "Create a Room" at bounding box center [734, 326] width 45 height 11
click at [711, 330] on input "Create a Room" at bounding box center [704, 326] width 13 height 13
radio input "true"
click at [696, 356] on input "Kitchen" at bounding box center [713, 359] width 163 height 22
type input "Kitchen/Dining"
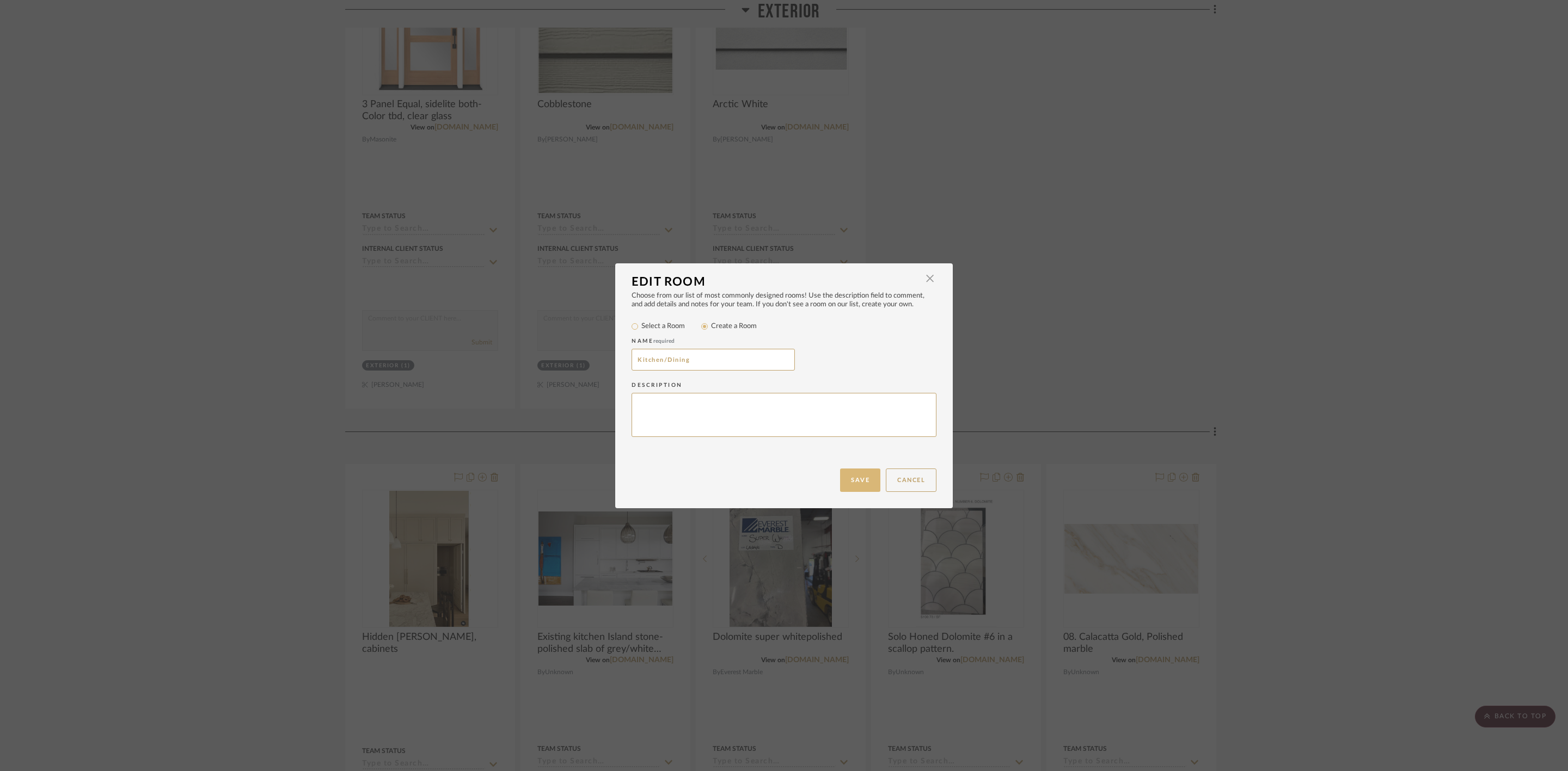
click at [845, 475] on button "Save" at bounding box center [860, 480] width 40 height 23
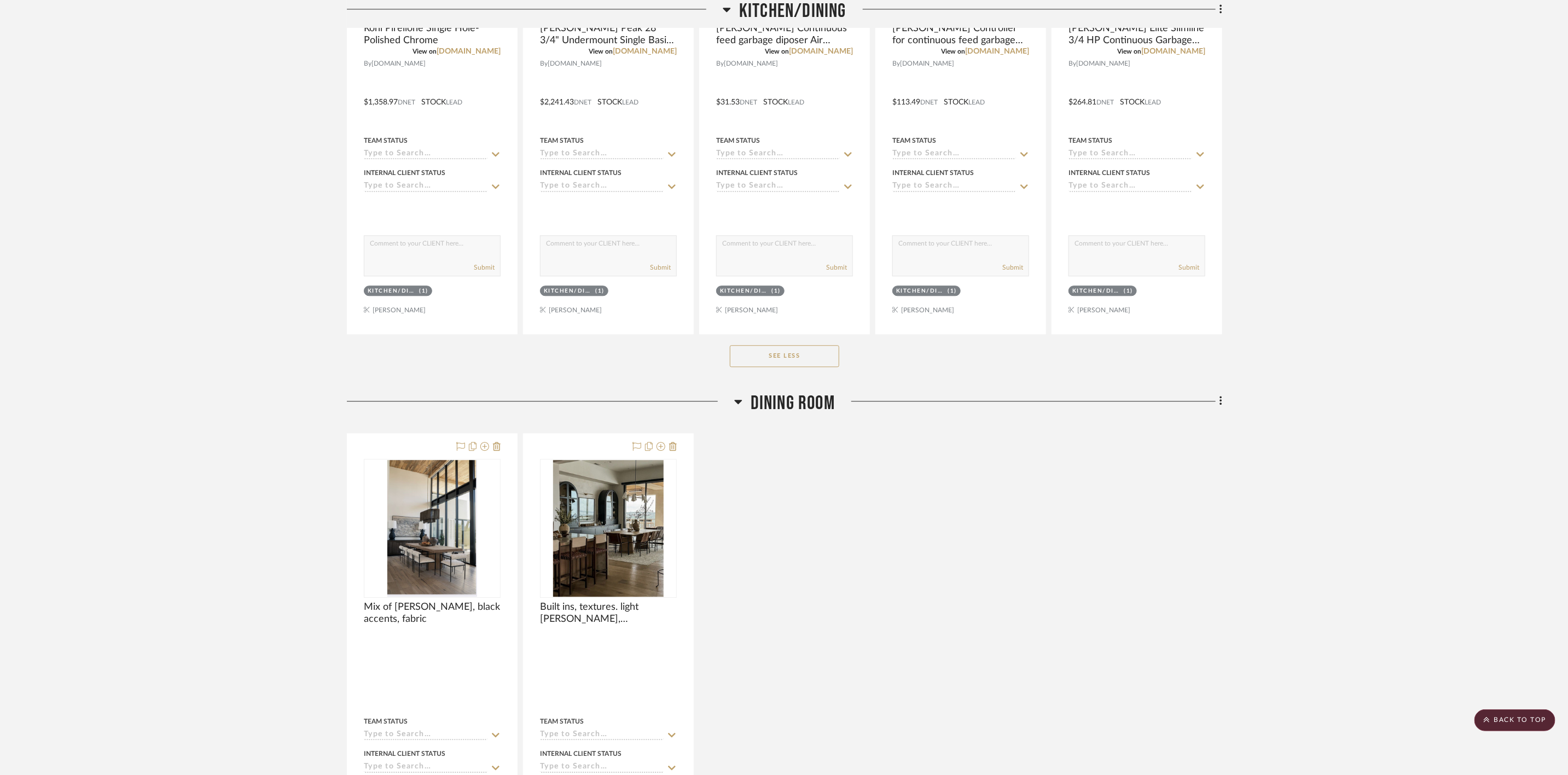
scroll to position [2051, 0]
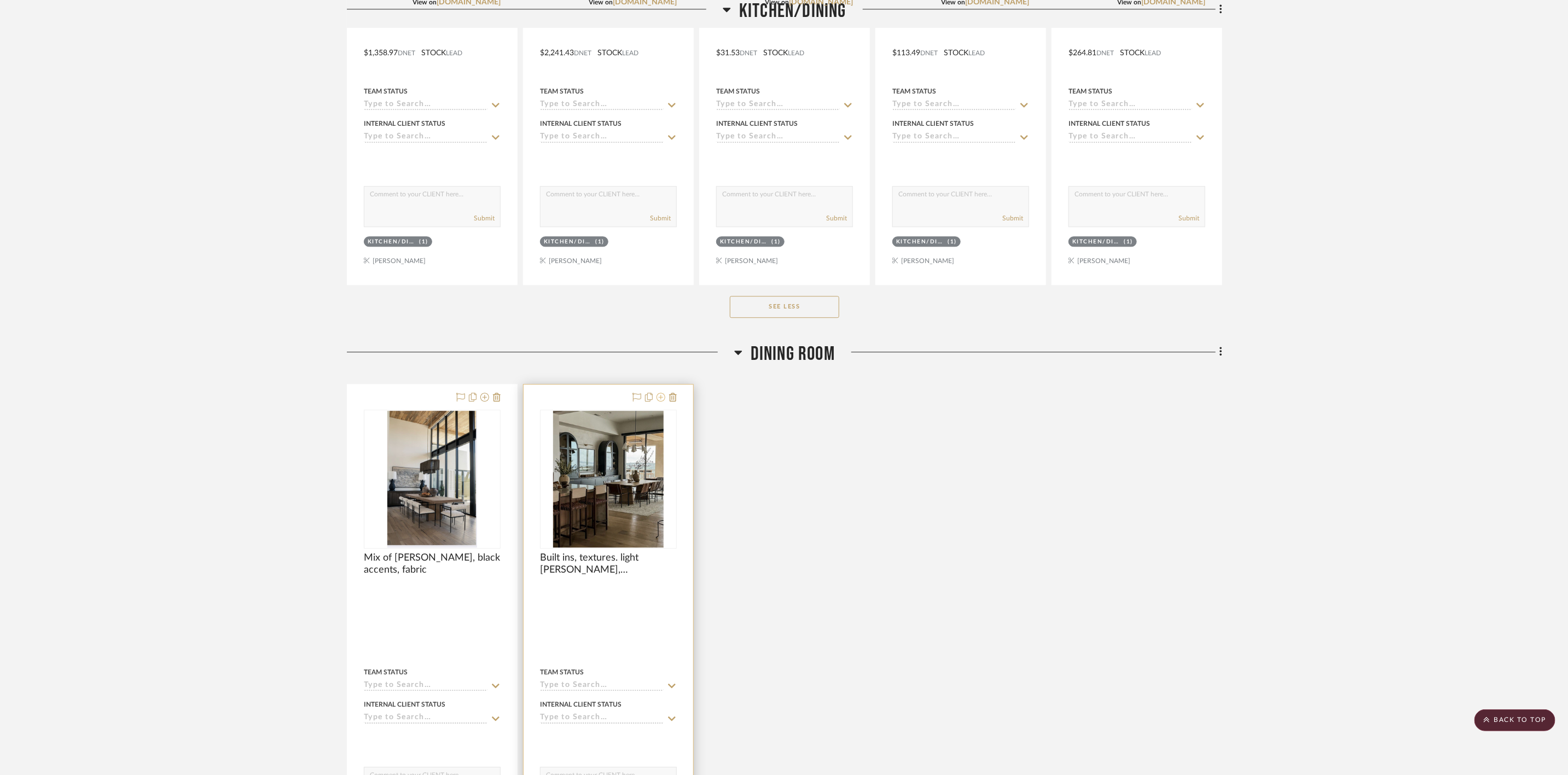
click at [660, 401] on icon at bounding box center [661, 397] width 9 height 9
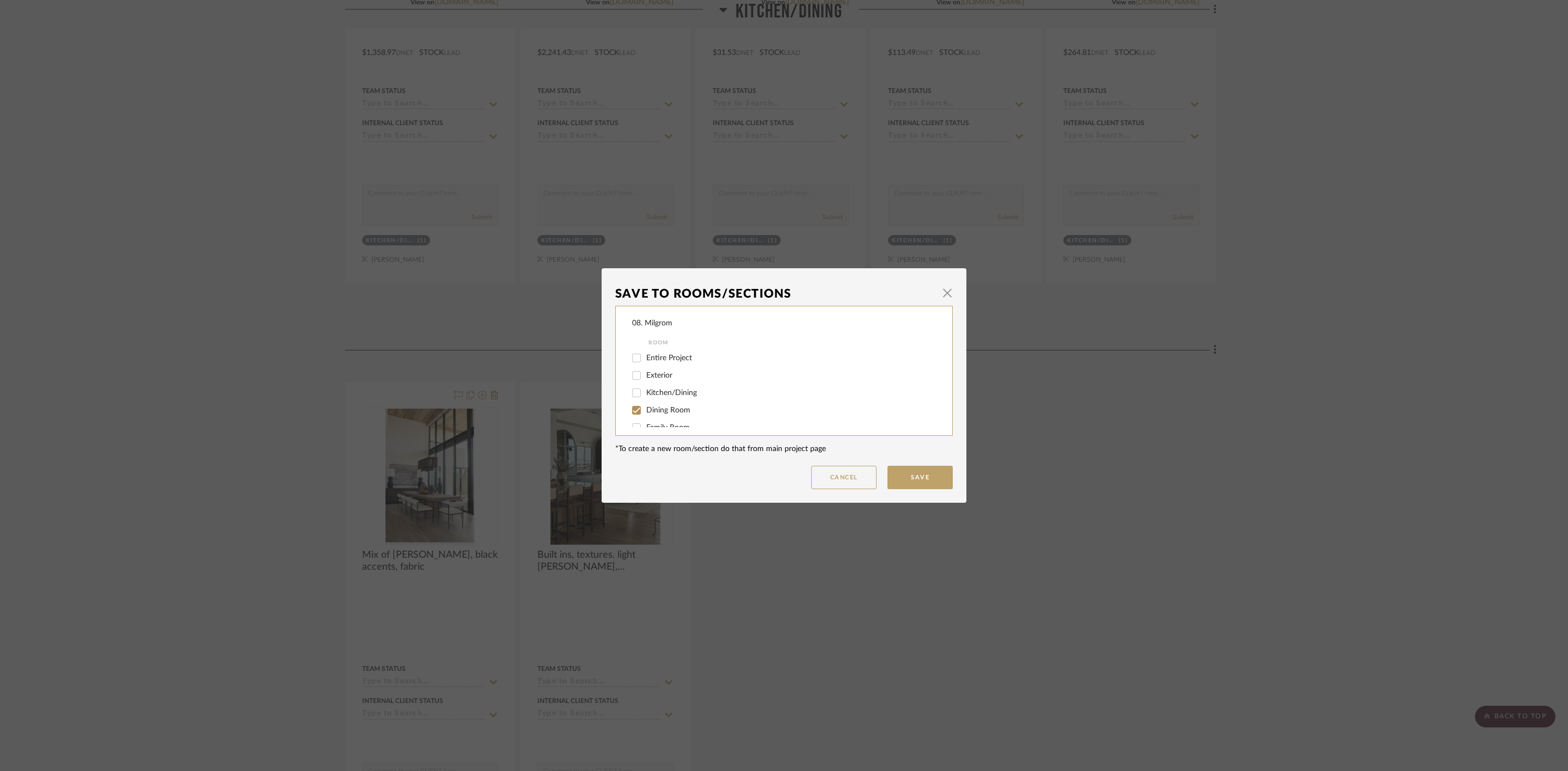
click at [668, 407] on span "Dining Room" at bounding box center [668, 410] width 44 height 8
click at [645, 405] on input "Dining Room" at bounding box center [636, 410] width 18 height 18
checkbox input "false"
click at [672, 415] on span "will NOT use" at bounding box center [667, 416] width 43 height 8
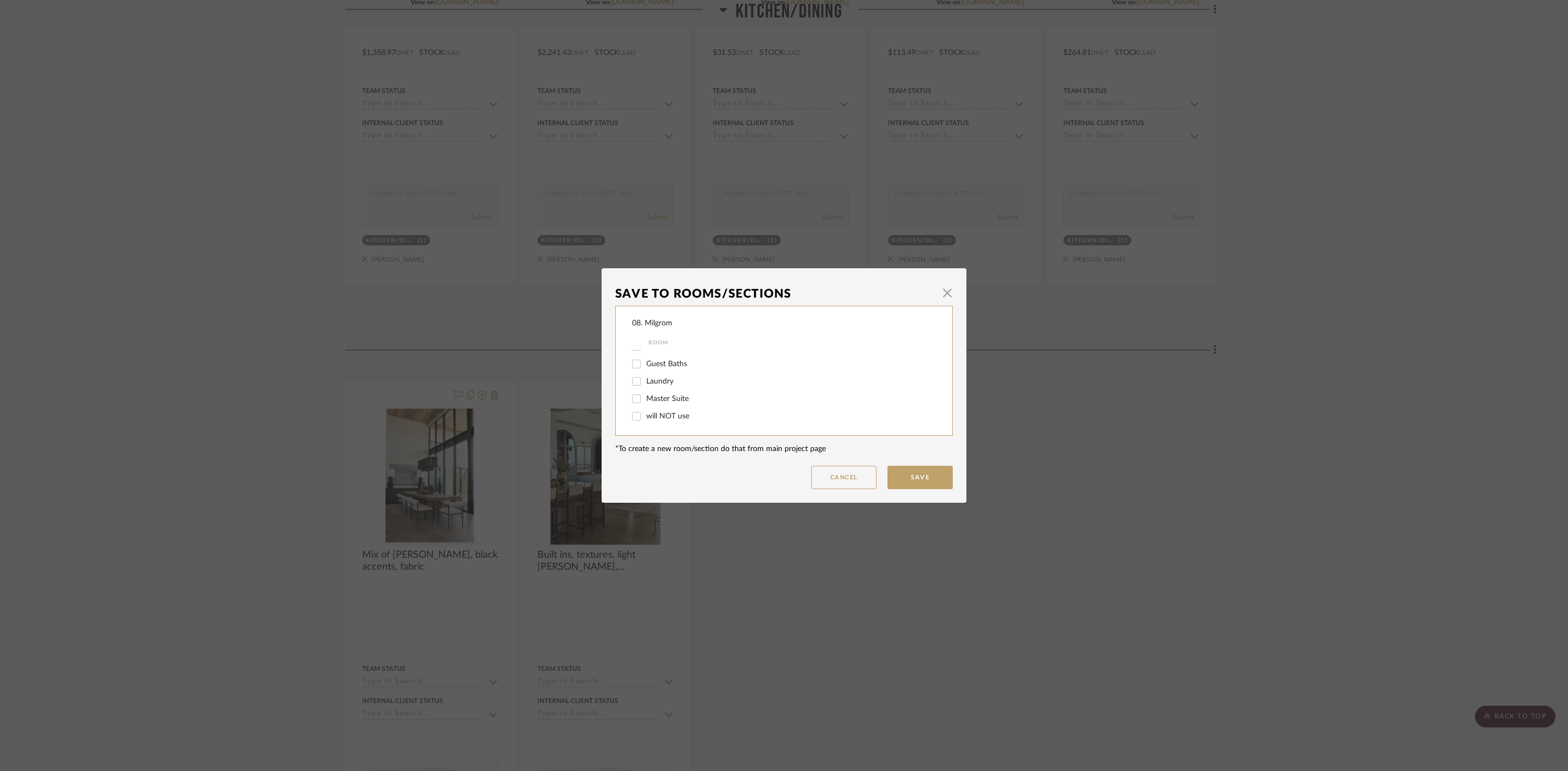
click at [645, 415] on input "will NOT use" at bounding box center [636, 416] width 18 height 18
checkbox input "true"
click at [906, 471] on button "Save" at bounding box center [920, 477] width 66 height 23
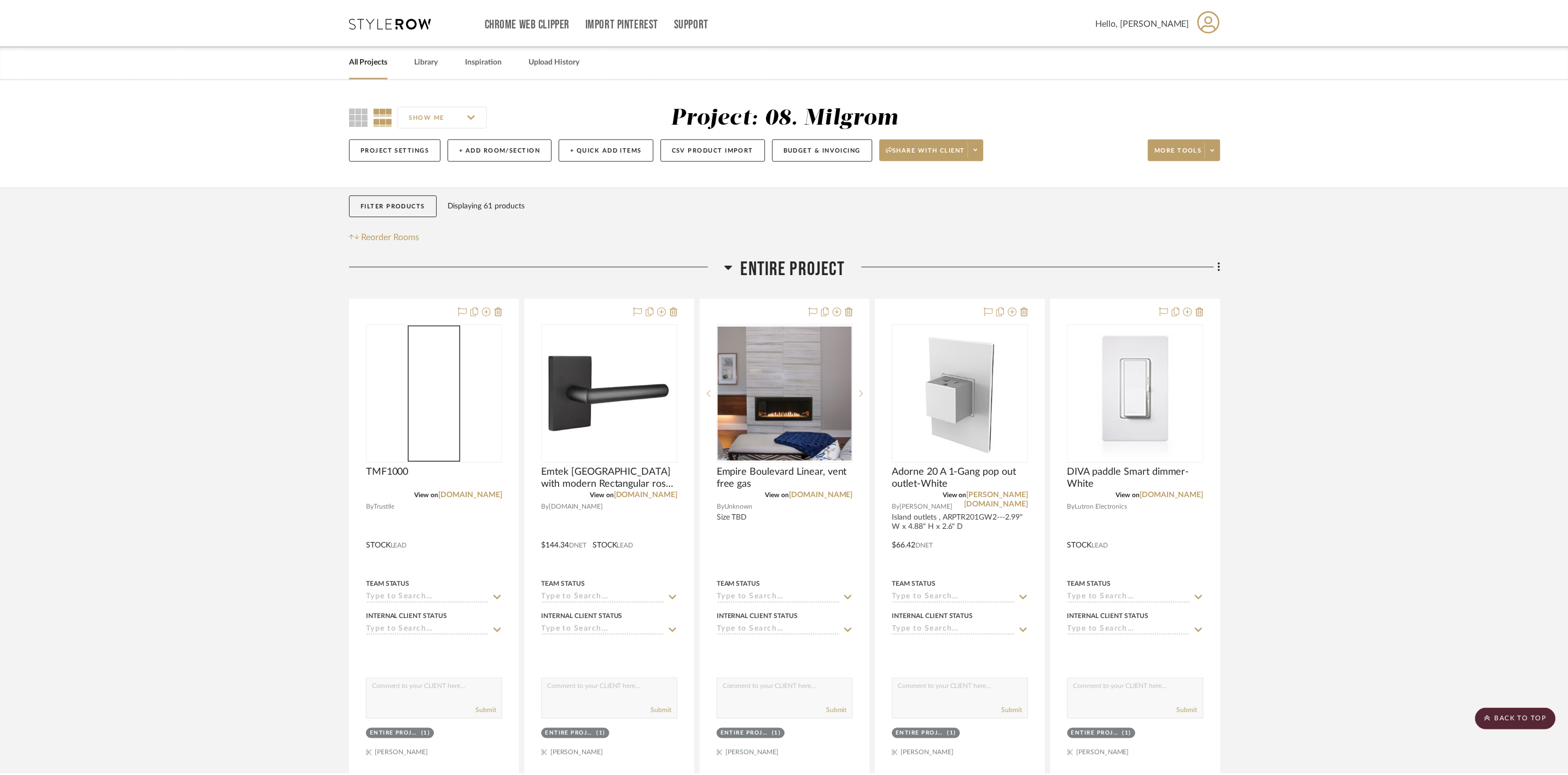
scroll to position [2051, 0]
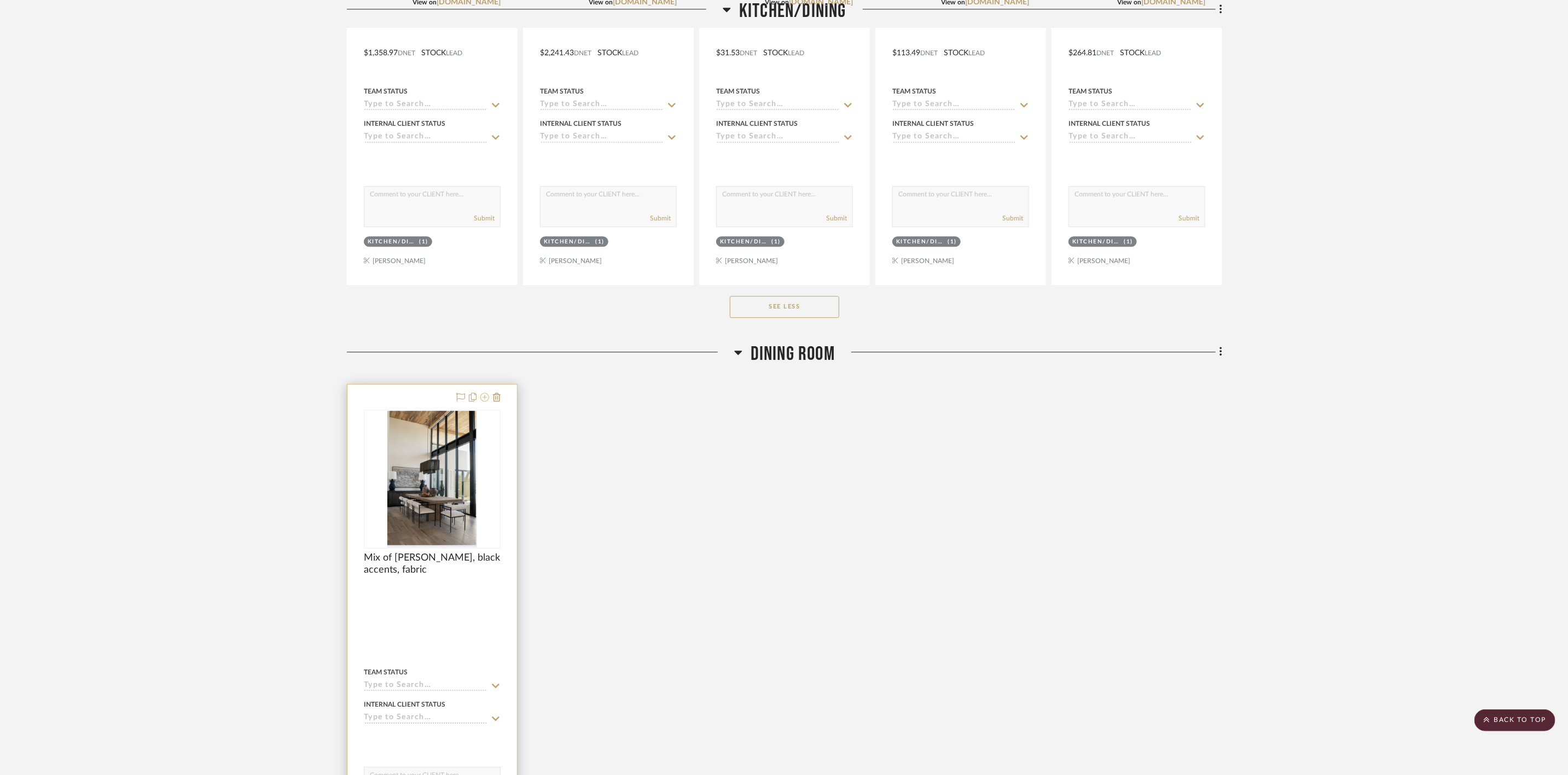
click at [480, 401] on icon at bounding box center [485, 397] width 9 height 9
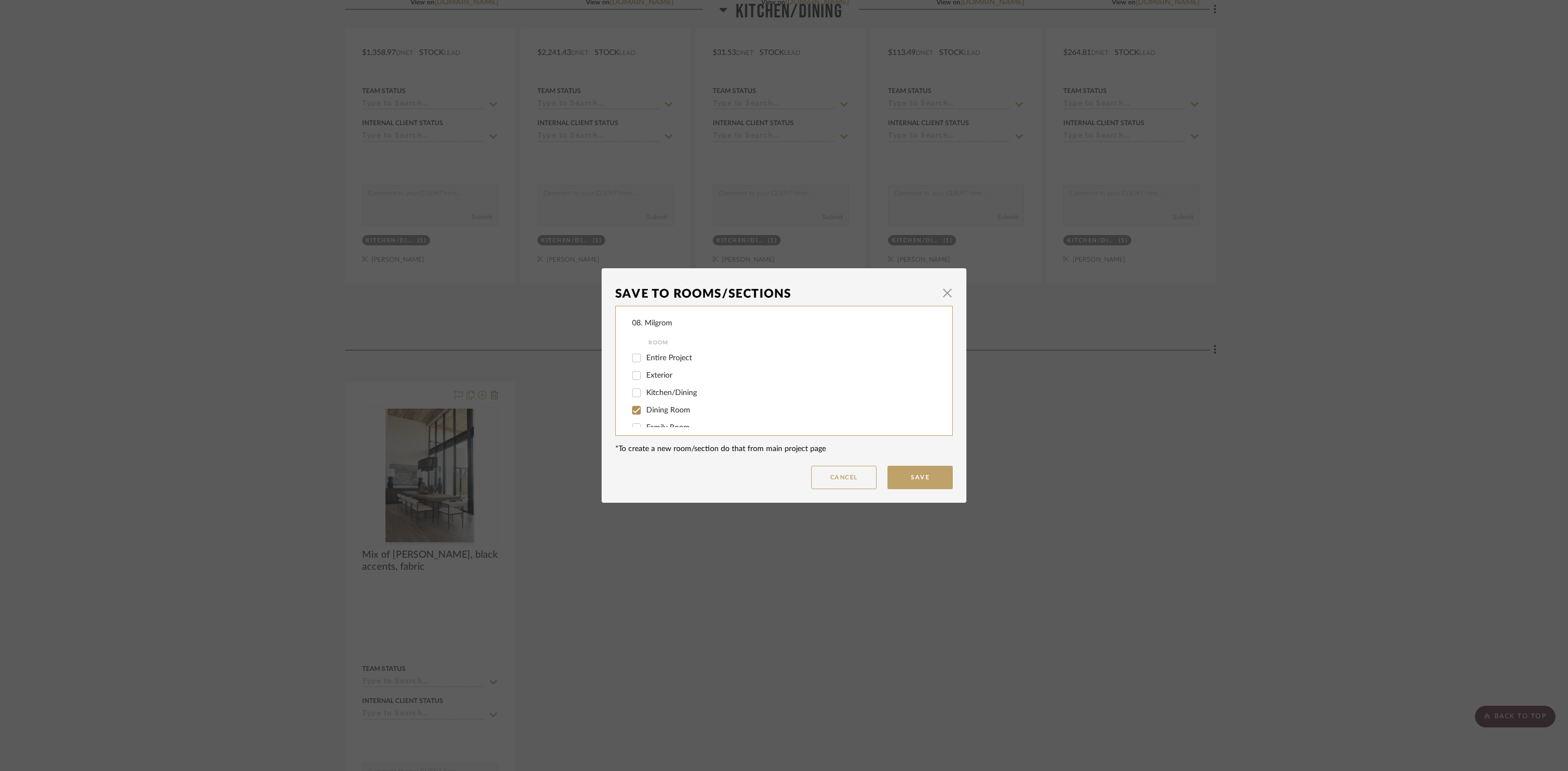
click at [653, 413] on span "Dining Room" at bounding box center [668, 410] width 44 height 8
click at [645, 413] on input "Dining Room" at bounding box center [636, 410] width 18 height 18
checkbox input "false"
click at [657, 417] on span "will NOT use" at bounding box center [667, 416] width 43 height 8
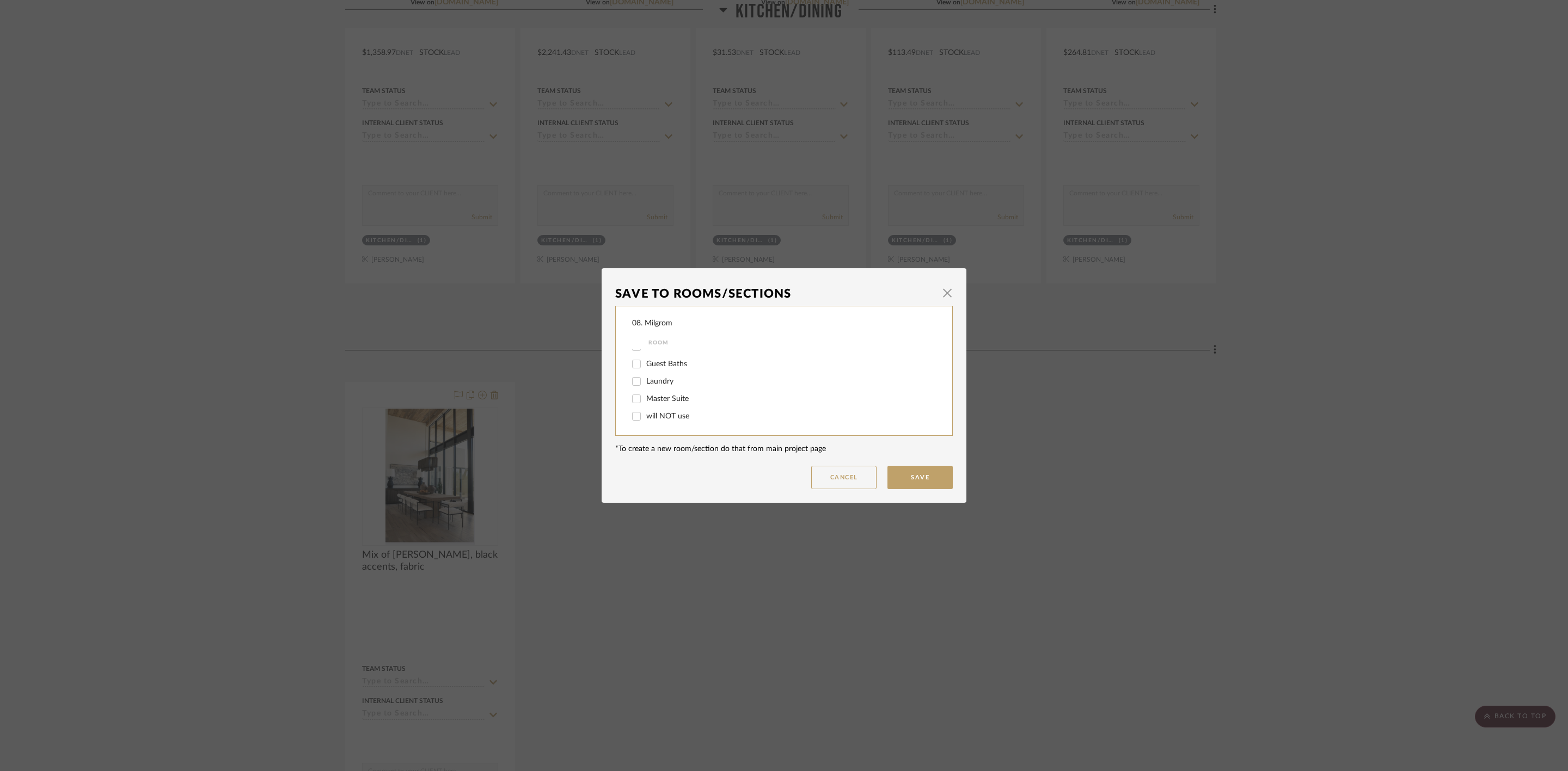
click at [645, 417] on input "will NOT use" at bounding box center [636, 416] width 18 height 18
checkbox input "true"
click at [913, 483] on button "Save" at bounding box center [920, 477] width 66 height 23
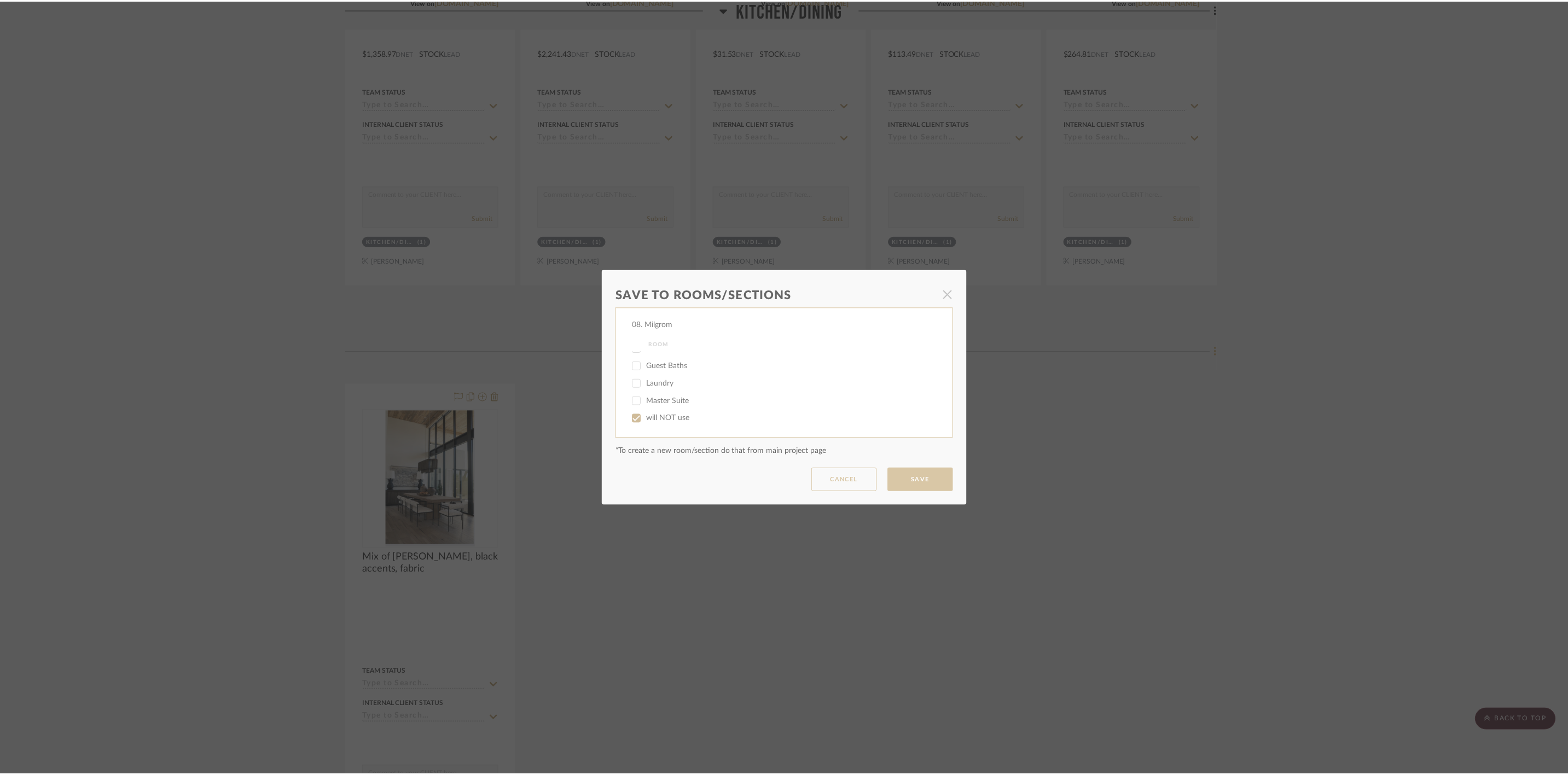
scroll to position [2051, 0]
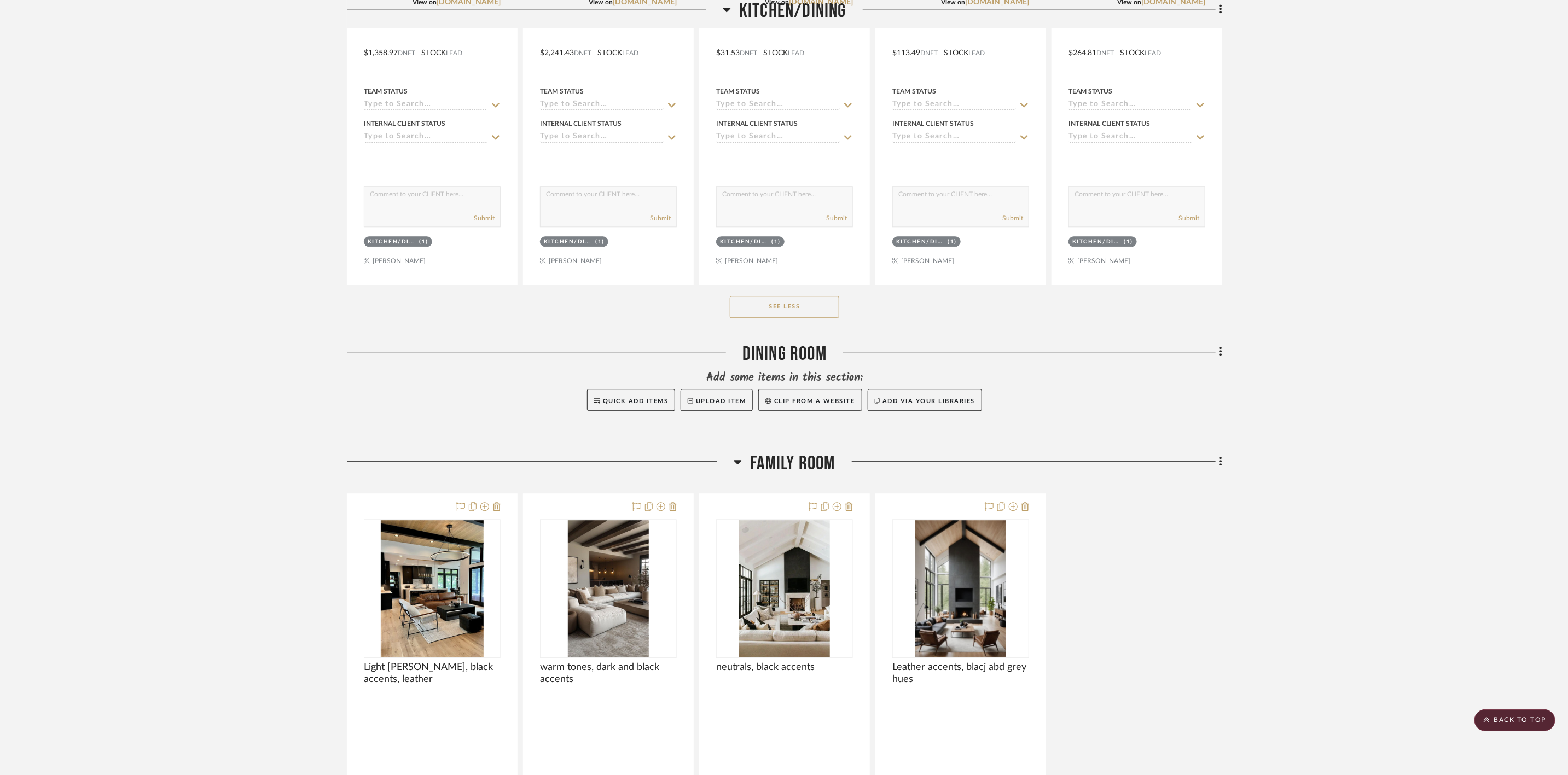
click at [1219, 357] on icon at bounding box center [1221, 351] width 3 height 12
click at [1173, 569] on span "Delete Room" at bounding box center [1162, 573] width 44 height 10
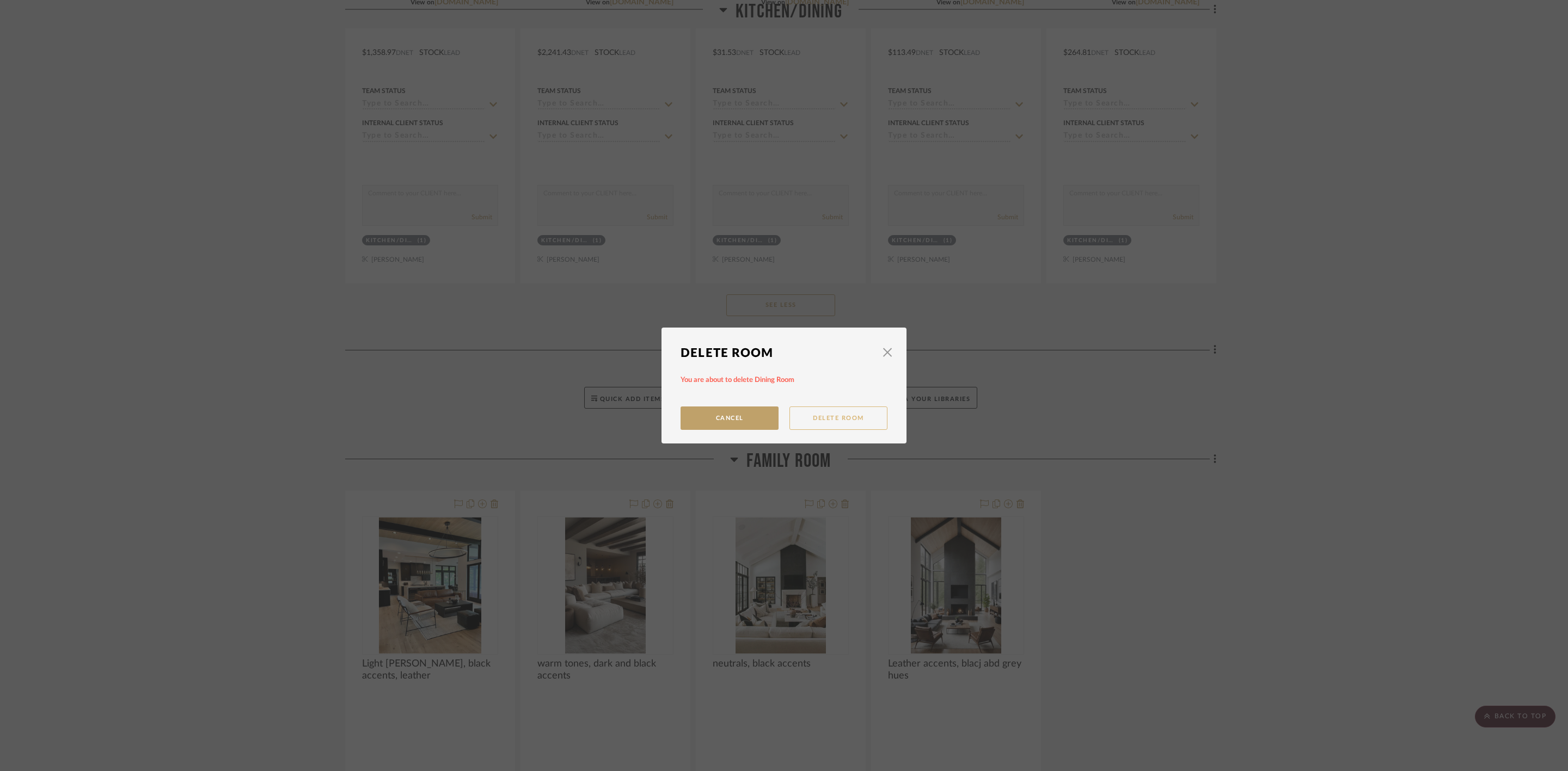
click at [800, 415] on button "Delete Room" at bounding box center [838, 418] width 98 height 23
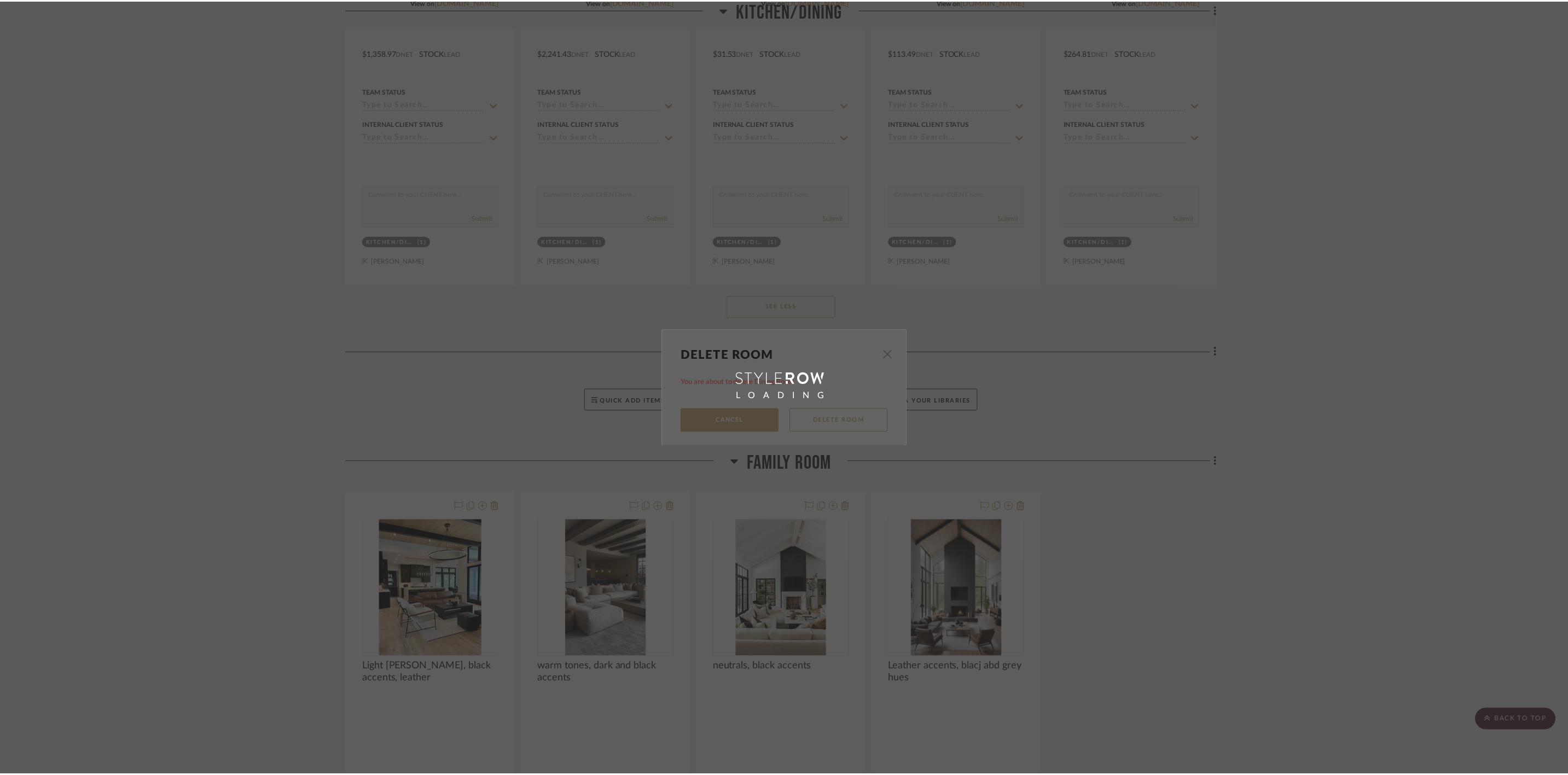
scroll to position [2051, 0]
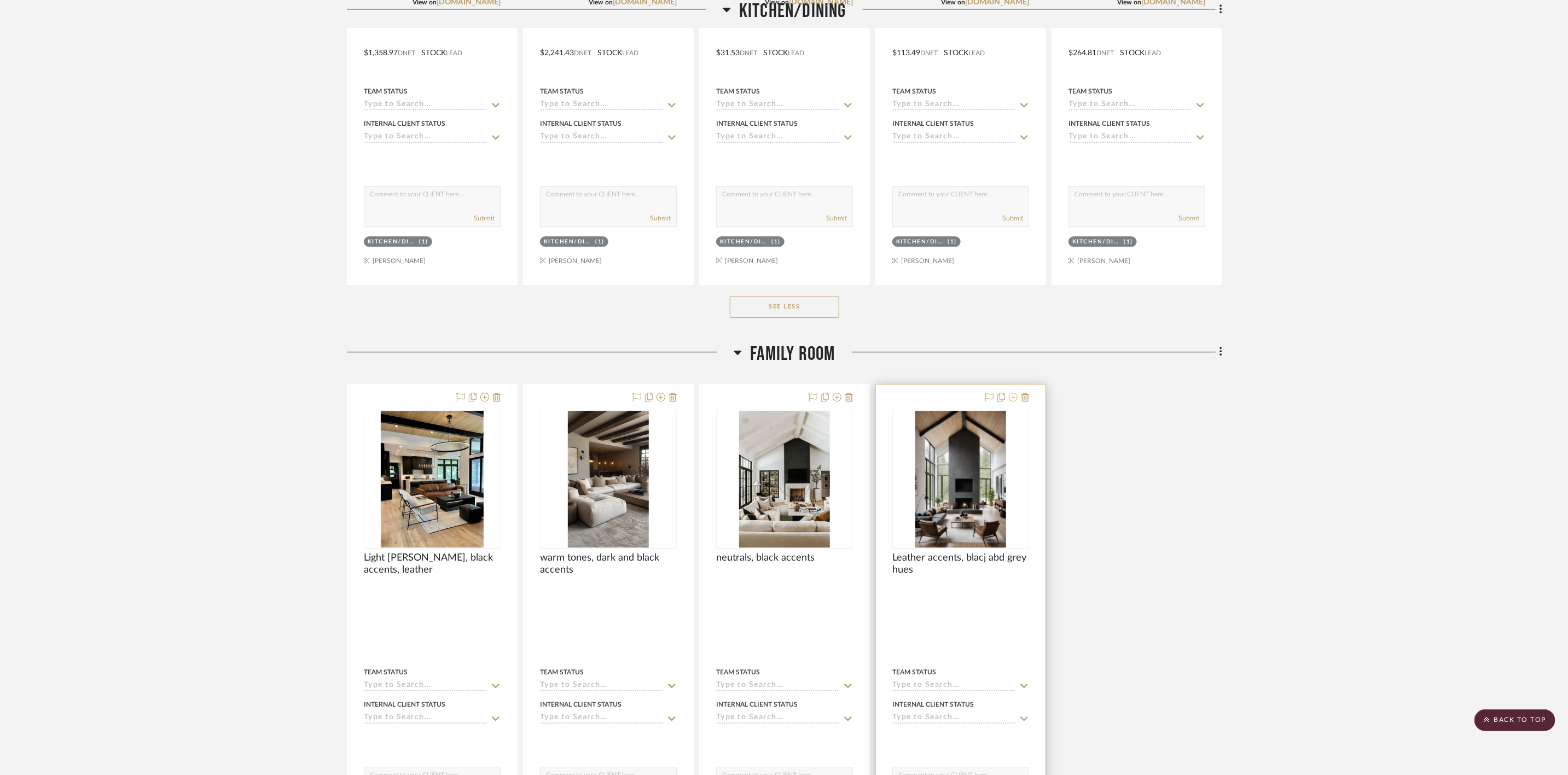
click at [1013, 401] on icon at bounding box center [1013, 397] width 9 height 9
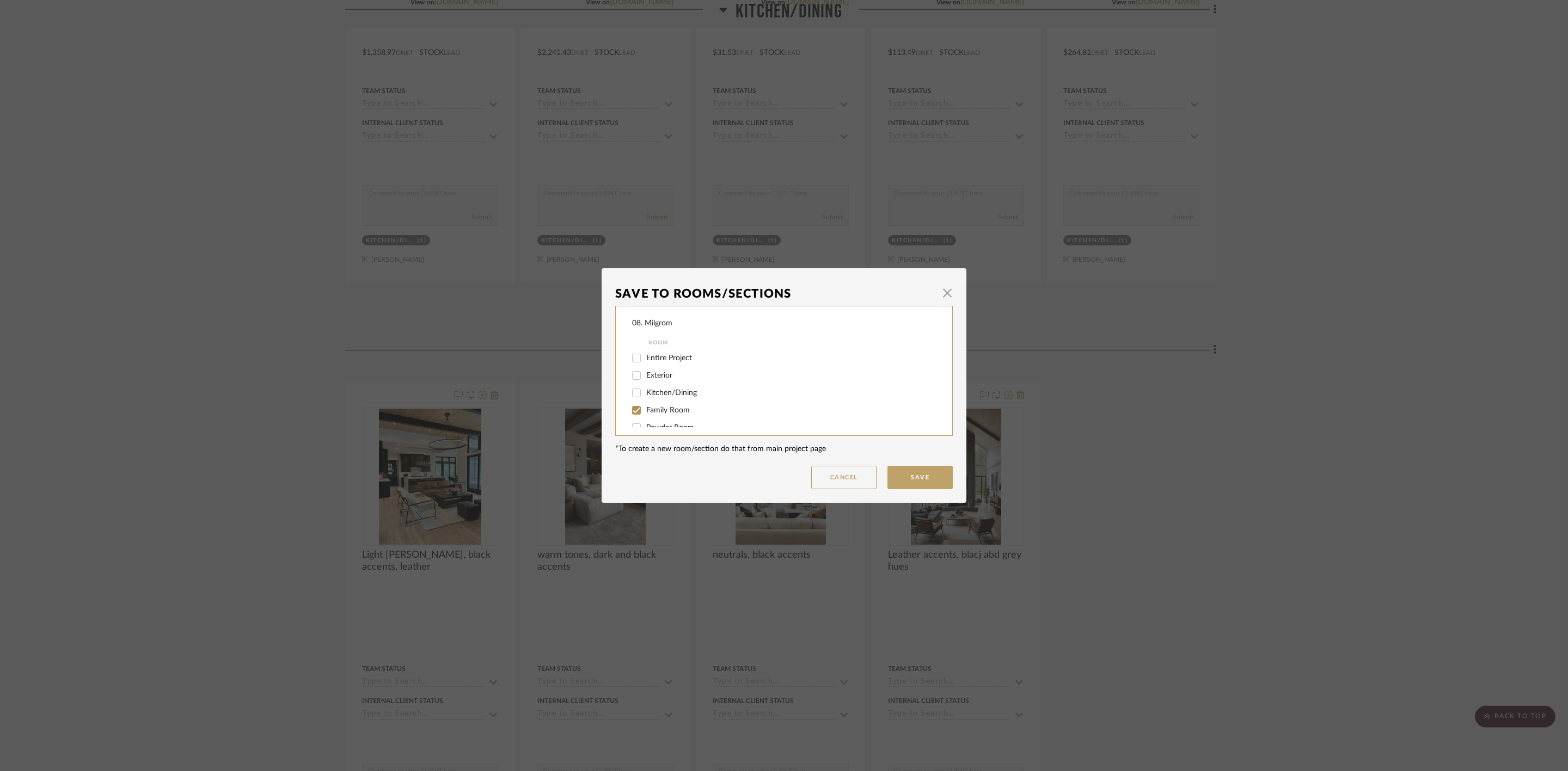
click at [674, 406] on label "Family Room" at bounding box center [783, 410] width 275 height 9
click at [645, 405] on input "Family Room" at bounding box center [636, 410] width 18 height 18
checkbox input "false"
click at [664, 419] on span "will NOT use" at bounding box center [667, 415] width 43 height 8
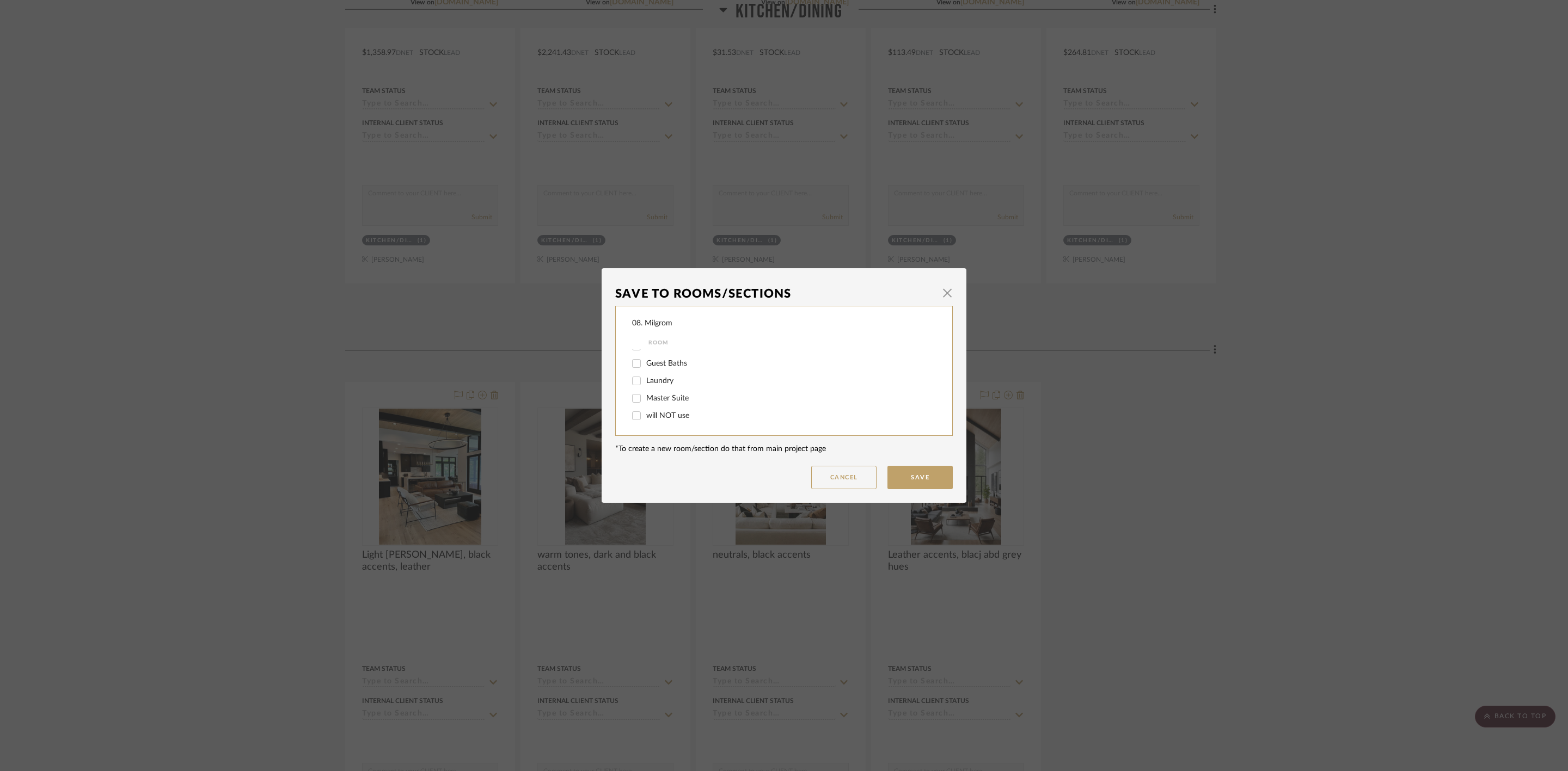
click at [645, 419] on input "will NOT use" at bounding box center [636, 416] width 18 height 18
checkbox input "true"
click at [937, 477] on button "Save" at bounding box center [920, 477] width 66 height 23
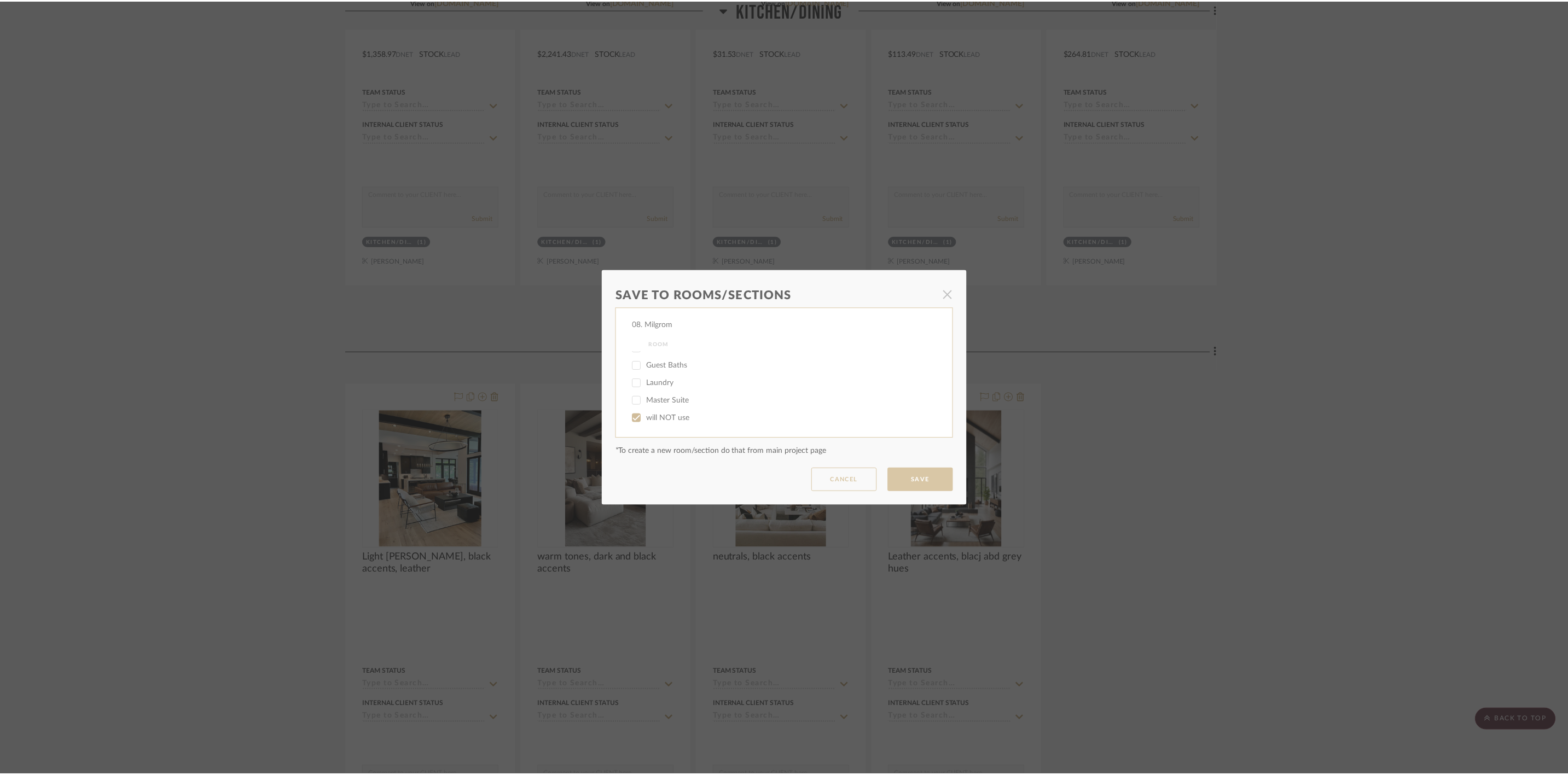
scroll to position [2051, 0]
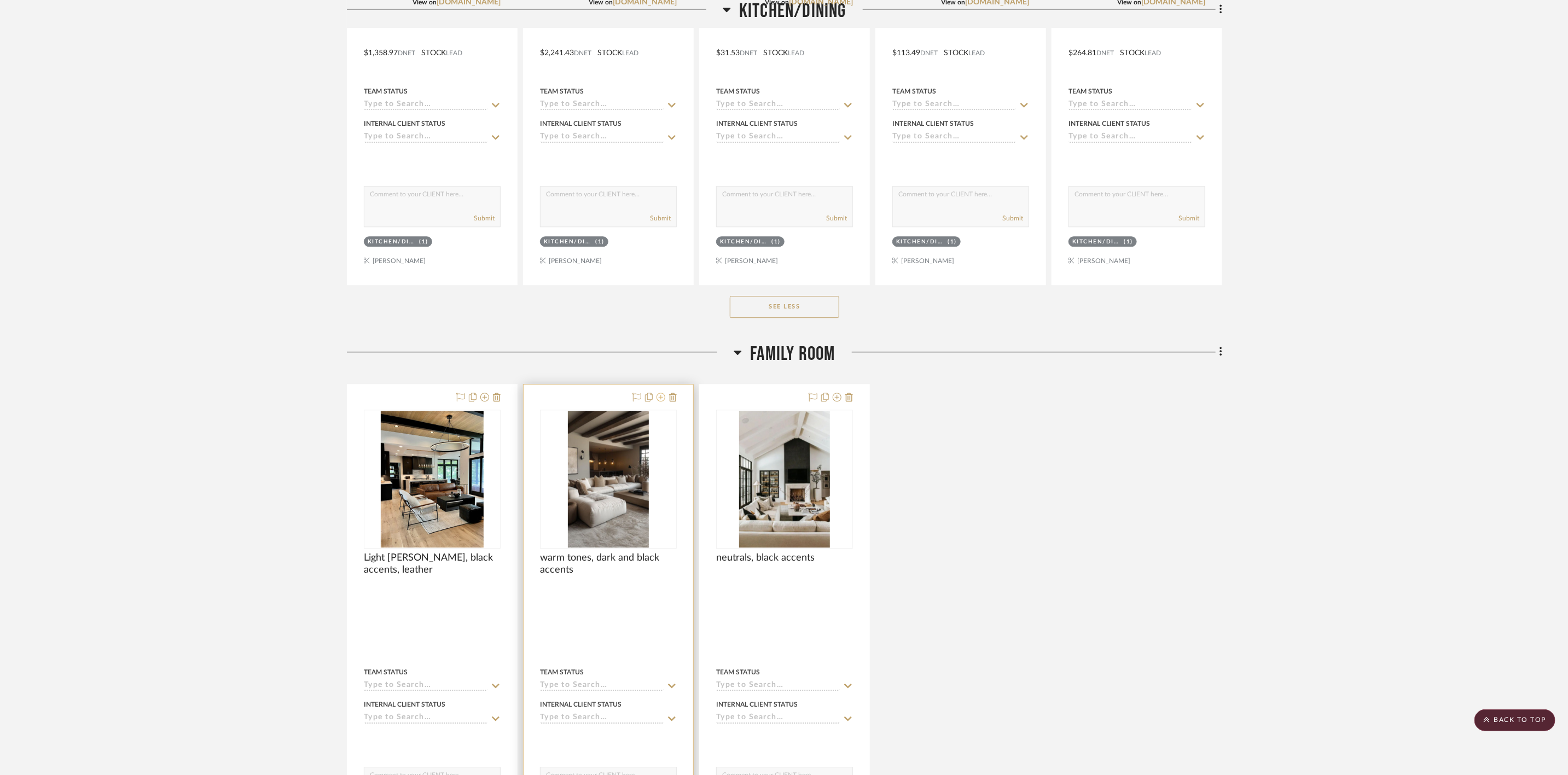
click at [663, 401] on icon at bounding box center [661, 397] width 9 height 9
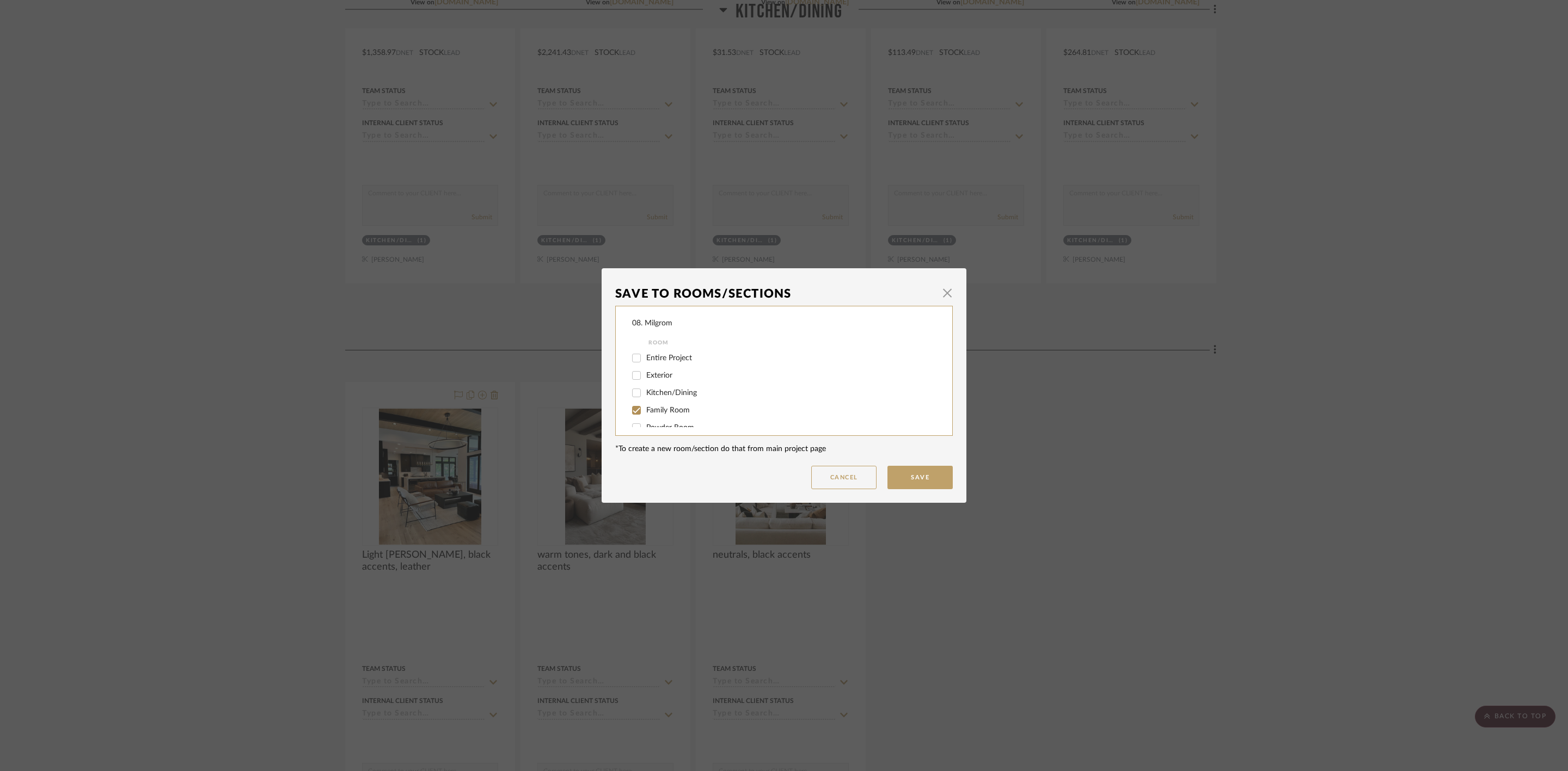
click at [655, 400] on div "Kitchen/Dining" at bounding box center [776, 393] width 289 height 18
click at [657, 407] on span "Family Room" at bounding box center [667, 410] width 44 height 8
click at [645, 405] on input "Family Room" at bounding box center [636, 410] width 18 height 18
checkbox input "false"
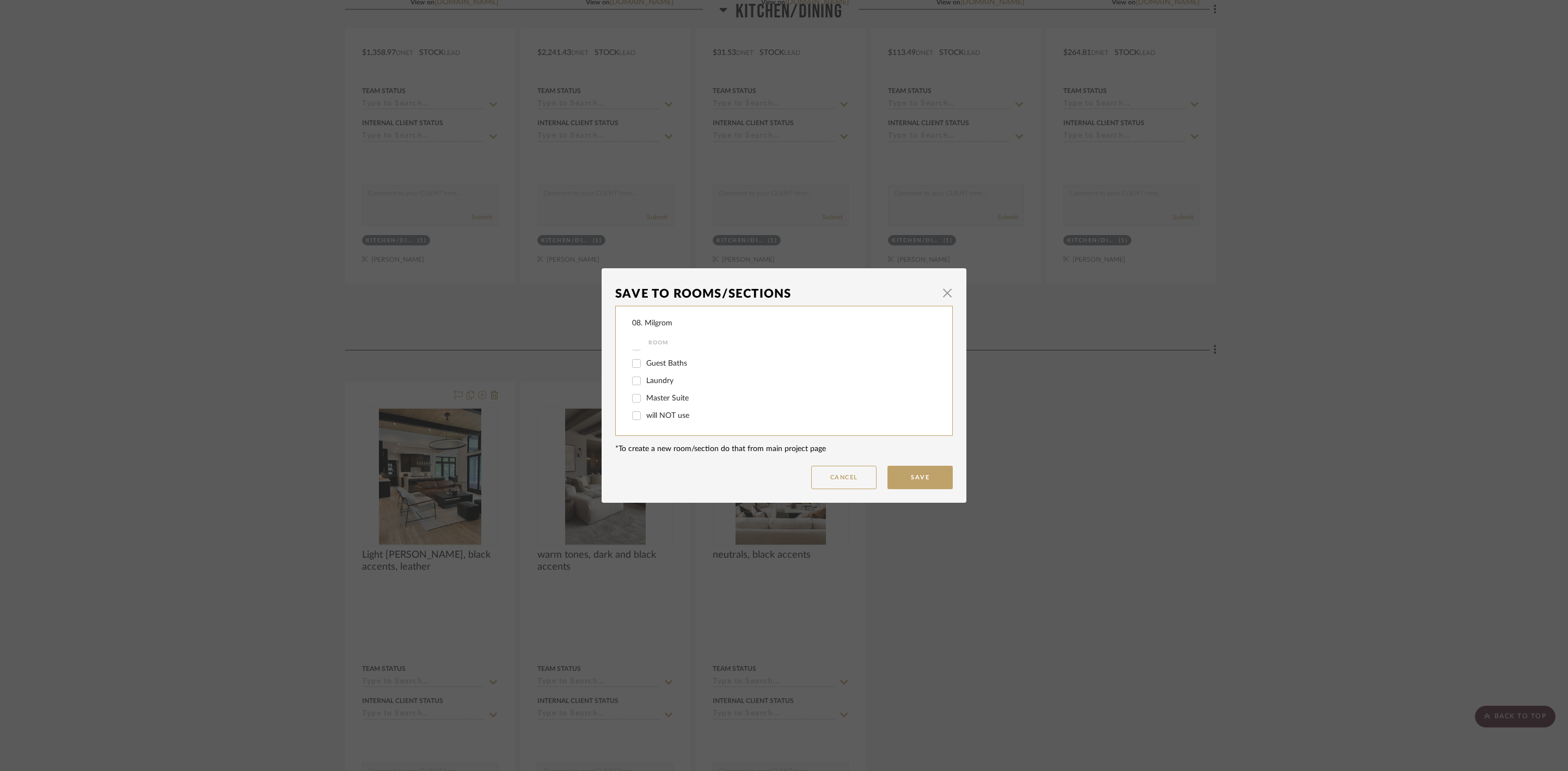
click at [658, 415] on span "will NOT use" at bounding box center [667, 415] width 43 height 8
click at [645, 415] on input "will NOT use" at bounding box center [636, 416] width 18 height 18
checkbox input "true"
click at [901, 474] on button "Save" at bounding box center [920, 477] width 66 height 23
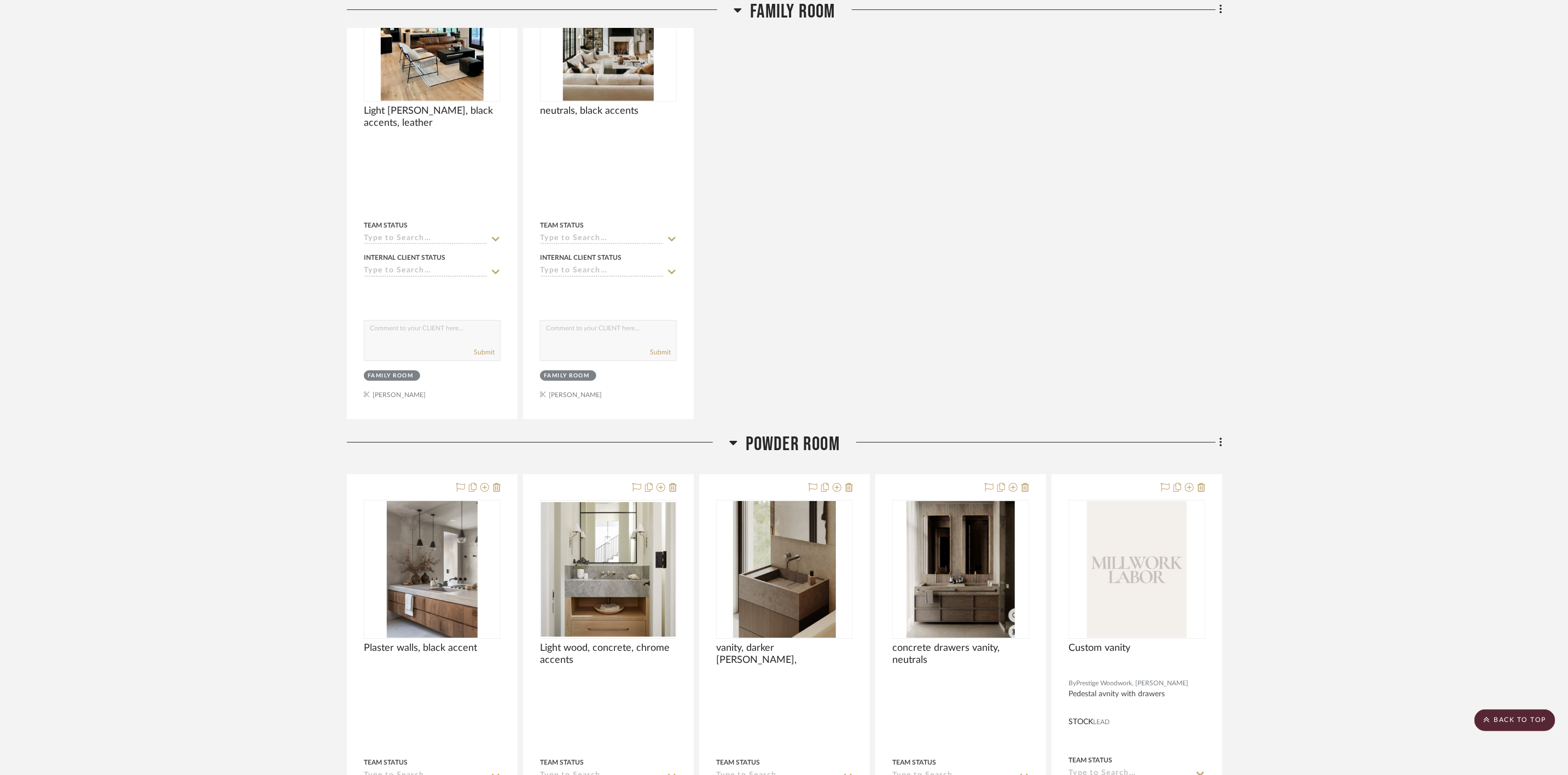
scroll to position [2707, 0]
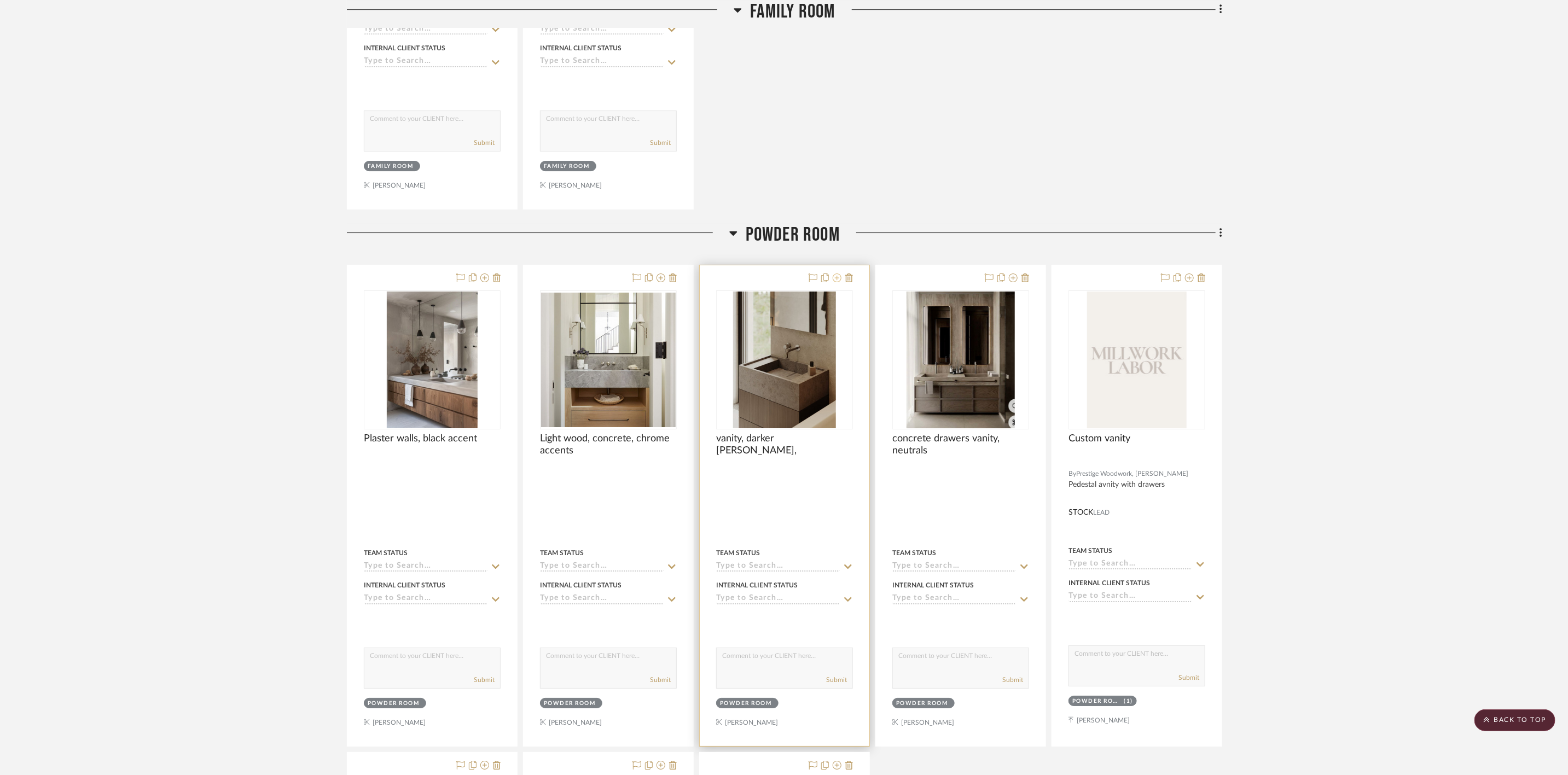
click at [837, 282] on icon at bounding box center [837, 278] width 9 height 9
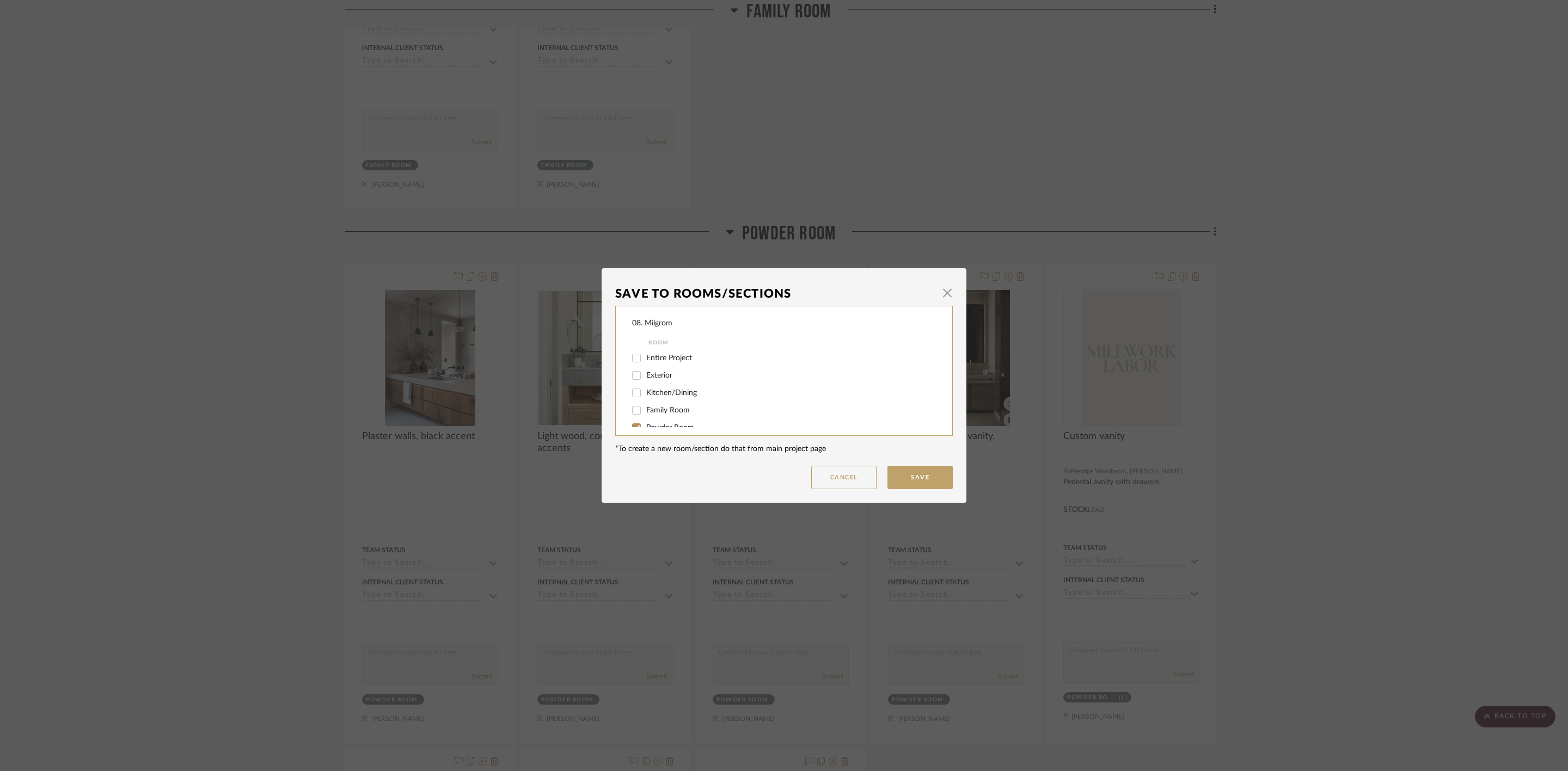
click at [662, 425] on span "Powder Room" at bounding box center [670, 427] width 48 height 8
click at [645, 425] on input "Powder Room" at bounding box center [636, 428] width 18 height 18
checkbox input "false"
click at [658, 414] on span "will NOT use" at bounding box center [667, 415] width 43 height 8
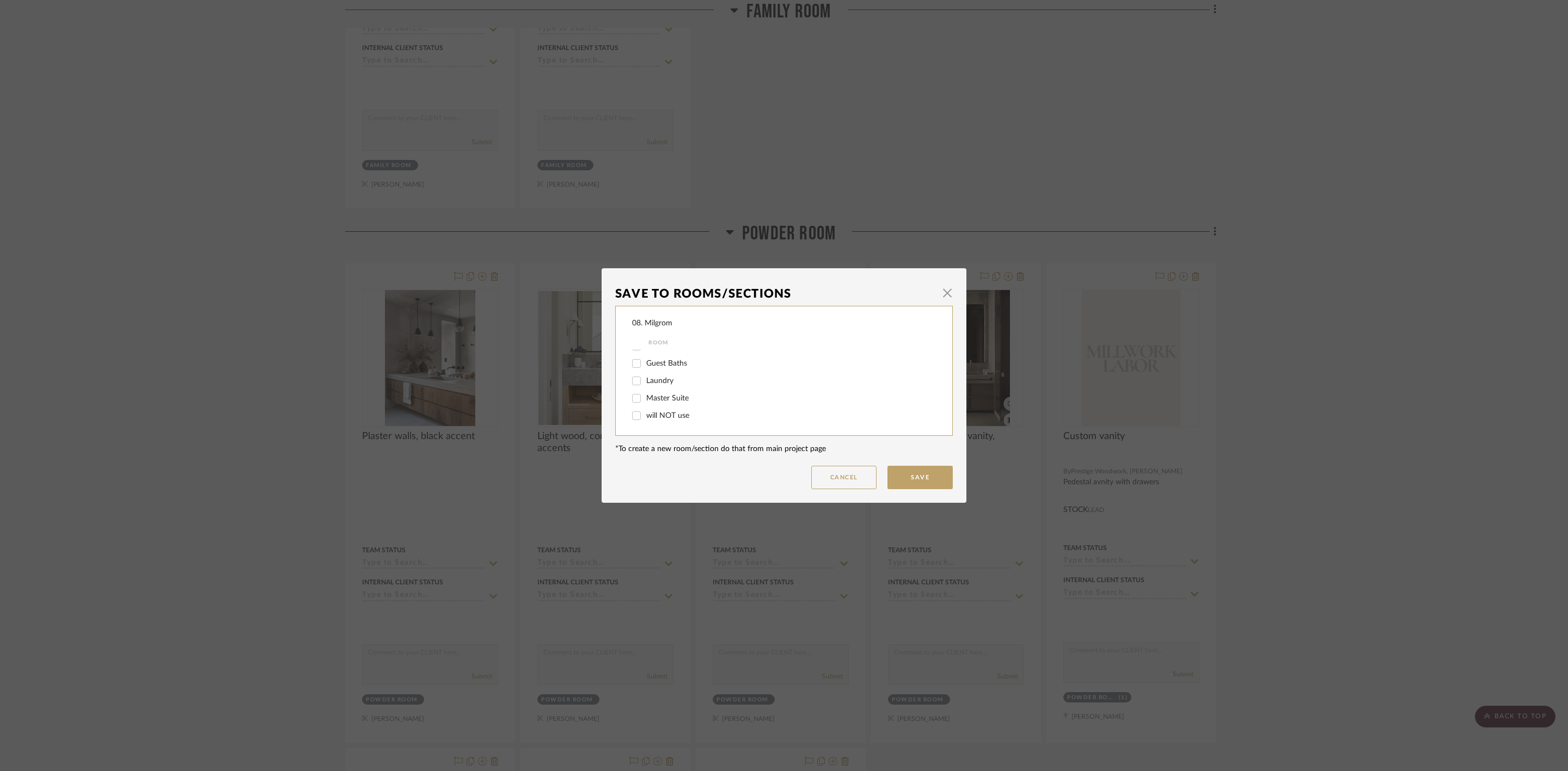
click at [645, 414] on input "will NOT use" at bounding box center [636, 416] width 18 height 18
checkbox input "true"
click at [918, 475] on button "Save" at bounding box center [920, 477] width 66 height 23
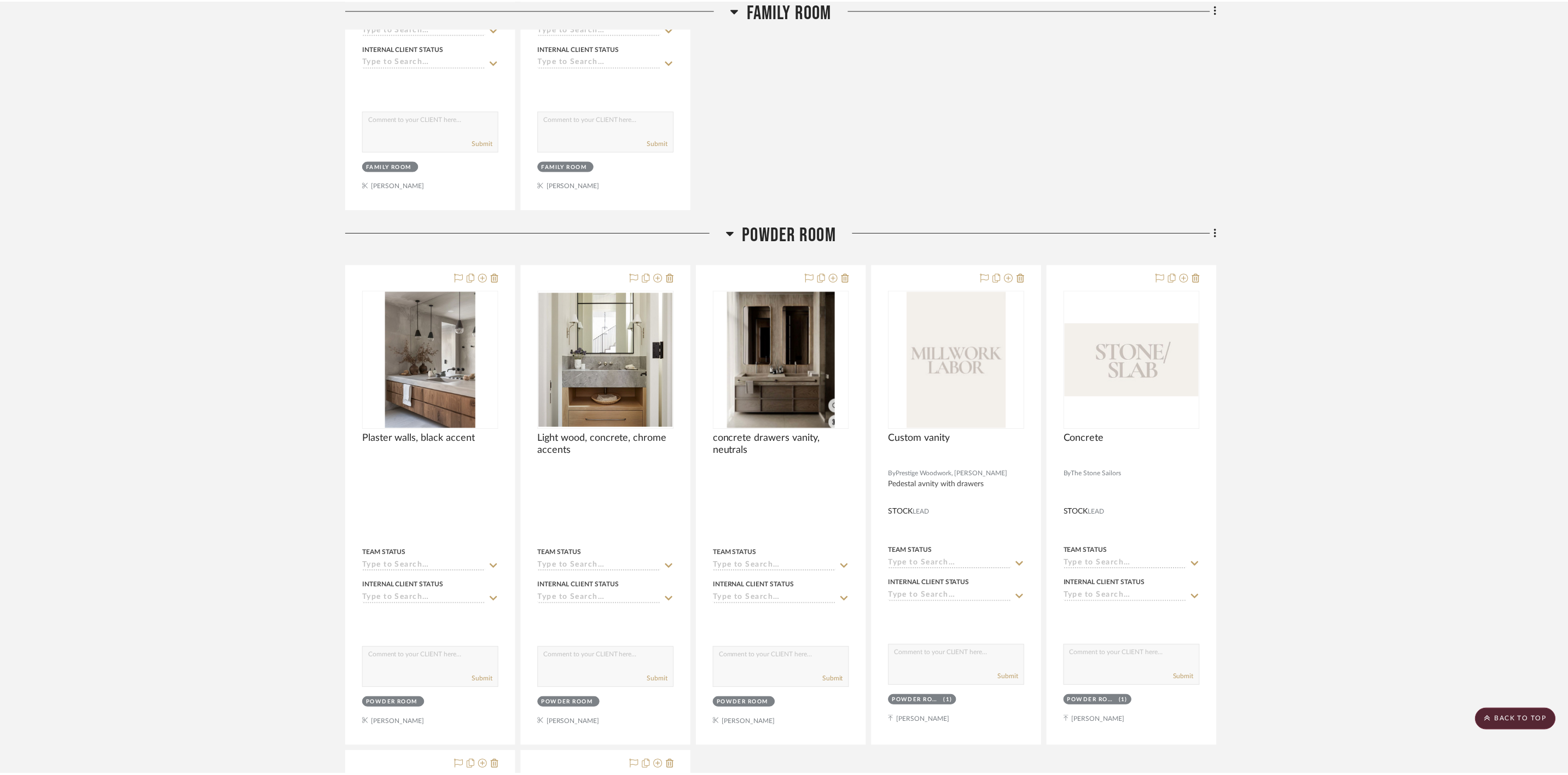
scroll to position [2707, 0]
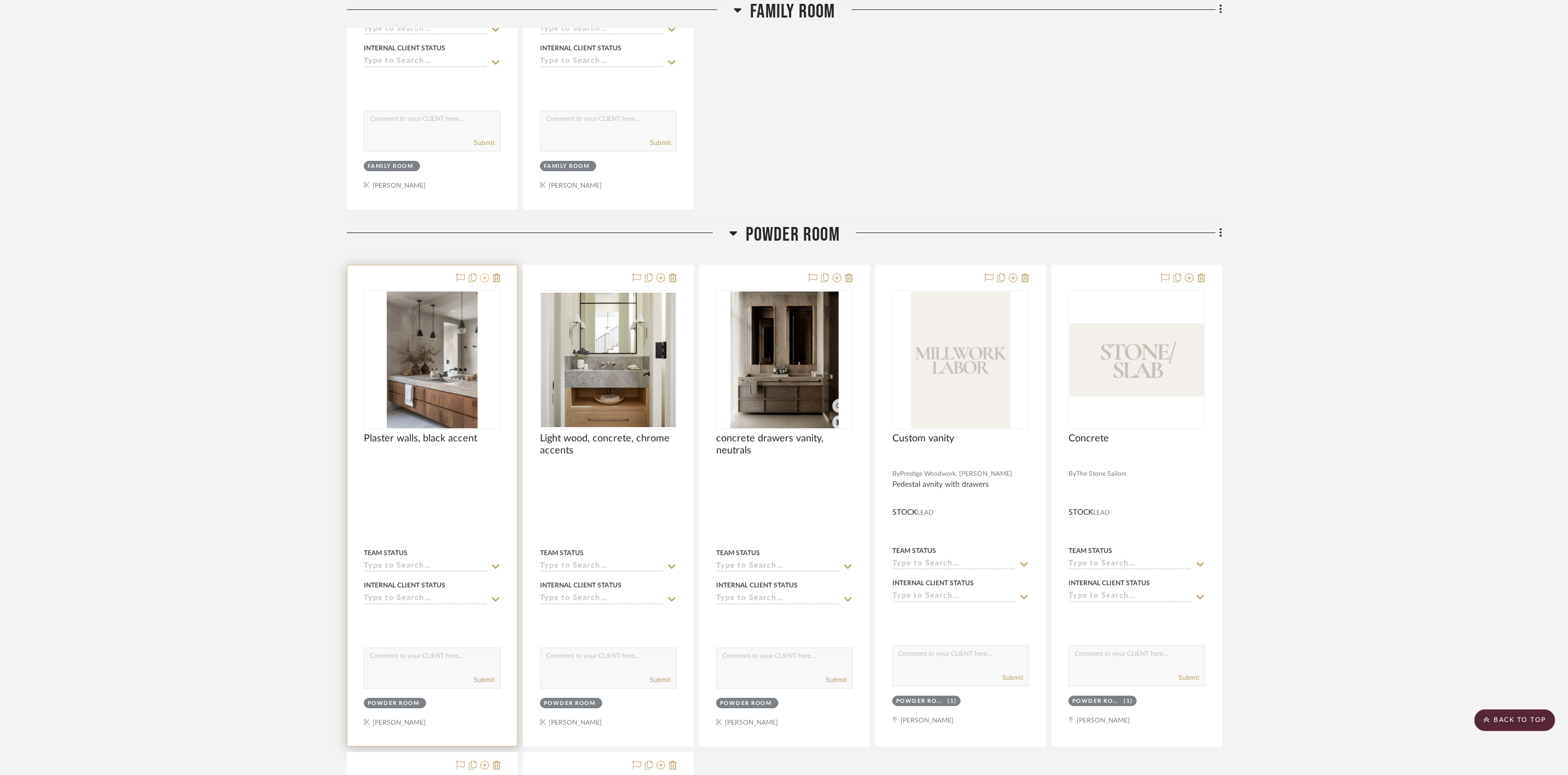
click at [484, 282] on icon at bounding box center [485, 278] width 9 height 9
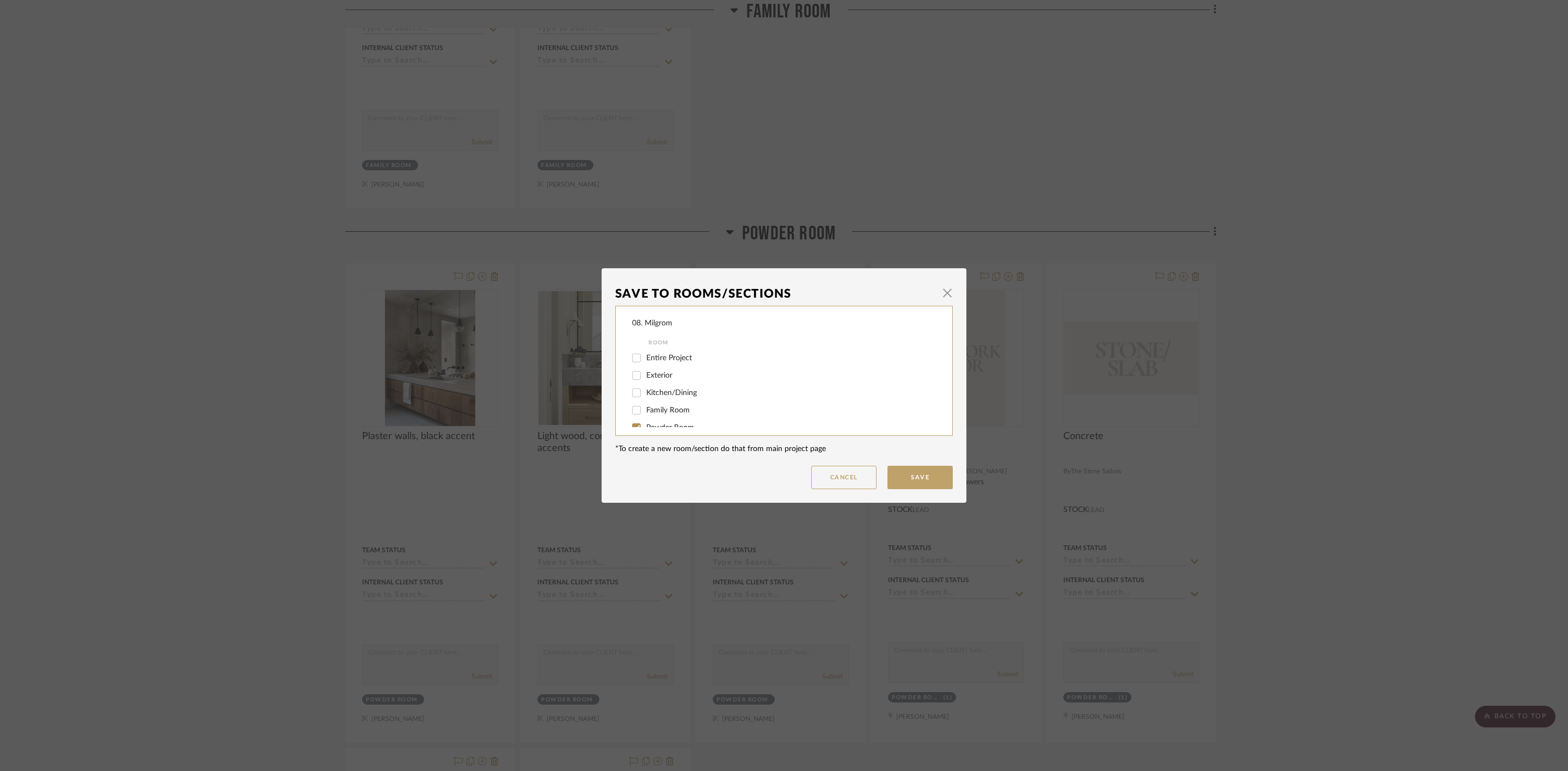
click at [634, 424] on input "Powder Room" at bounding box center [636, 428] width 18 height 18
checkbox input "false"
click at [646, 415] on span "will NOT use" at bounding box center [667, 415] width 43 height 8
click at [645, 415] on input "will NOT use" at bounding box center [636, 416] width 18 height 18
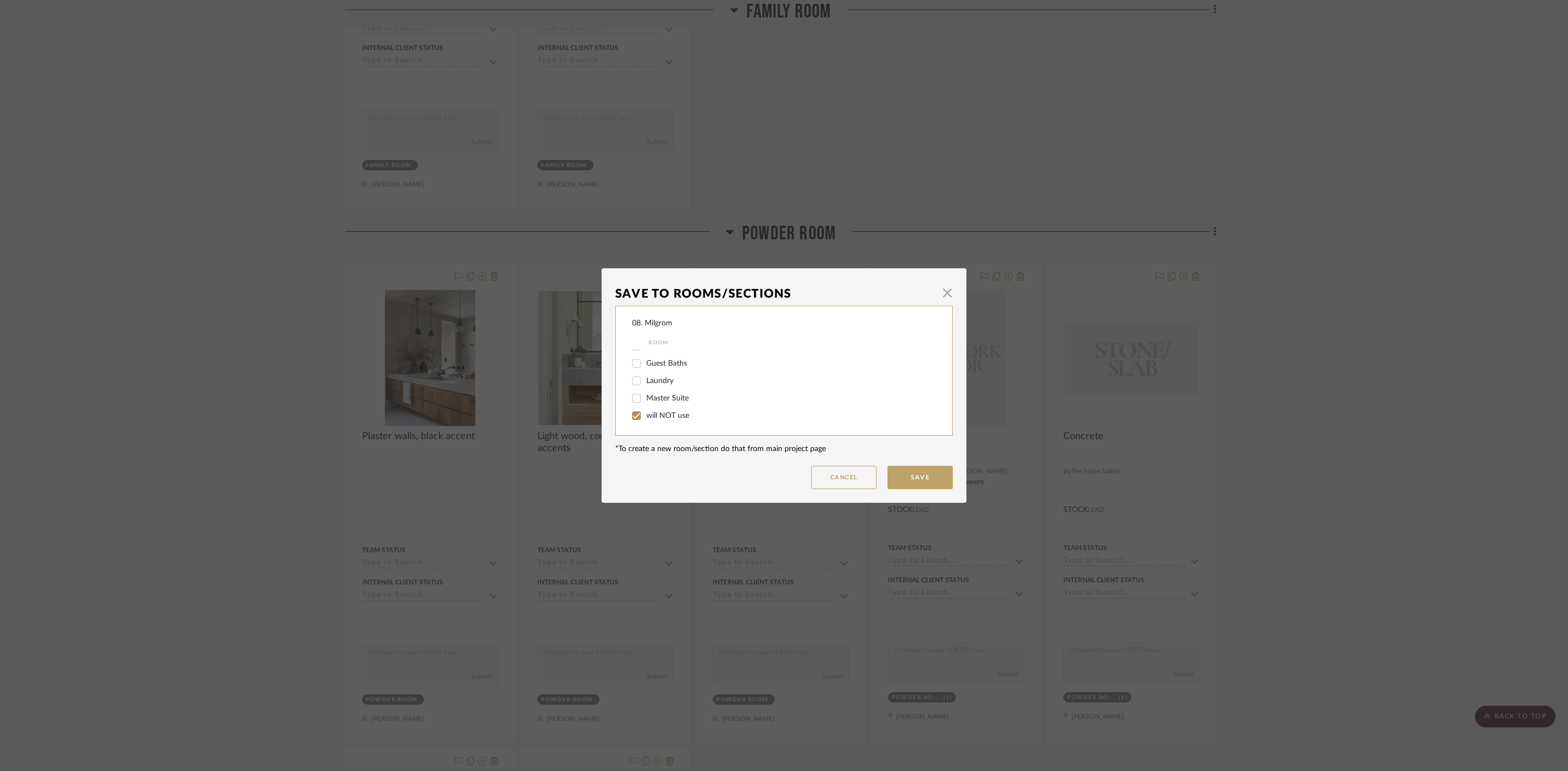
checkbox input "true"
click at [894, 474] on button "Save" at bounding box center [920, 477] width 66 height 23
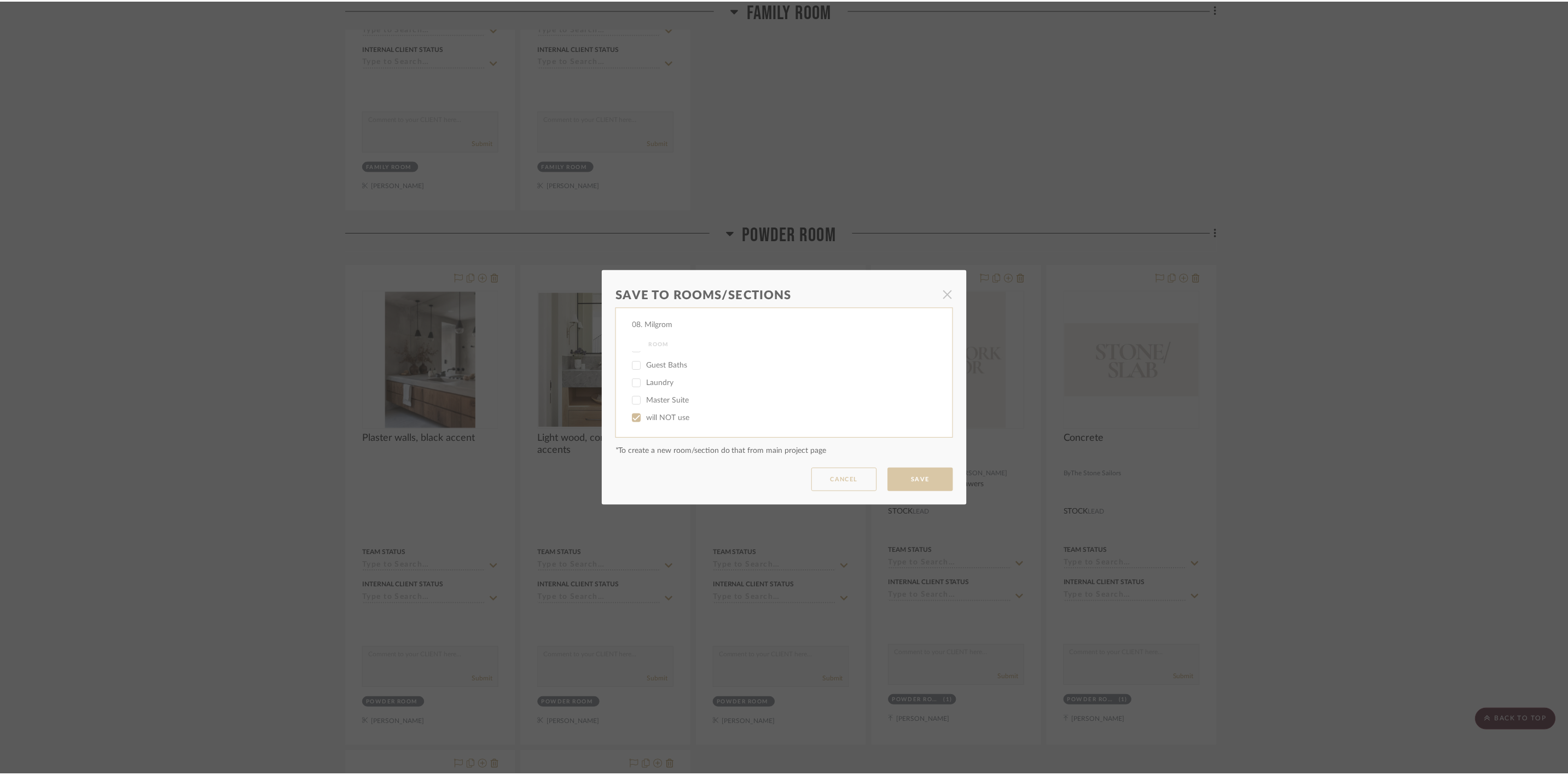
scroll to position [2707, 0]
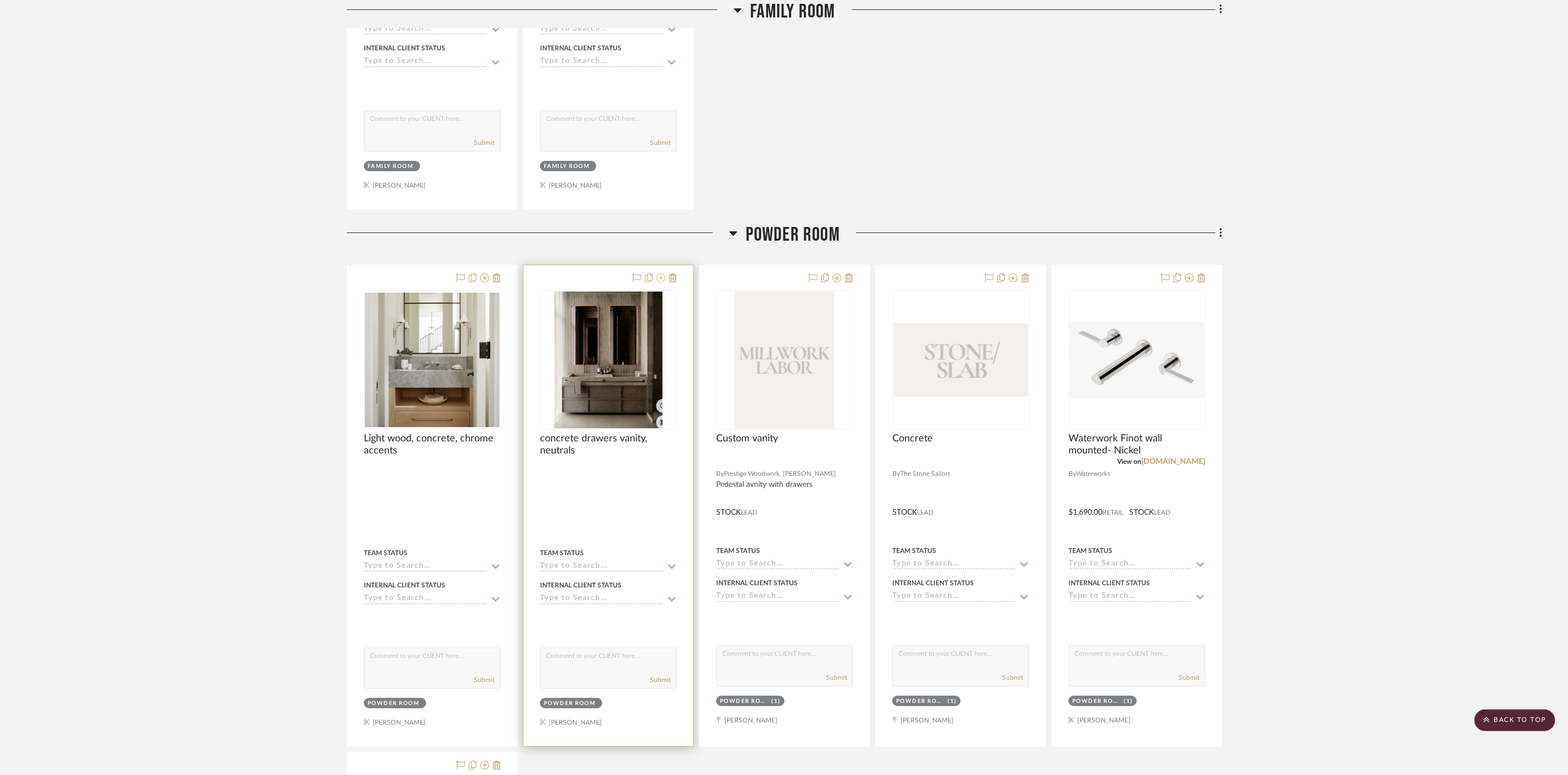
click at [660, 282] on icon at bounding box center [661, 278] width 9 height 9
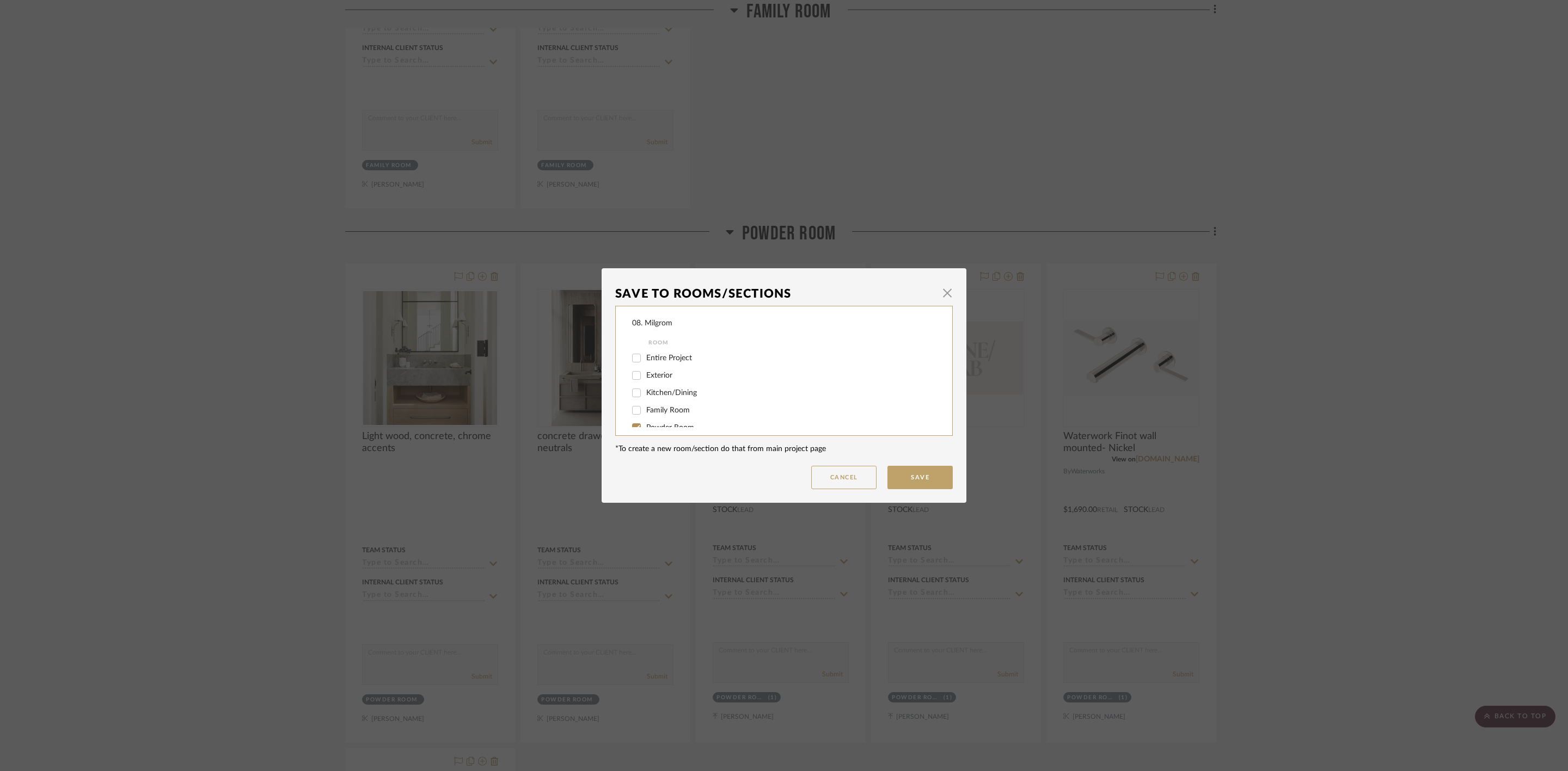
click at [663, 421] on div "Powder Room" at bounding box center [776, 428] width 289 height 18
click at [664, 423] on div "Entire Project Exterior Kitchen/Dining Family Room Powder Room Guest Baths Laun…" at bounding box center [792, 427] width 319 height 157
click at [671, 426] on span "Powder Room" at bounding box center [670, 427] width 48 height 8
click at [645, 426] on input "Powder Room" at bounding box center [636, 428] width 18 height 18
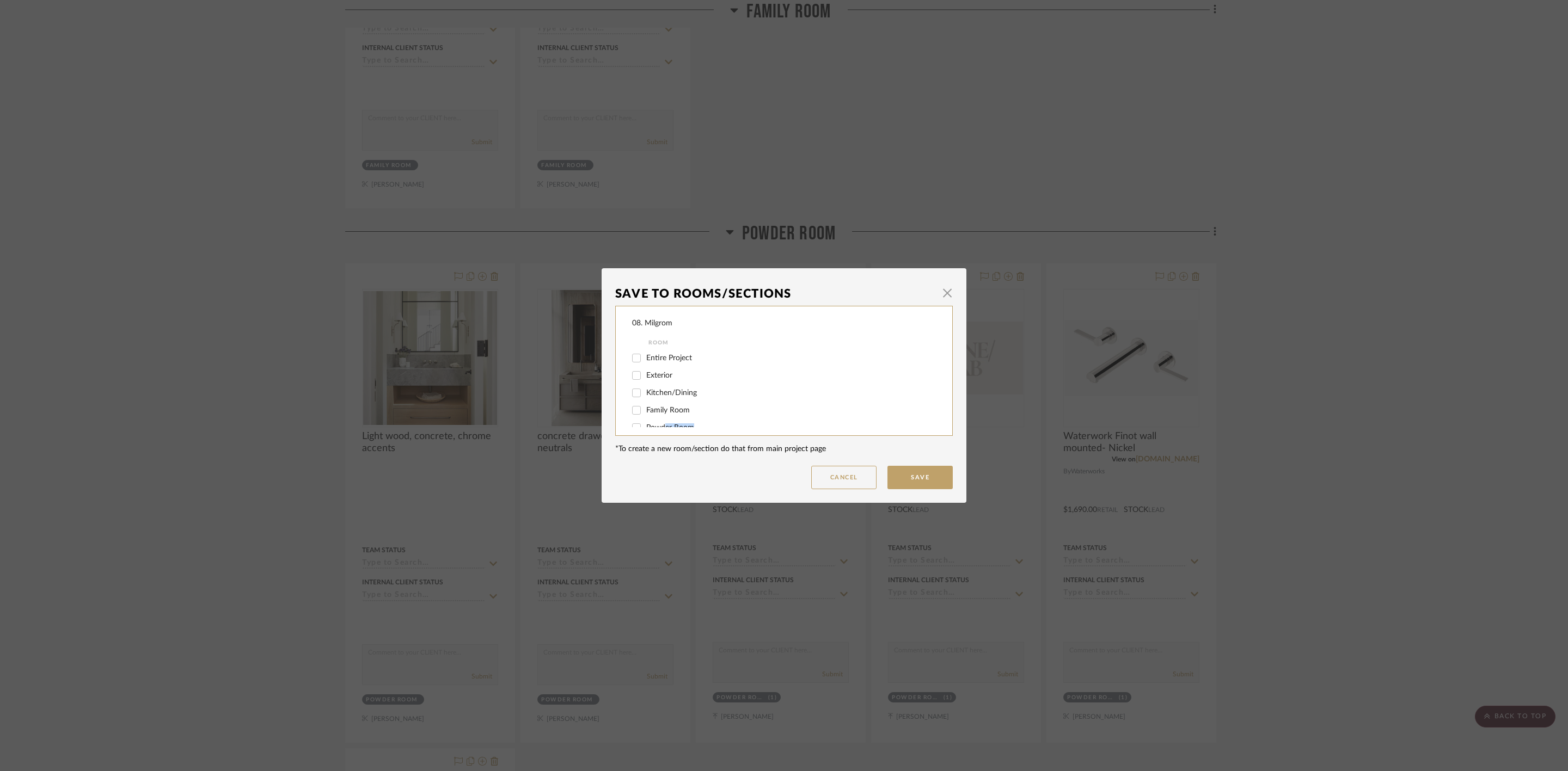
checkbox input "false"
click at [668, 418] on span "will NOT use" at bounding box center [667, 415] width 43 height 8
click at [645, 418] on input "will NOT use" at bounding box center [636, 416] width 18 height 18
checkbox input "true"
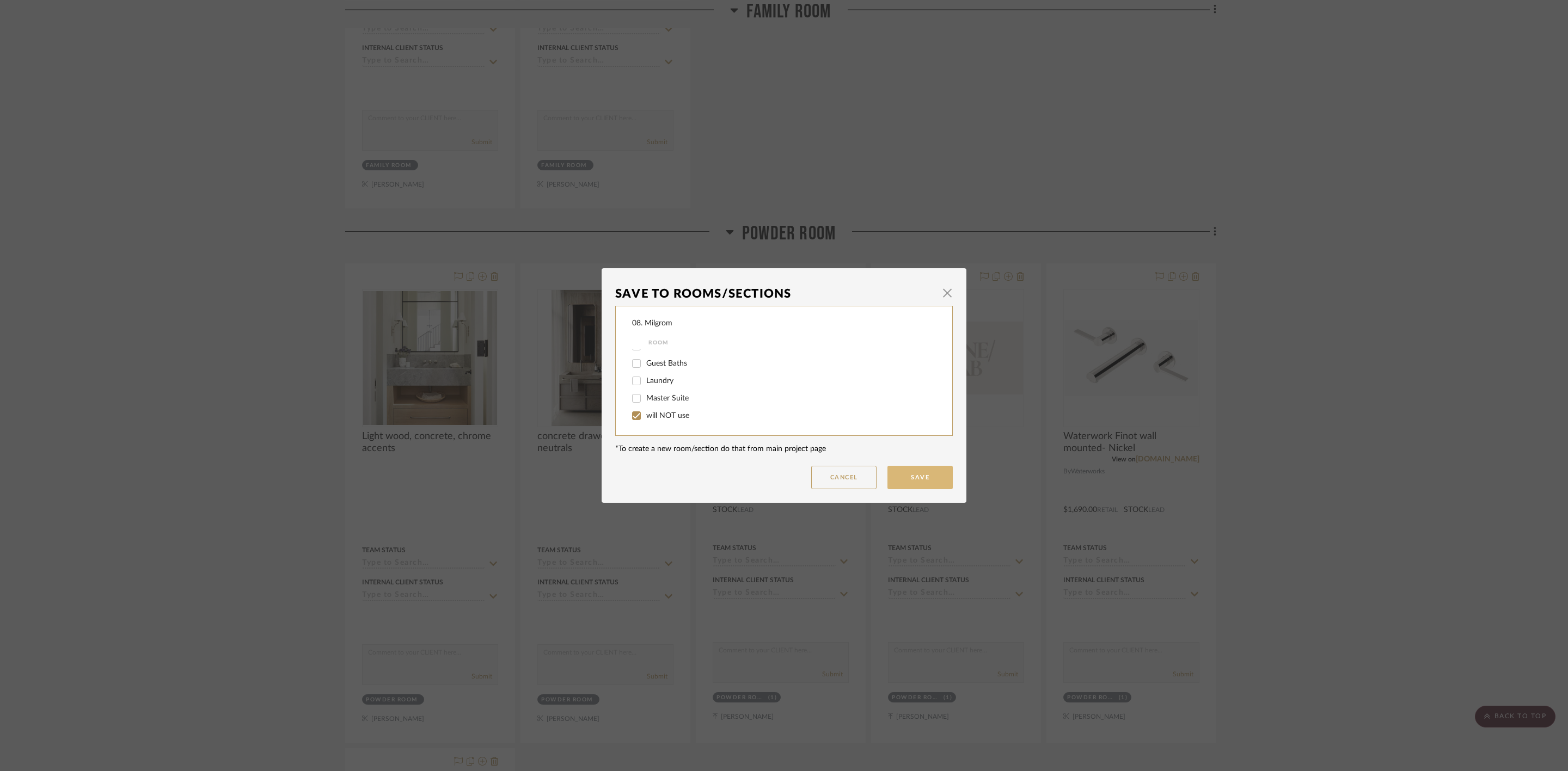
click at [889, 489] on button "Save" at bounding box center [920, 477] width 66 height 23
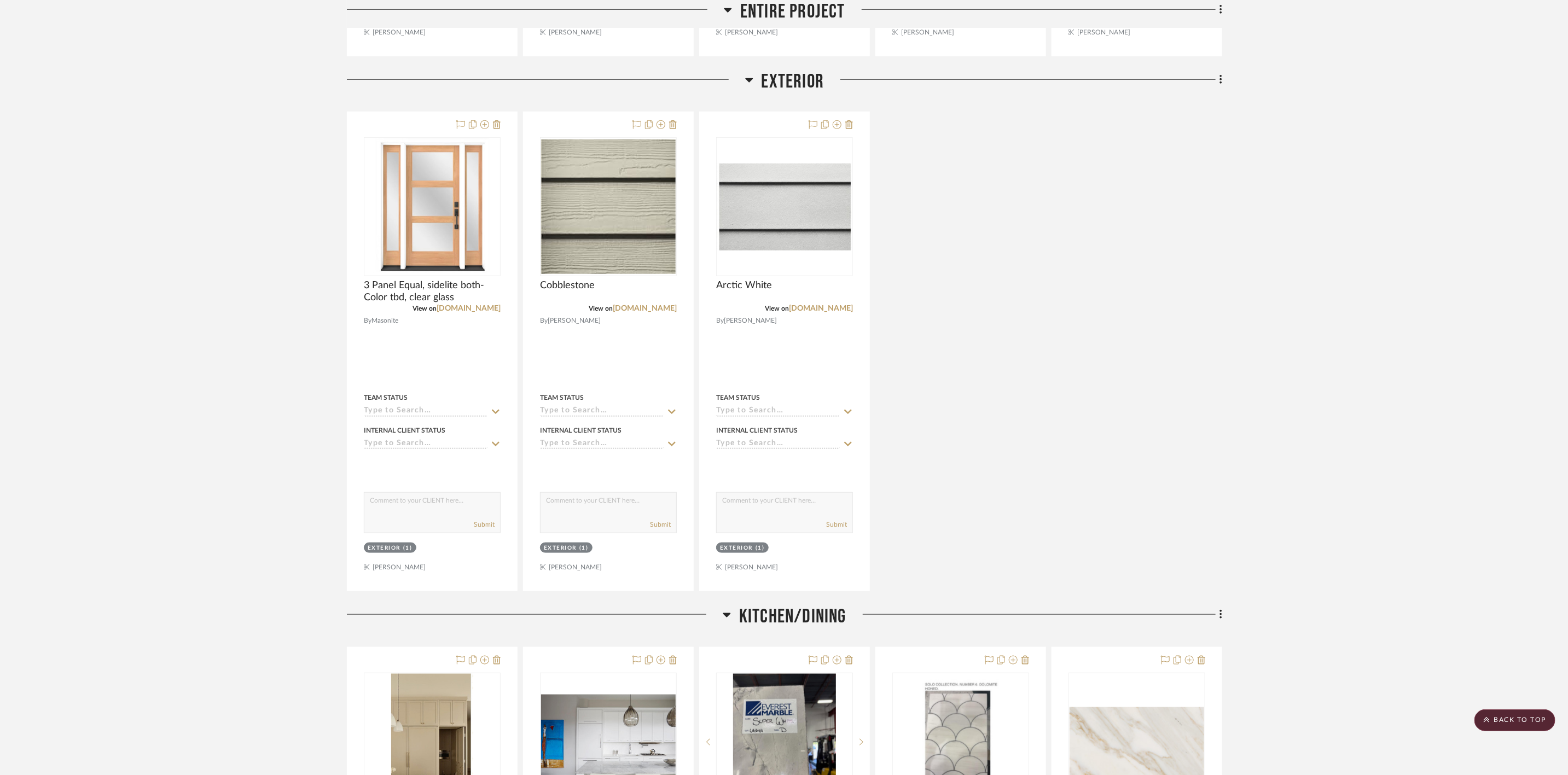
scroll to position [410, 0]
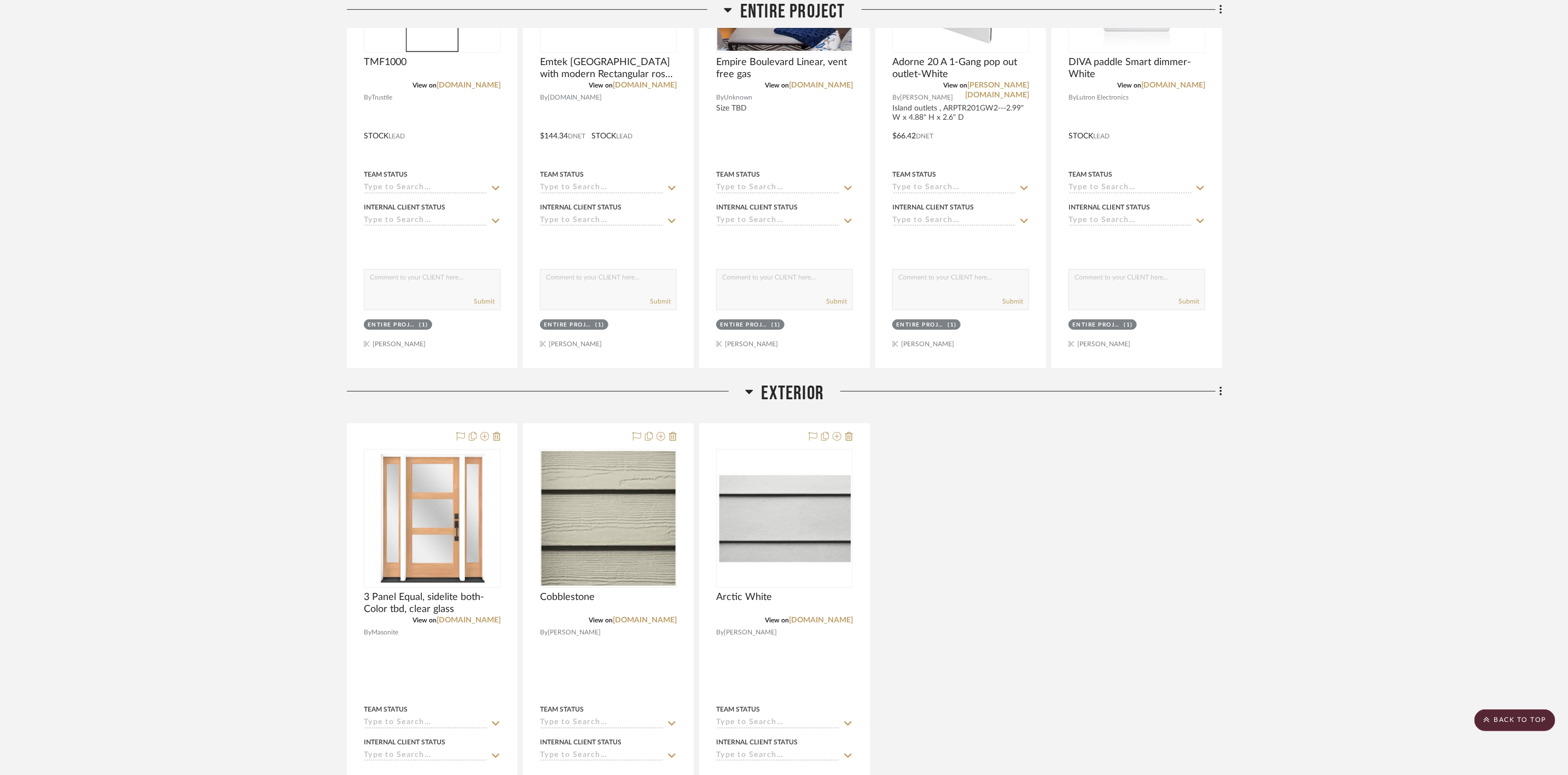
click at [814, 388] on span "Exterior" at bounding box center [792, 393] width 63 height 23
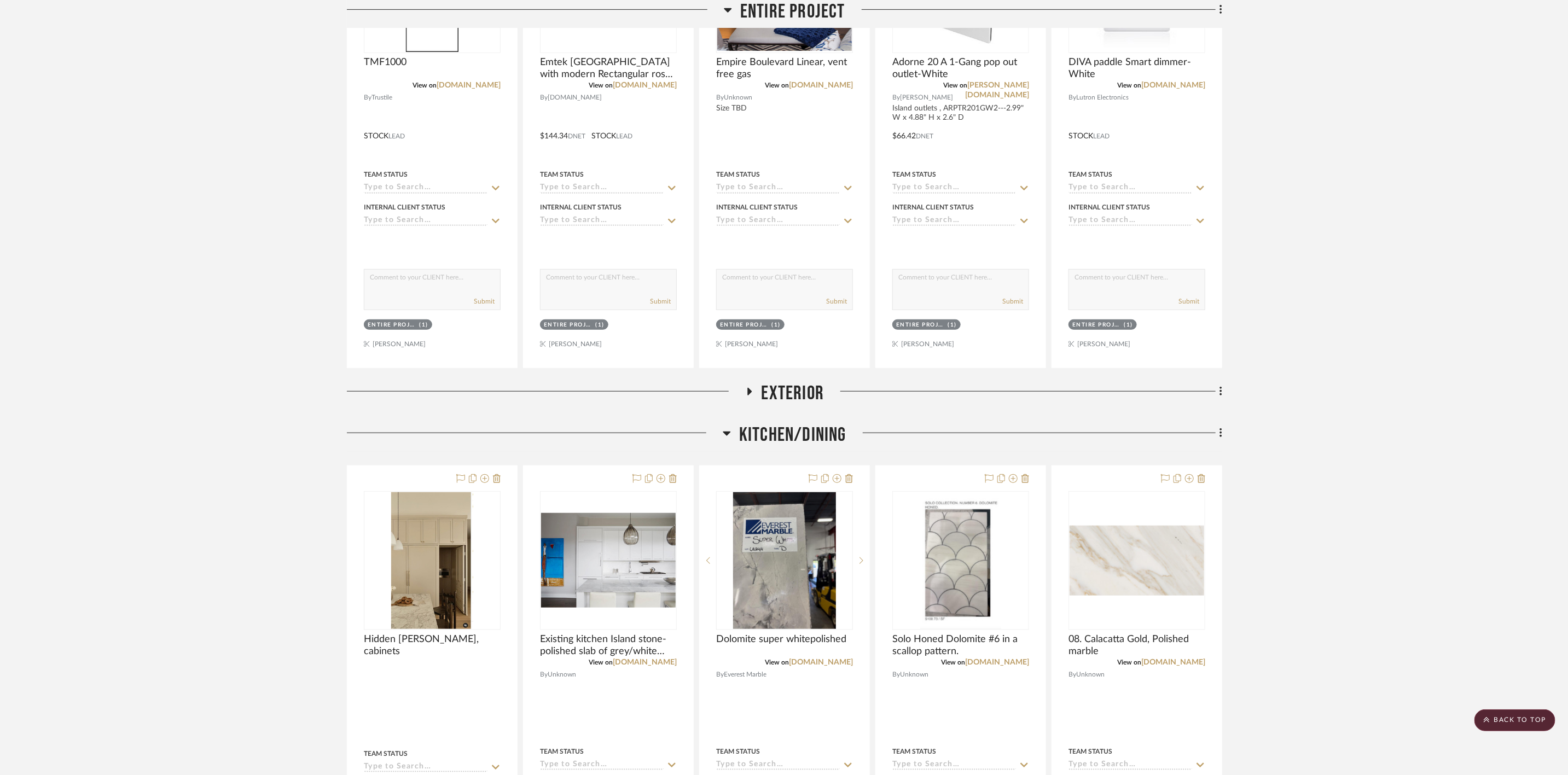
click at [803, 432] on span "Kitchen/Dining" at bounding box center [792, 435] width 107 height 23
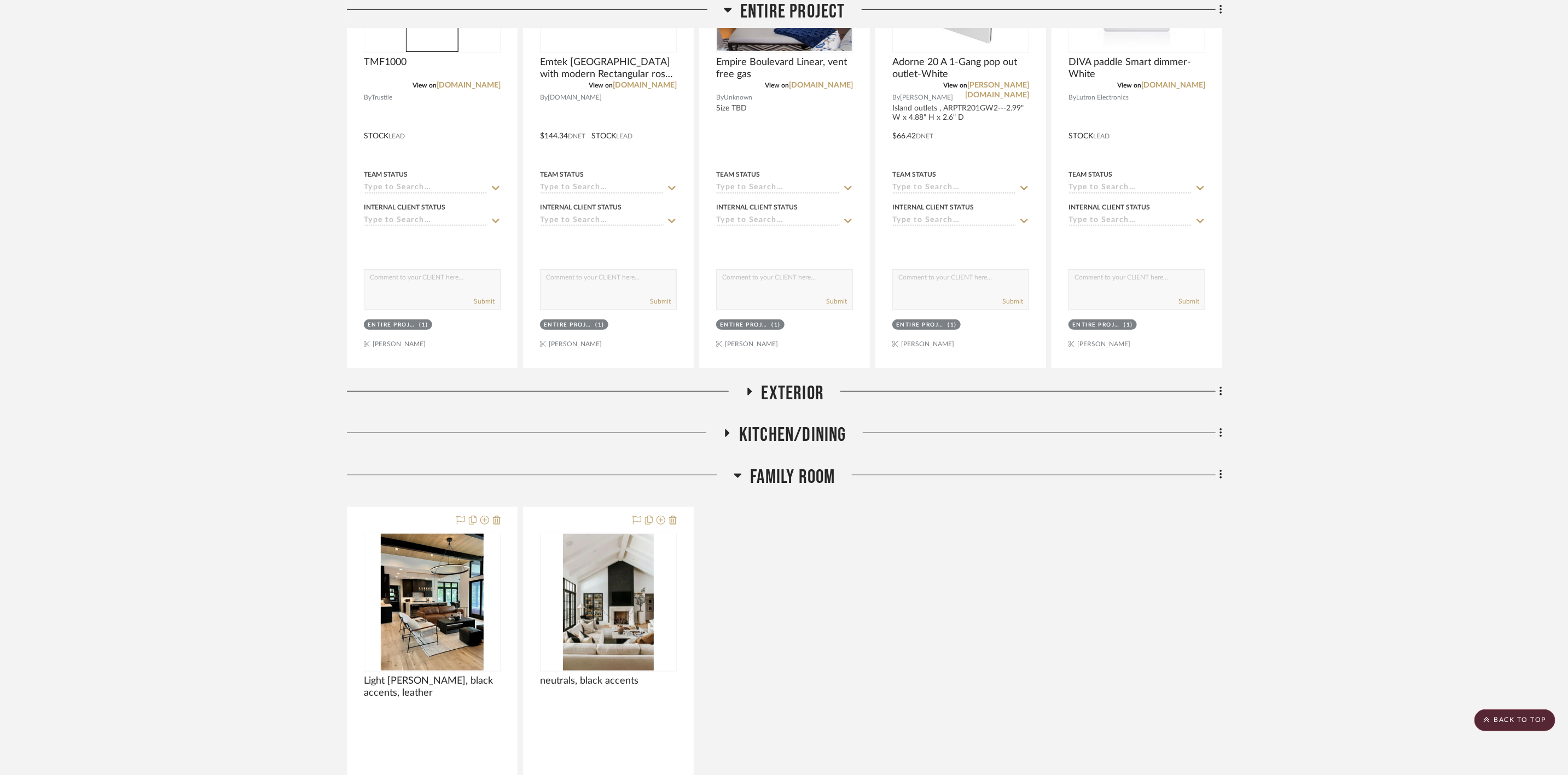
click at [814, 478] on span "Family Room" at bounding box center [792, 477] width 85 height 23
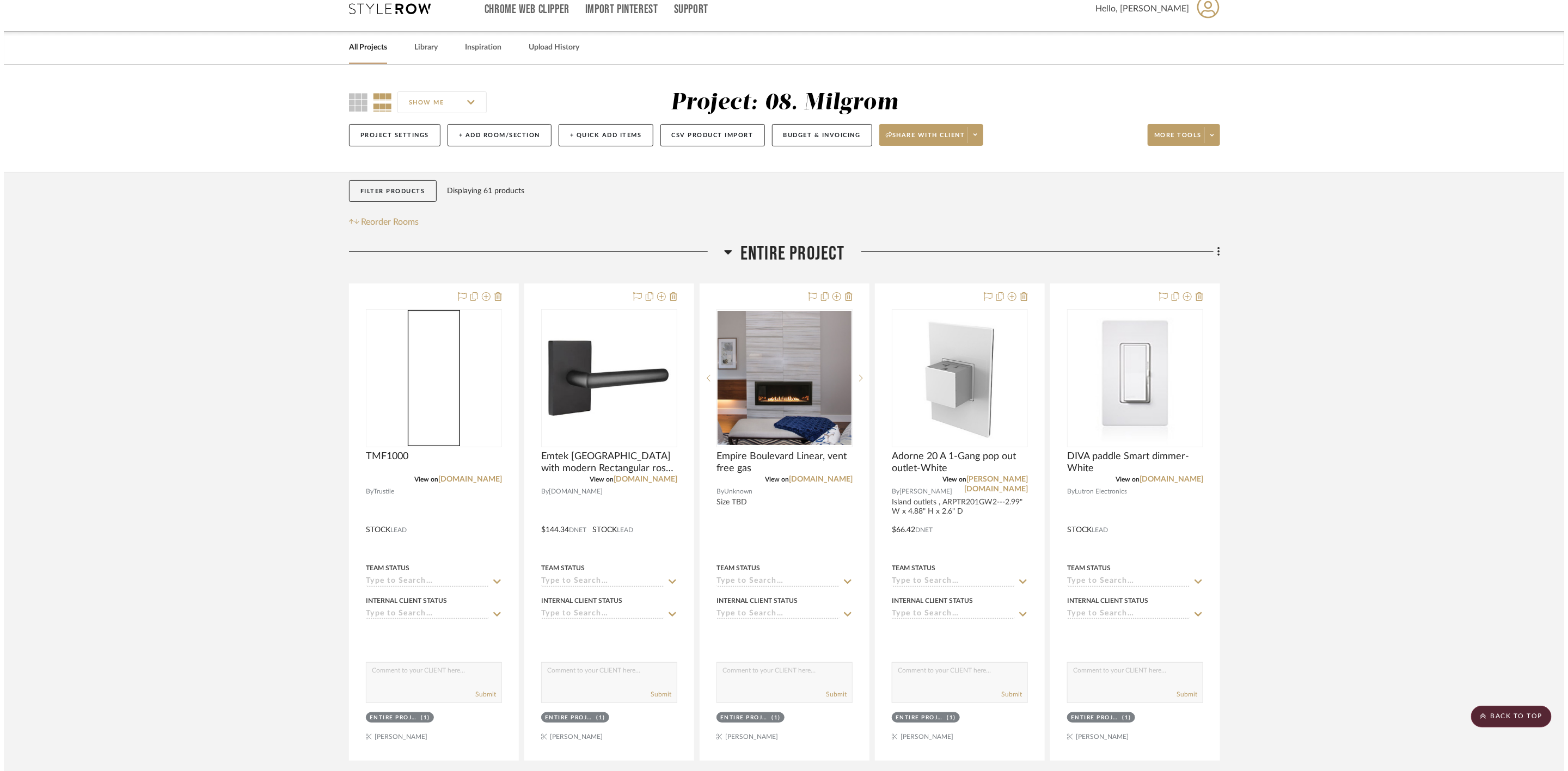
scroll to position [0, 0]
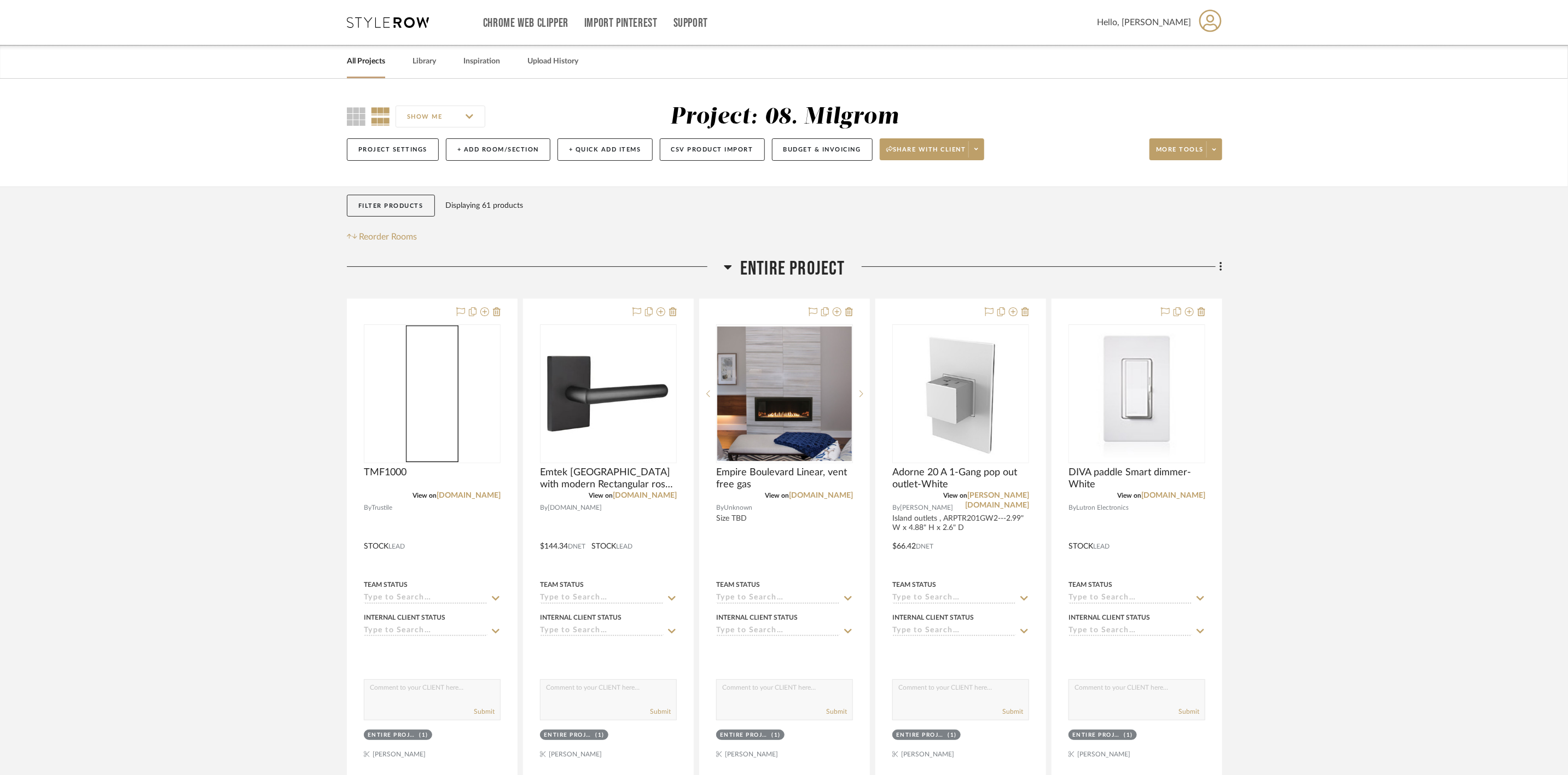
click at [828, 263] on span "Entire Project" at bounding box center [793, 269] width 105 height 23
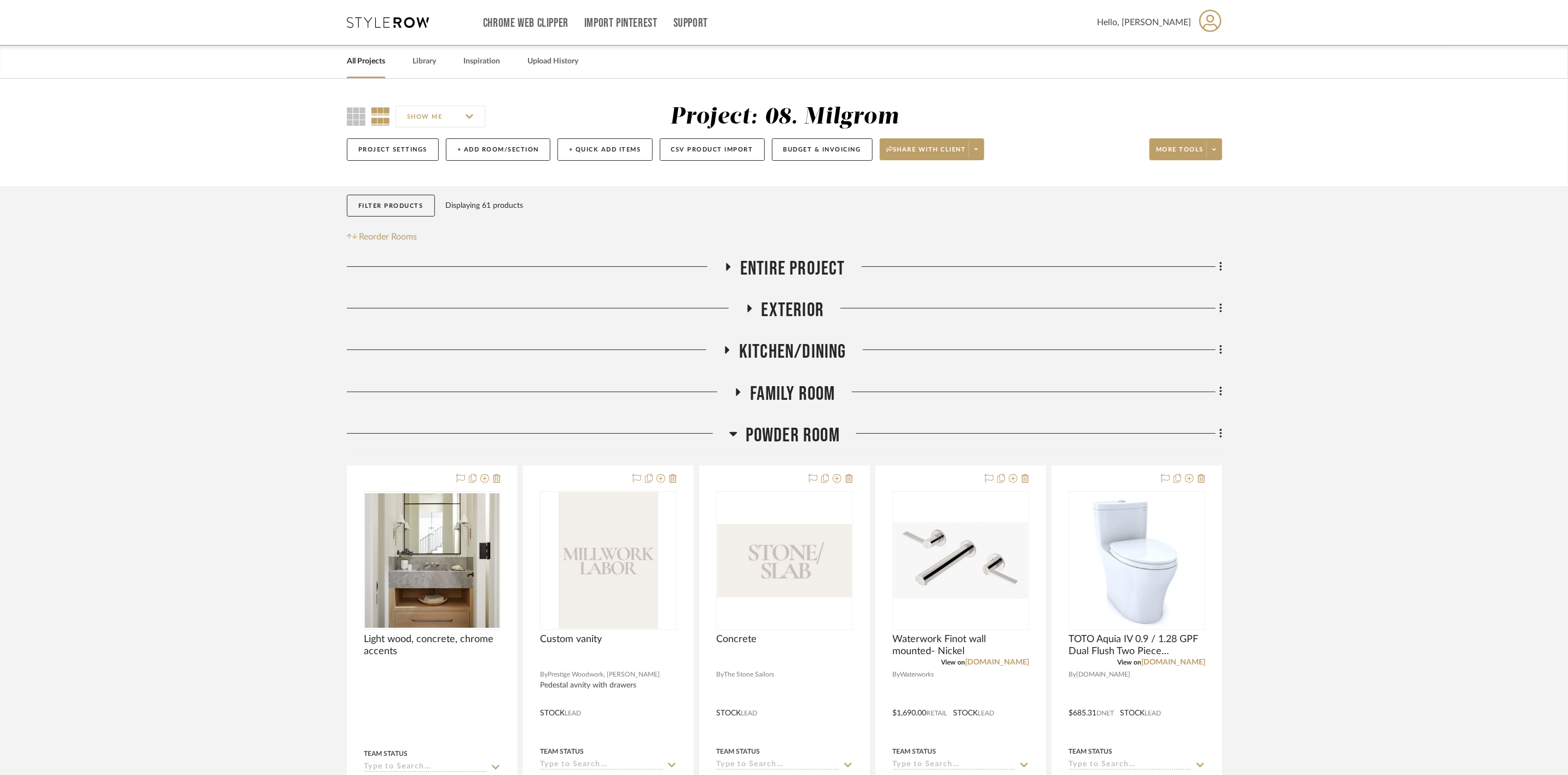
click at [792, 439] on span "Powder Room" at bounding box center [792, 435] width 94 height 23
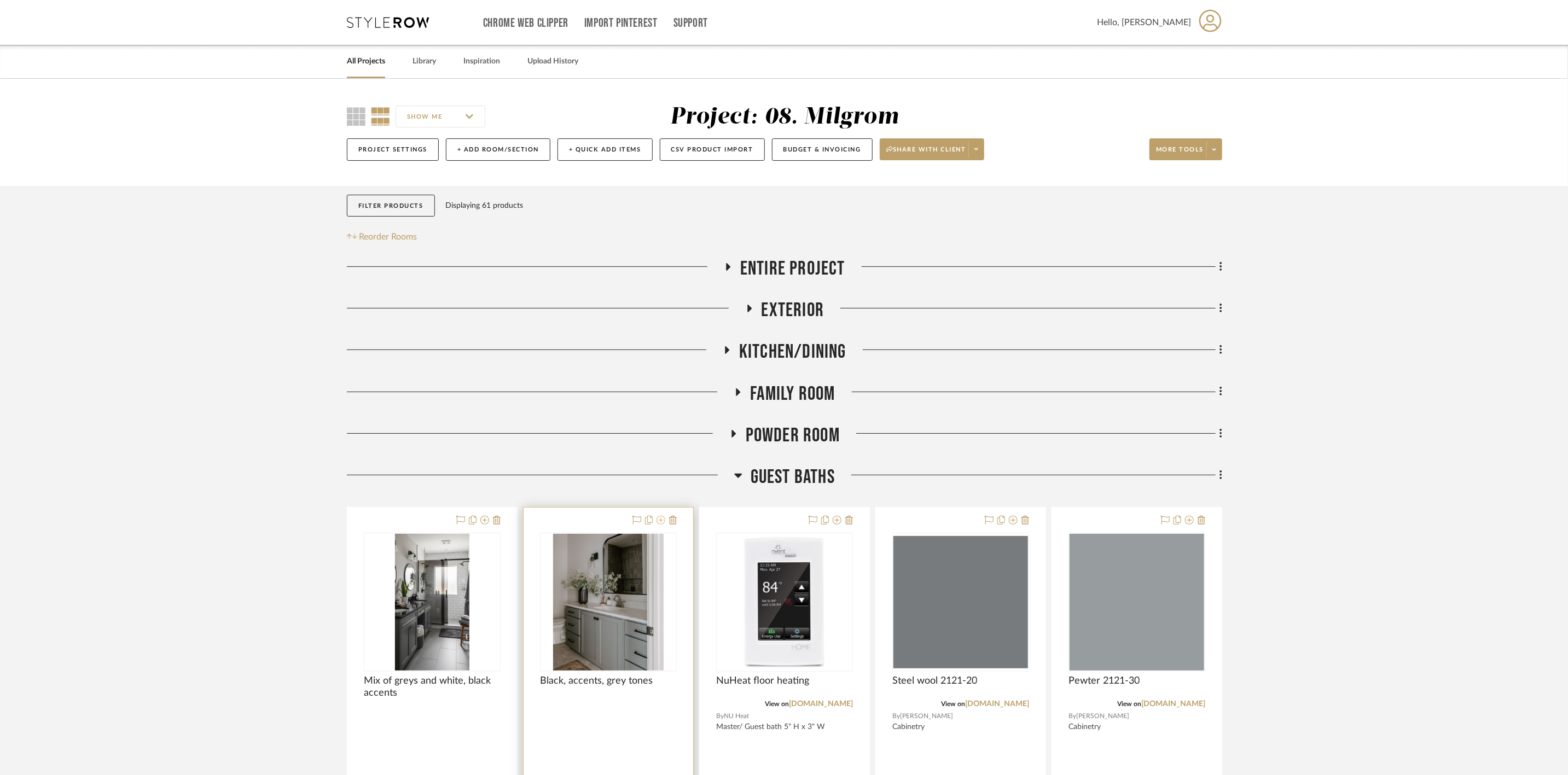
click at [660, 522] on icon at bounding box center [661, 520] width 9 height 9
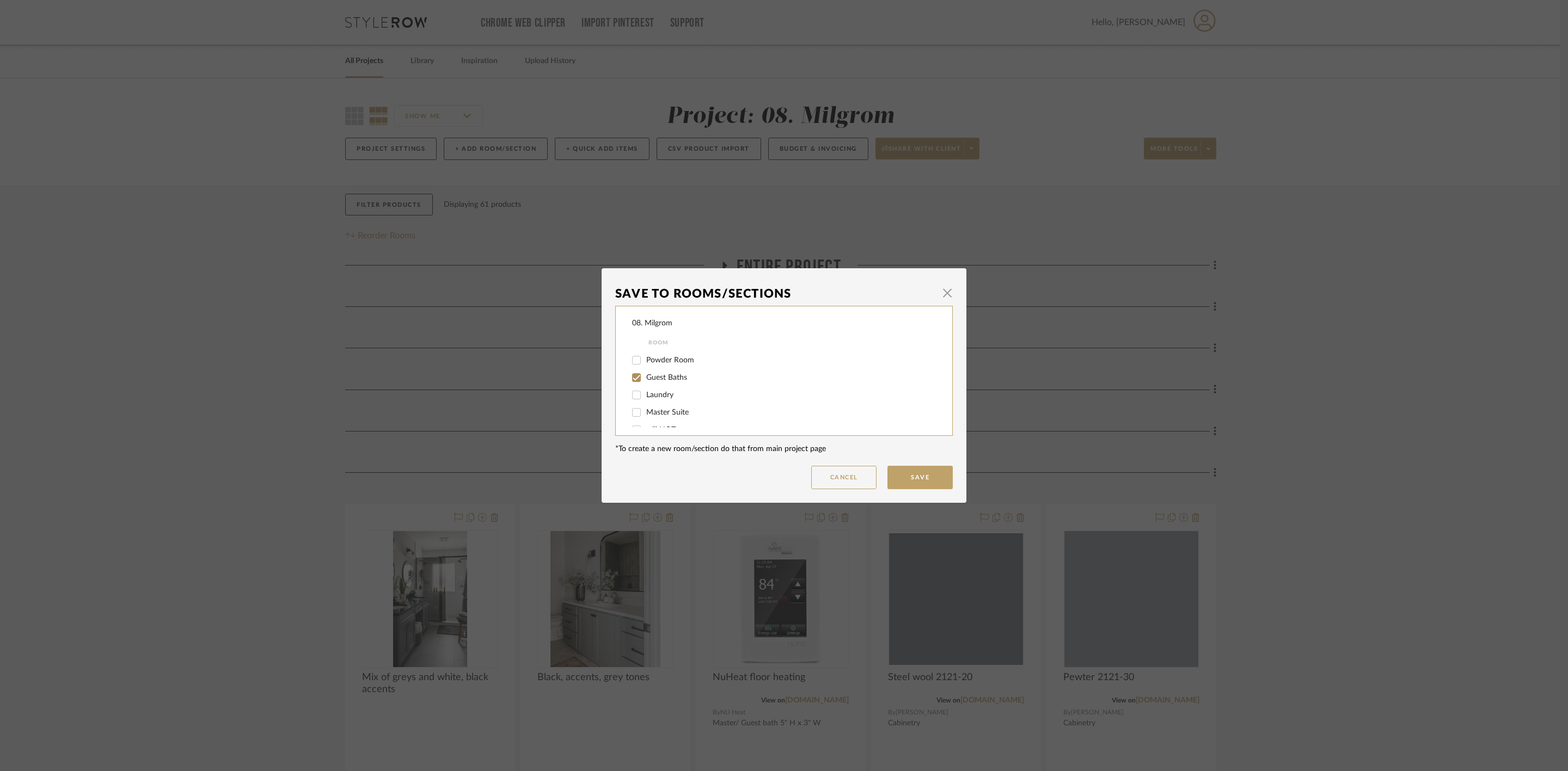
scroll to position [81, 0]
click at [665, 366] on span "Guest Baths" at bounding box center [666, 363] width 41 height 8
click at [645, 366] on input "Guest Baths" at bounding box center [636, 364] width 18 height 18
checkbox input "false"
click at [667, 414] on span "will NOT use" at bounding box center [667, 415] width 43 height 8
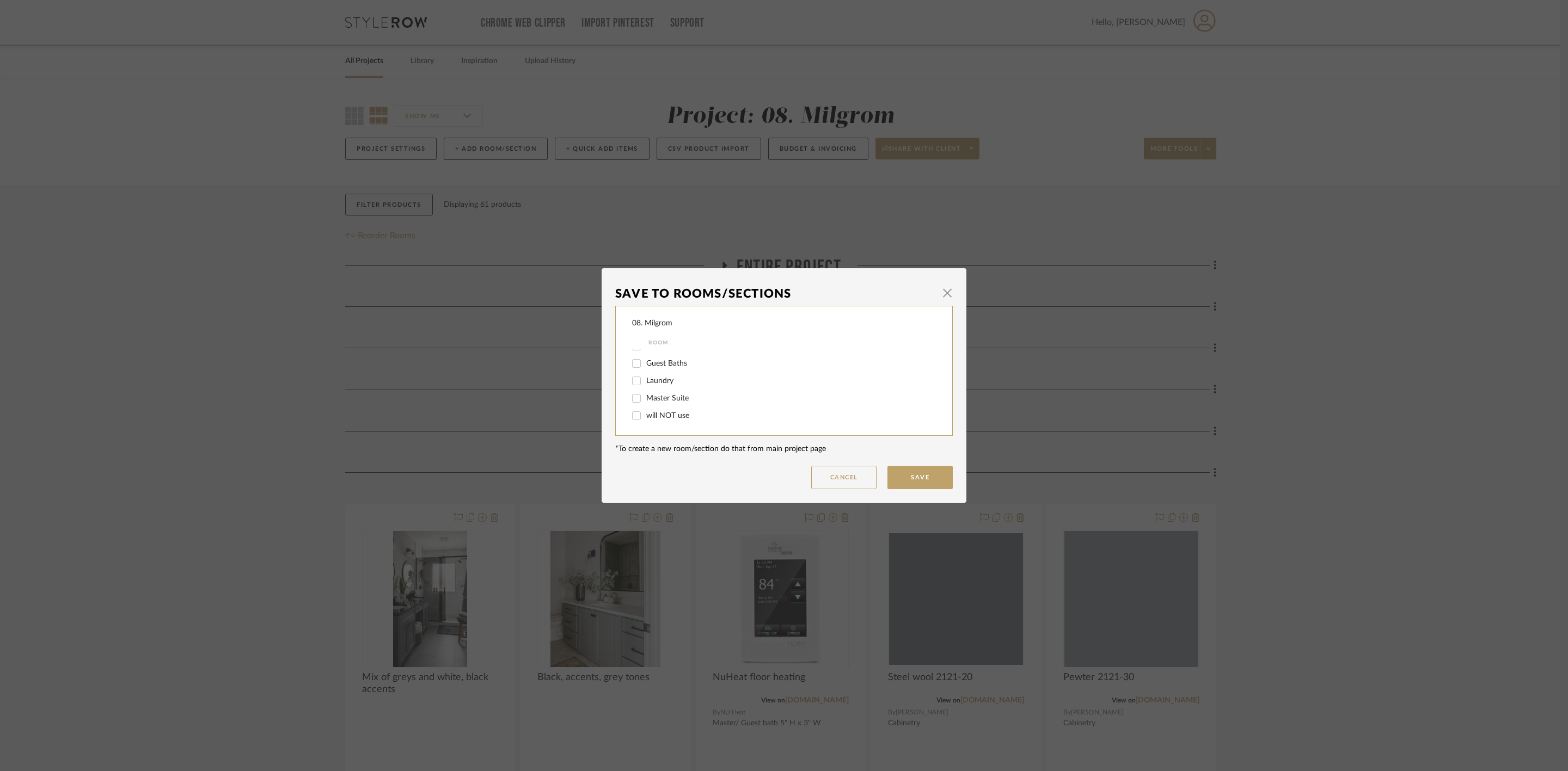
click at [645, 414] on input "will NOT use" at bounding box center [636, 416] width 18 height 18
checkbox input "true"
click at [899, 477] on button "Save" at bounding box center [920, 477] width 66 height 23
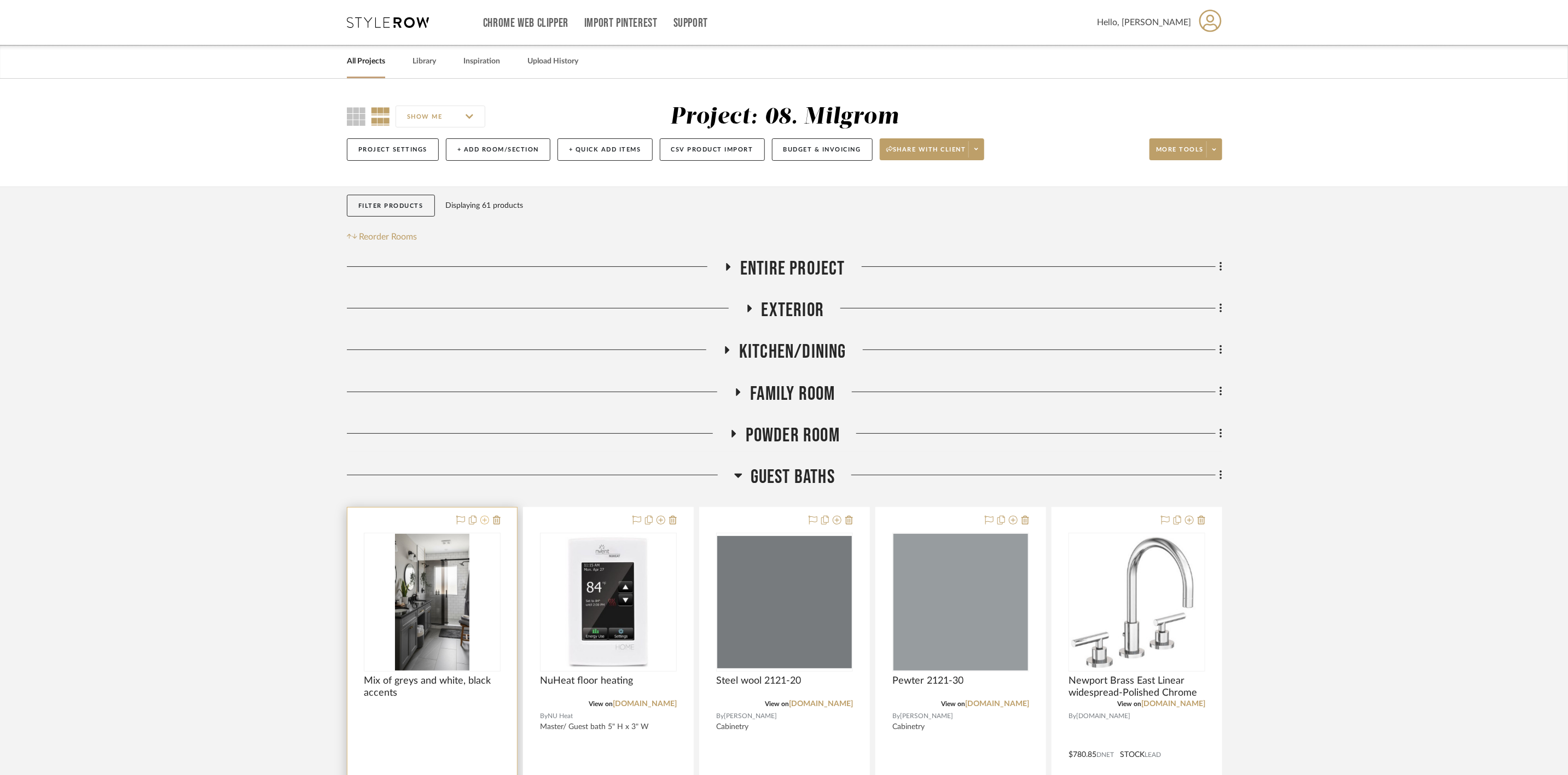
click at [482, 518] on icon at bounding box center [485, 520] width 9 height 9
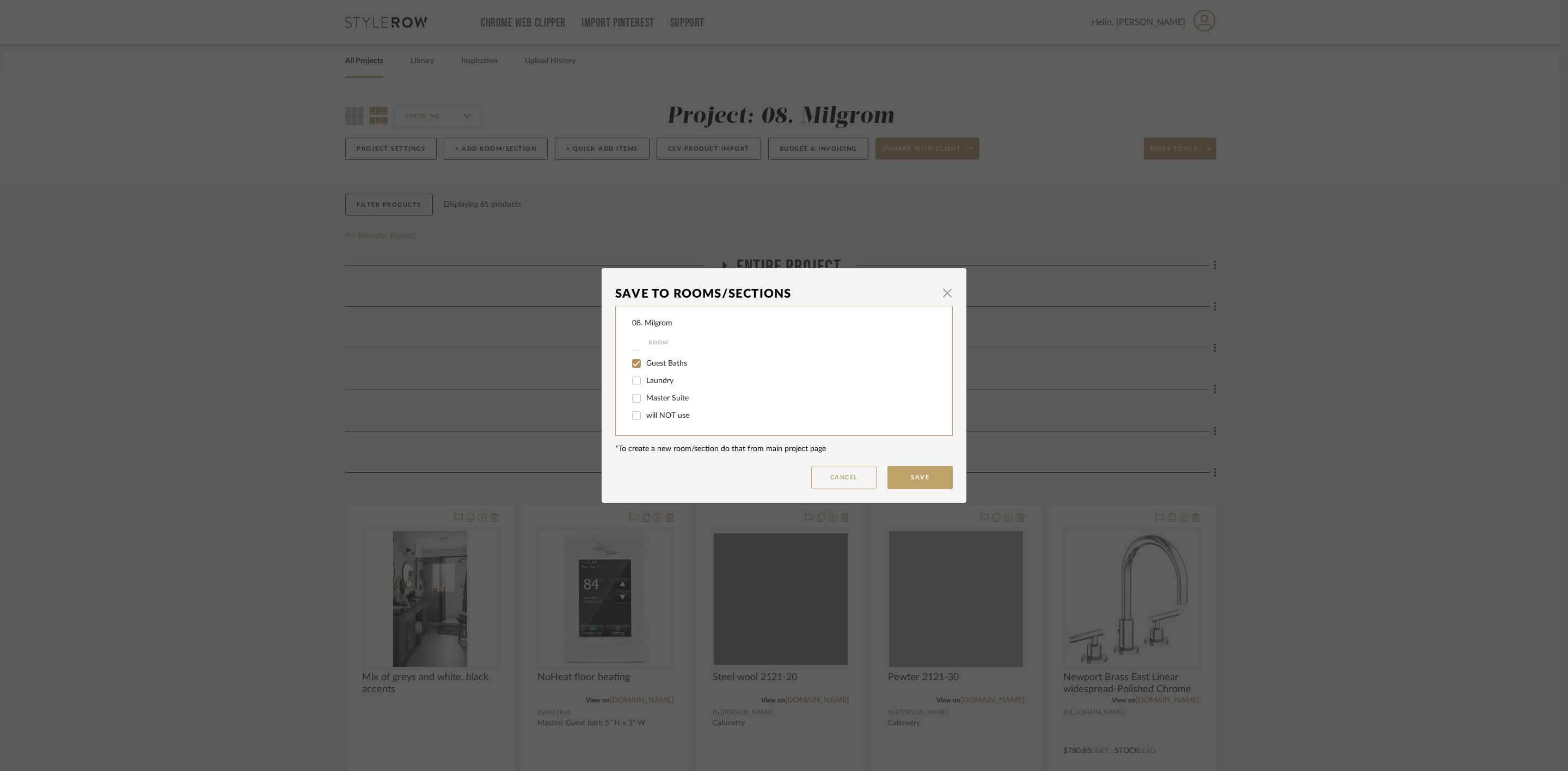
click at [665, 359] on span "Guest Baths" at bounding box center [666, 363] width 41 height 8
click at [645, 359] on input "Guest Baths" at bounding box center [636, 364] width 18 height 18
checkbox input "false"
click at [670, 412] on span "will NOT use" at bounding box center [667, 415] width 43 height 8
click at [642, 416] on div at bounding box center [637, 416] width 18 height 18
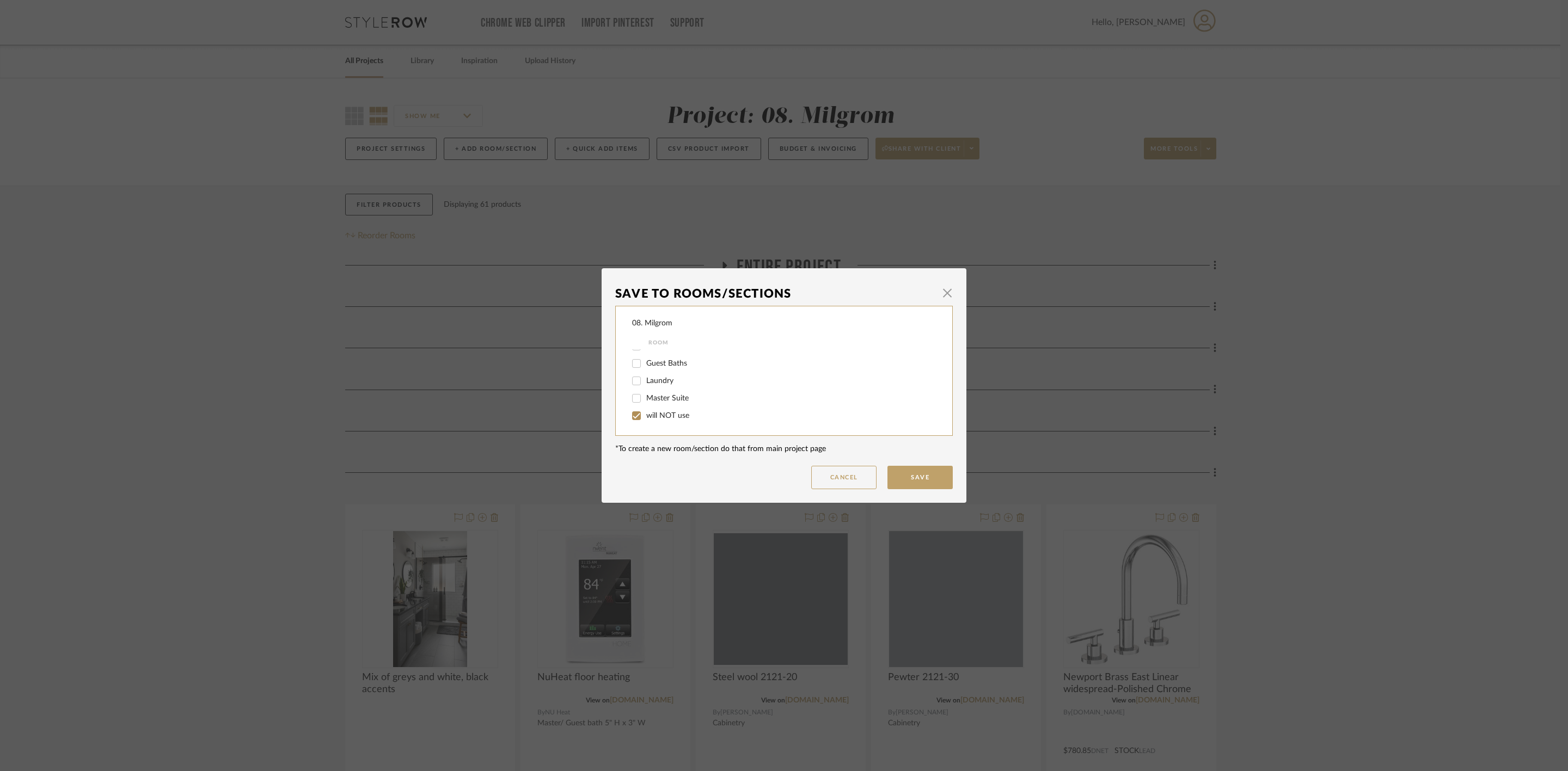
checkbox input "true"
click at [936, 482] on button "Save" at bounding box center [920, 477] width 66 height 23
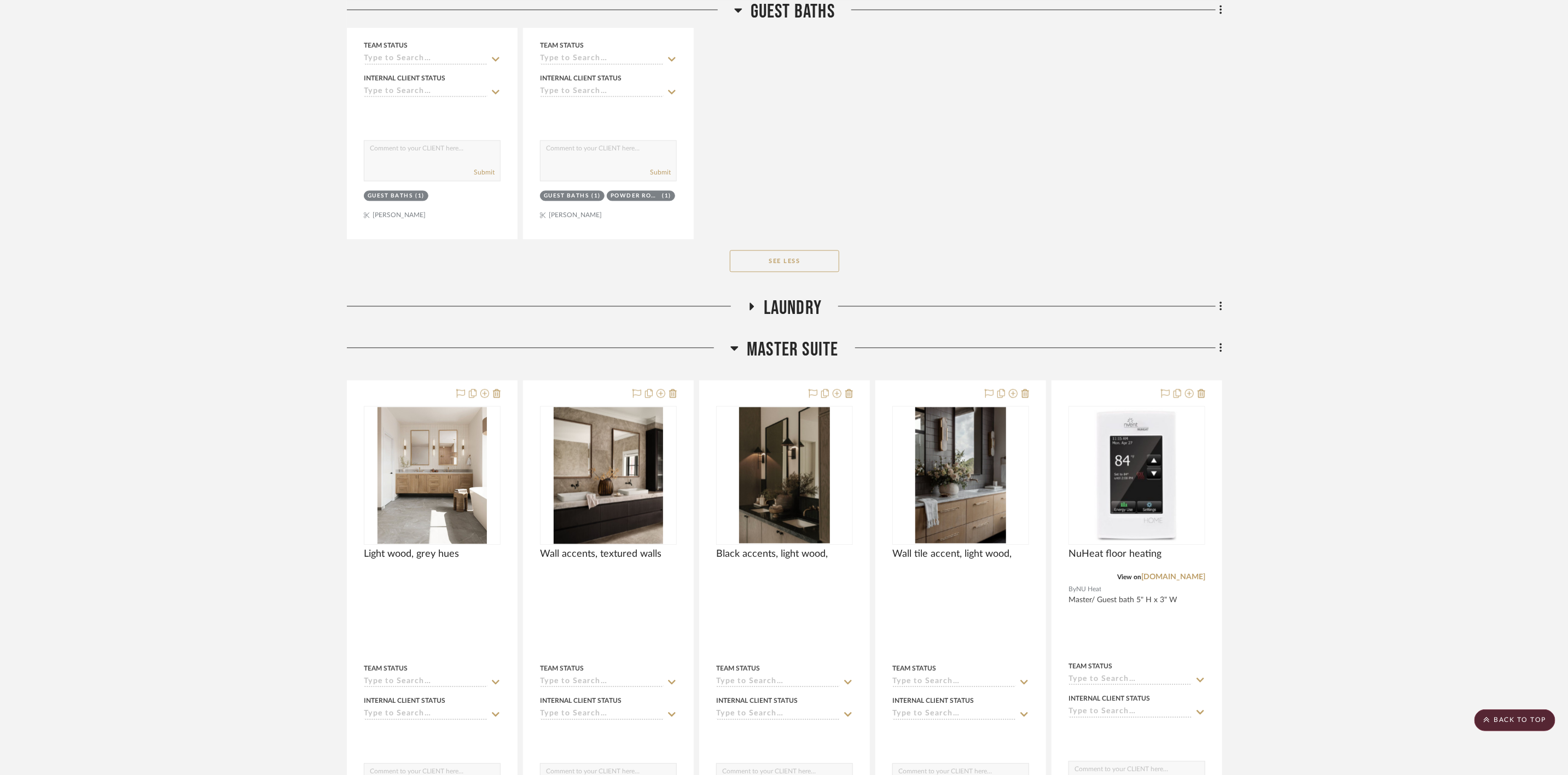
scroll to position [1723, 0]
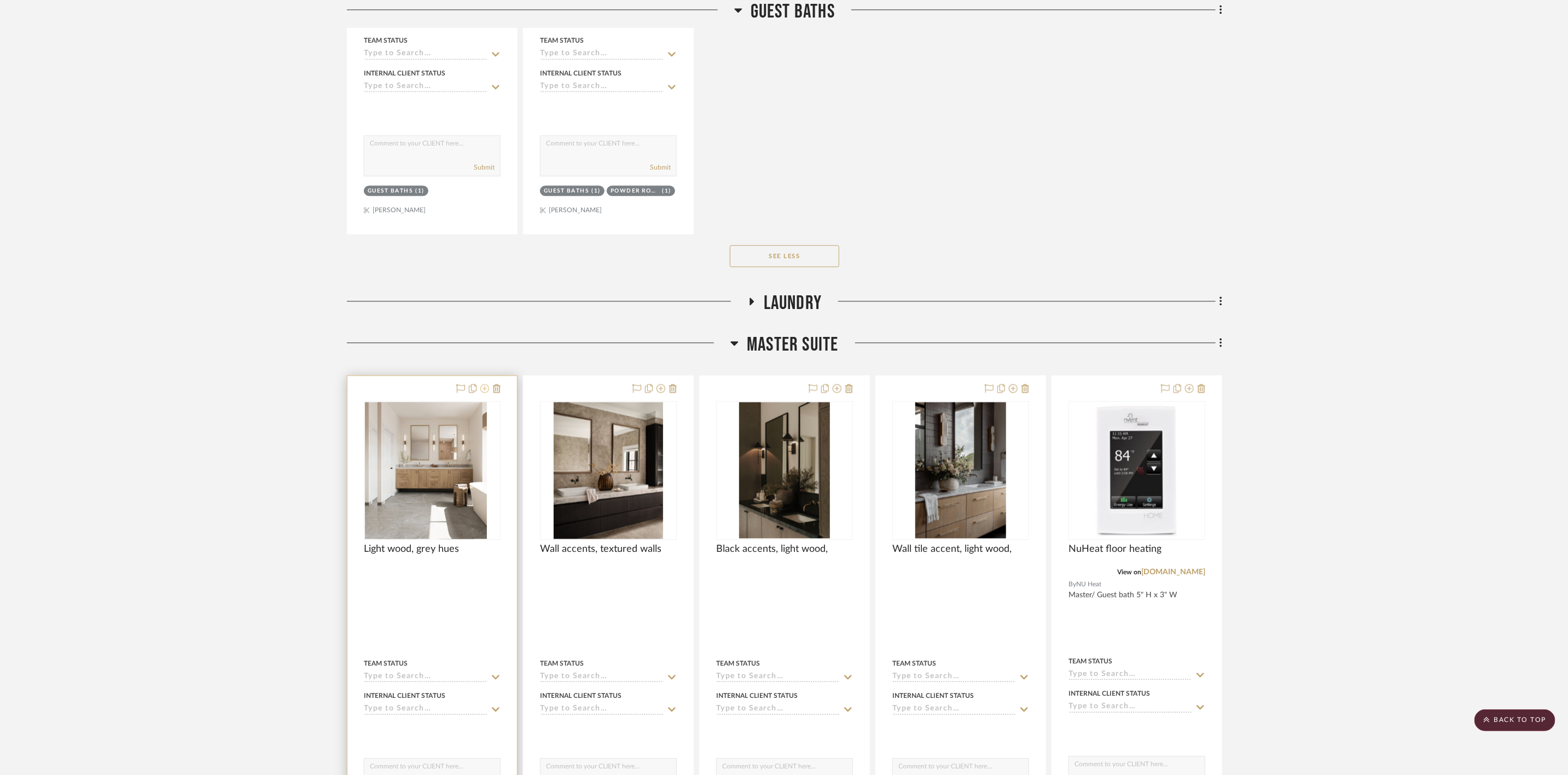
click at [482, 392] on icon at bounding box center [485, 388] width 9 height 9
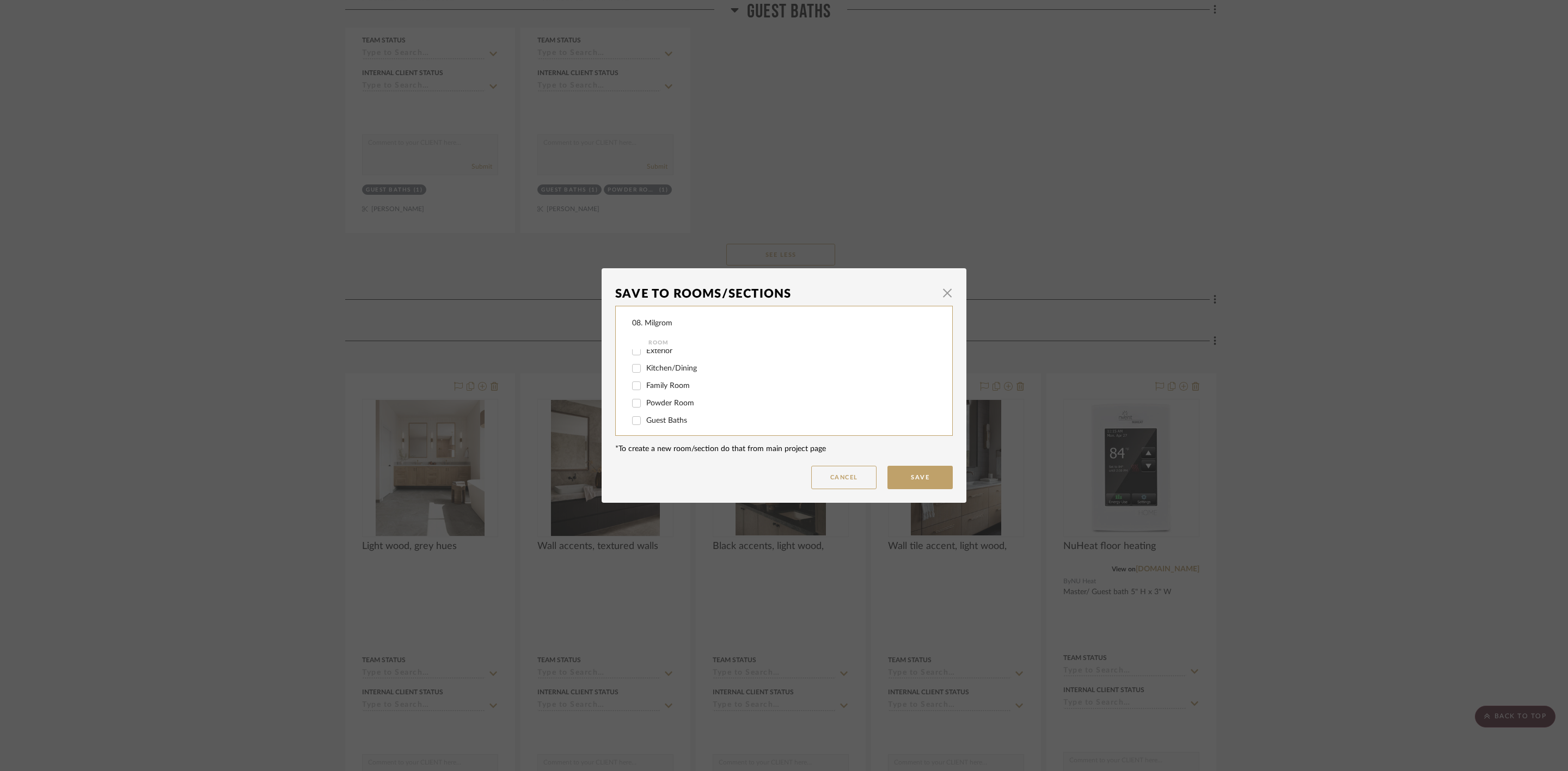
scroll to position [81, 0]
click at [660, 399] on span "Master Suite" at bounding box center [667, 398] width 42 height 8
click at [645, 399] on input "Master Suite" at bounding box center [636, 398] width 18 height 18
checkbox input "false"
click at [665, 415] on span "will NOT use" at bounding box center [667, 415] width 43 height 8
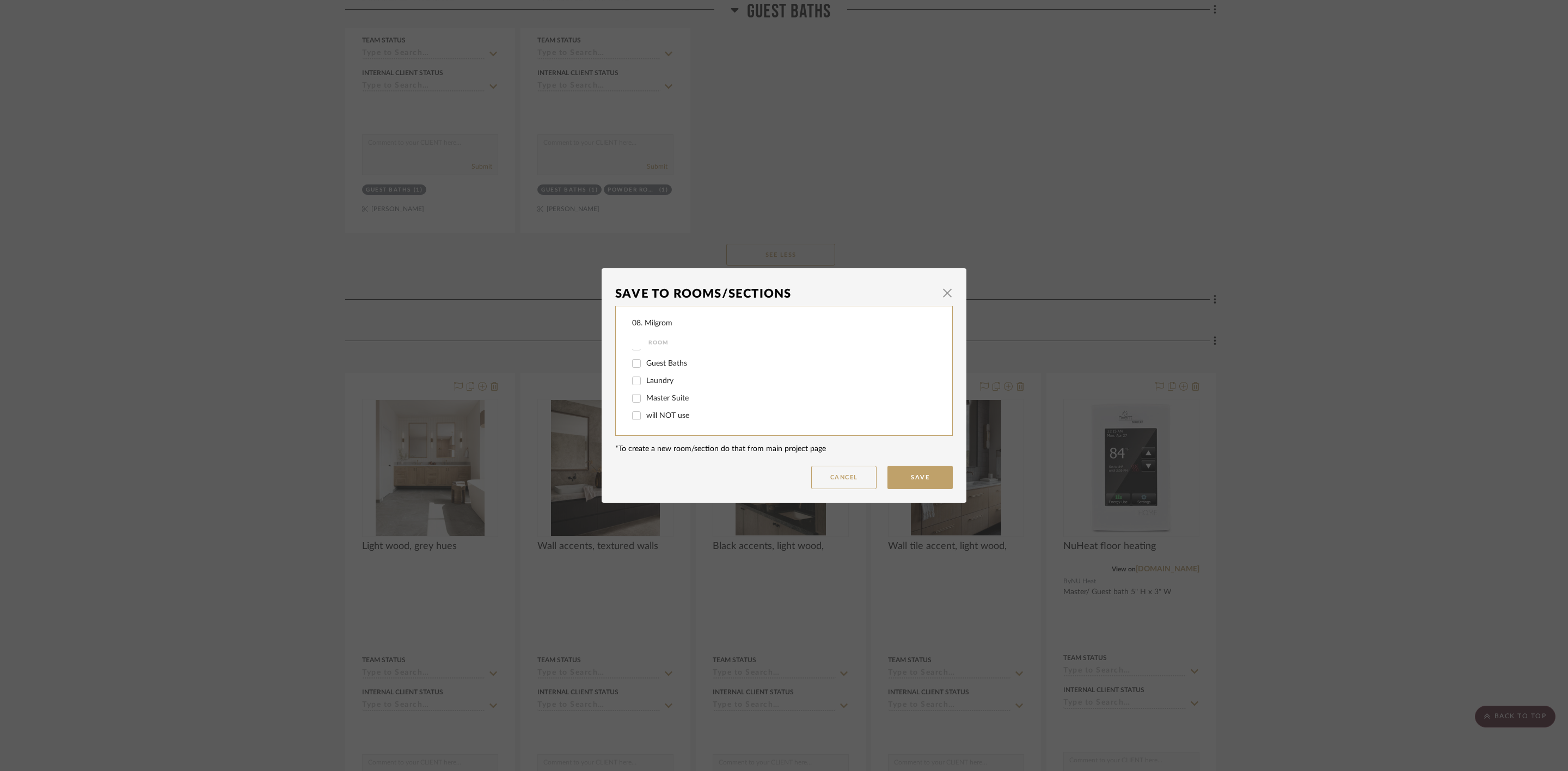
click at [645, 415] on input "will NOT use" at bounding box center [636, 416] width 18 height 18
checkbox input "true"
click at [895, 477] on button "Save" at bounding box center [920, 477] width 66 height 23
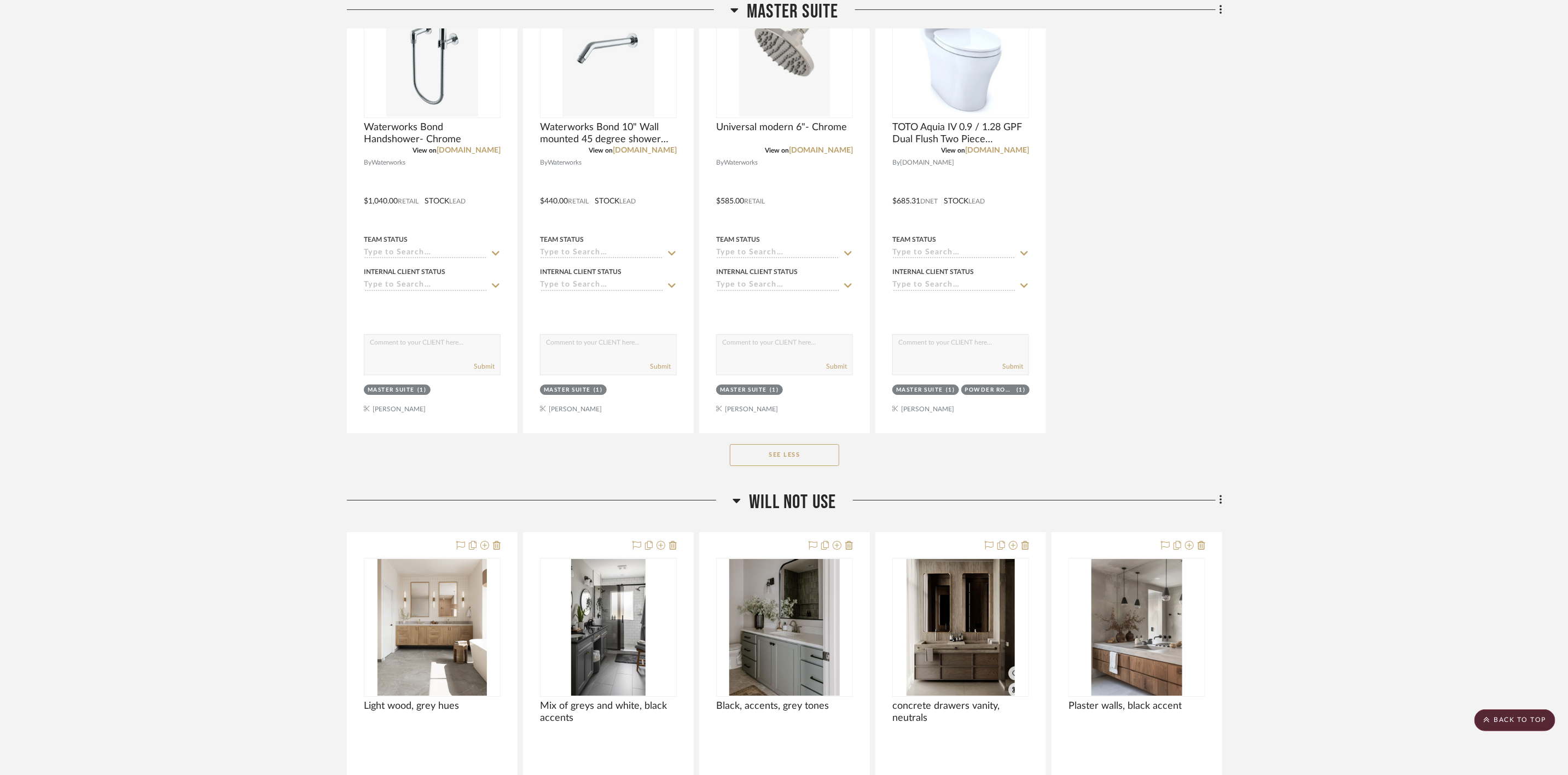
scroll to position [2707, 0]
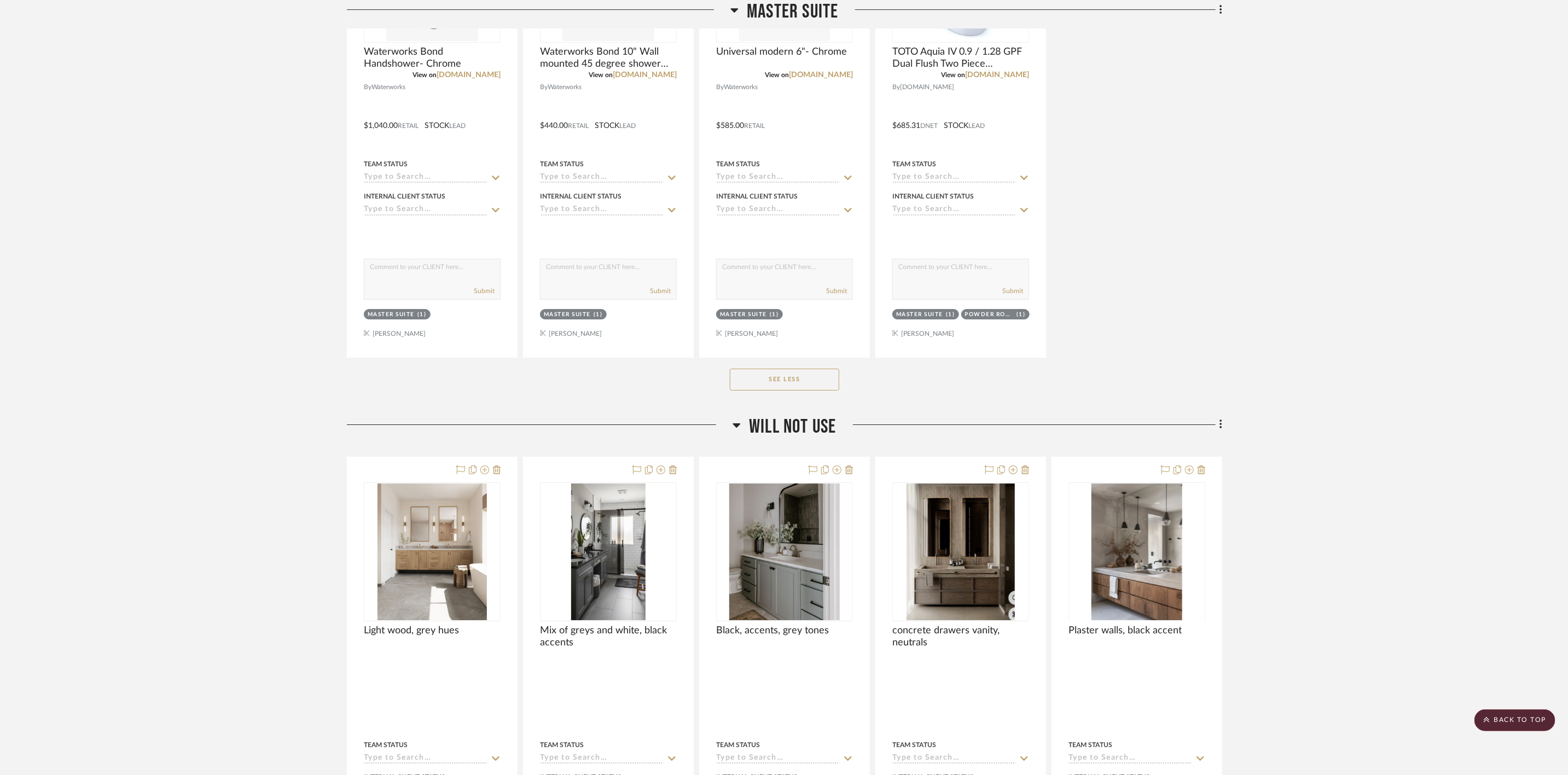
click at [811, 429] on span "will NOT use" at bounding box center [792, 426] width 87 height 23
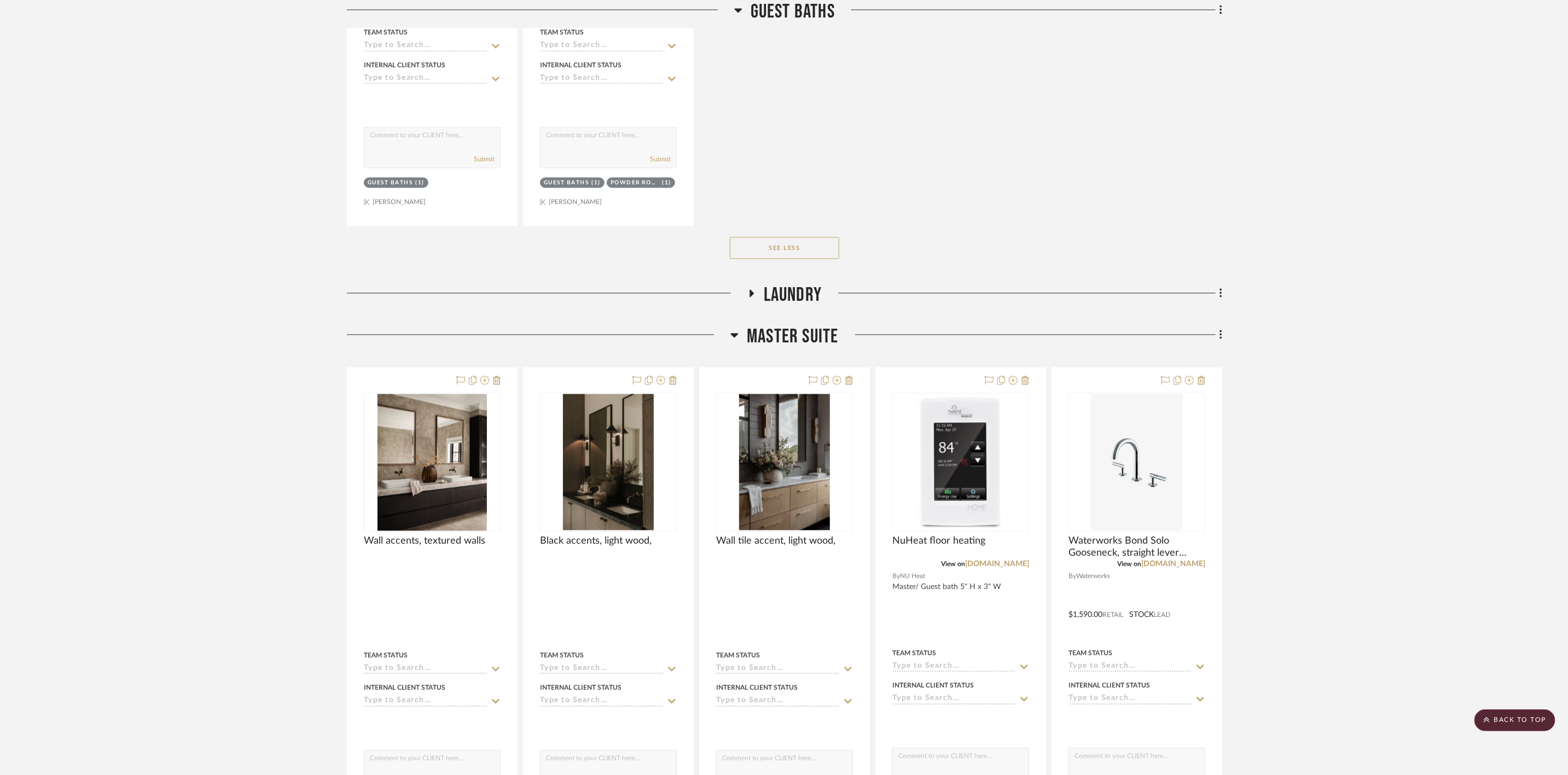
scroll to position [1649, 0]
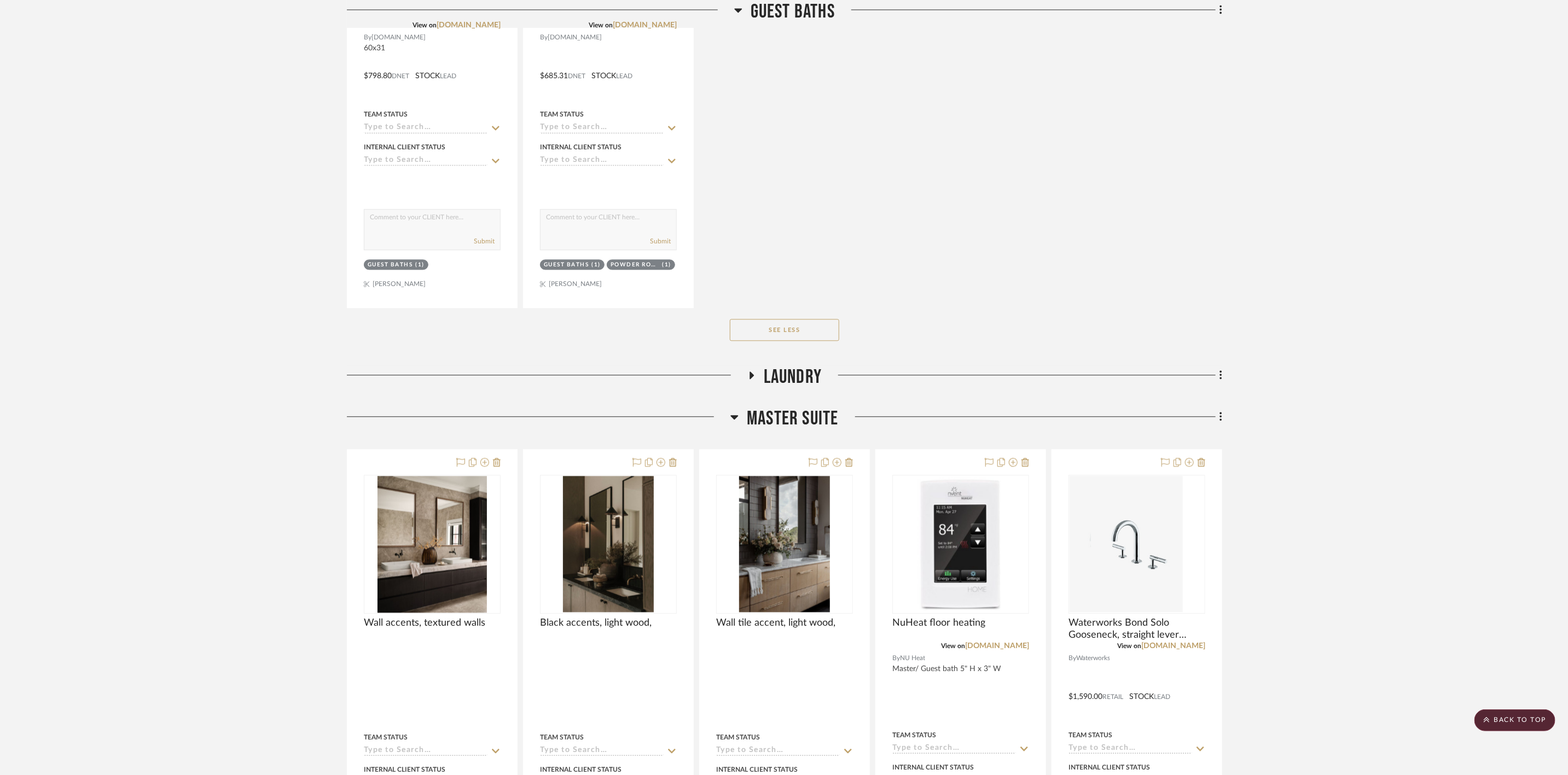
click at [796, 384] on span "Laundry" at bounding box center [792, 377] width 58 height 23
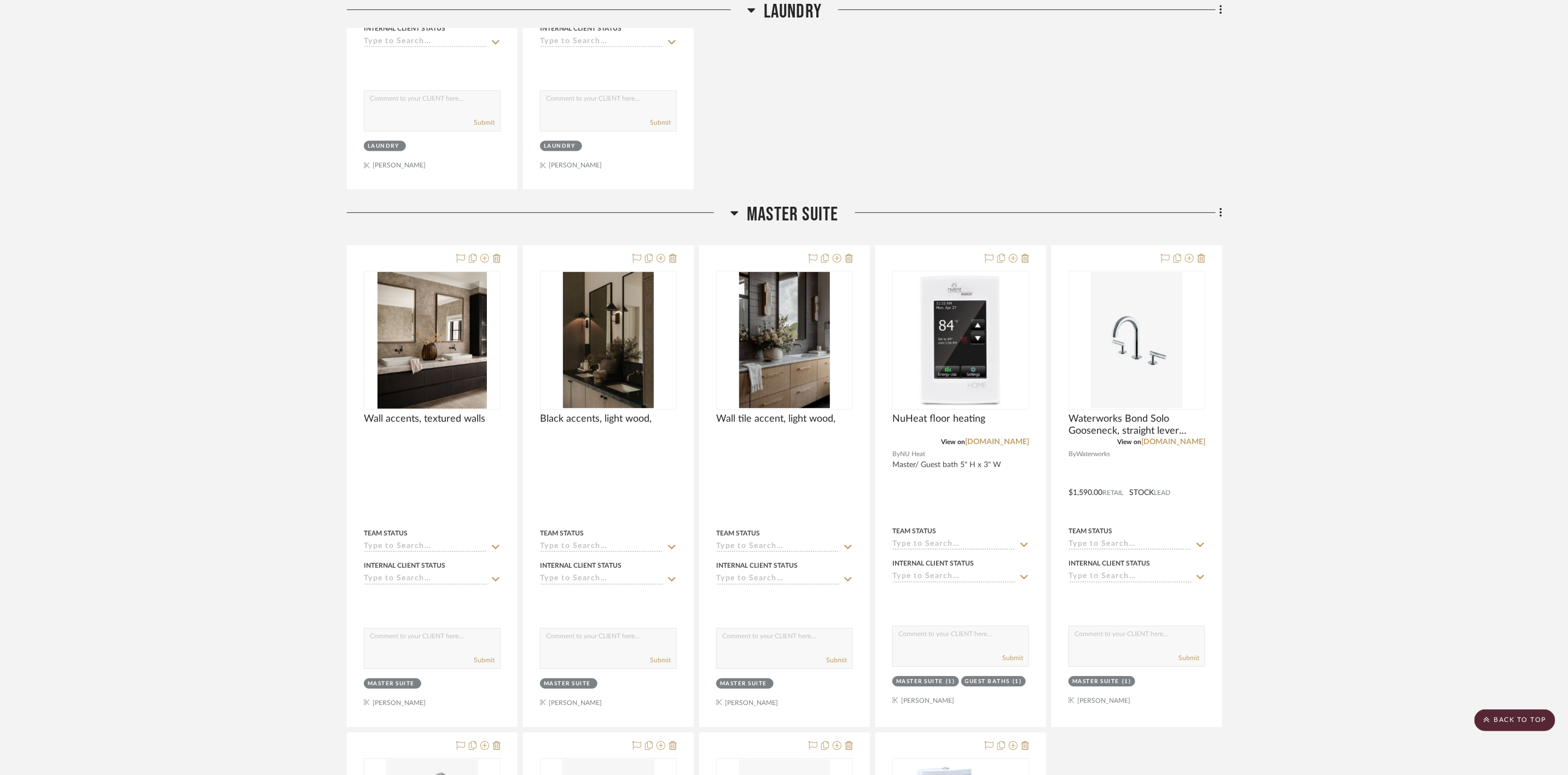
scroll to position [2064, 0]
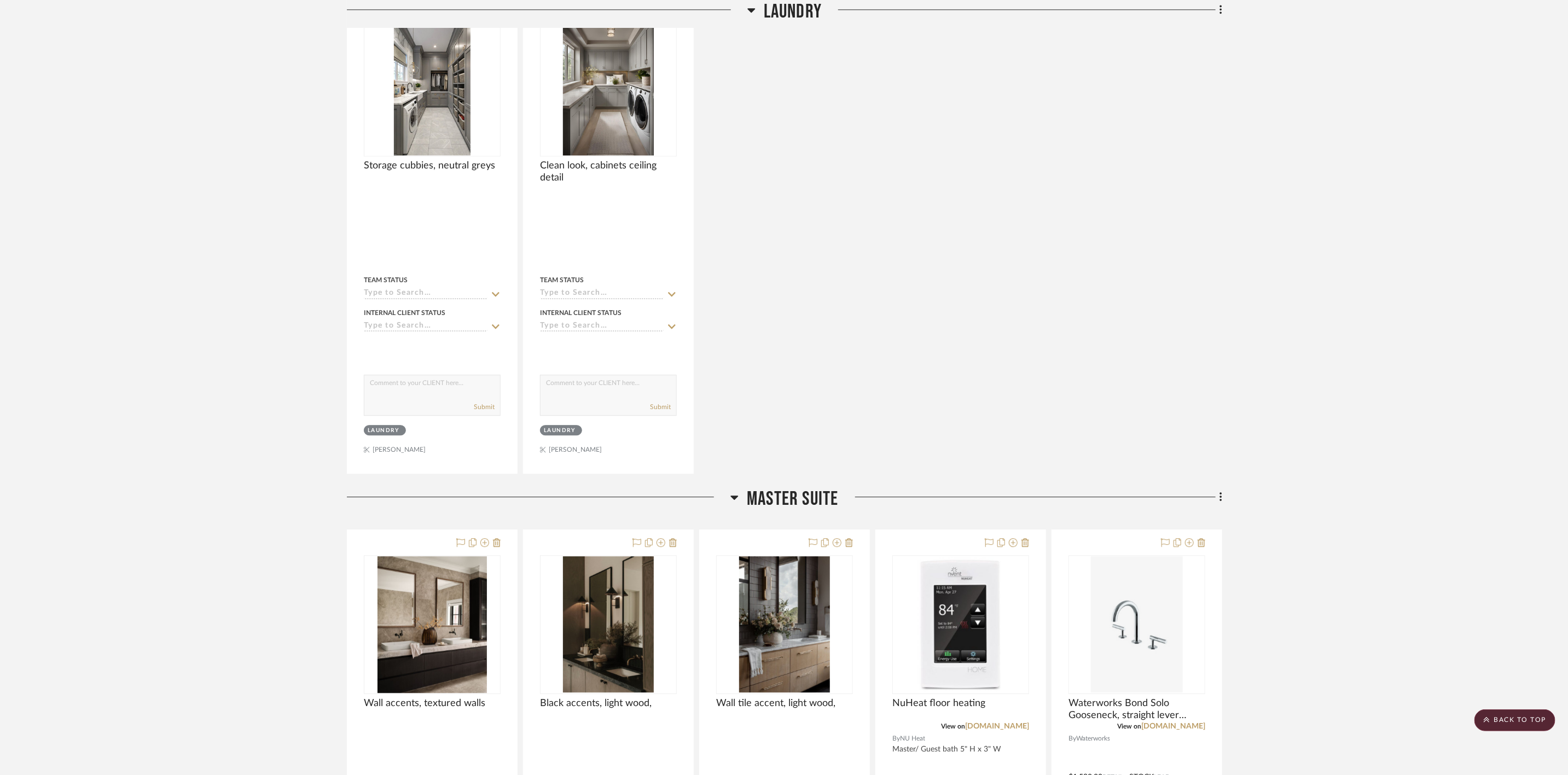
click at [834, 504] on span "Master Suite" at bounding box center [792, 499] width 91 height 23
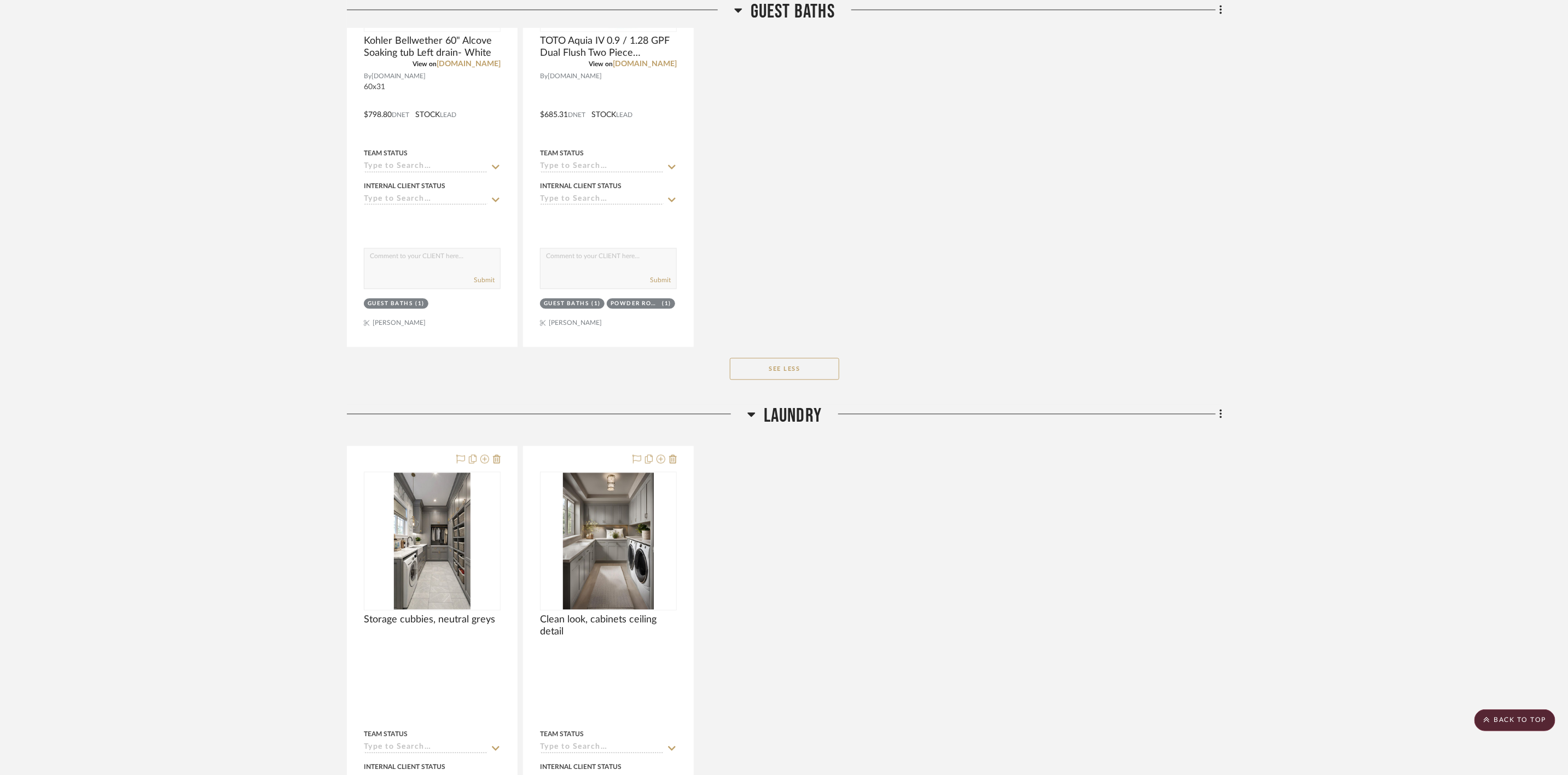
click at [794, 421] on span "Laundry" at bounding box center [792, 416] width 58 height 23
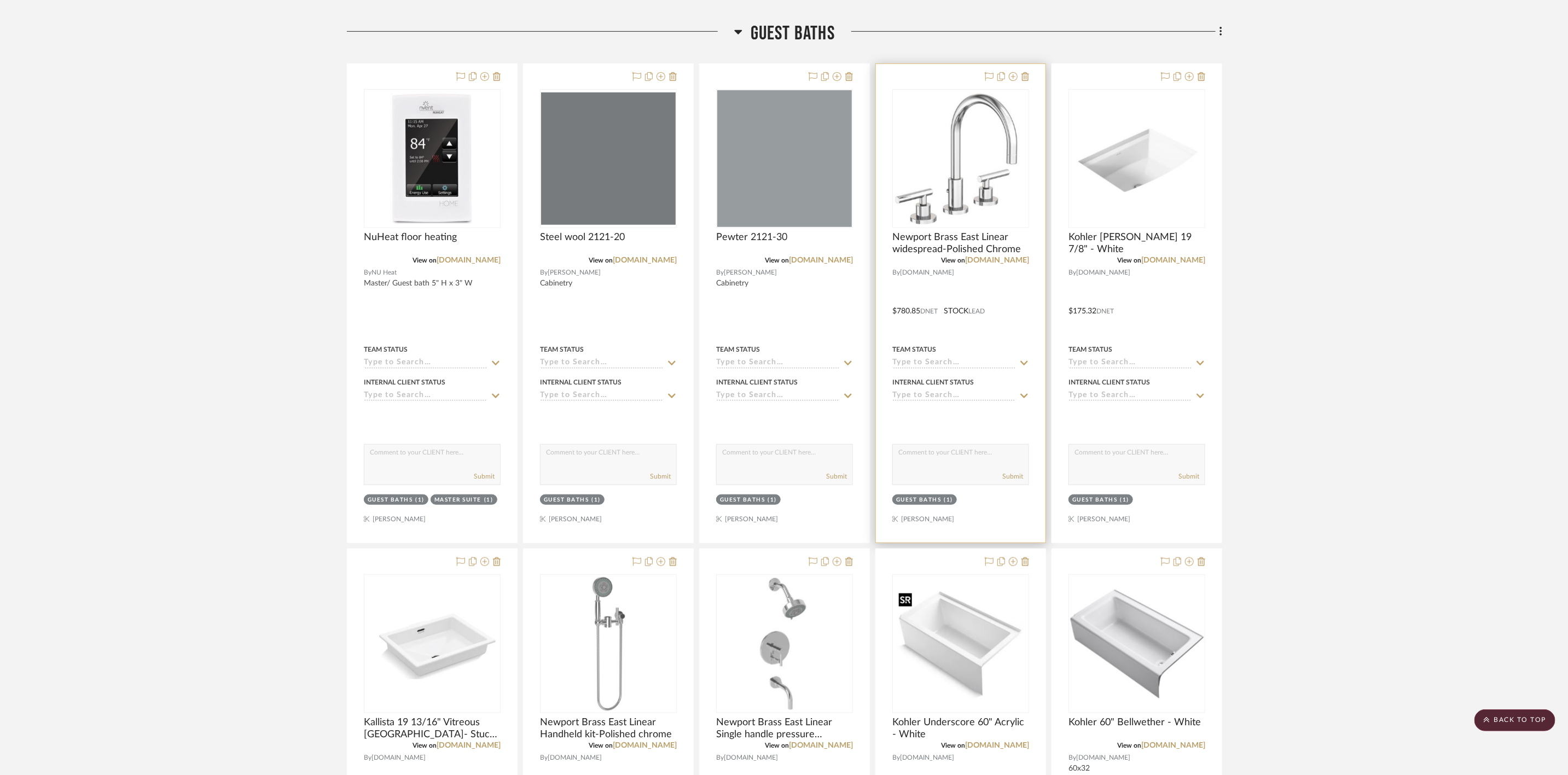
scroll to position [293, 0]
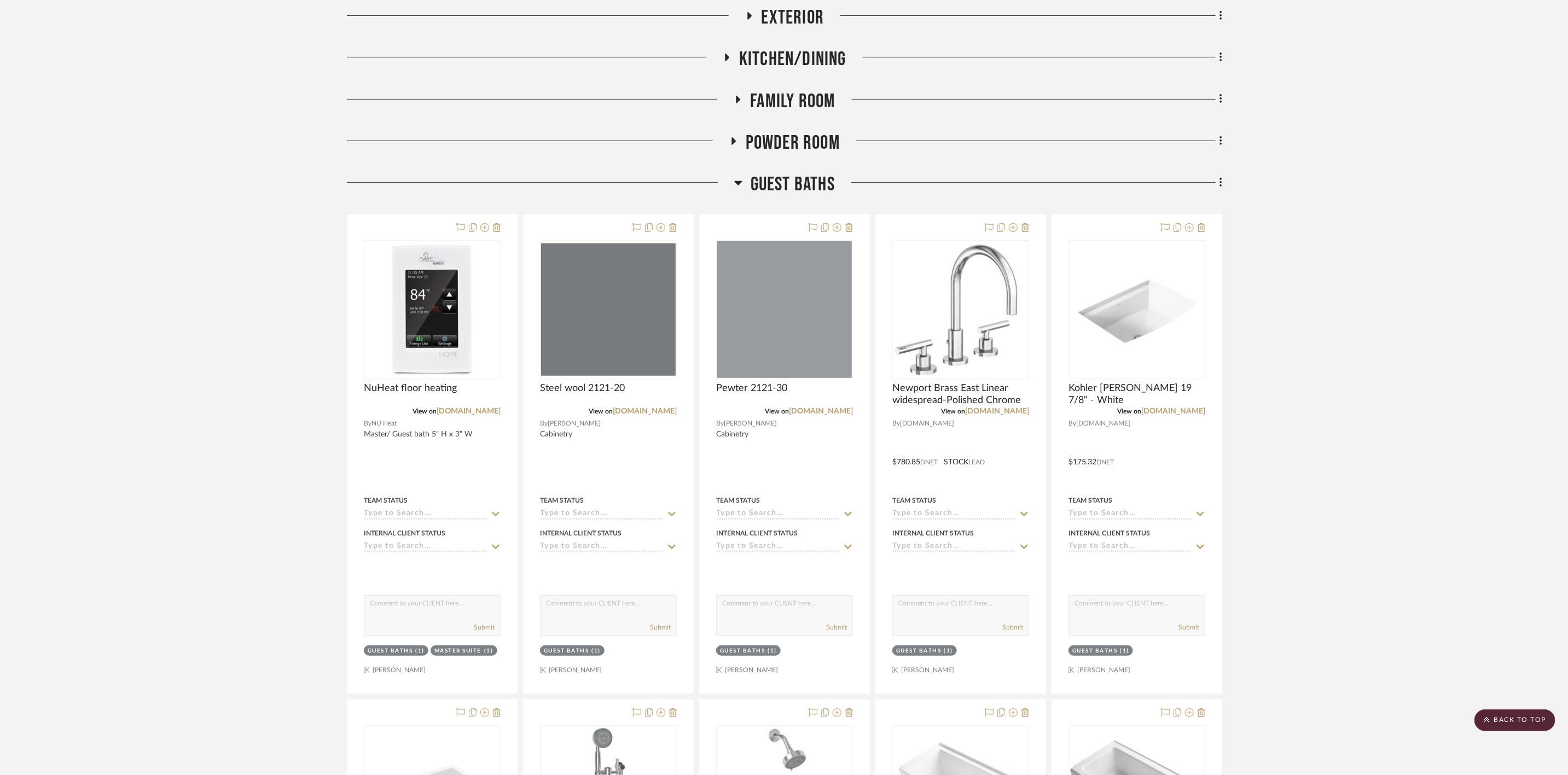
click at [787, 190] on span "Guest Baths" at bounding box center [792, 184] width 84 height 23
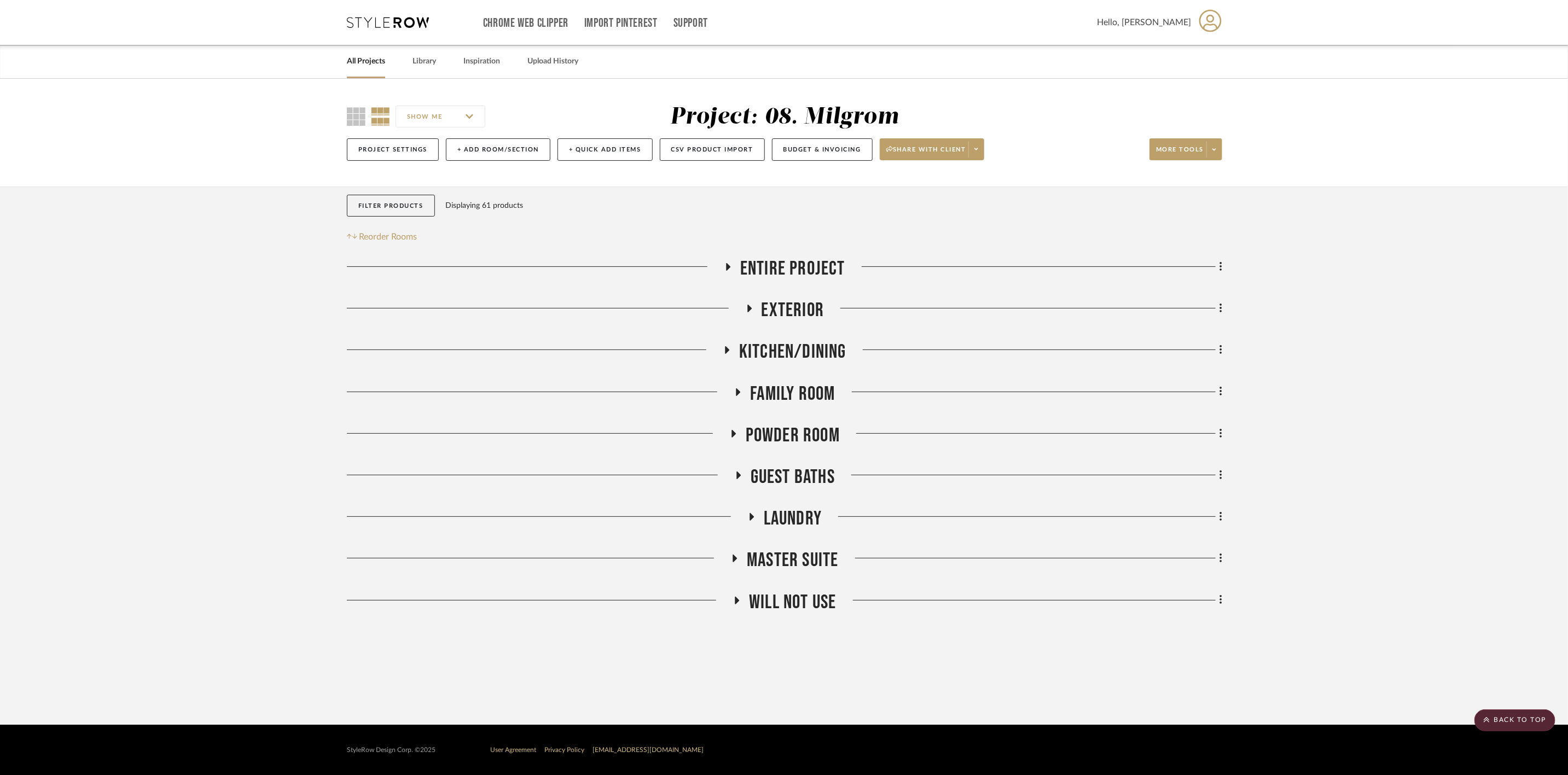
scroll to position [0, 0]
click at [837, 281] on span "Entire Project" at bounding box center [797, 269] width 105 height 23
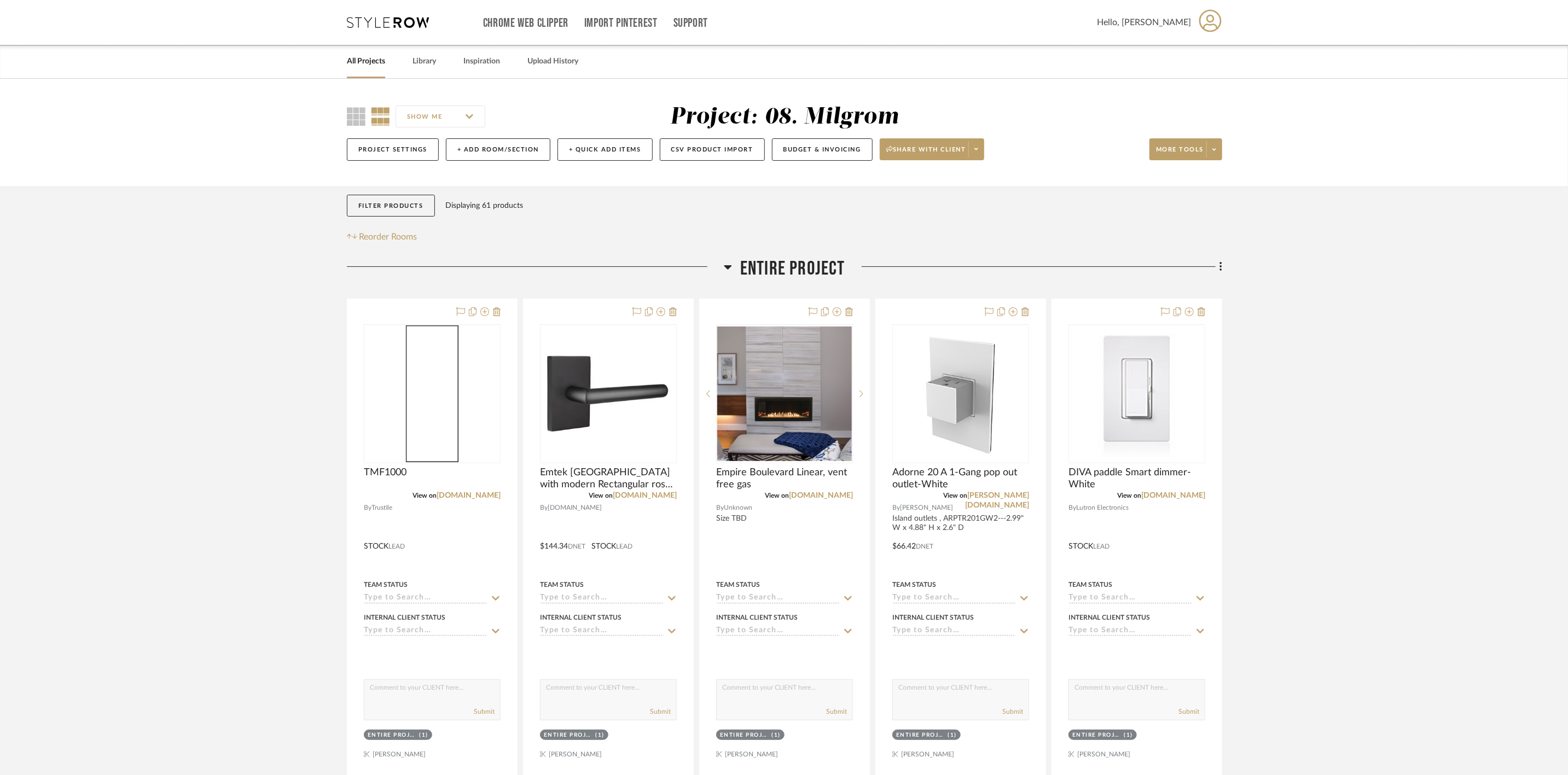
click at [828, 266] on span "Entire Project" at bounding box center [793, 269] width 105 height 23
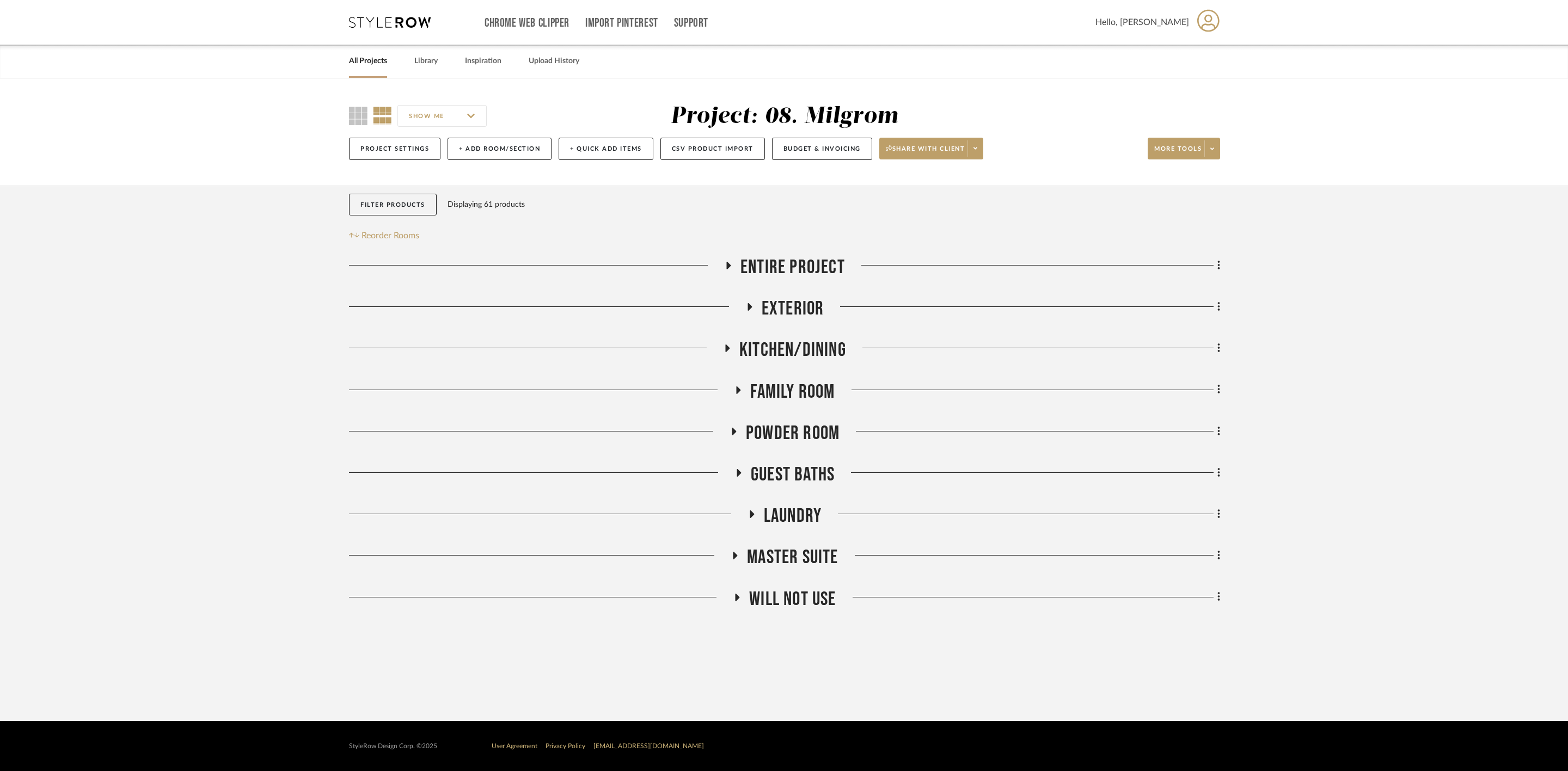
click at [815, 302] on span "Exterior" at bounding box center [792, 308] width 62 height 23
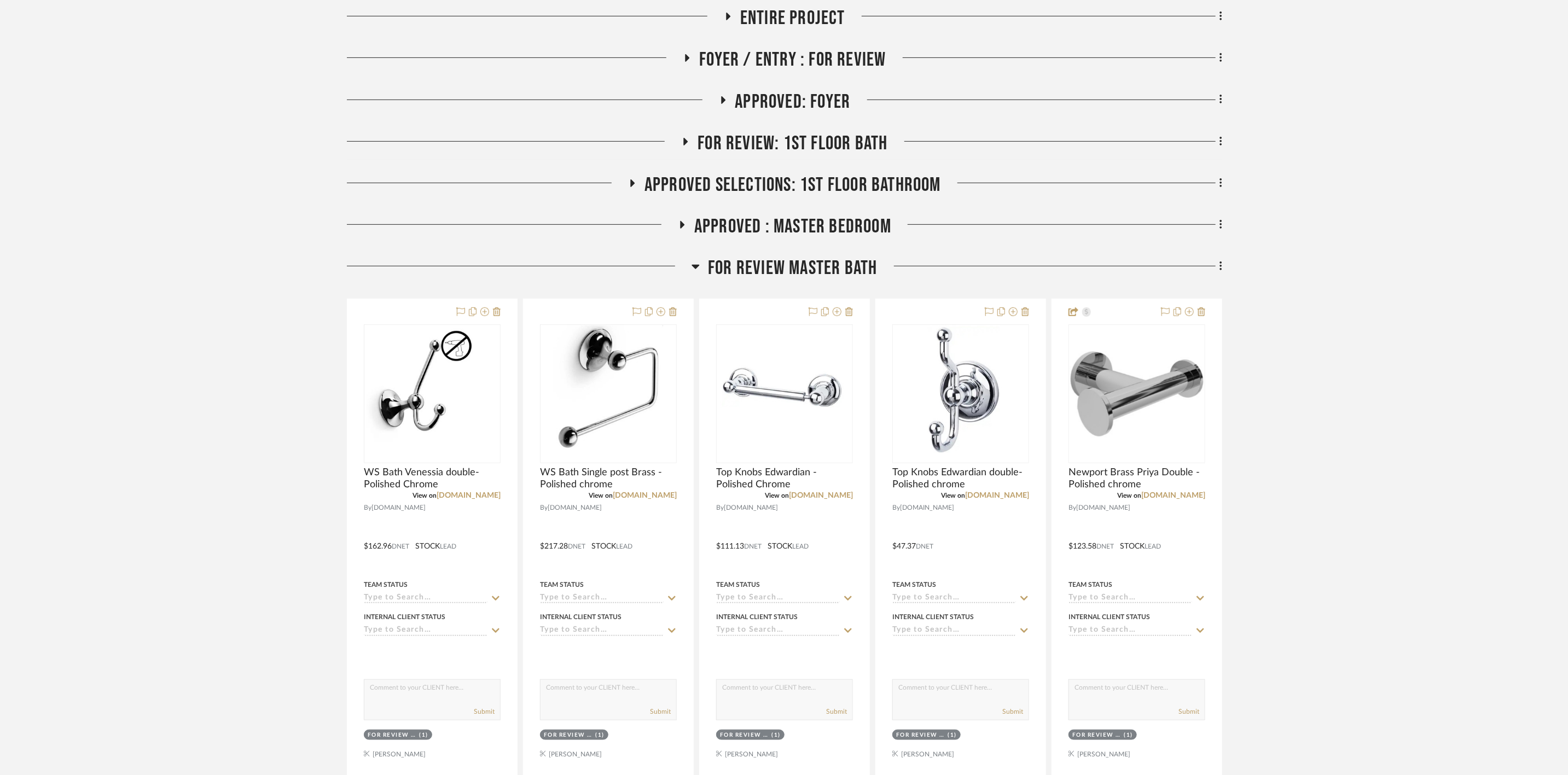
scroll to position [328, 0]
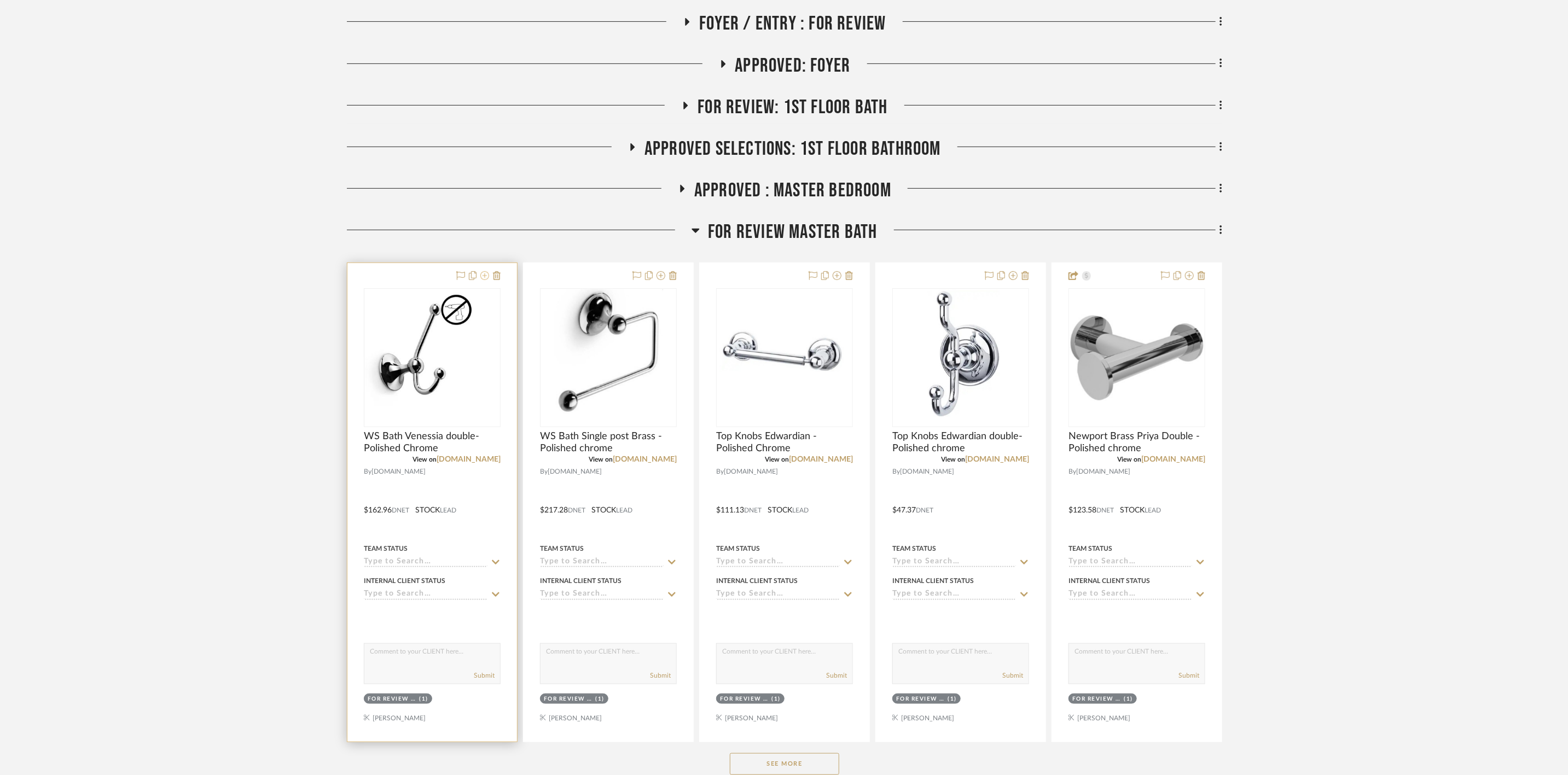
click at [485, 276] on icon at bounding box center [485, 276] width 9 height 9
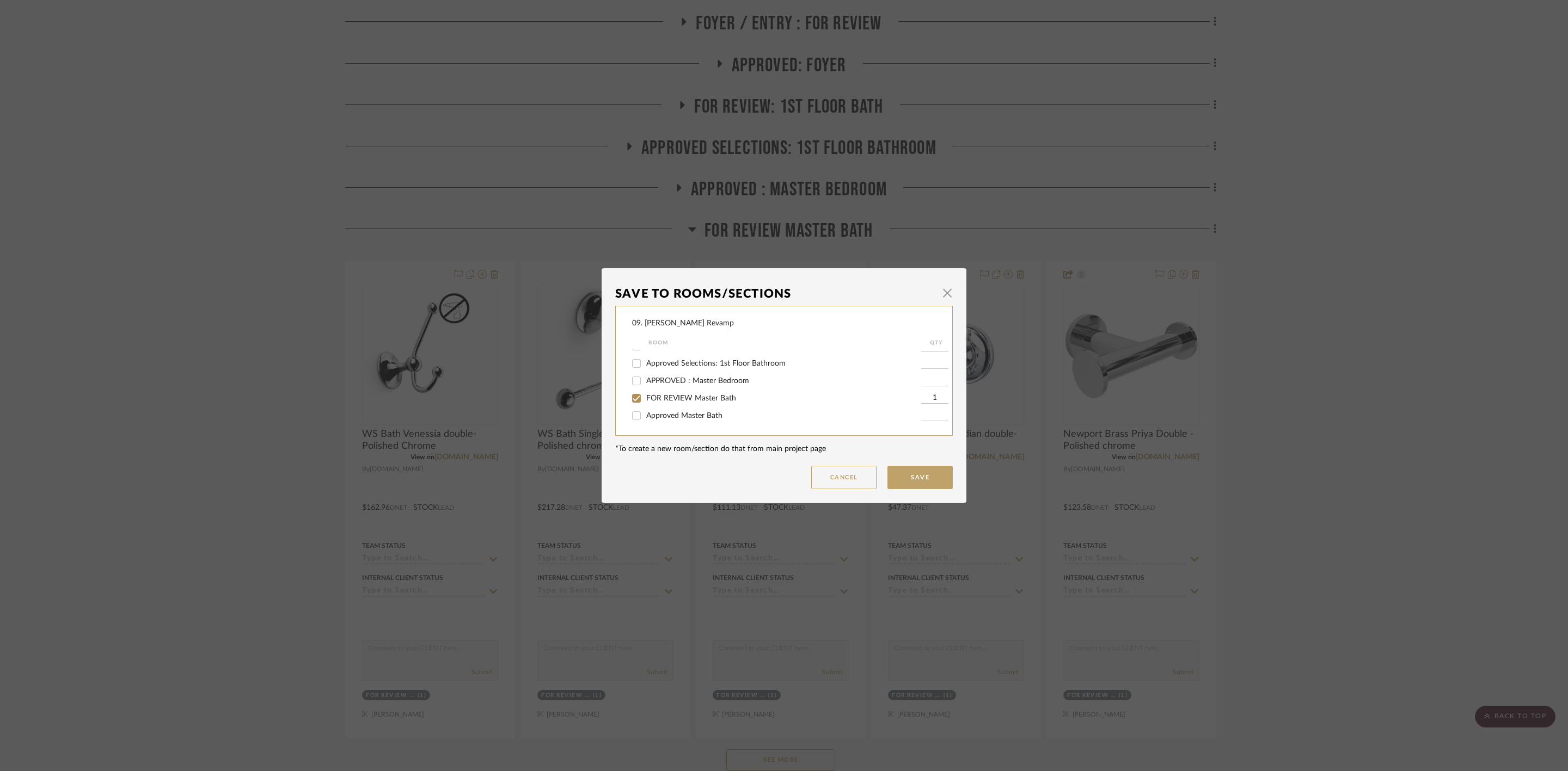
click at [691, 399] on span "FOR REVIEW Master Bath" at bounding box center [691, 398] width 90 height 8
click at [645, 399] on input "FOR REVIEW Master Bath" at bounding box center [636, 398] width 18 height 18
checkbox input "false"
click at [683, 414] on span "Will NOT Use" at bounding box center [669, 415] width 46 height 8
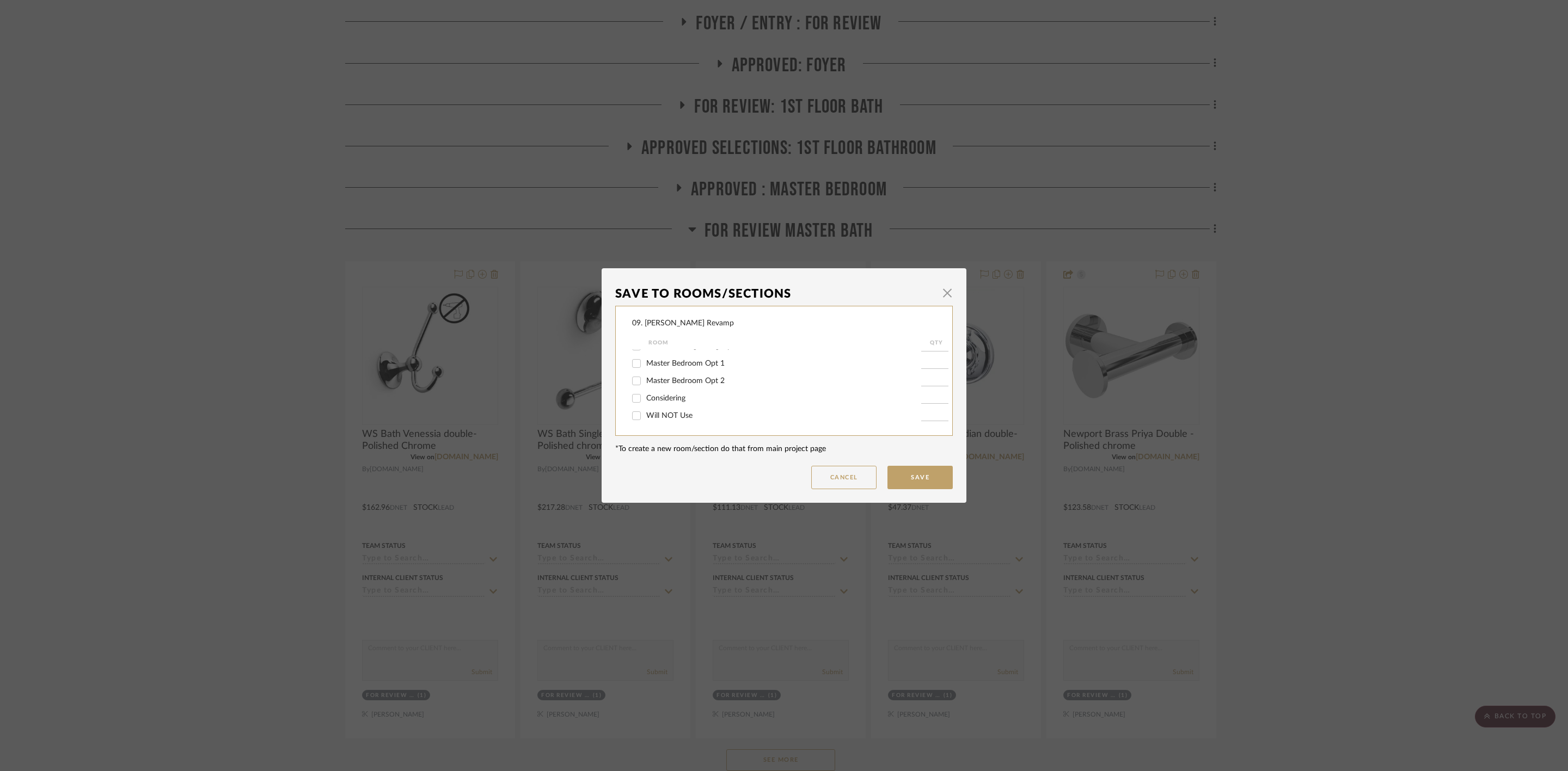
click at [645, 414] on input "Will NOT Use" at bounding box center [636, 416] width 18 height 18
checkbox input "true"
type input "1"
click at [898, 474] on button "Save" at bounding box center [920, 477] width 66 height 23
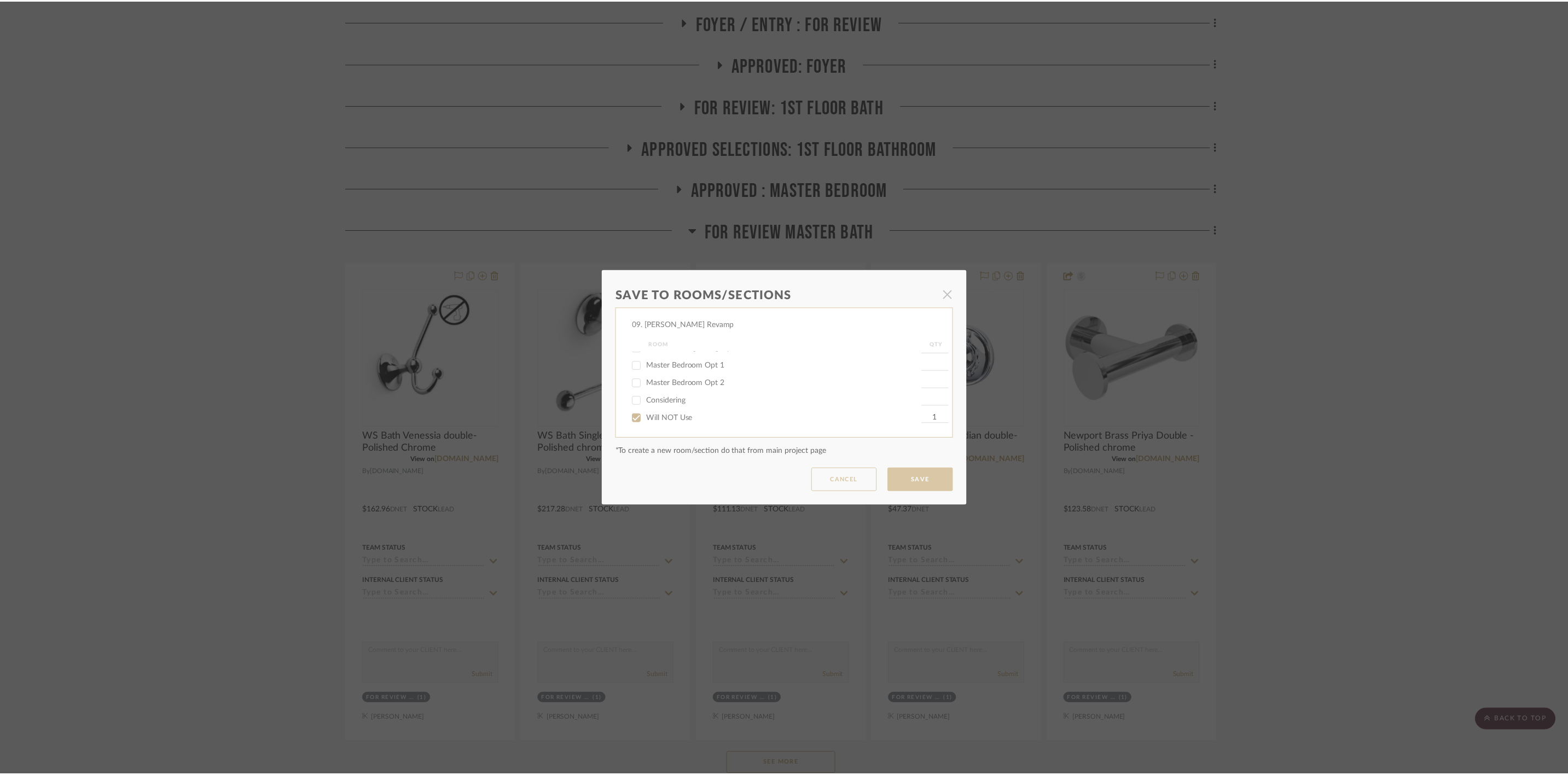
scroll to position [328, 0]
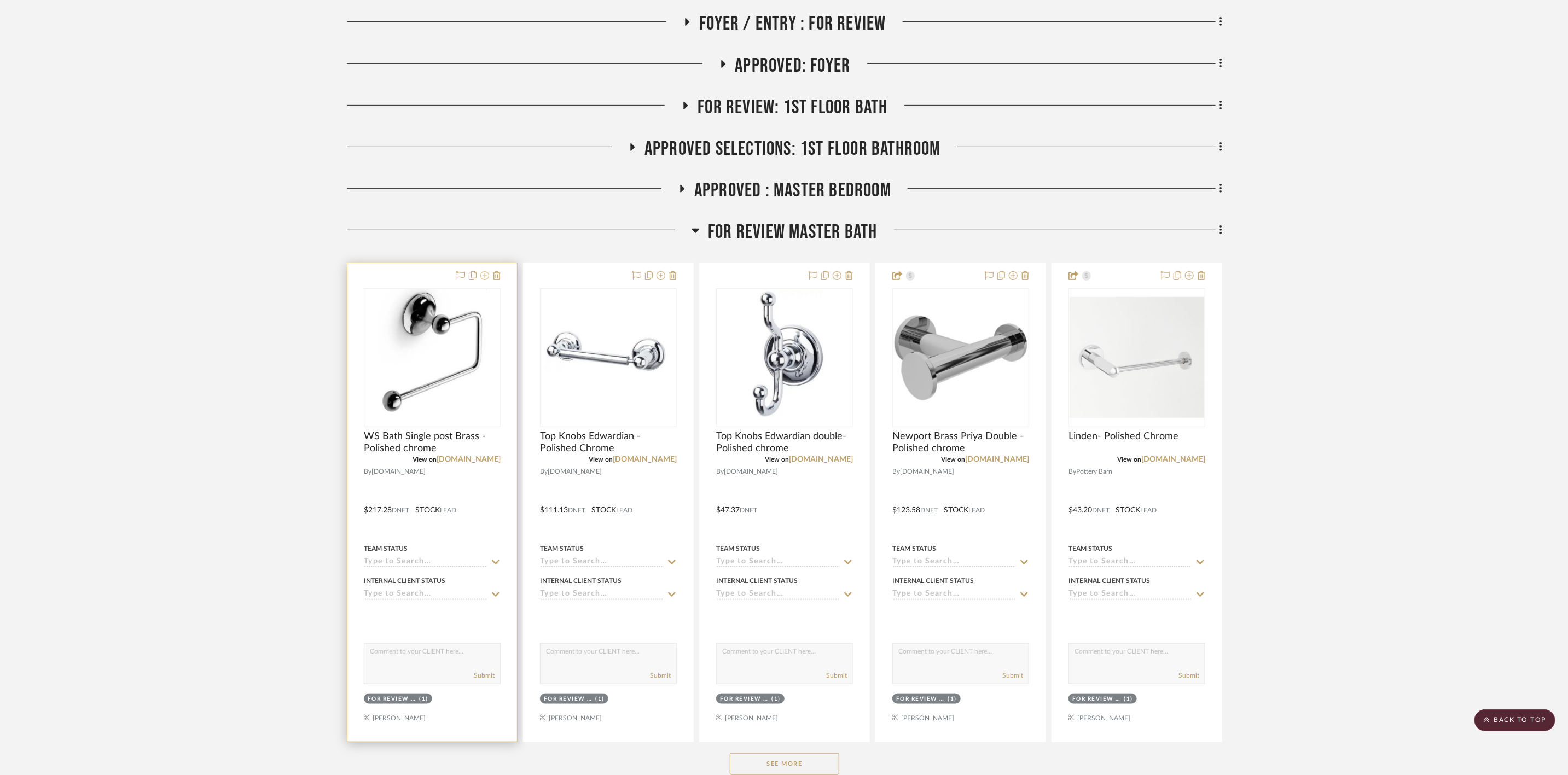
click at [481, 278] on icon at bounding box center [485, 276] width 9 height 9
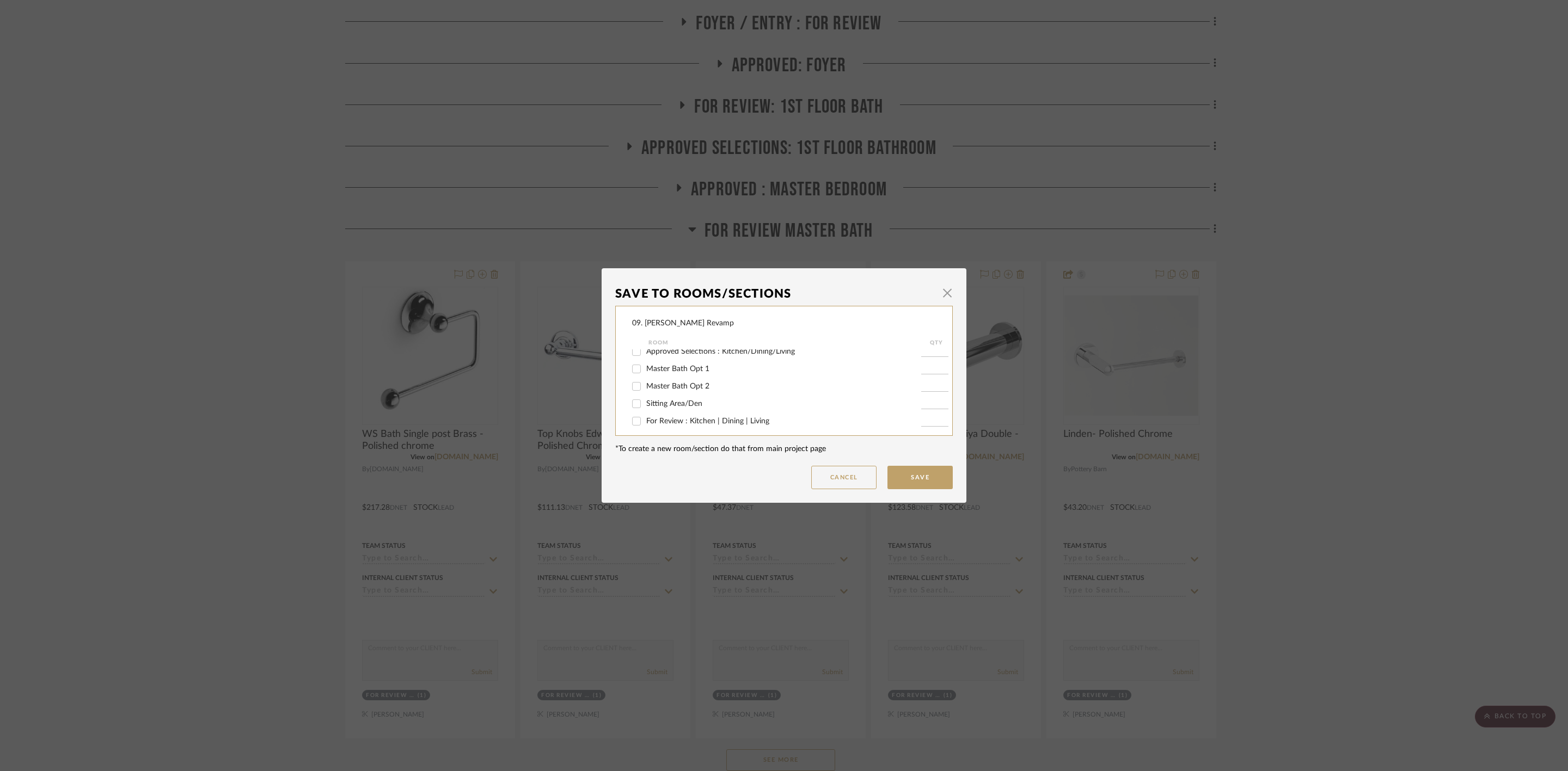
scroll to position [81, 0]
click at [686, 394] on label "FOR REVIEW Master Bath" at bounding box center [783, 398] width 275 height 9
click at [645, 392] on input "FOR REVIEW Master Bath" at bounding box center [636, 398] width 18 height 18
checkbox input "false"
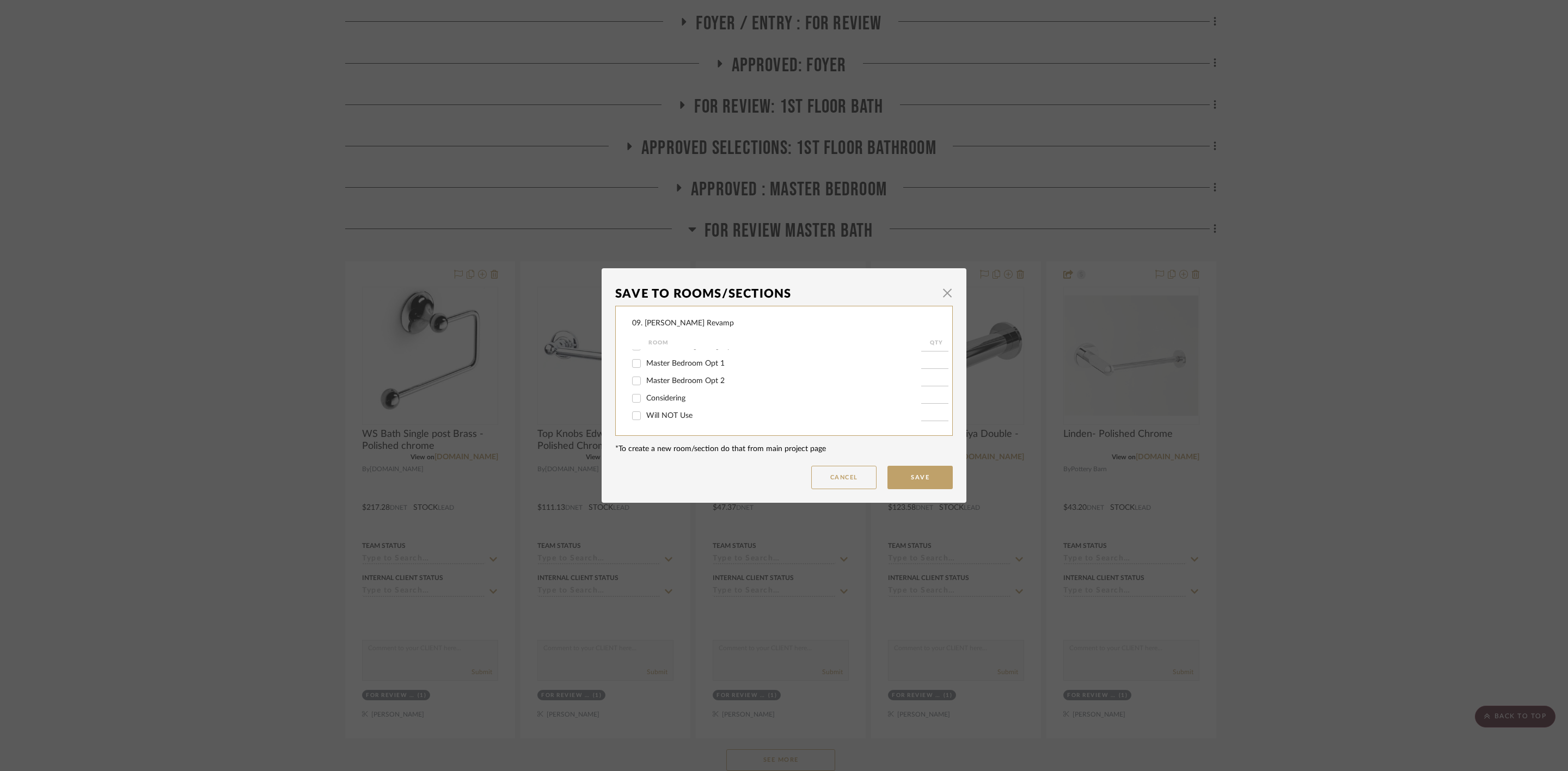
click at [681, 418] on span "Will NOT Use" at bounding box center [669, 415] width 46 height 8
click at [645, 418] on input "Will NOT Use" at bounding box center [636, 416] width 18 height 18
checkbox input "true"
type input "1"
click at [933, 480] on button "Save" at bounding box center [920, 477] width 66 height 23
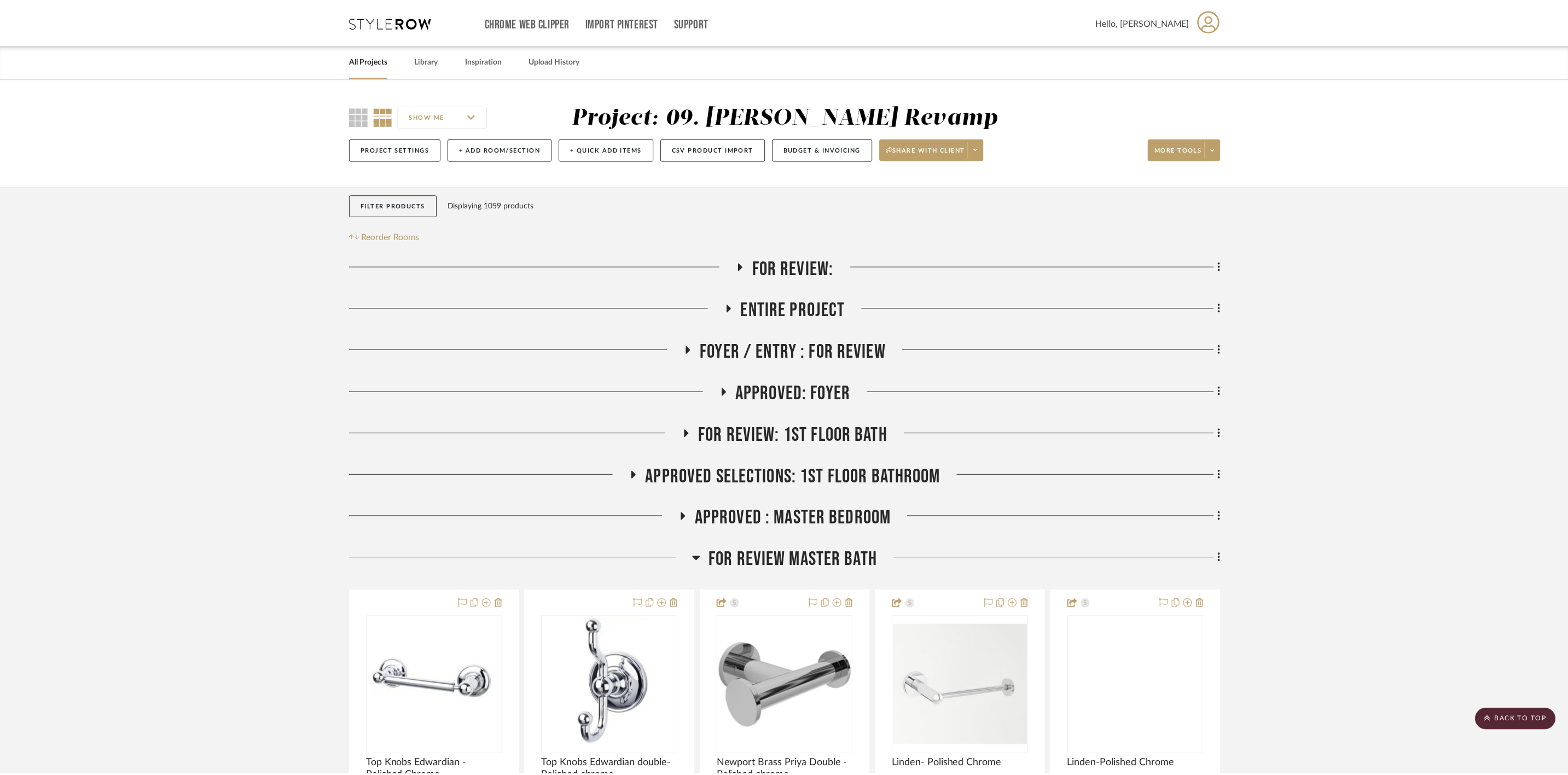
scroll to position [328, 0]
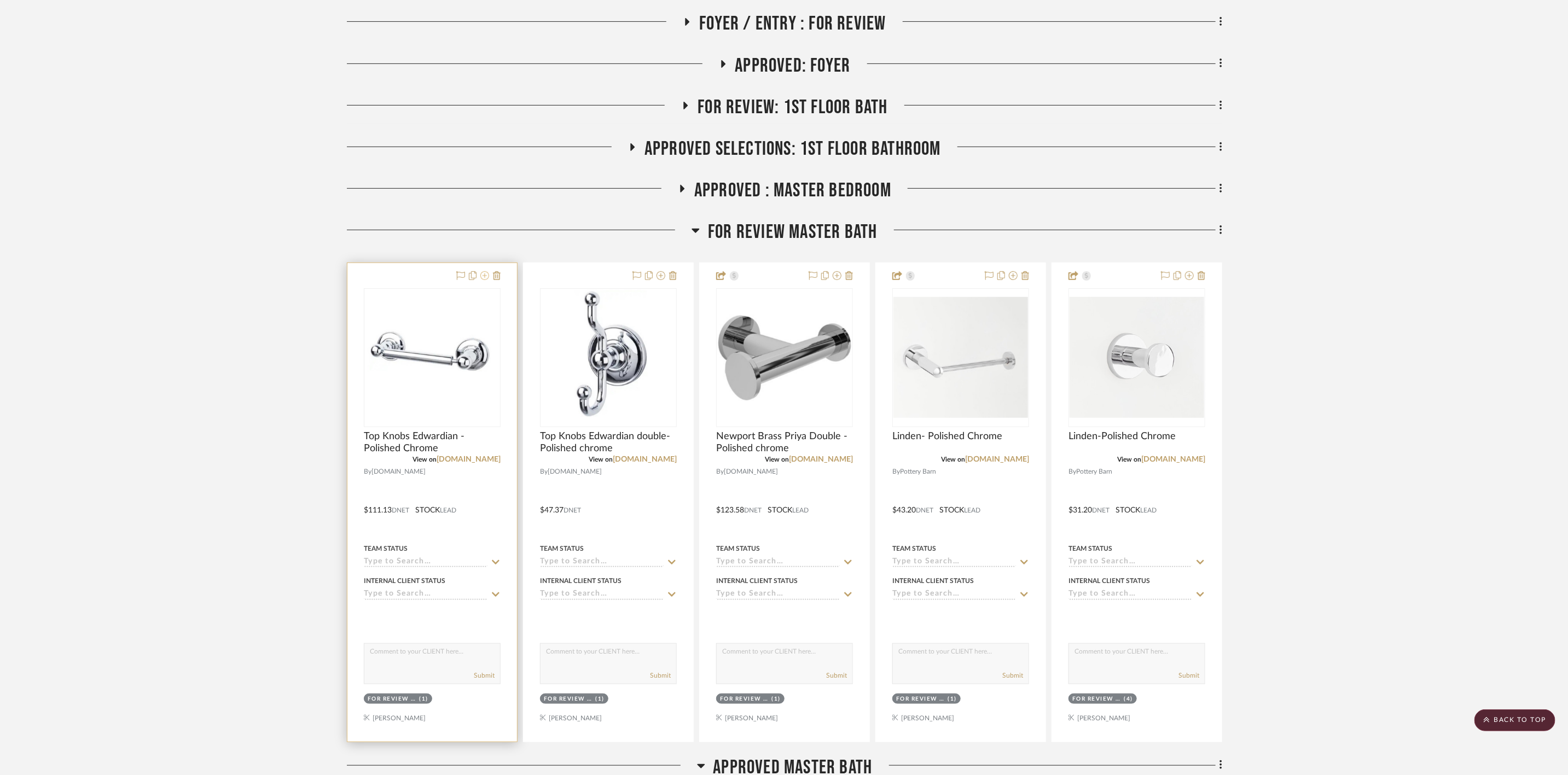
click at [481, 274] on icon at bounding box center [485, 276] width 9 height 9
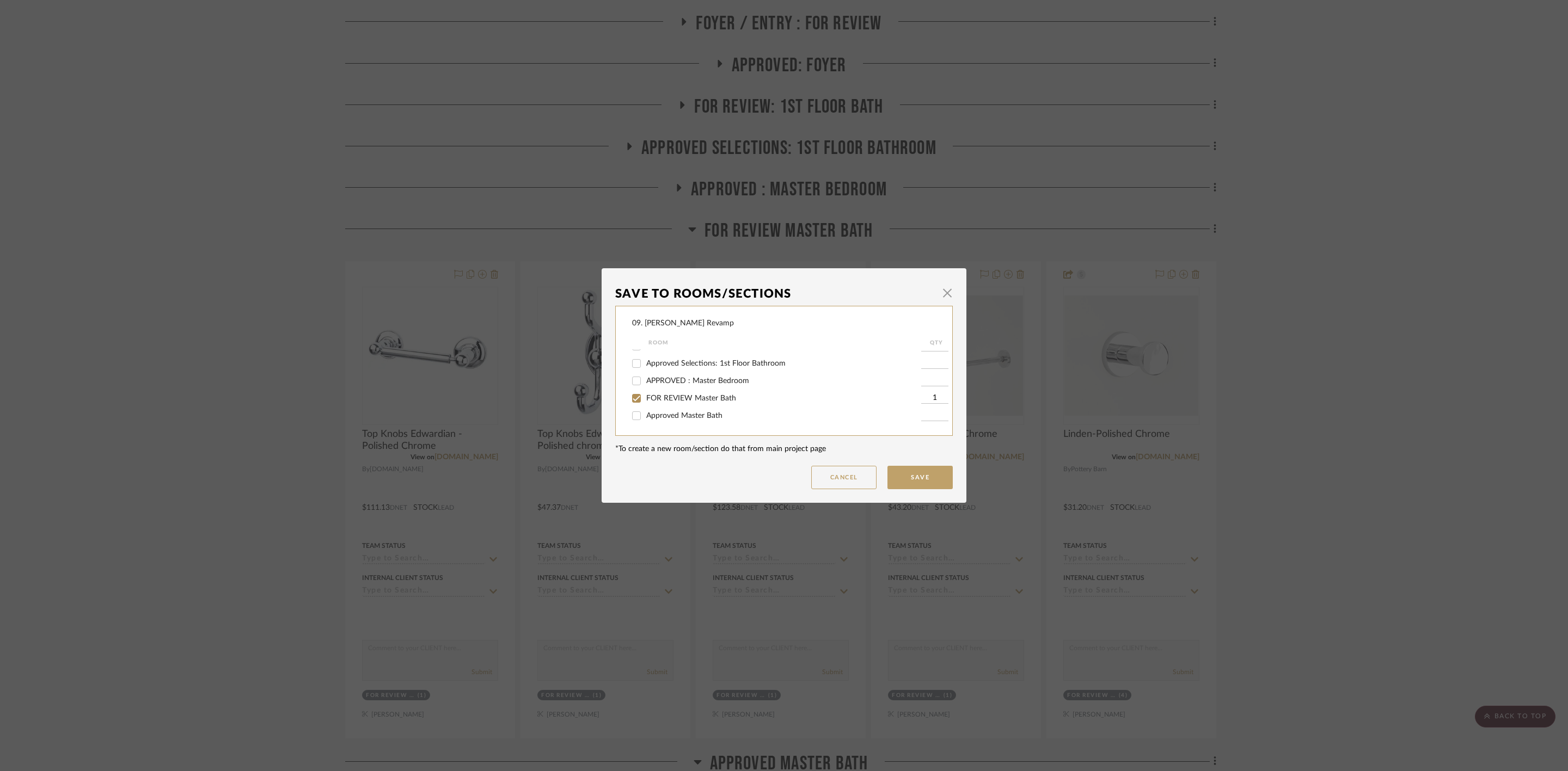
click at [667, 402] on span "FOR REVIEW Master Bath" at bounding box center [691, 398] width 90 height 8
click at [645, 402] on input "FOR REVIEW Master Bath" at bounding box center [636, 398] width 18 height 18
checkbox input "false"
click at [670, 407] on div "Will NOT Use" at bounding box center [776, 416] width 289 height 18
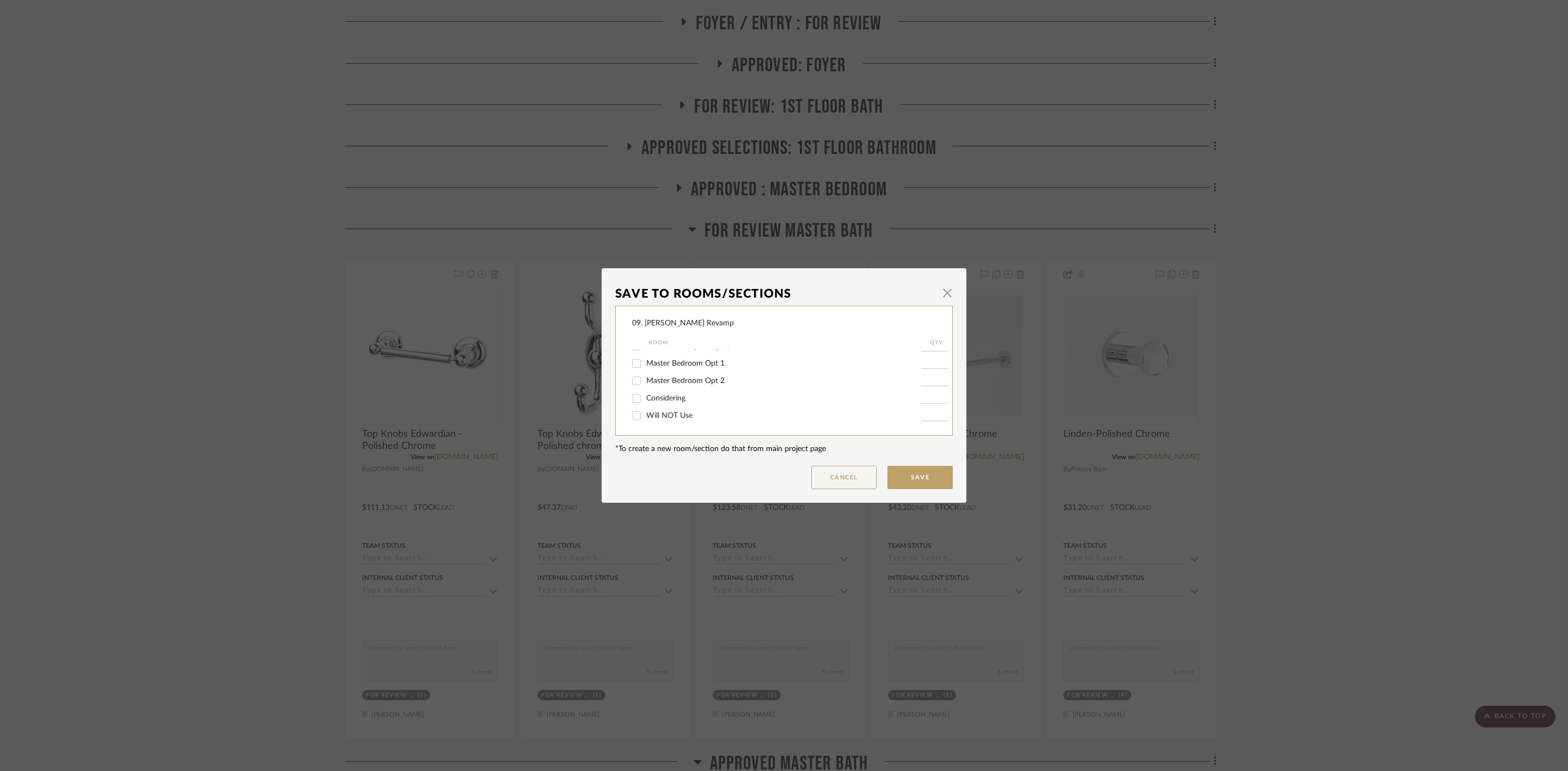
click at [674, 415] on span "Will NOT Use" at bounding box center [669, 415] width 46 height 8
click at [645, 415] on input "Will NOT Use" at bounding box center [636, 416] width 18 height 18
checkbox input "true"
type input "1"
click at [910, 480] on button "Save" at bounding box center [920, 477] width 66 height 23
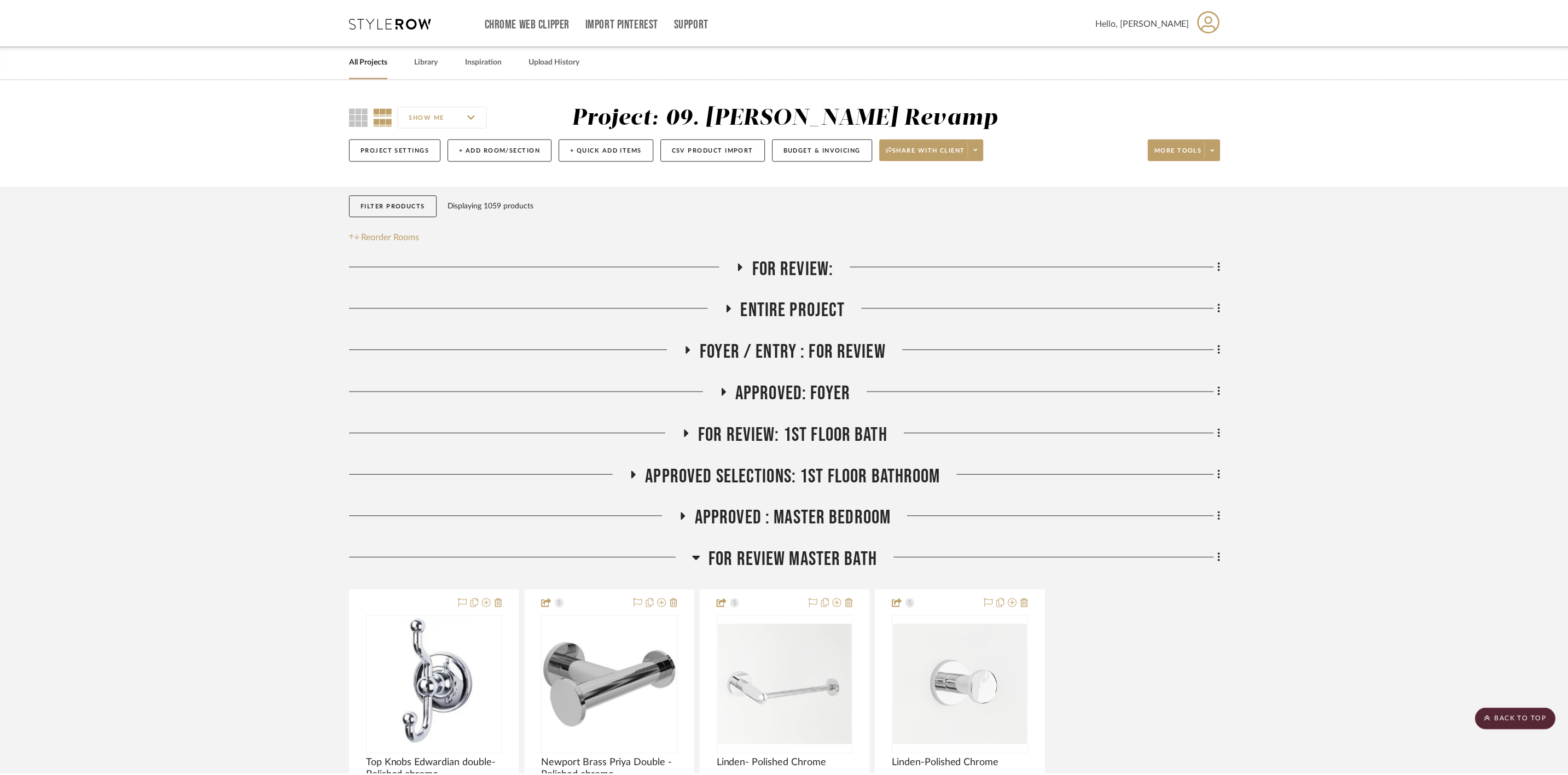
scroll to position [328, 0]
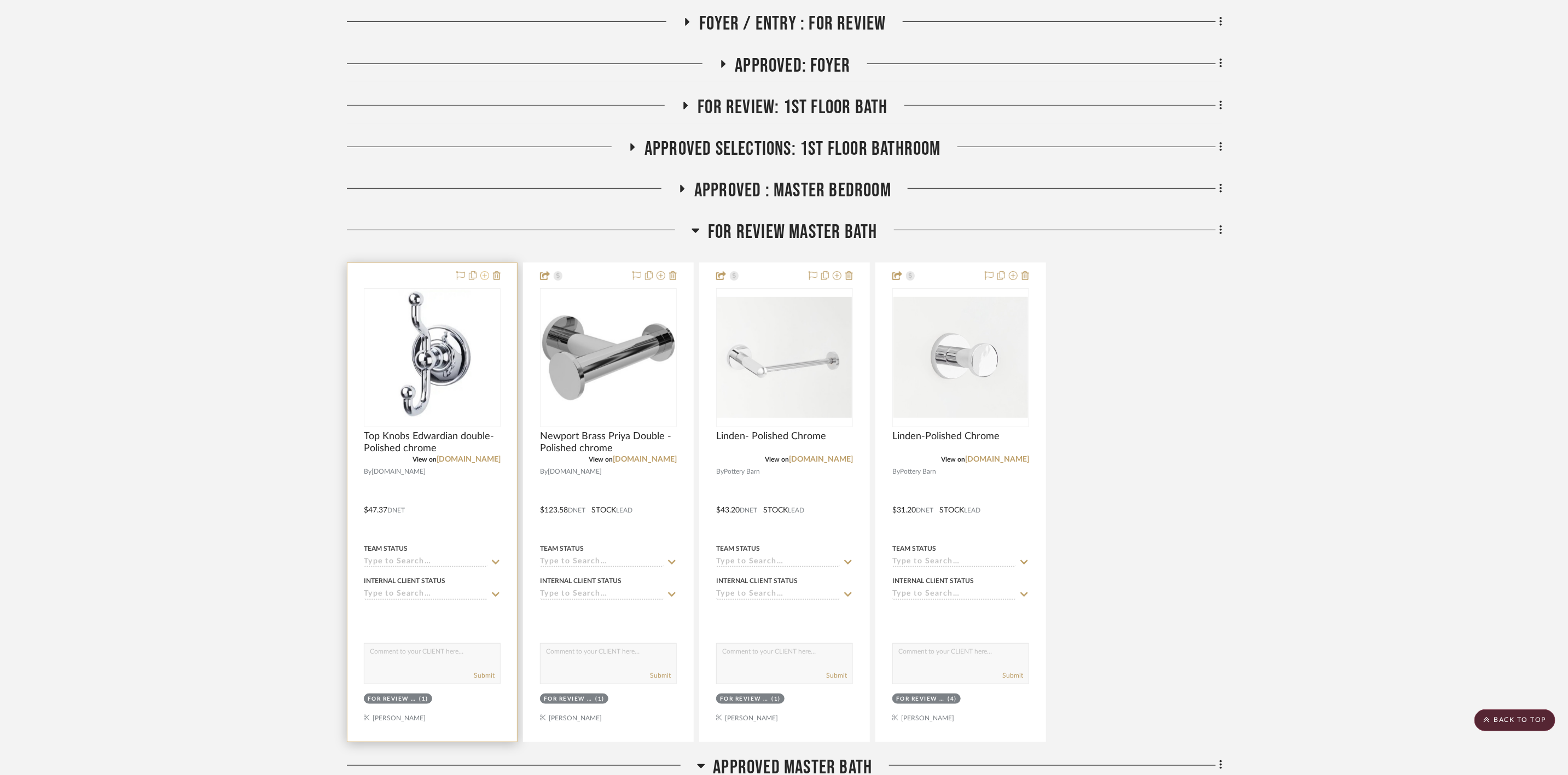
click at [481, 278] on icon at bounding box center [485, 276] width 9 height 9
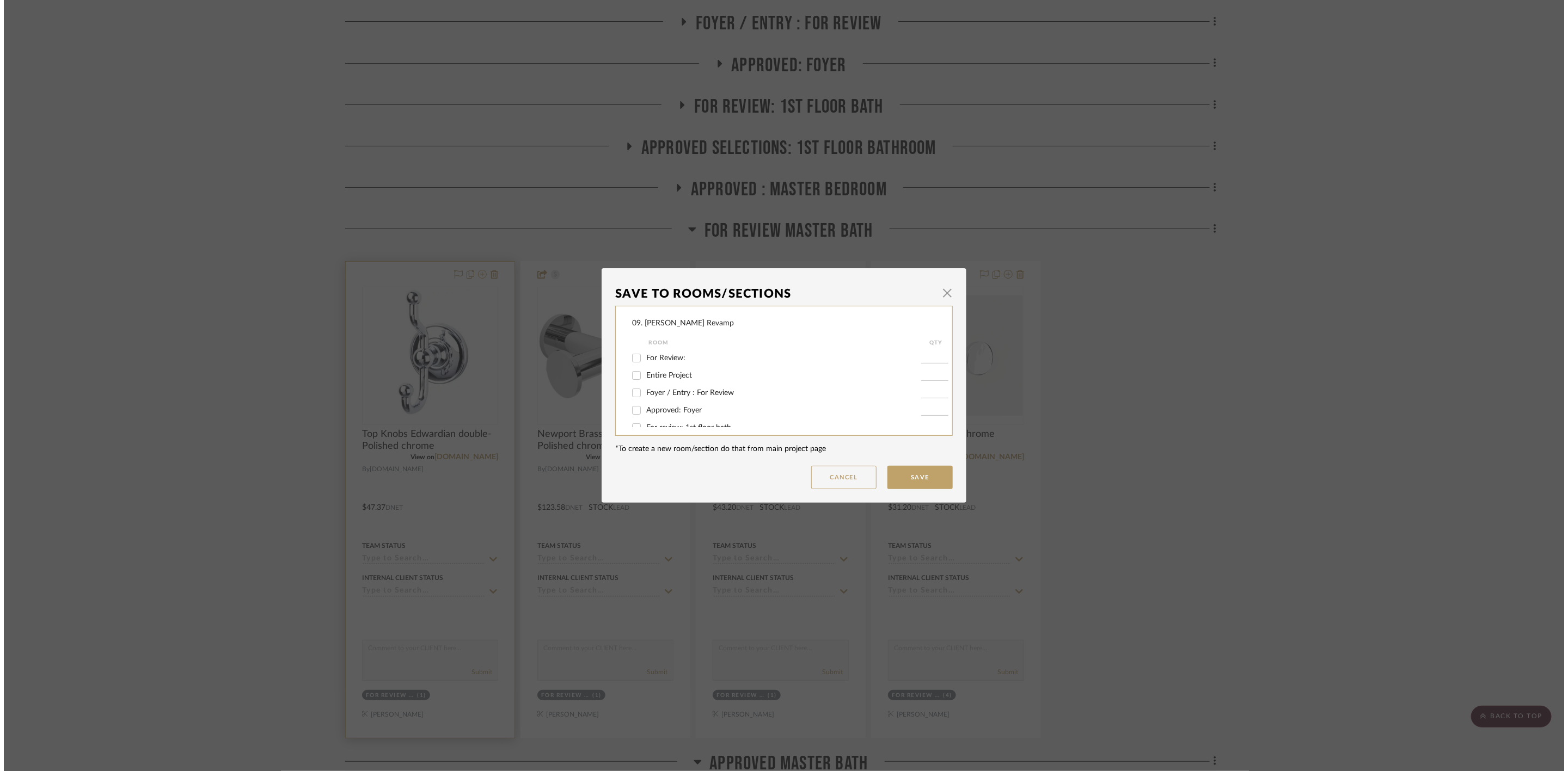
scroll to position [0, 0]
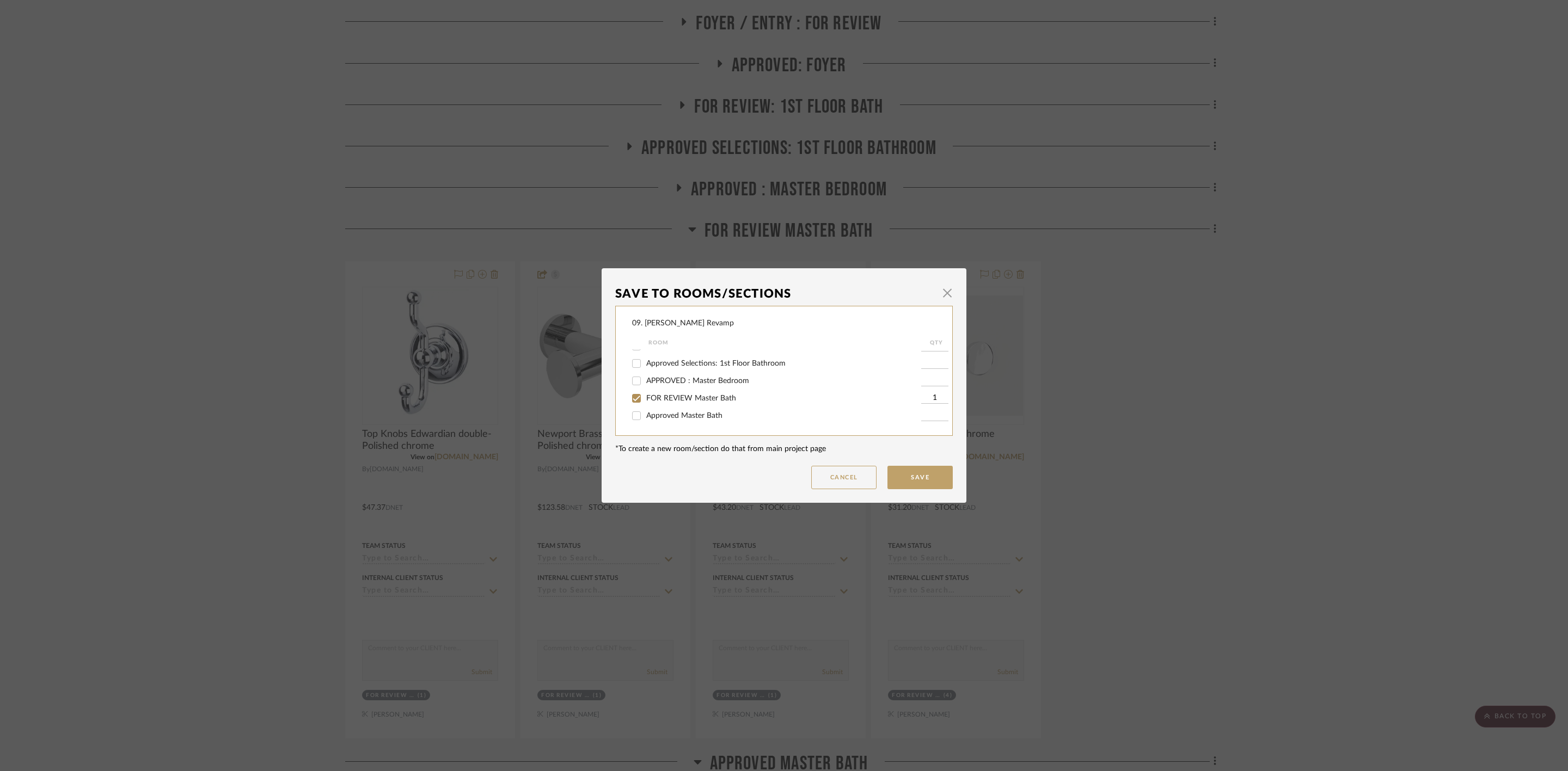
click at [665, 402] on label "FOR REVIEW Master Bath" at bounding box center [783, 398] width 275 height 9
click at [645, 402] on input "FOR REVIEW Master Bath" at bounding box center [636, 398] width 18 height 18
checkbox input "false"
click at [668, 412] on span "Will NOT Use" at bounding box center [669, 415] width 46 height 8
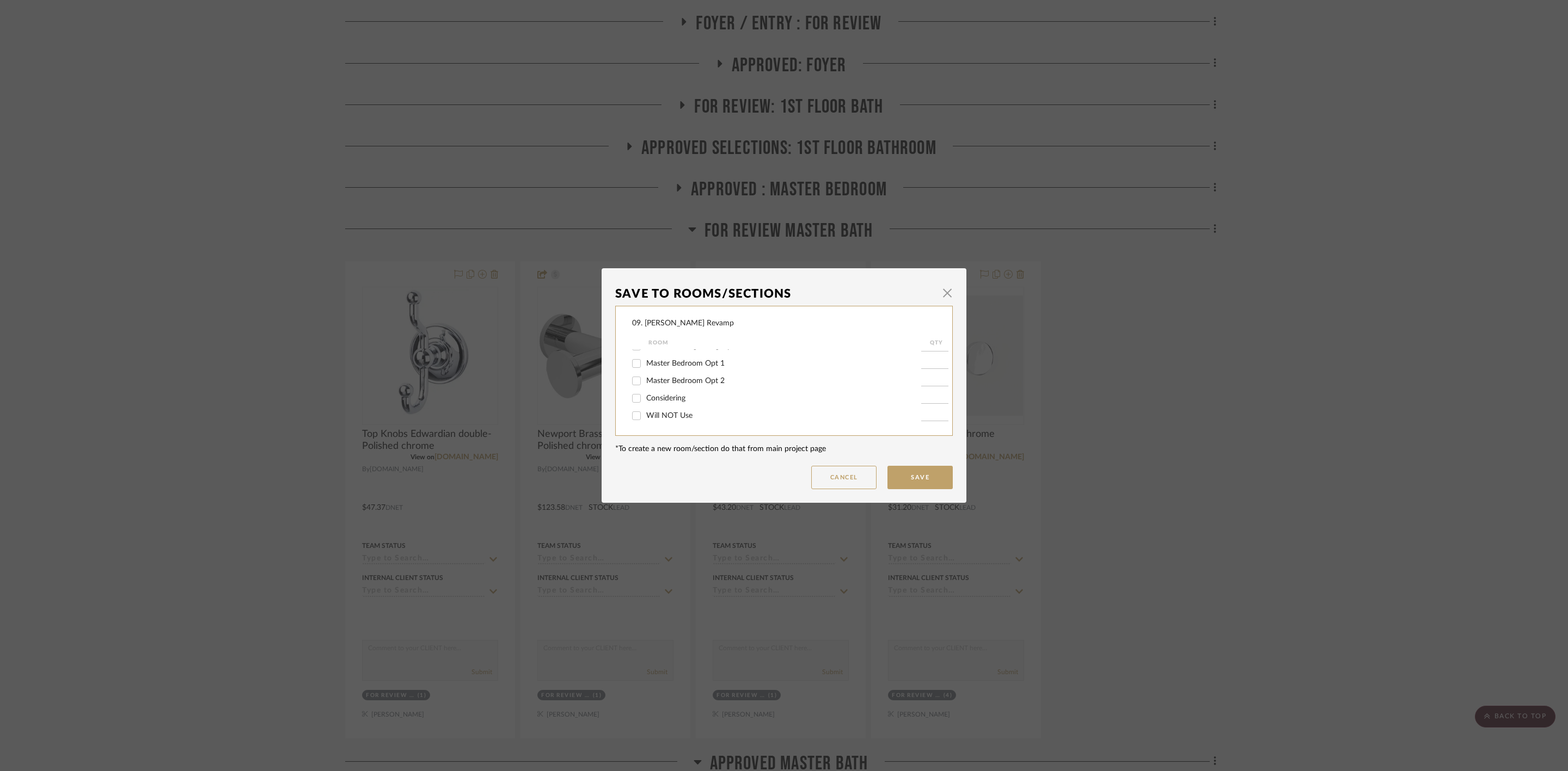
click at [645, 411] on input "Will NOT Use" at bounding box center [636, 416] width 18 height 18
checkbox input "true"
type input "1"
click at [916, 467] on button "Save" at bounding box center [920, 477] width 66 height 23
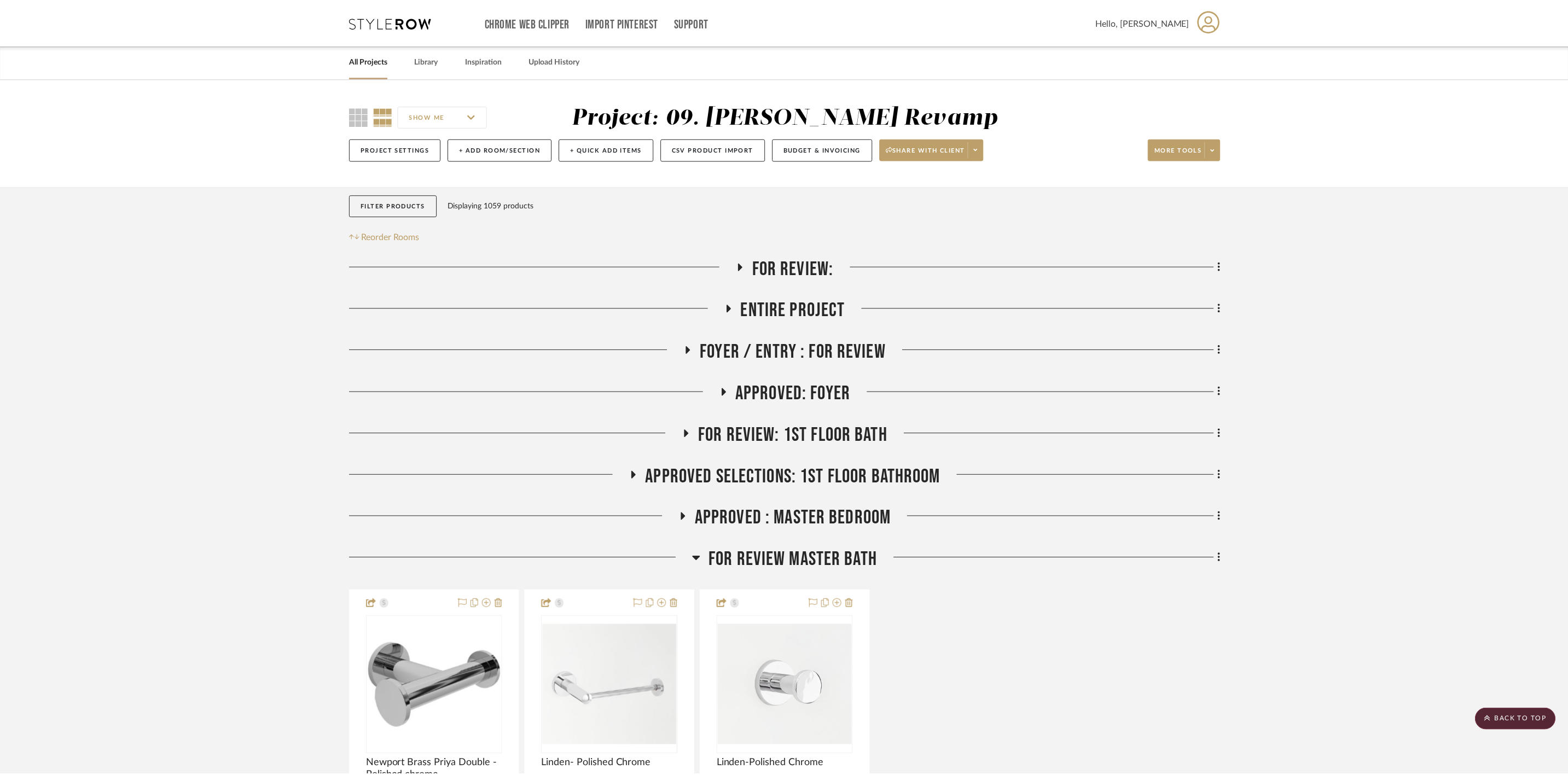
scroll to position [328, 0]
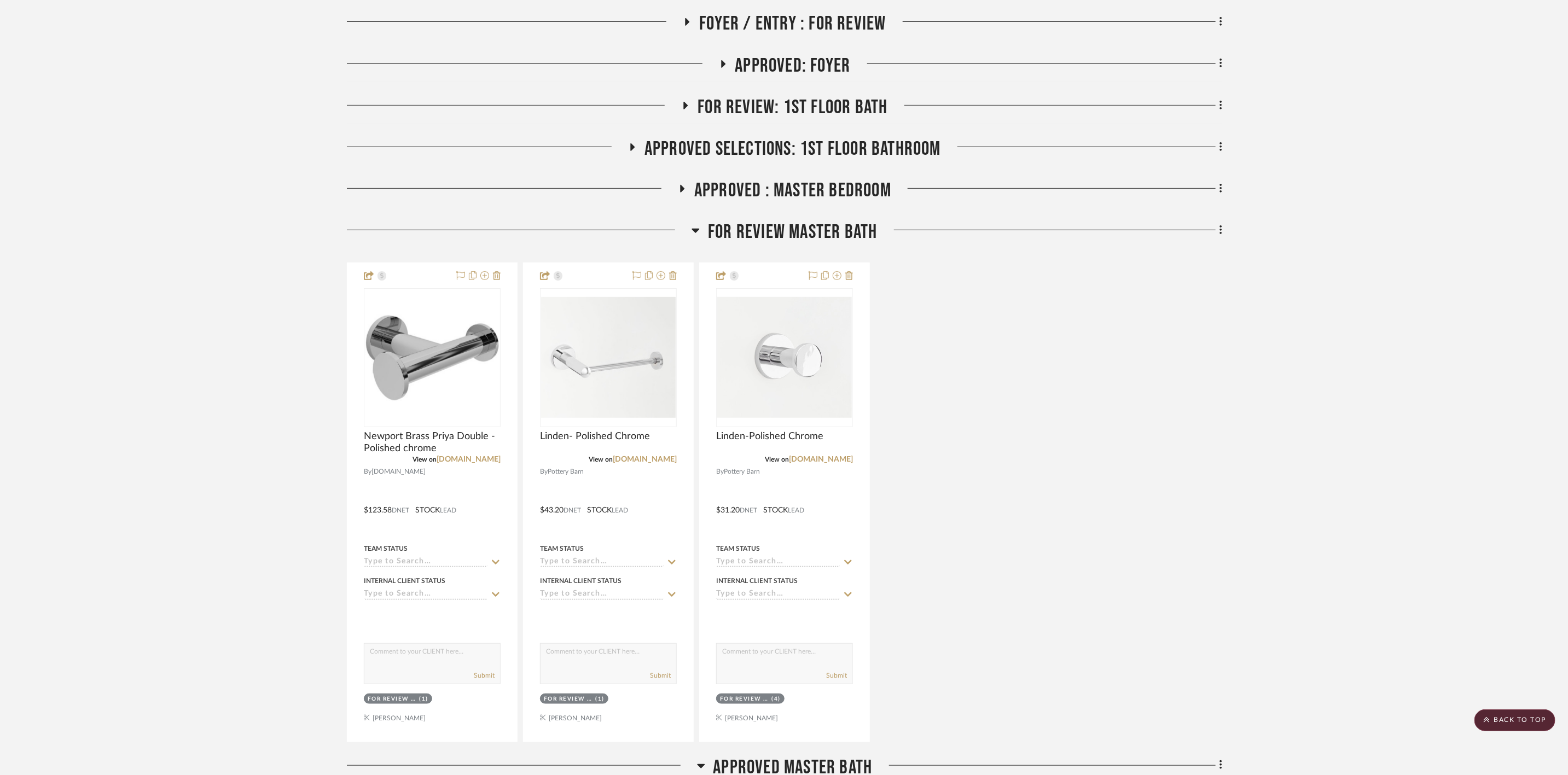
click at [749, 228] on span "FOR REVIEW Master Bath" at bounding box center [792, 232] width 169 height 23
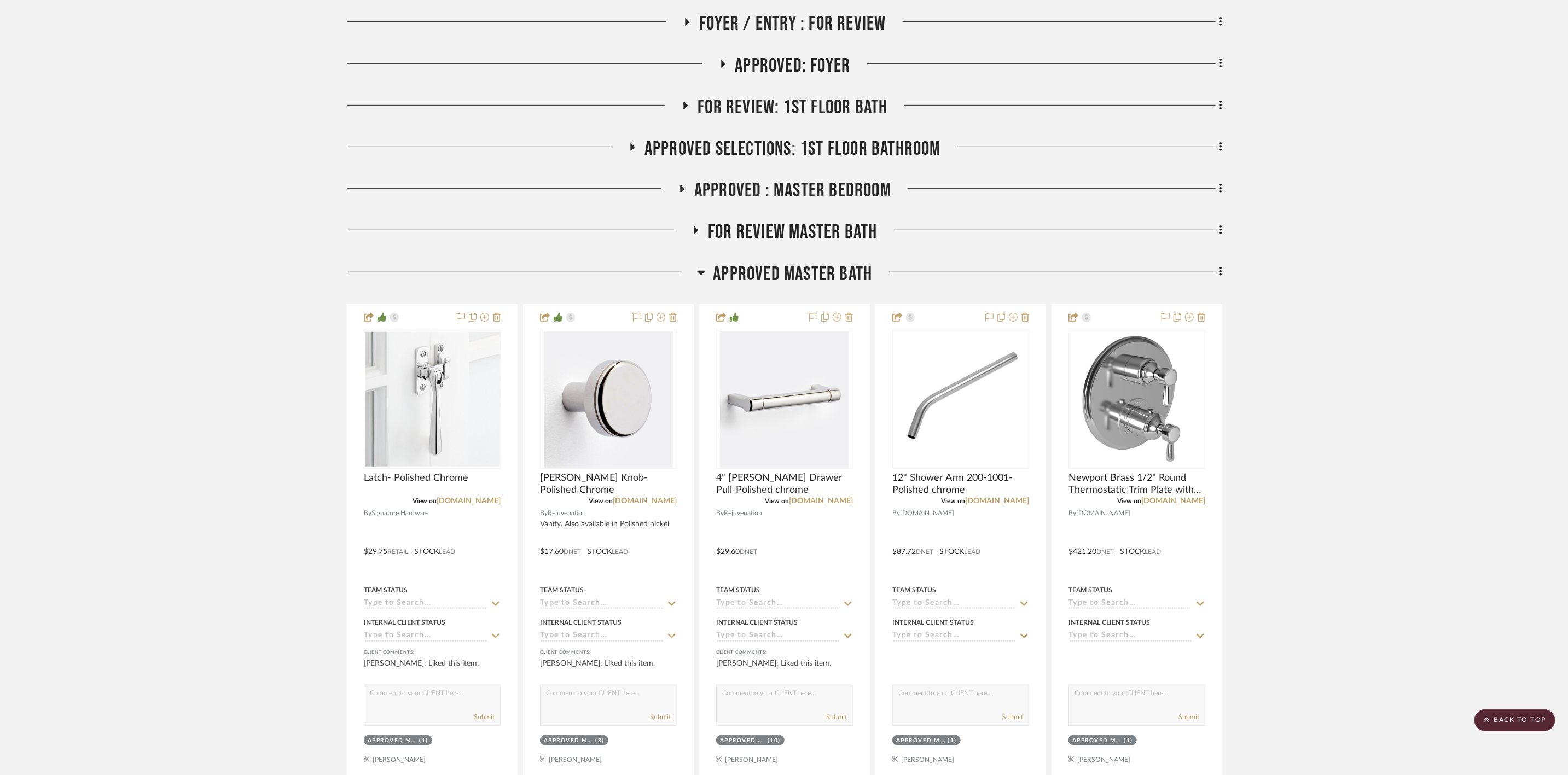
click at [833, 186] on span "APPROVED : Master Bedroom" at bounding box center [792, 190] width 197 height 23
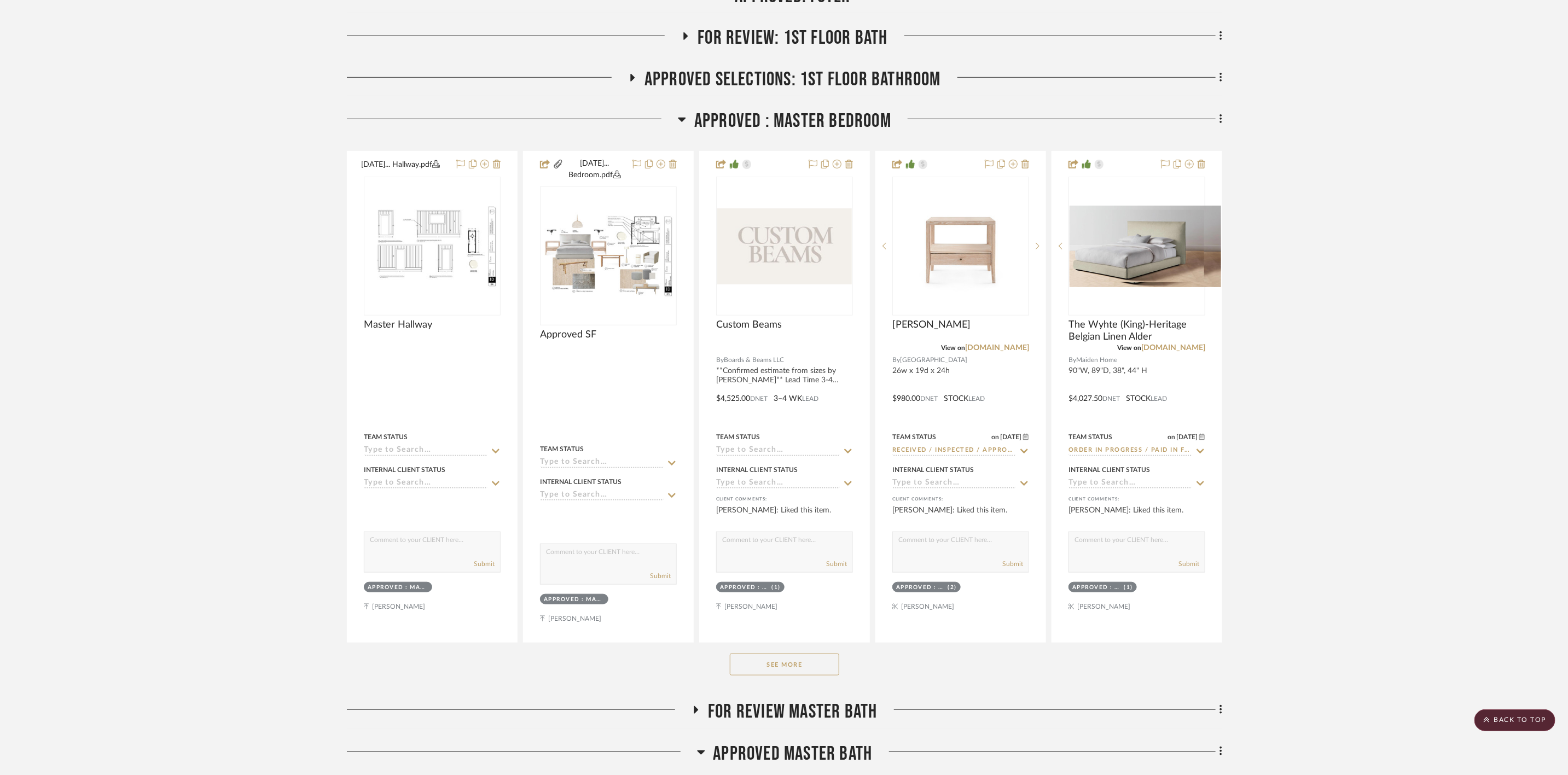
scroll to position [410, 0]
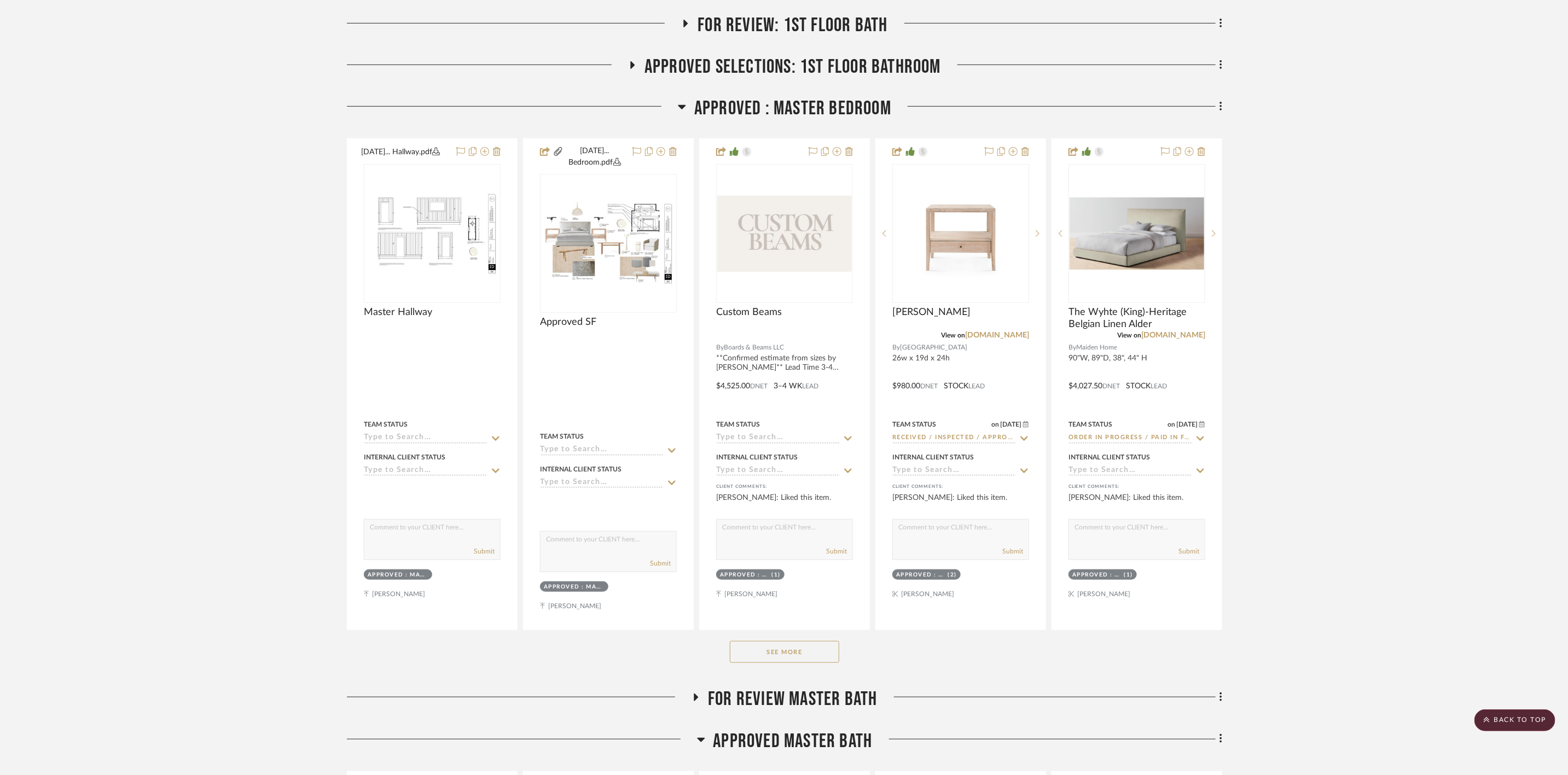
click at [824, 585] on button "See More" at bounding box center [784, 652] width 110 height 22
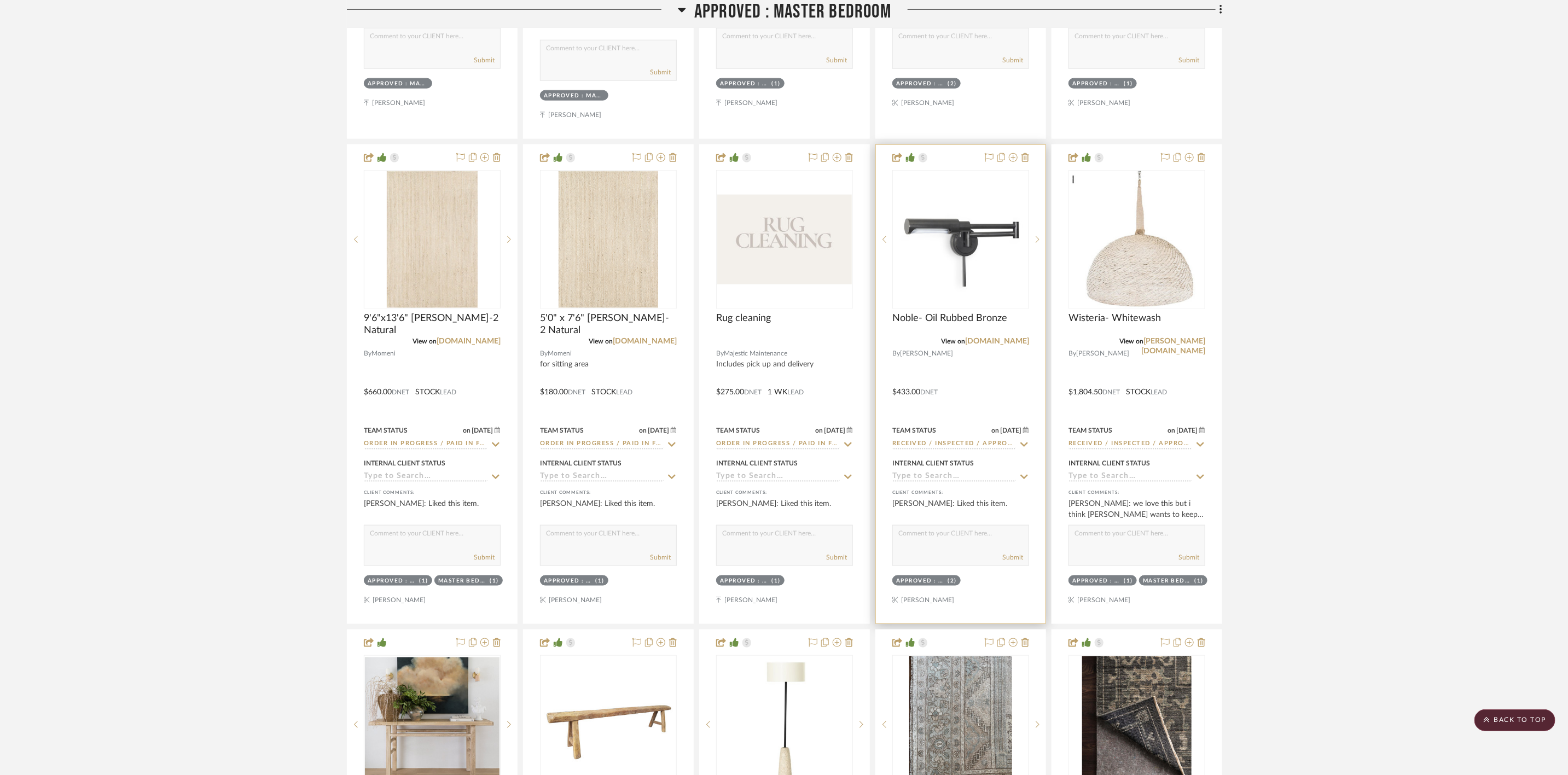
scroll to position [902, 0]
click at [0, 0] on img at bounding box center [0, 0] width 0 height 0
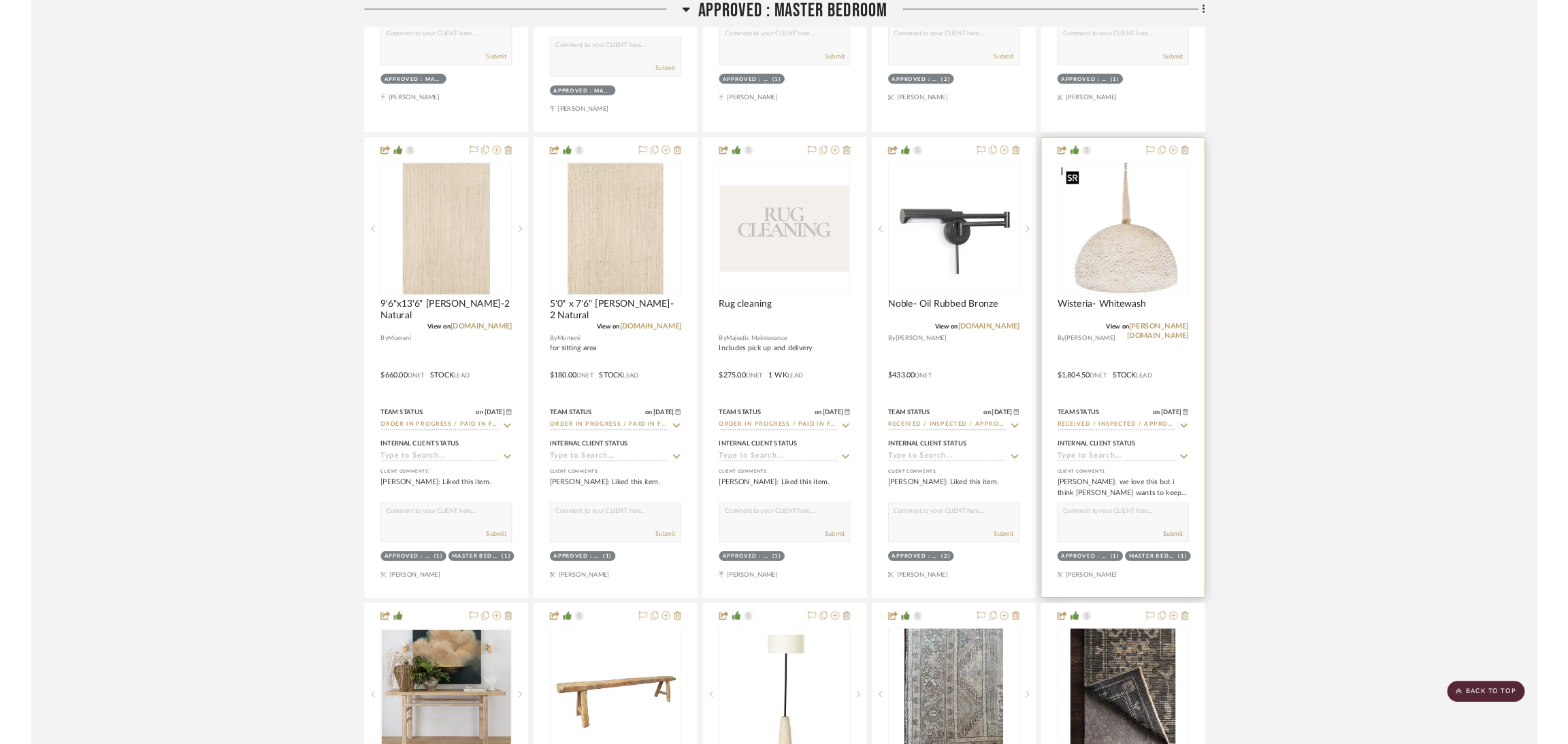
scroll to position [0, 0]
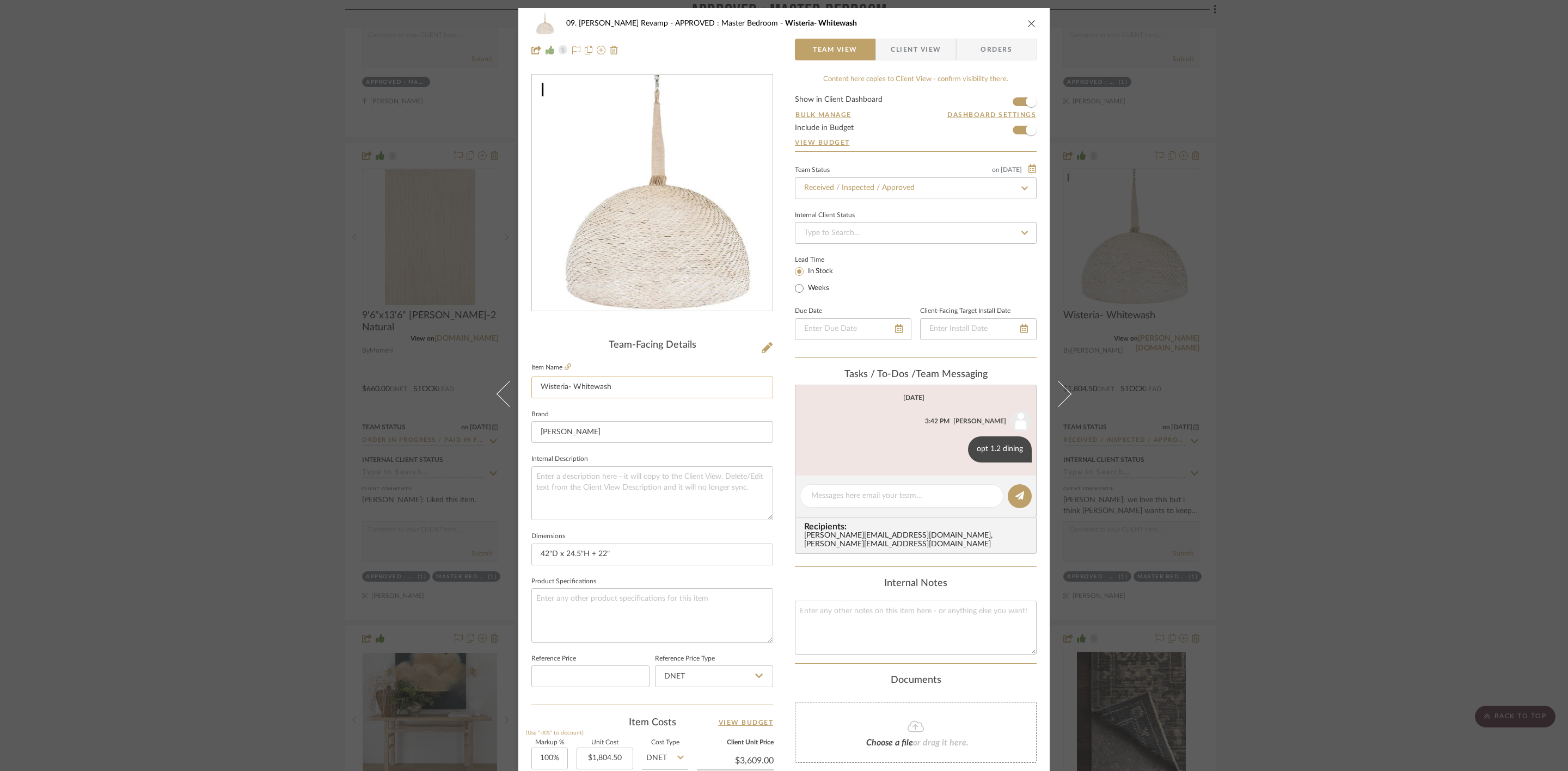
drag, startPoint x: 626, startPoint y: 391, endPoint x: 530, endPoint y: 391, distance: 96.0
click at [531, 391] on input "Wisteria- Whitewash" at bounding box center [652, 387] width 242 height 22
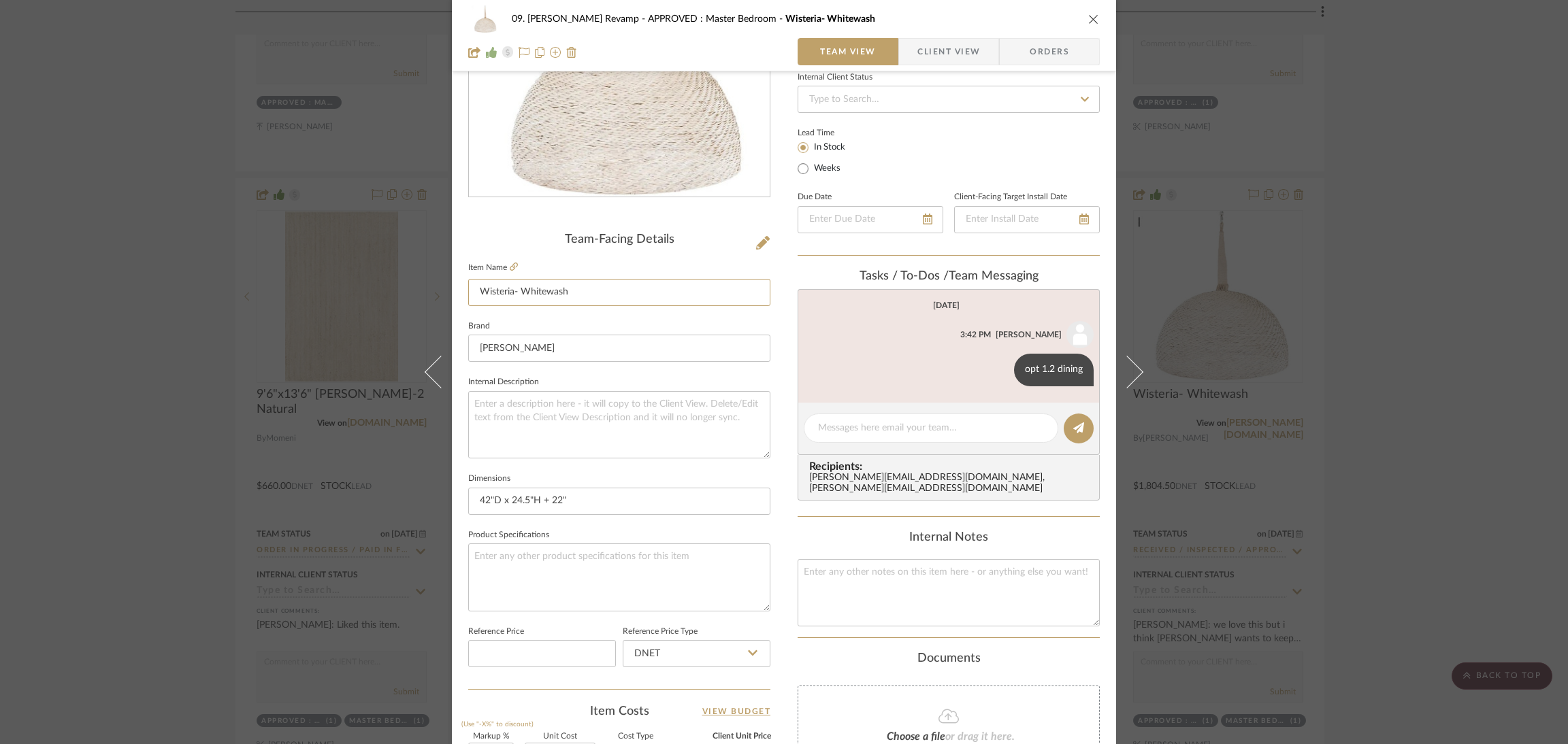
scroll to position [515, 0]
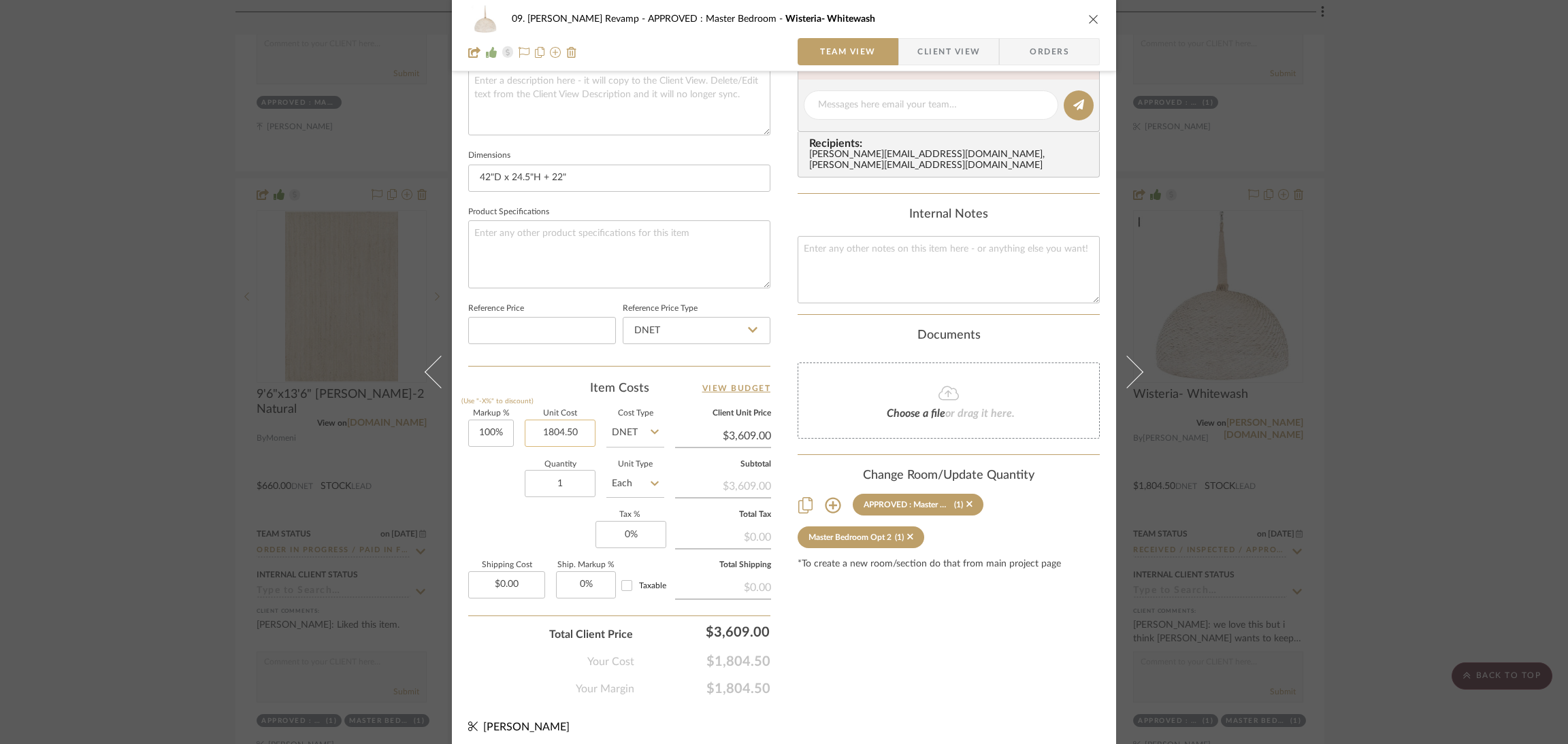
click at [549, 420] on input "1804.50" at bounding box center [560, 433] width 71 height 28
type input "$1,804.50"
click at [1424, 374] on div "09. Jones Revamp APPROVED : Master Bedroom Wisteria- Whitewash Team View Client…" at bounding box center [784, 372] width 1568 height 744
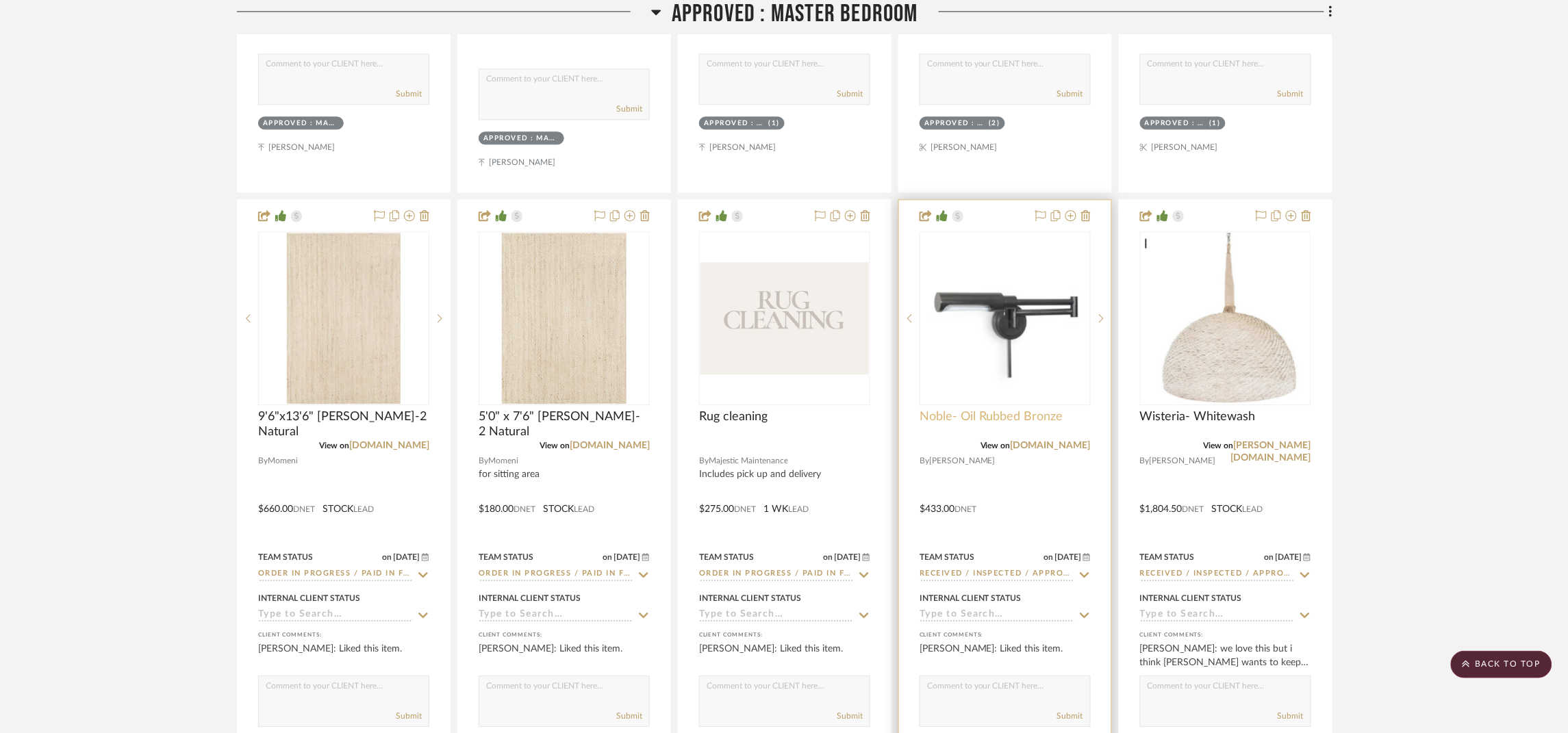
scroll to position [1129, 0]
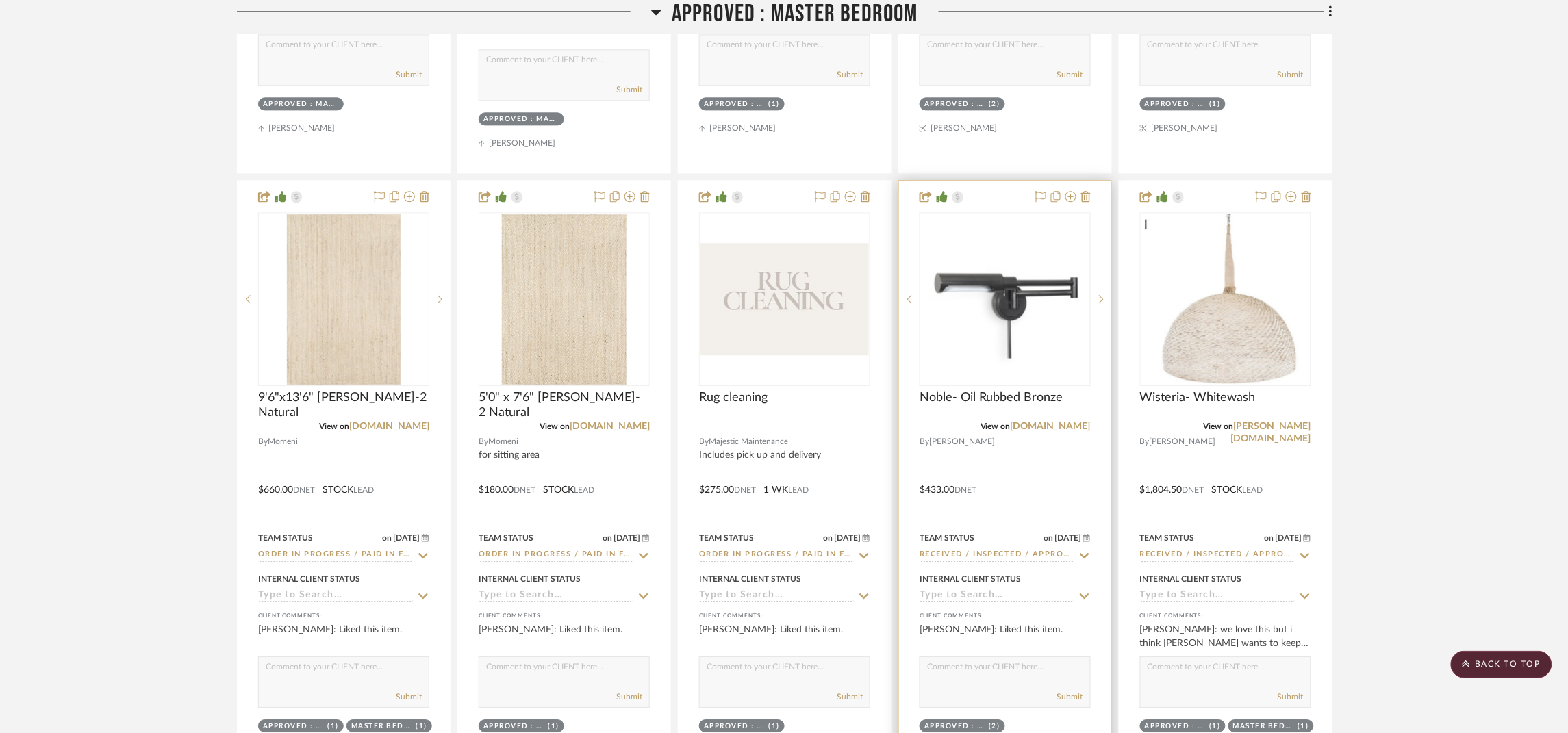
click at [1012, 296] on img "0" at bounding box center [1005, 299] width 168 height 168
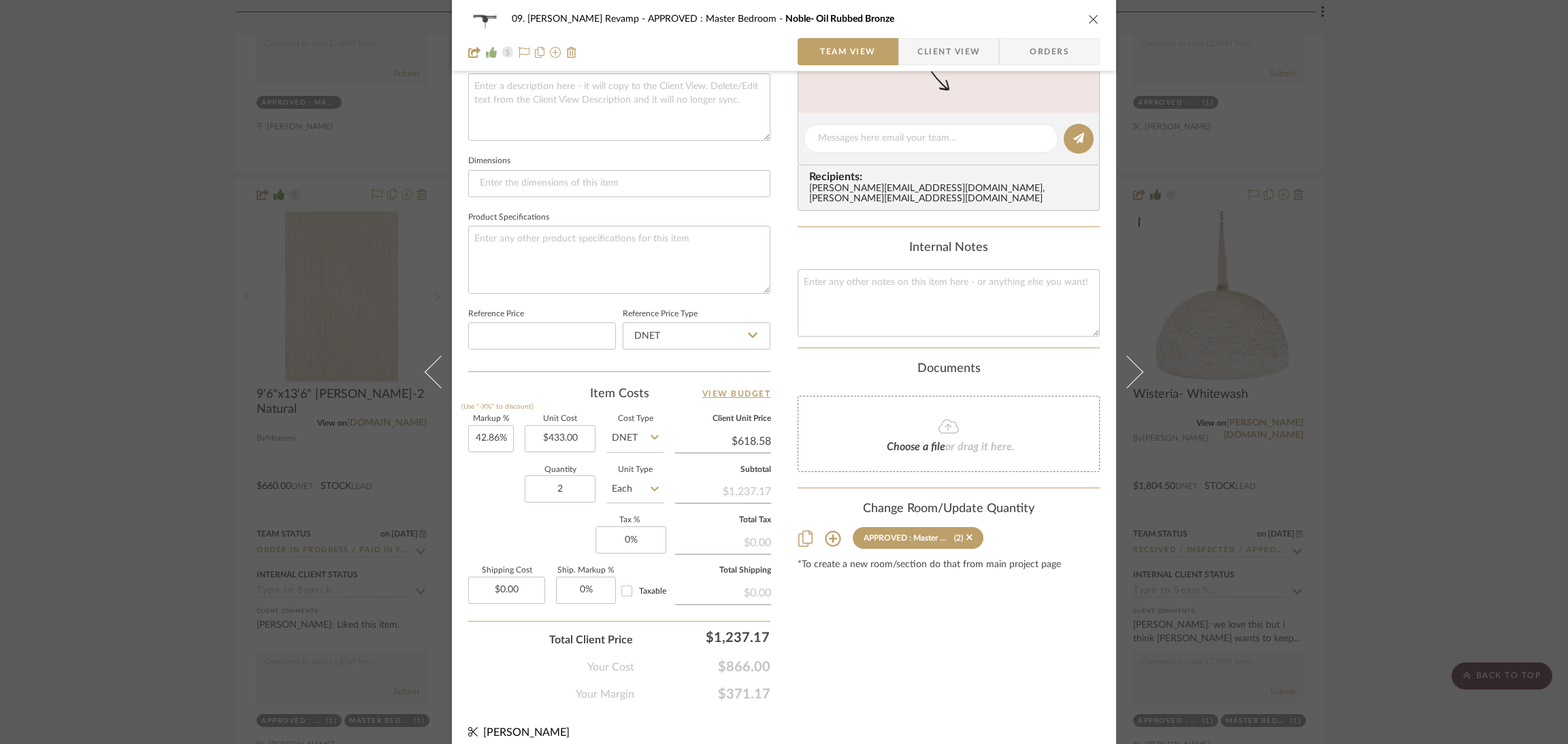
scroll to position [102, 0]
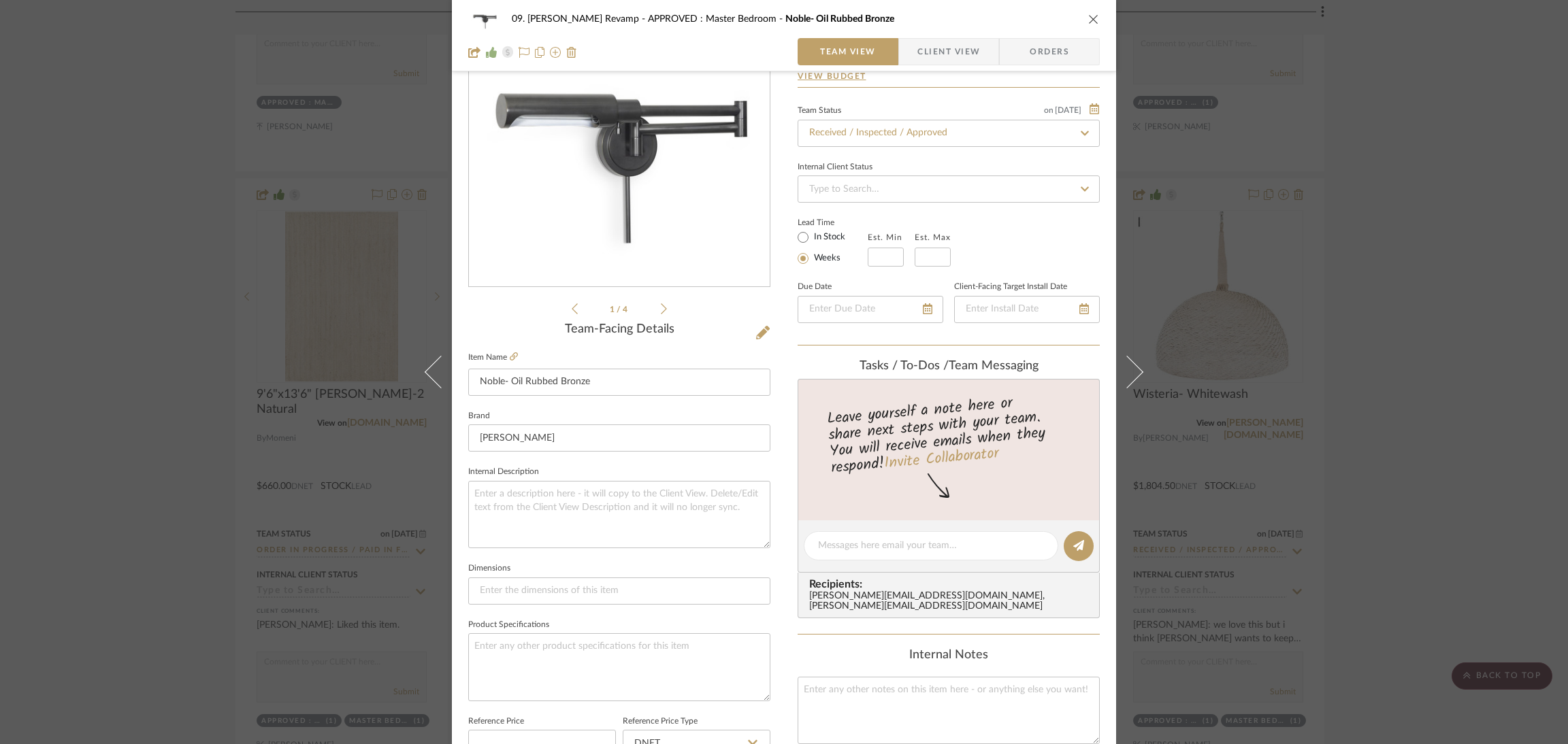
click at [1484, 333] on div "09. Jones Revamp APPROVED : Master Bedroom Noble- Oil Rubbed Bronze Team View C…" at bounding box center [784, 372] width 1568 height 744
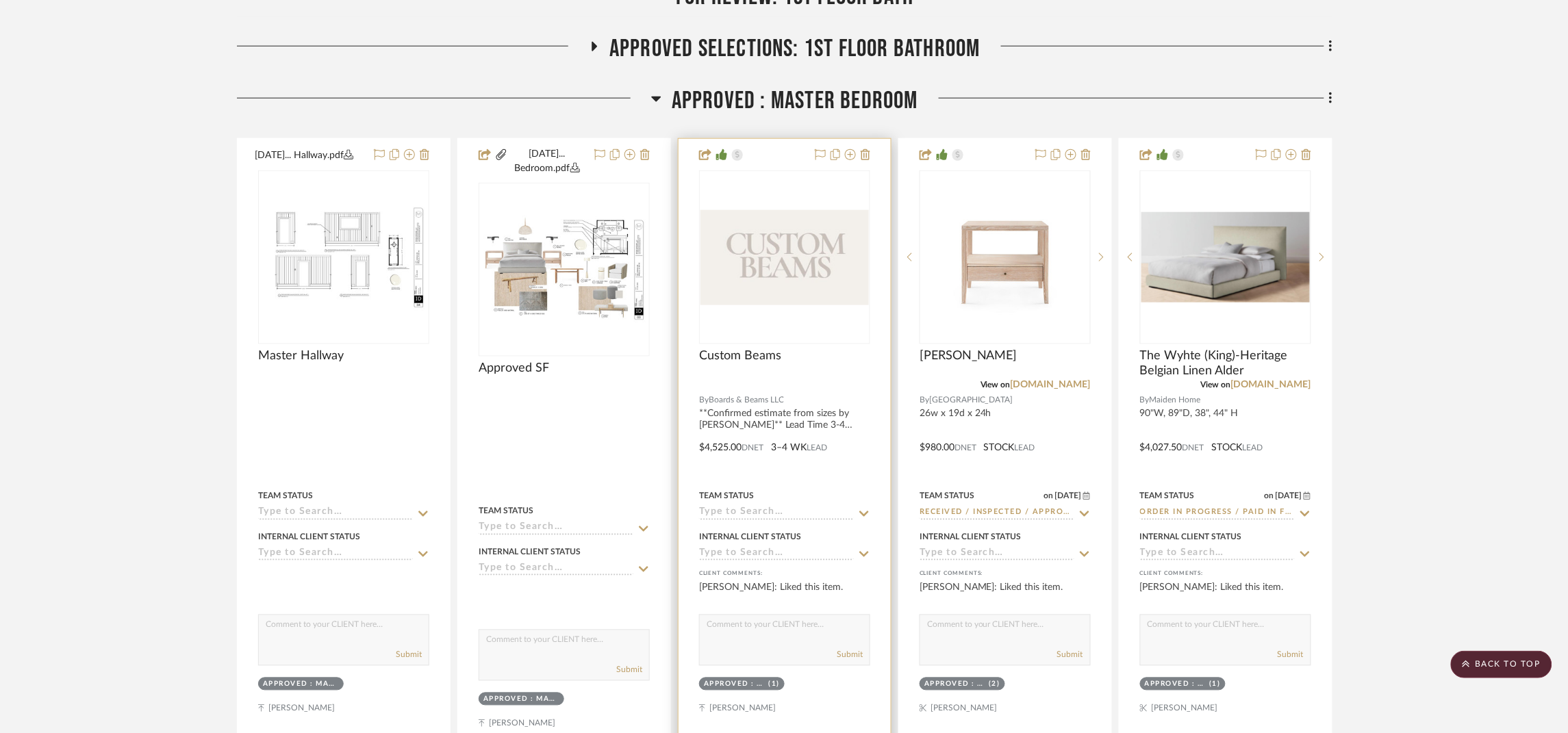
scroll to position [308, 0]
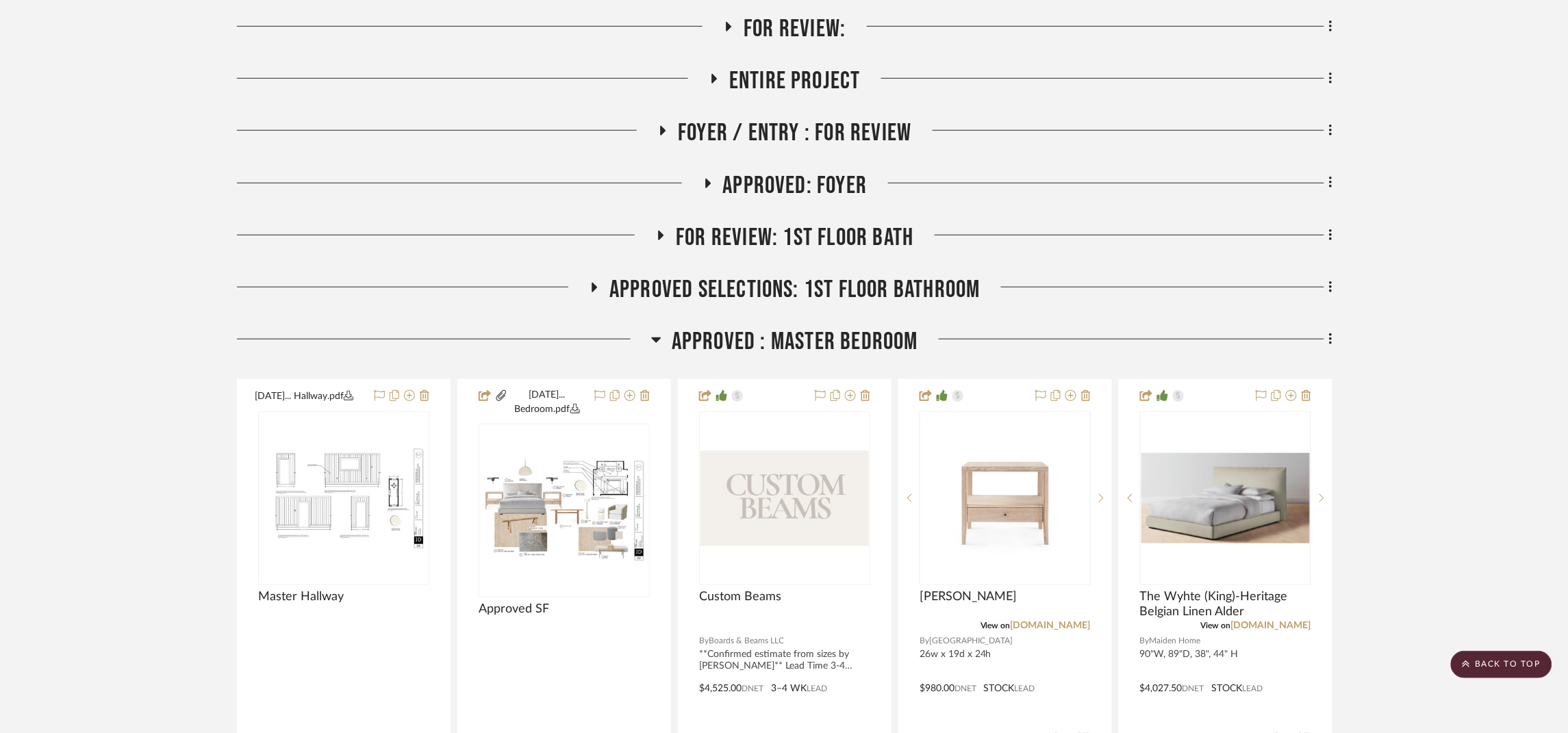
click at [730, 345] on span "APPROVED : Master Bedroom" at bounding box center [795, 342] width 247 height 29
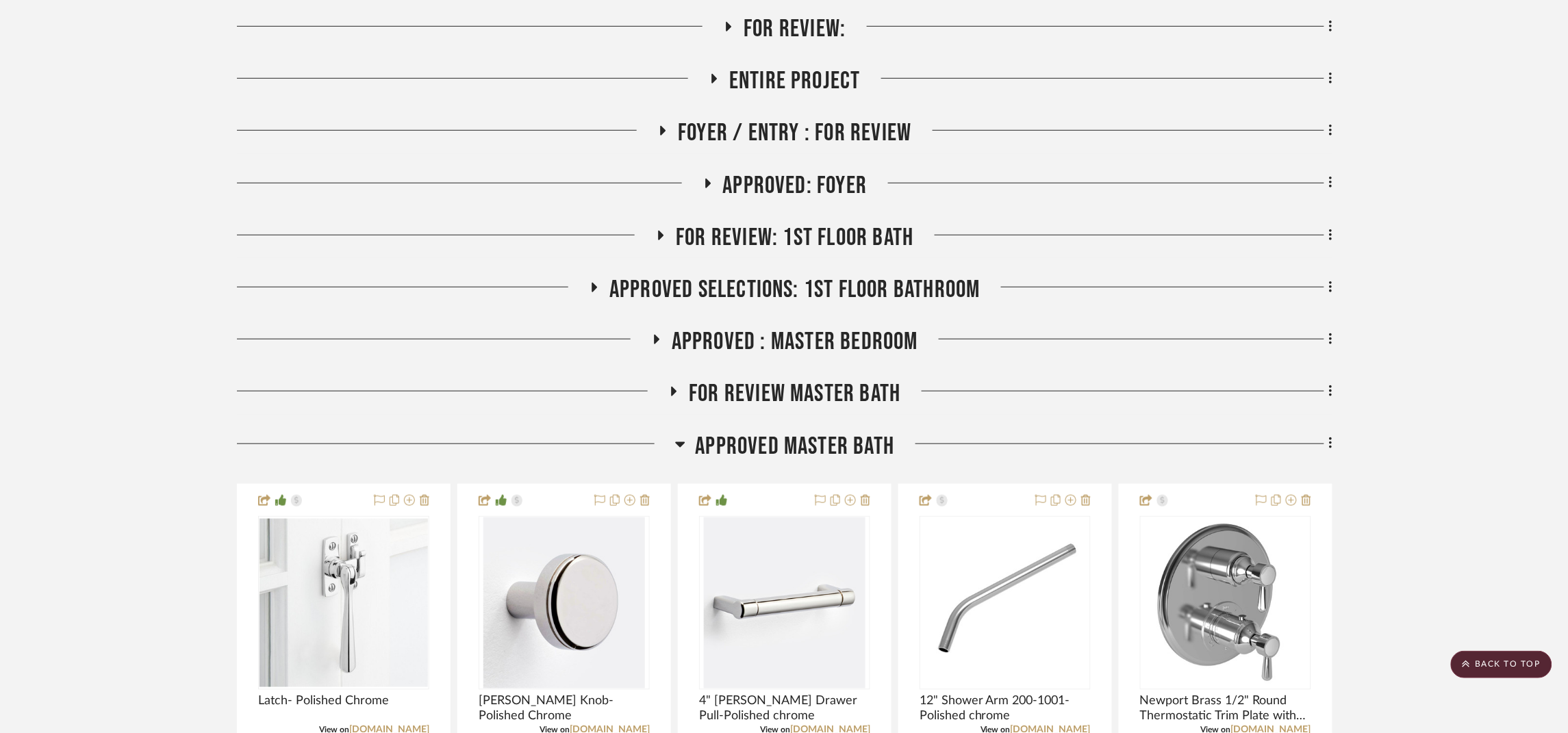
click at [796, 304] on span "Approved Selections: 1st Floor Bathroom" at bounding box center [795, 290] width 371 height 29
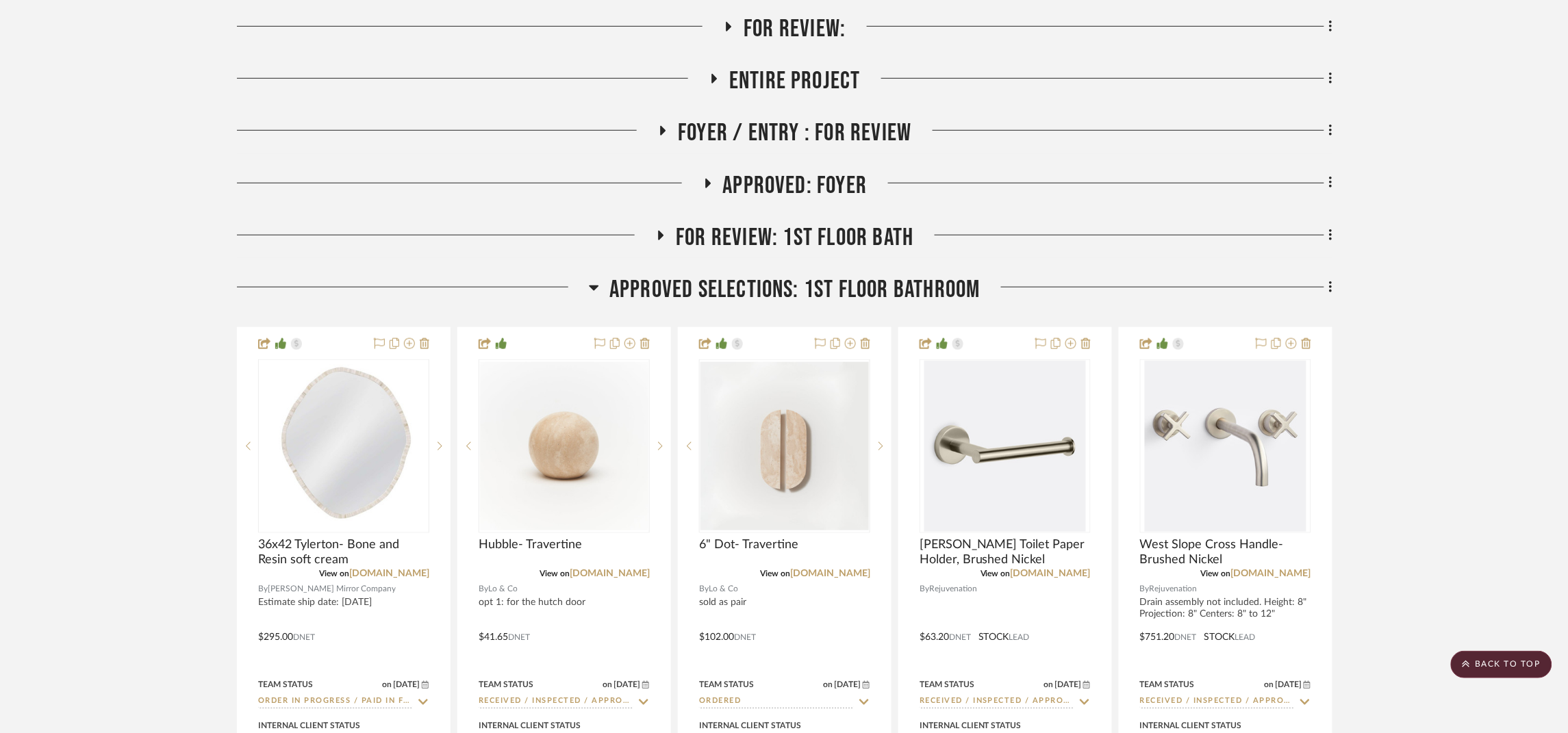
click at [798, 288] on span "Approved Selections: 1st Floor Bathroom" at bounding box center [795, 290] width 371 height 29
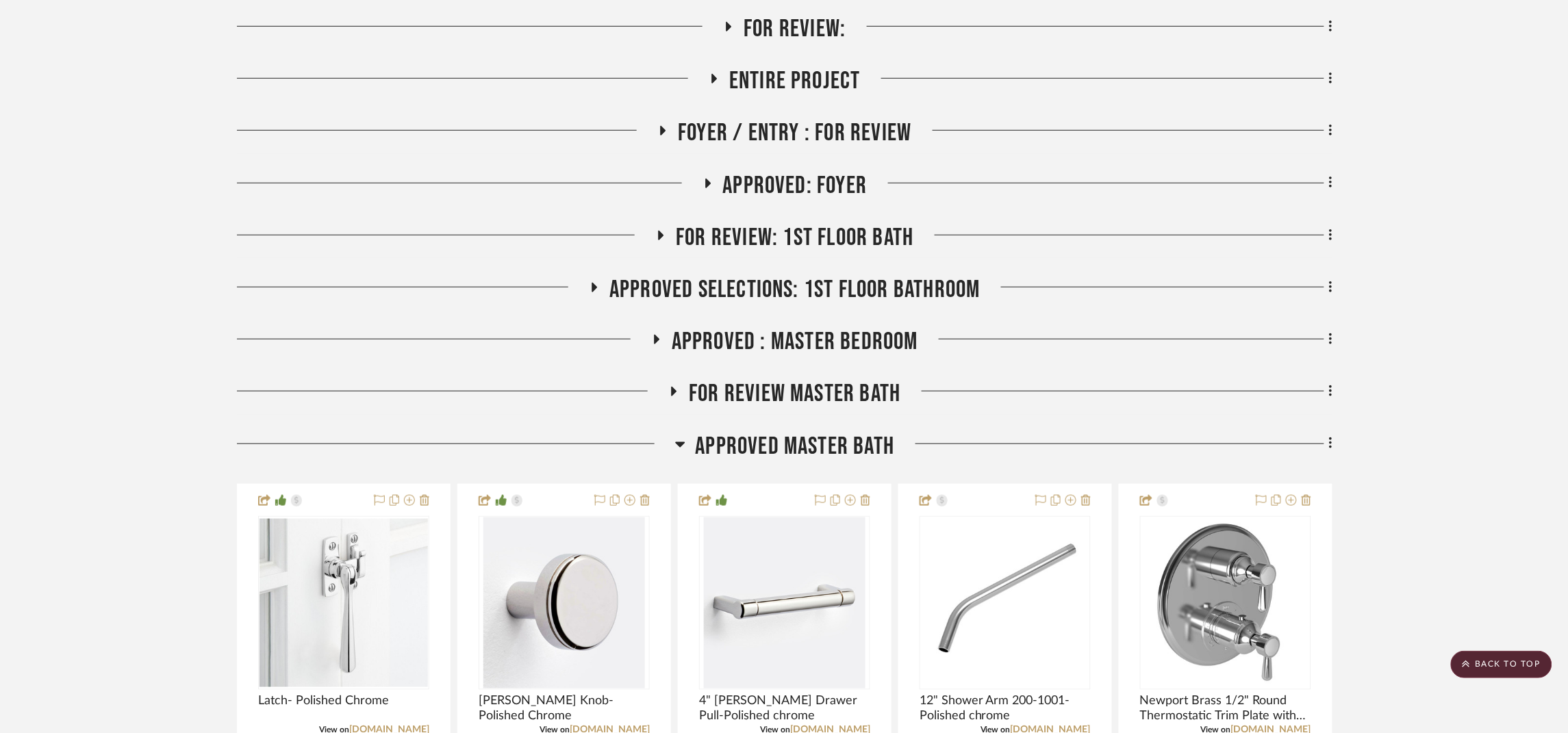
click at [839, 441] on span "Approved Master Bath" at bounding box center [795, 447] width 199 height 29
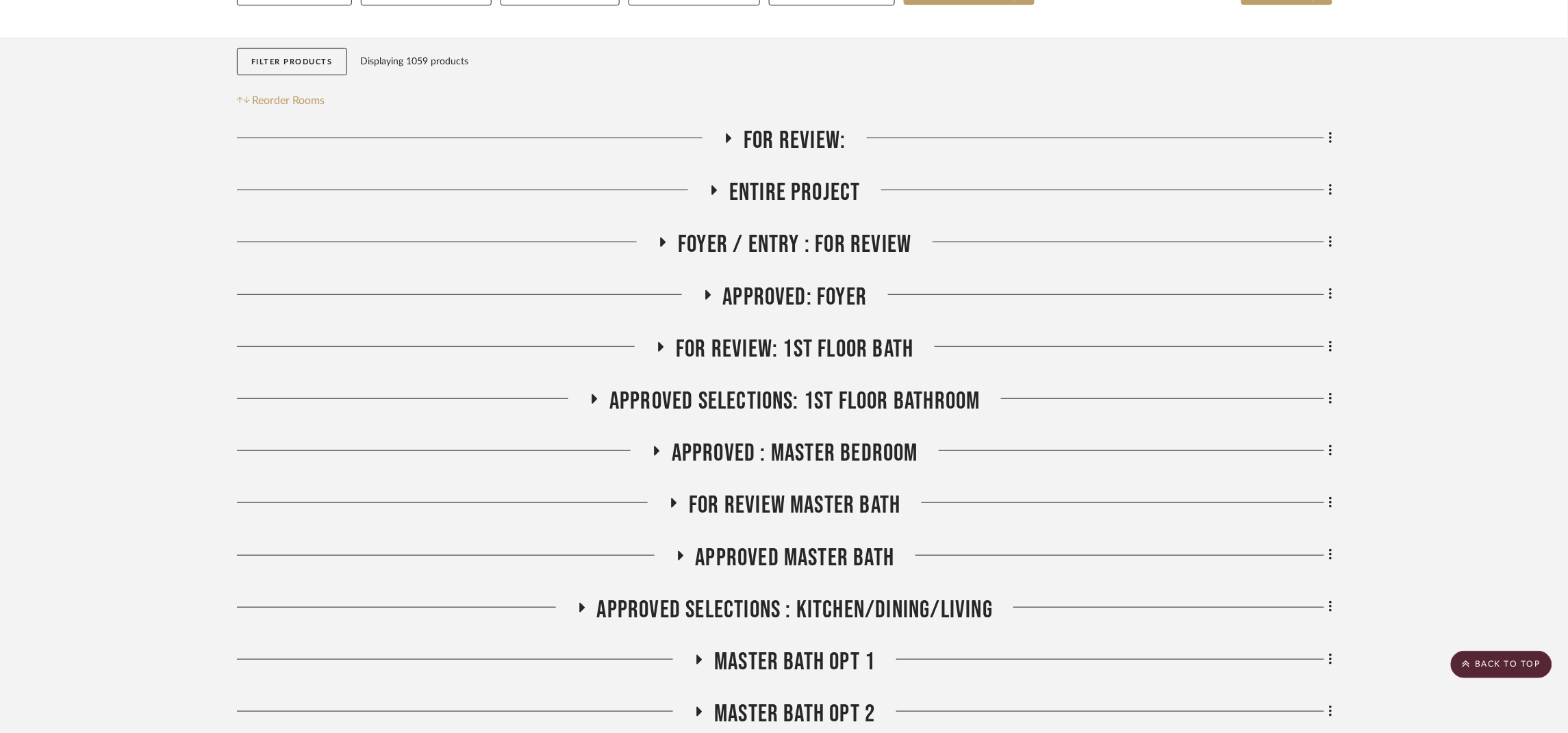
scroll to position [170, 0]
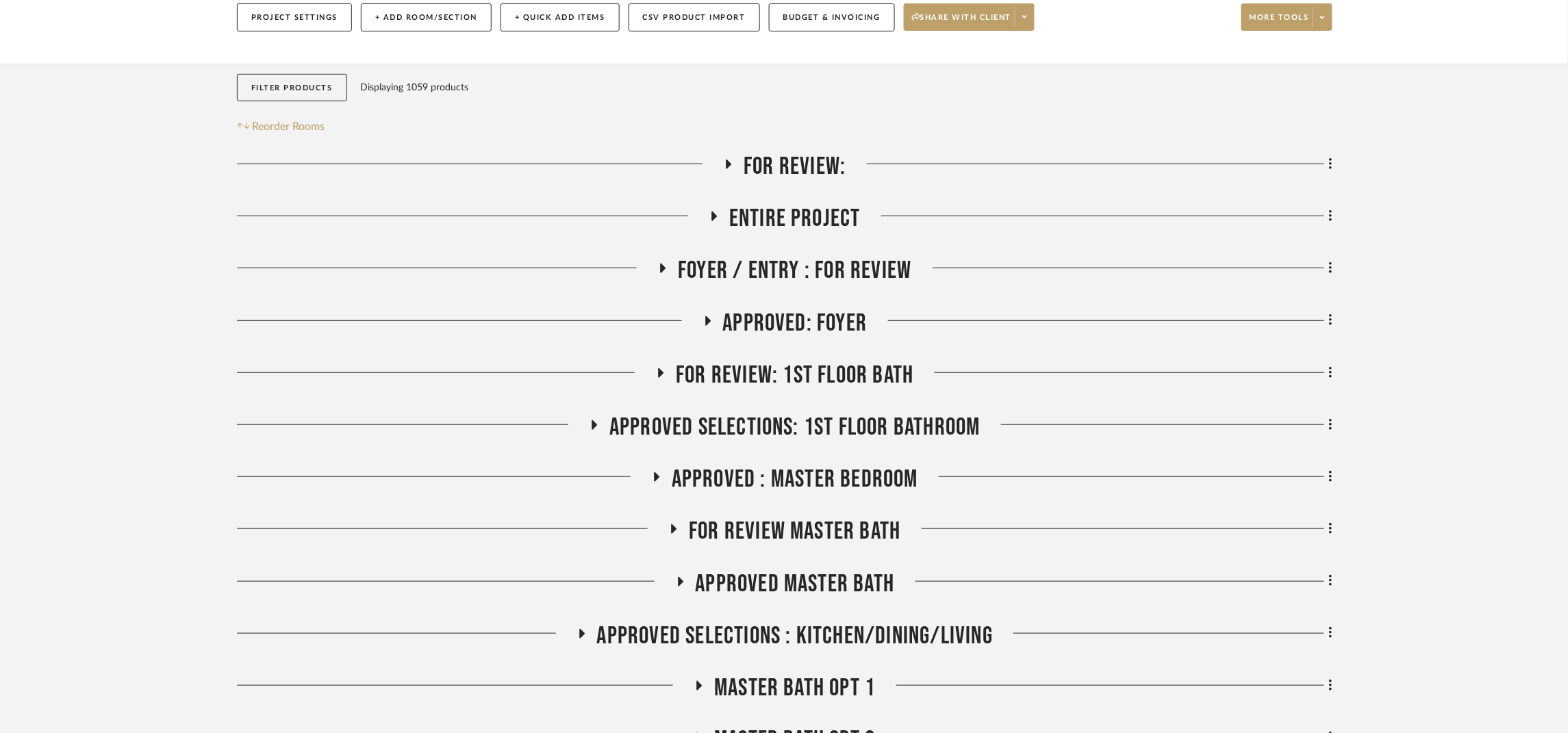
click at [791, 167] on span "For Review:" at bounding box center [794, 167] width 102 height 29
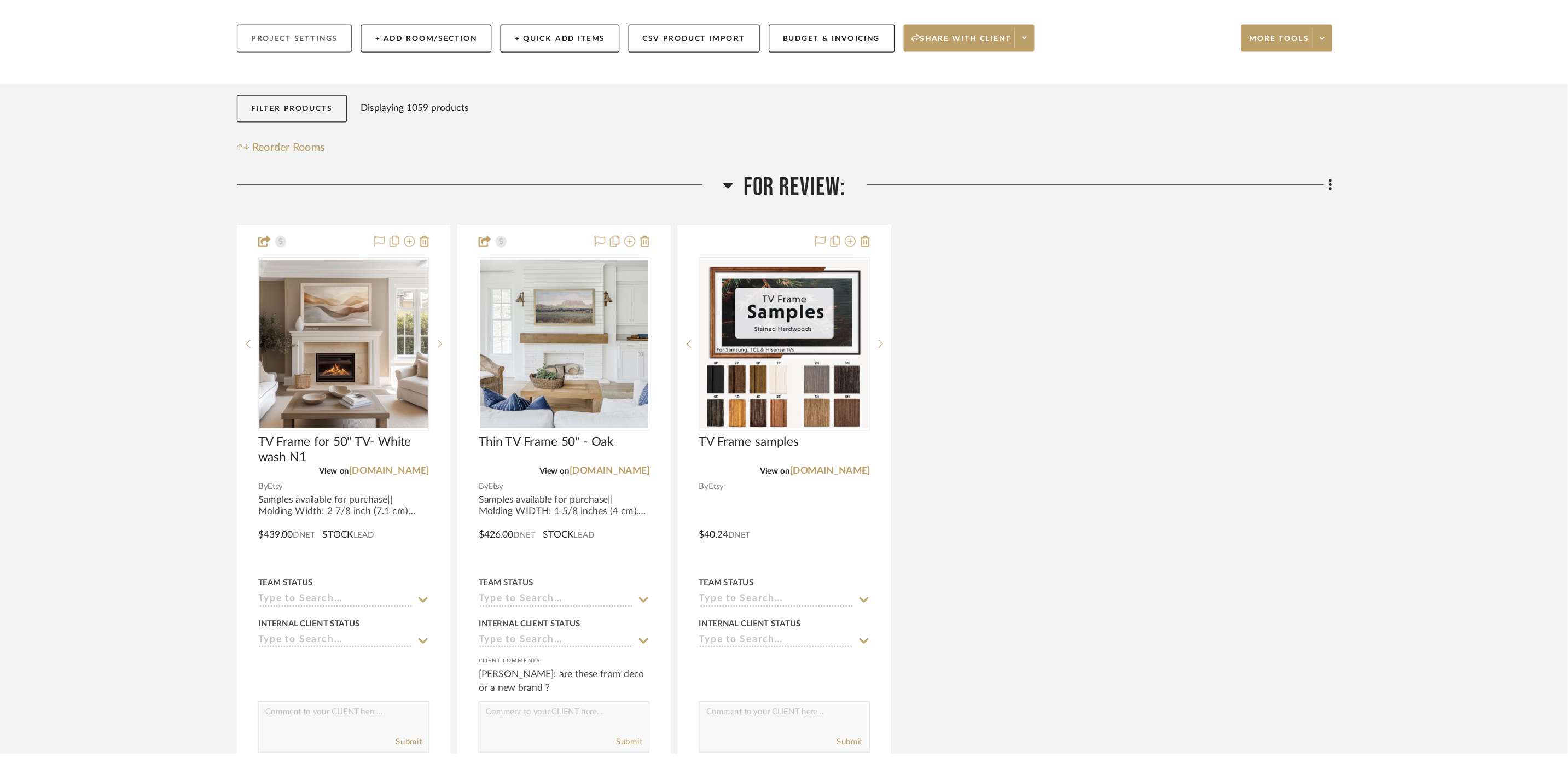
scroll to position [136, 0]
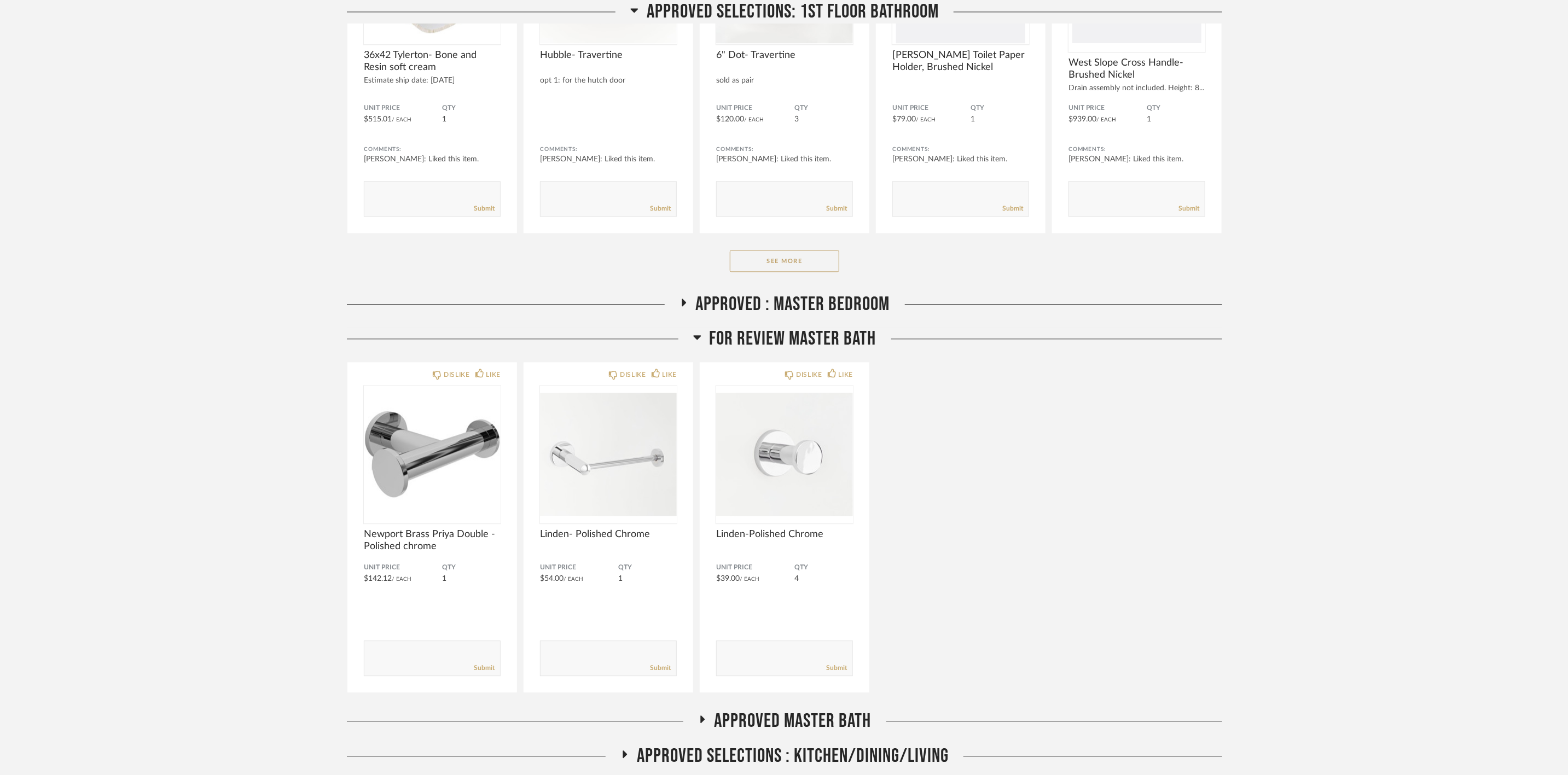
scroll to position [1887, 0]
click at [850, 304] on span "APPROVED : Master Bedroom" at bounding box center [793, 301] width 194 height 23
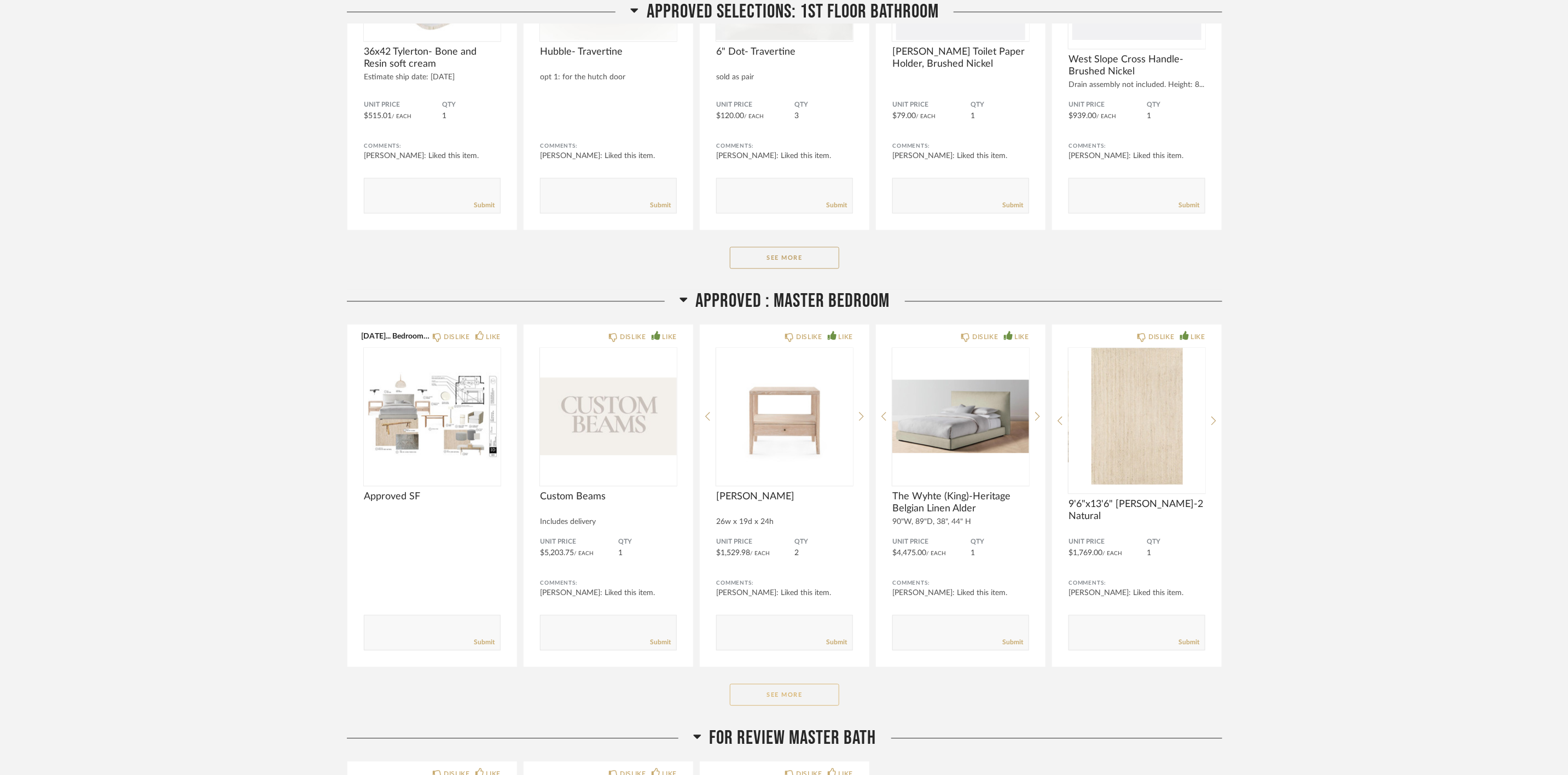
click at [809, 699] on button "See More" at bounding box center [784, 695] width 110 height 22
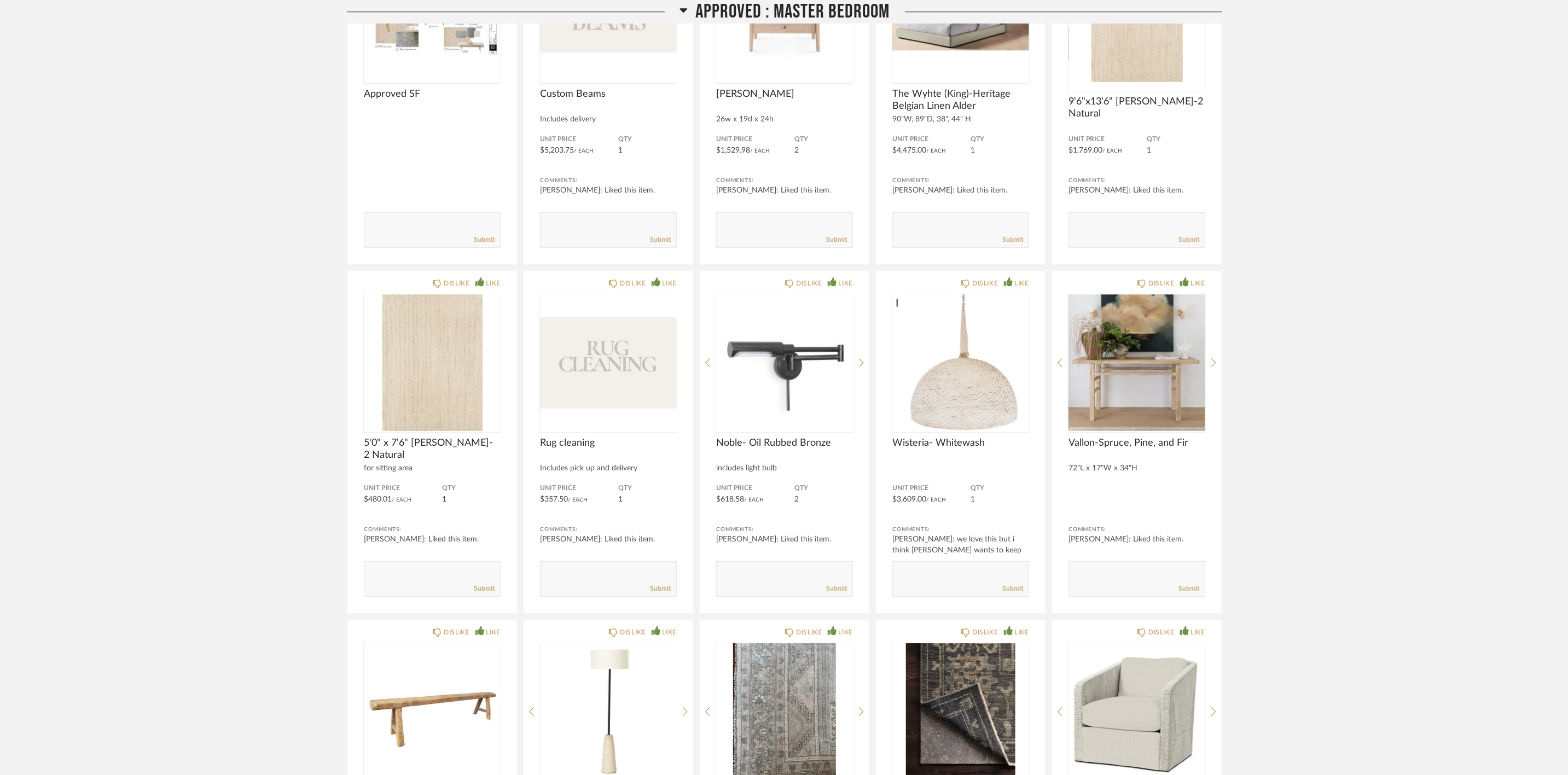
scroll to position [2297, 0]
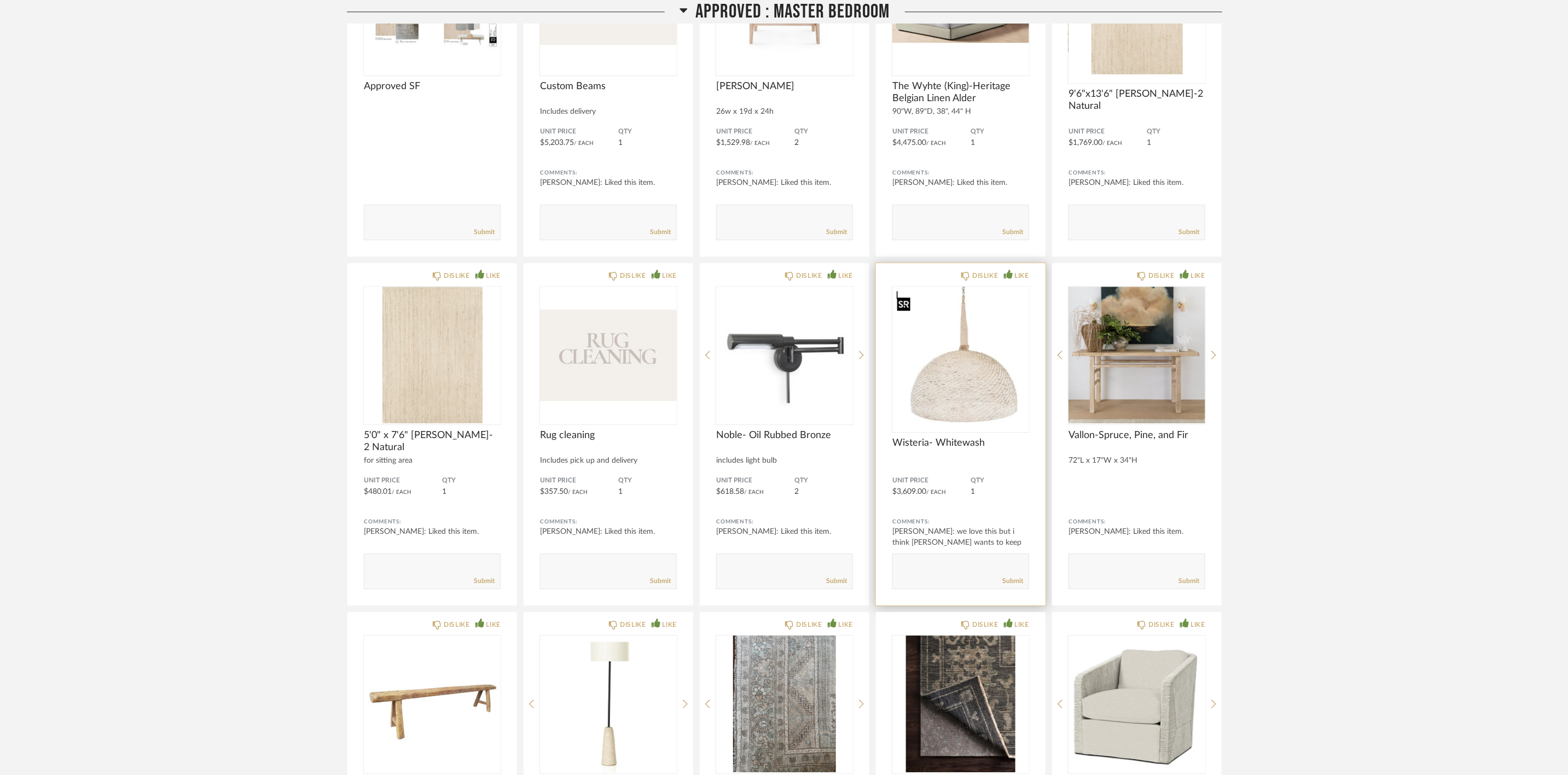
click at [0, 0] on img at bounding box center [0, 0] width 0 height 0
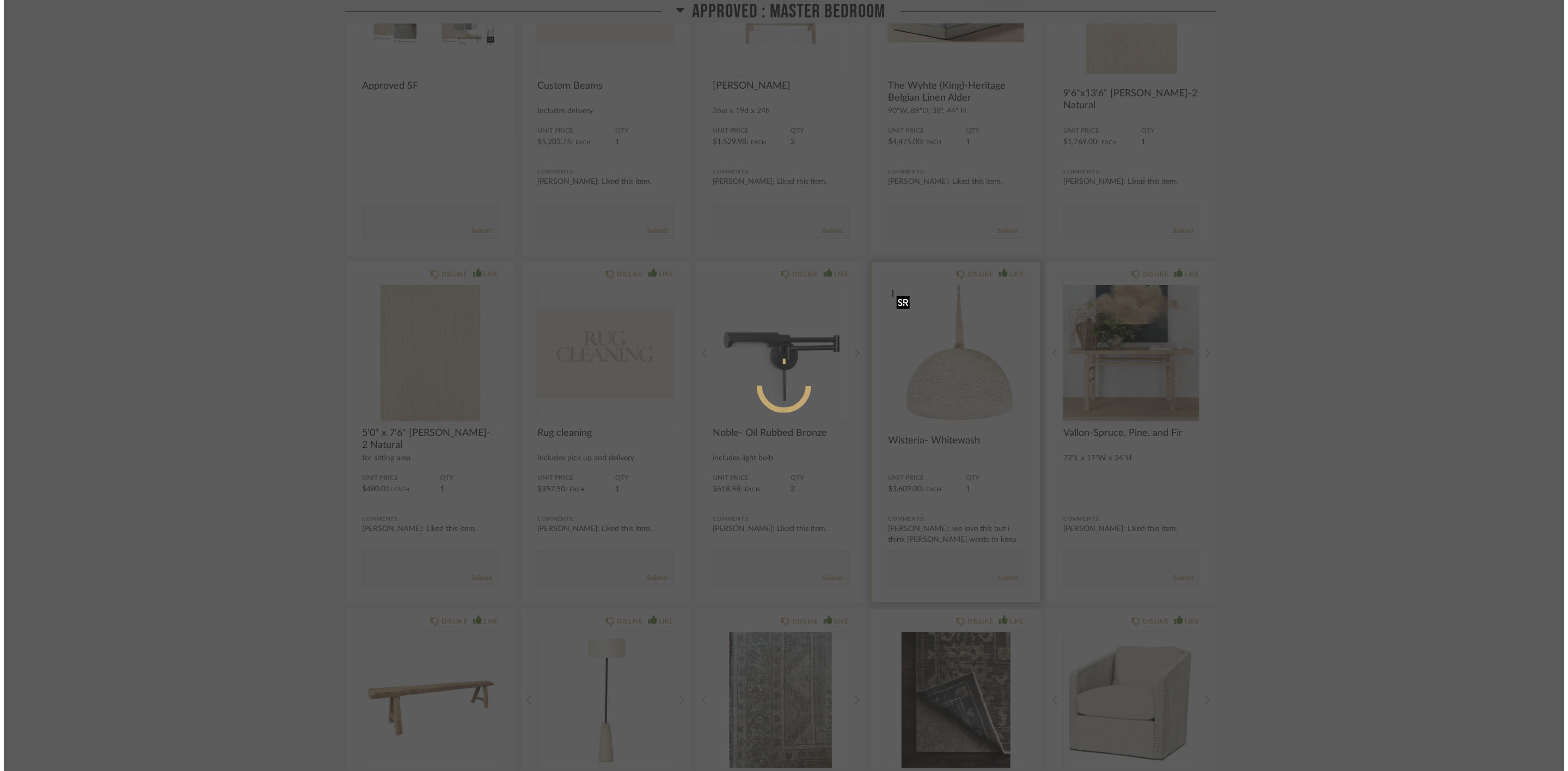
scroll to position [0, 0]
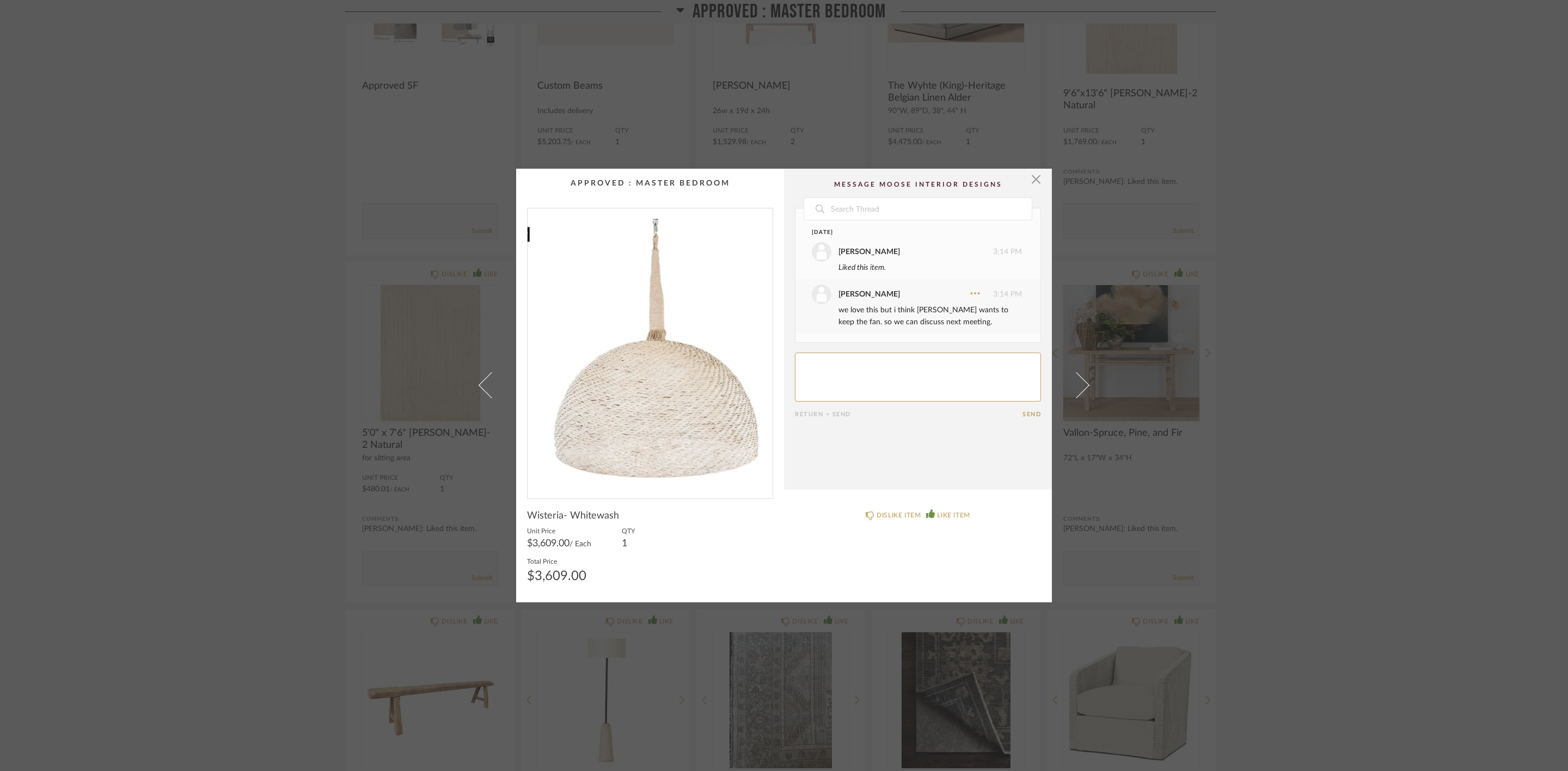
click at [649, 388] on img "0" at bounding box center [650, 349] width 245 height 281
drag, startPoint x: 825, startPoint y: 398, endPoint x: 693, endPoint y: 426, distance: 134.9
